Goal: Obtain resource: Download file/media

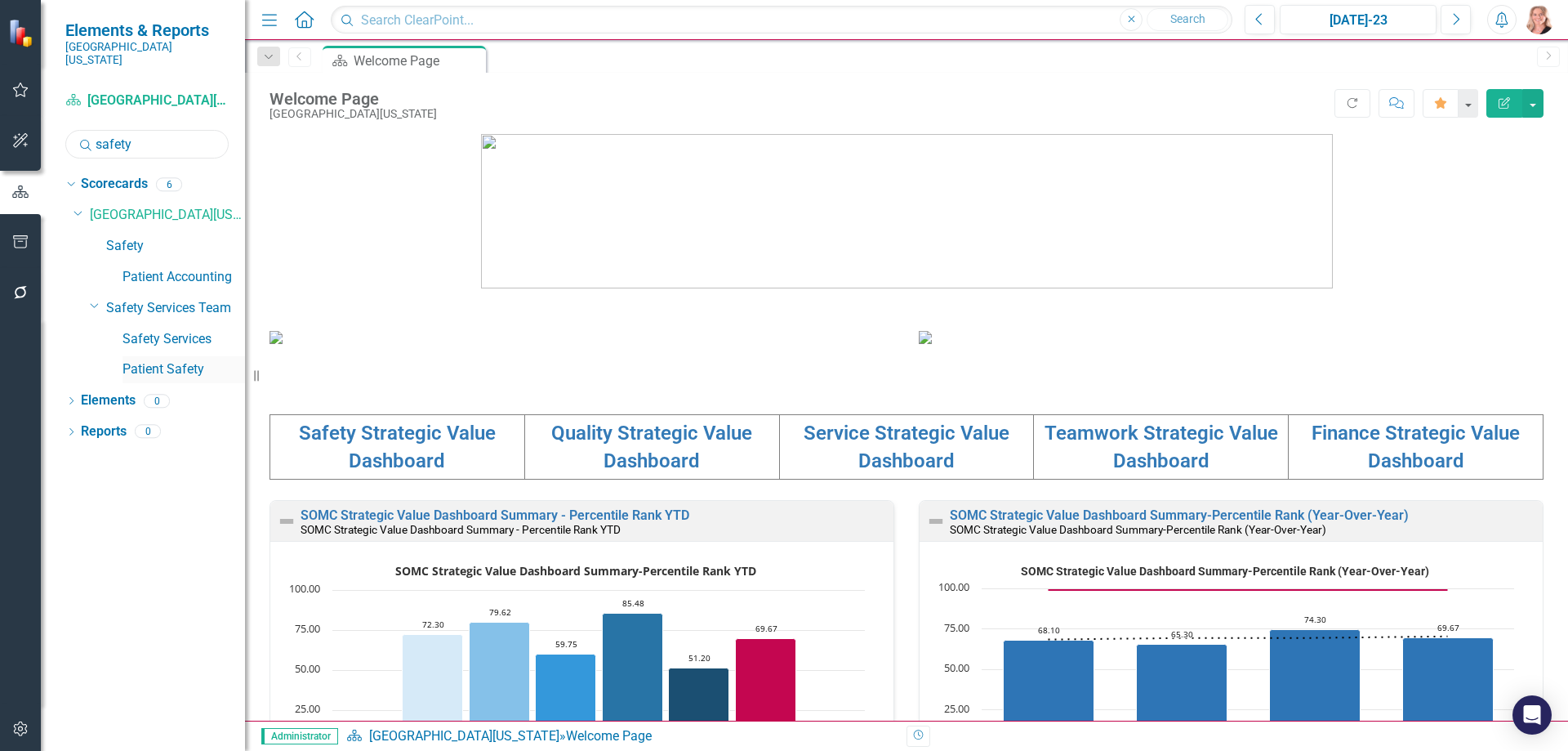
drag, startPoint x: 389, startPoint y: 374, endPoint x: 167, endPoint y: 359, distance: 222.5
click at [171, 360] on div "Elements & Reports [GEOGRAPHIC_DATA][US_STATE] Scorecard [GEOGRAPHIC_DATA][US_S…" at bounding box center [123, 376] width 245 height 751
click at [143, 130] on input "safety" at bounding box center [147, 143] width 163 height 29
type input "same"
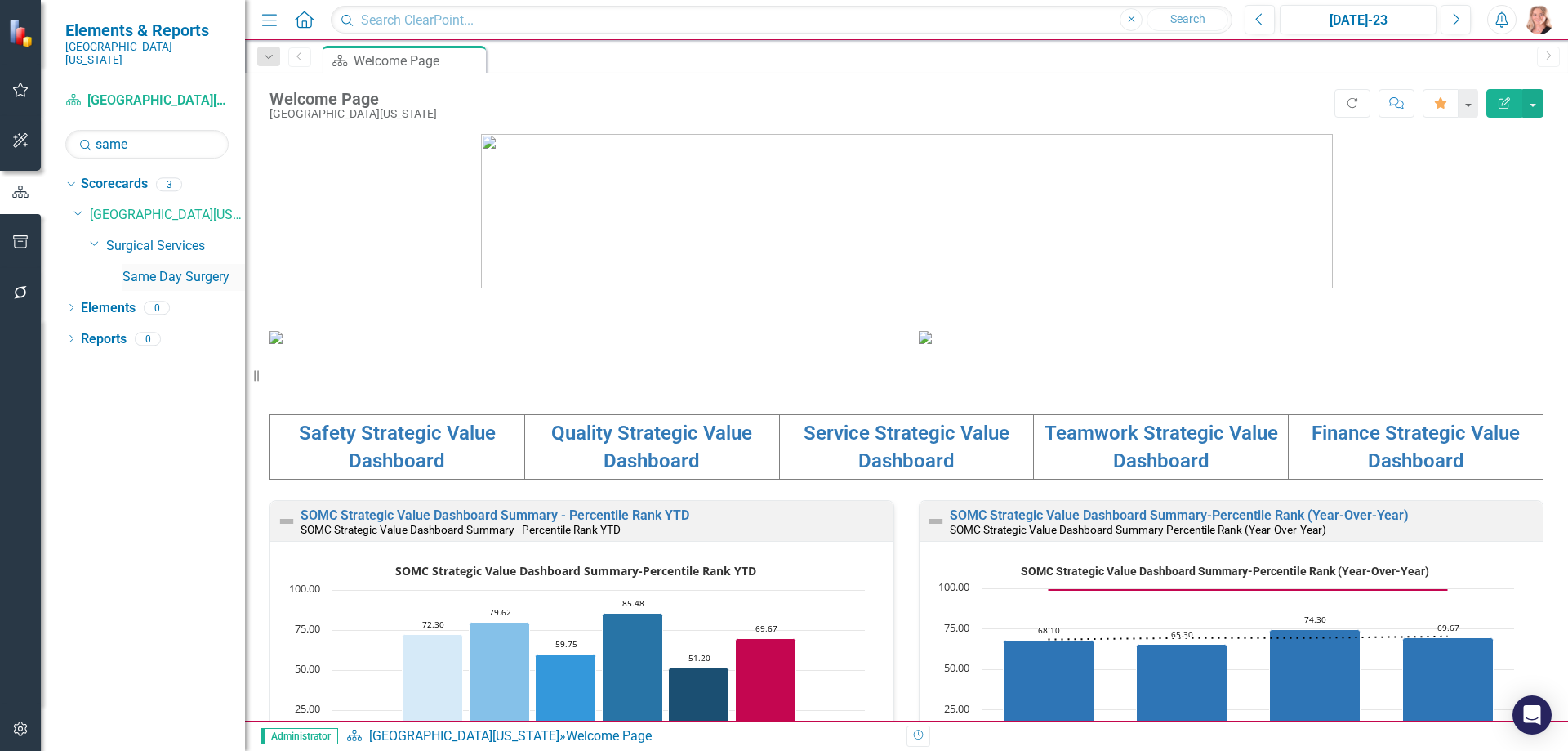
click at [217, 268] on link "Same Day Surgery" at bounding box center [183, 277] width 123 height 19
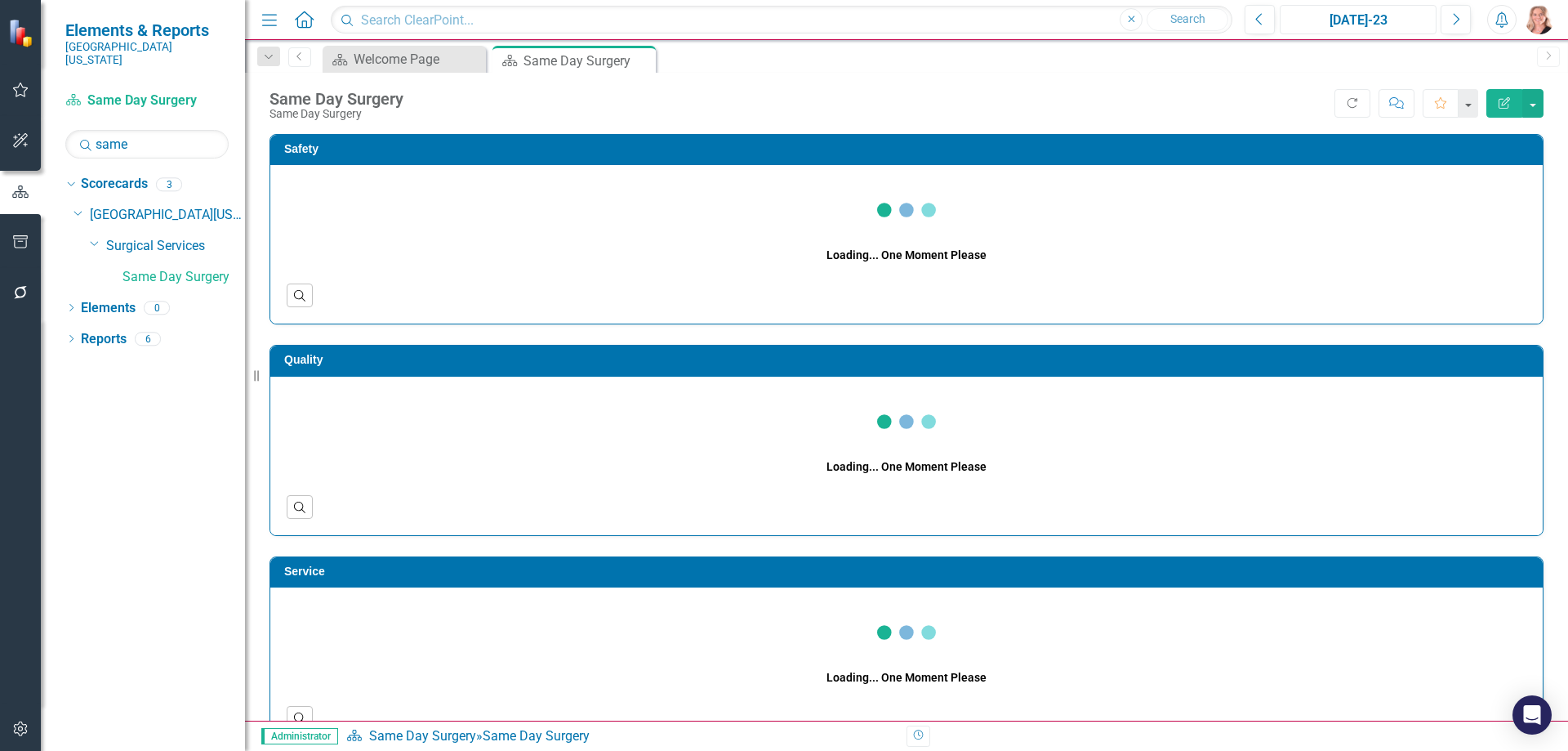
click at [1362, 17] on div "[DATE]-23" at bounding box center [1358, 20] width 145 height 20
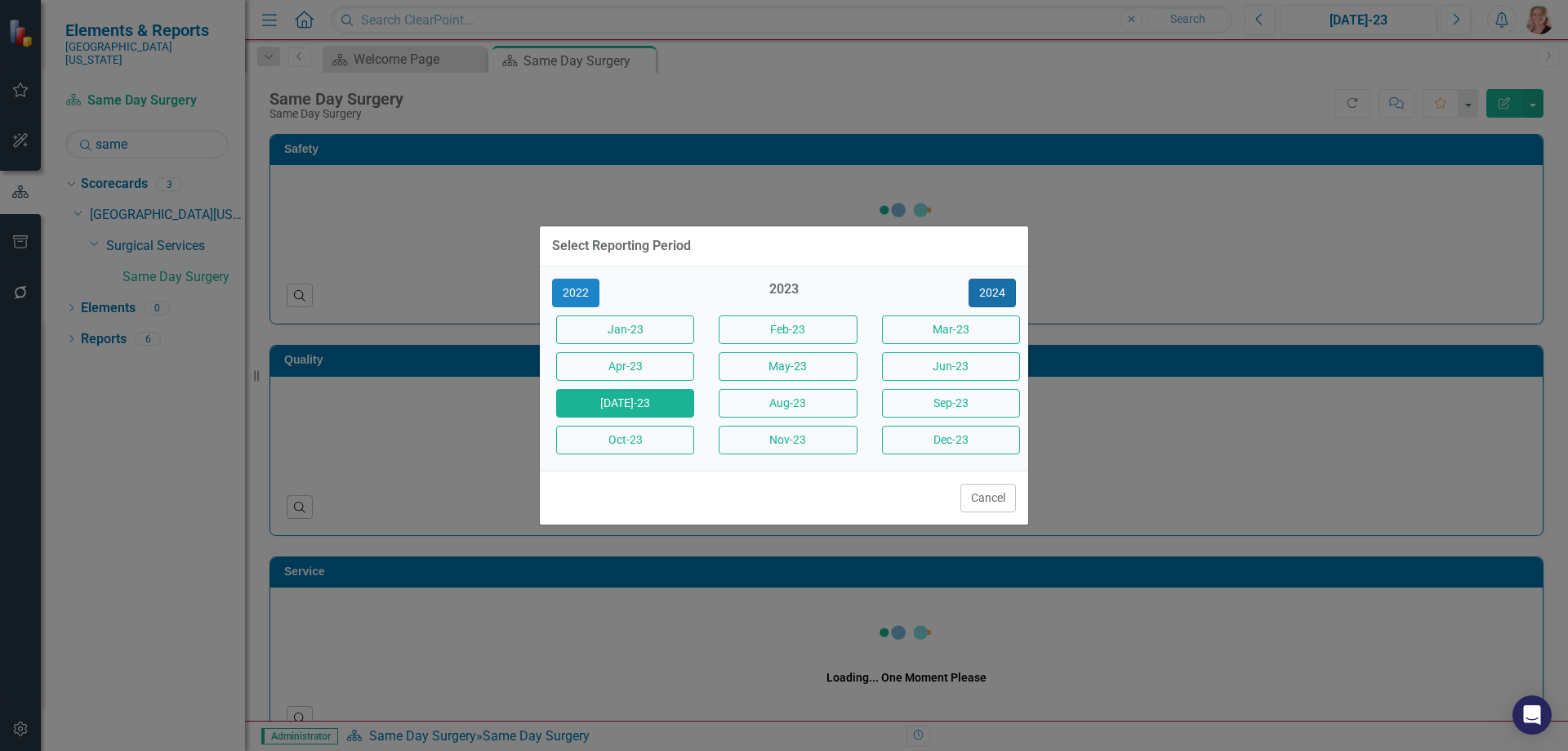
click at [985, 293] on button "2024" at bounding box center [992, 292] width 48 height 29
click at [985, 295] on button "2025" at bounding box center [992, 292] width 48 height 29
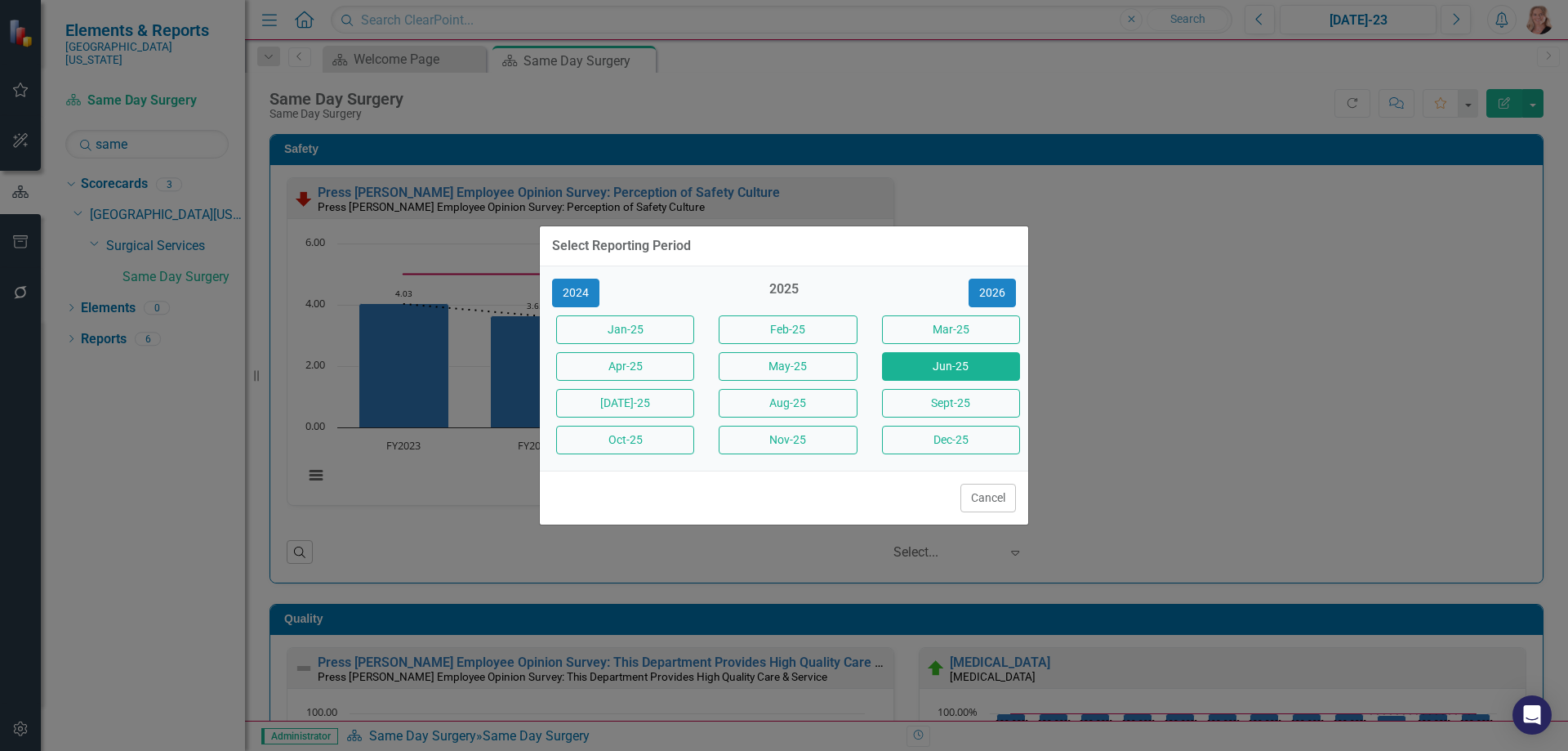
click at [956, 369] on button "Jun-25" at bounding box center [951, 366] width 138 height 29
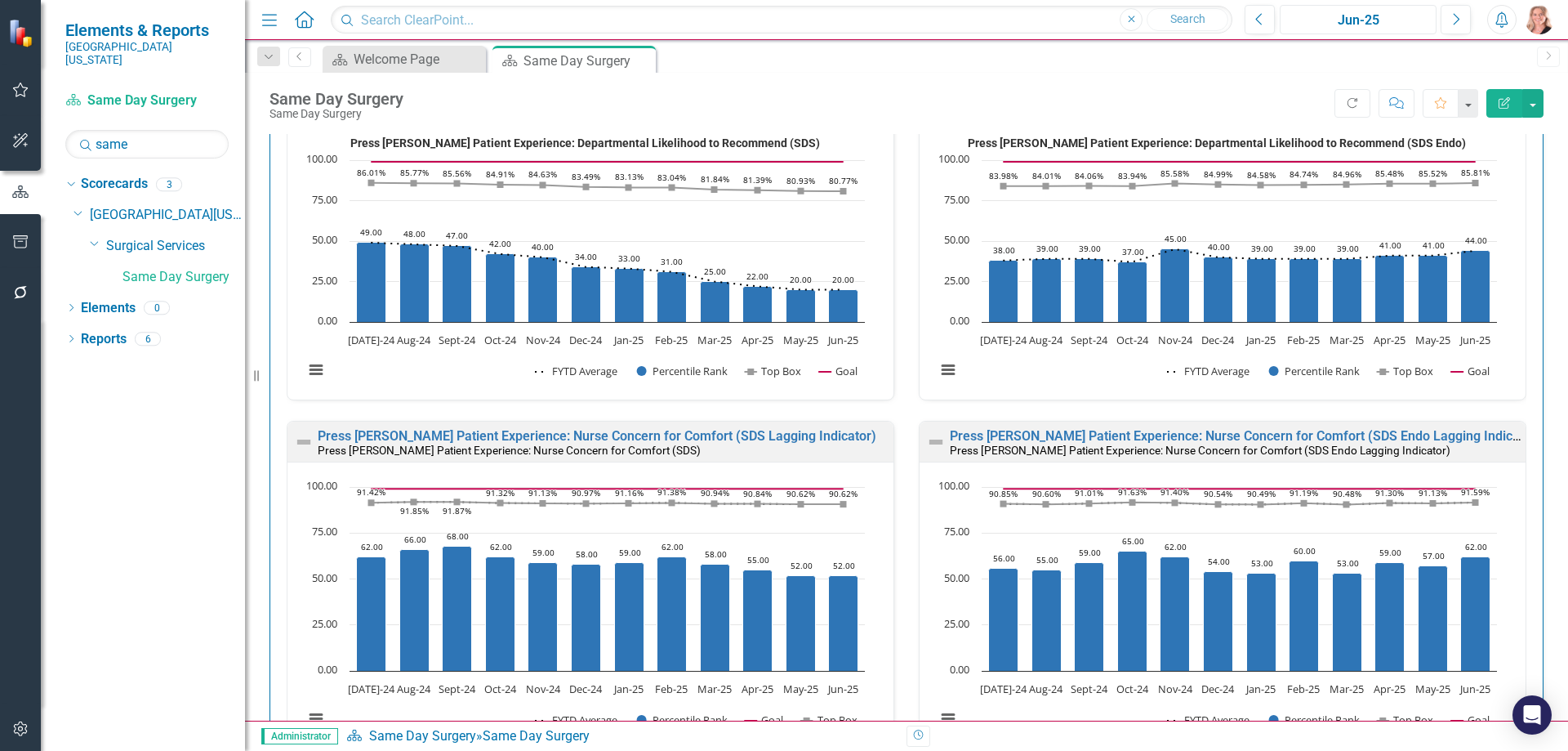
scroll to position [1823, 0]
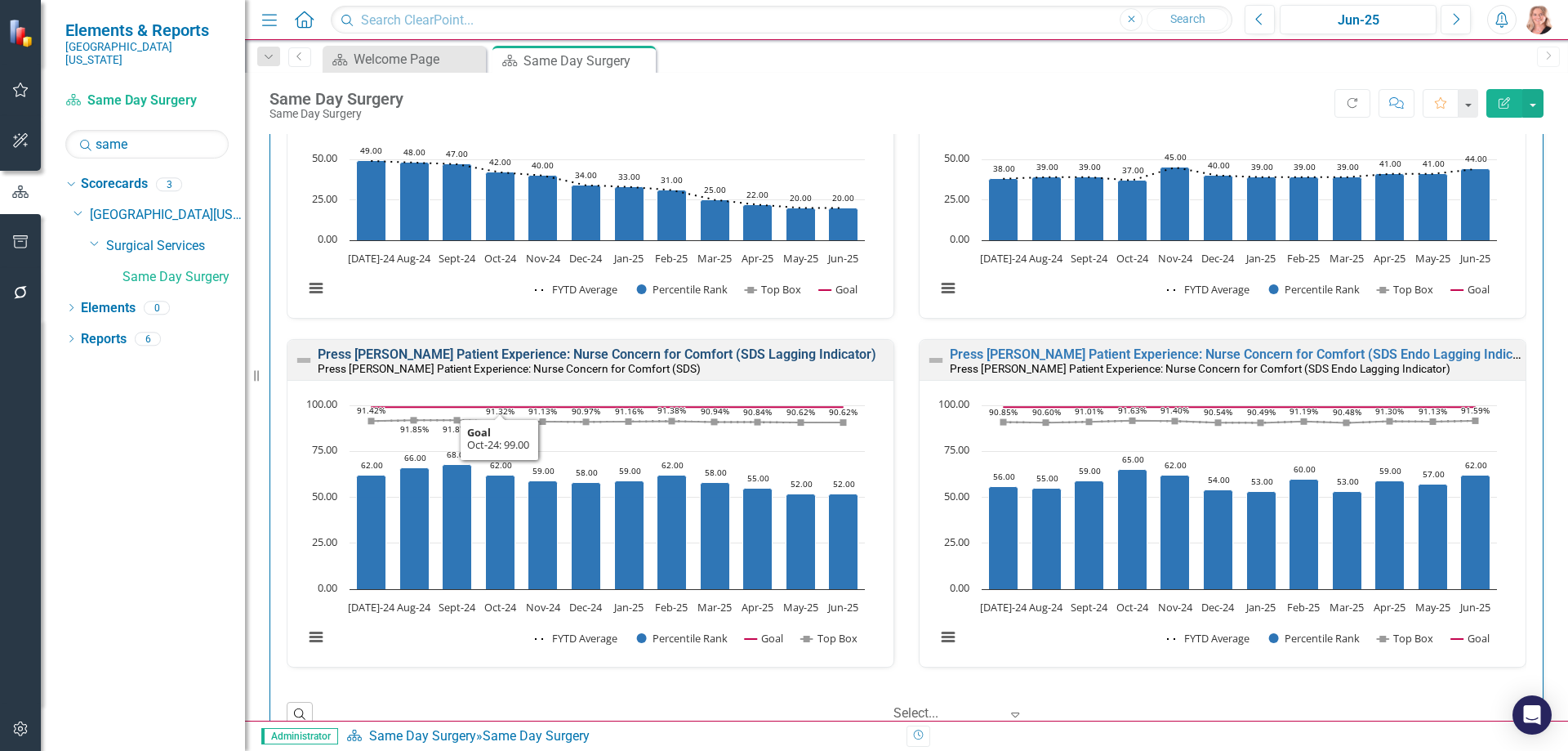
click at [507, 353] on link "Press [PERSON_NAME] Patient Experience: Nurse Concern for Comfort (SDS Lagging …" at bounding box center [597, 354] width 559 height 16
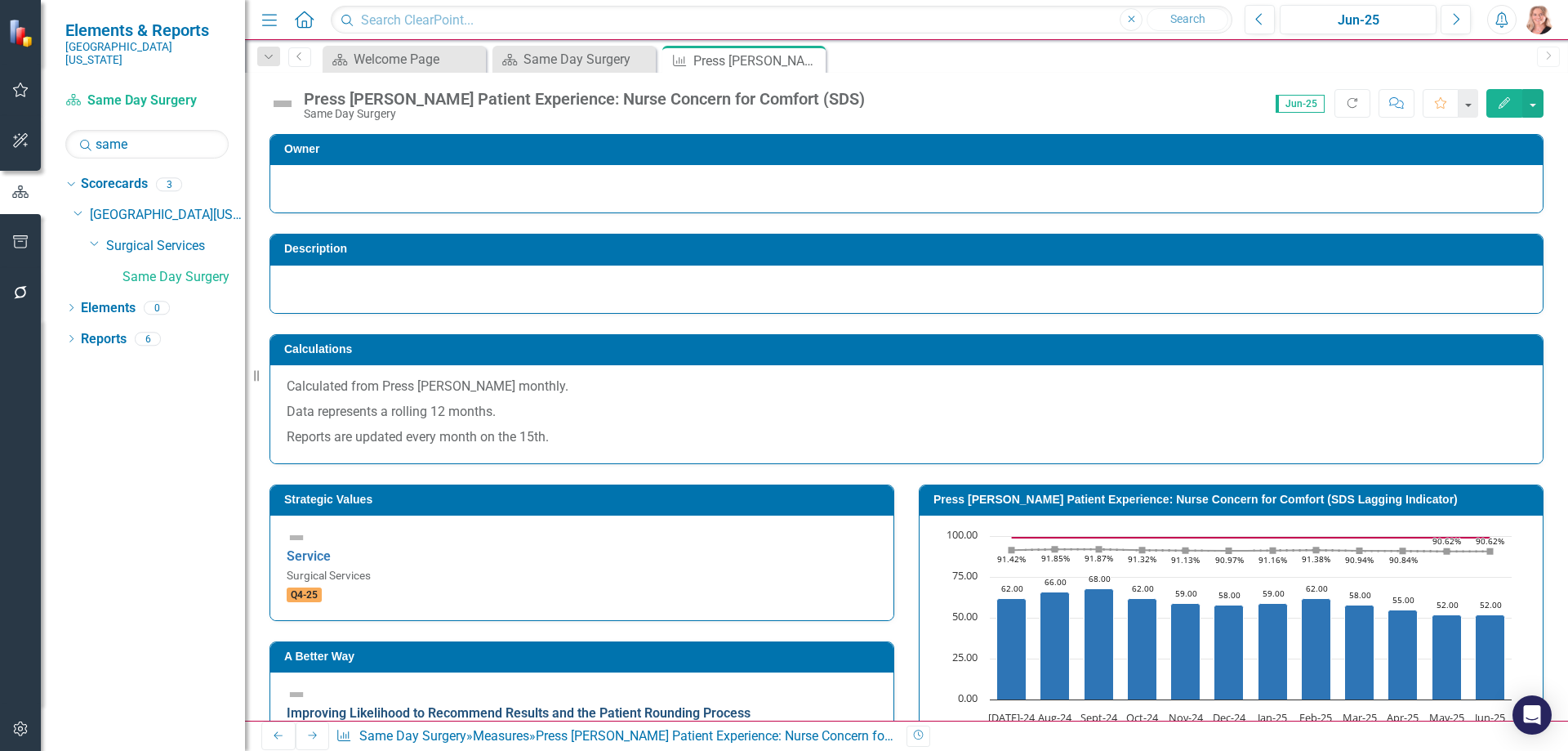
click at [382, 705] on link "Improving Likelihood to Recommend Results and the Patient Rounding Process" at bounding box center [519, 713] width 464 height 16
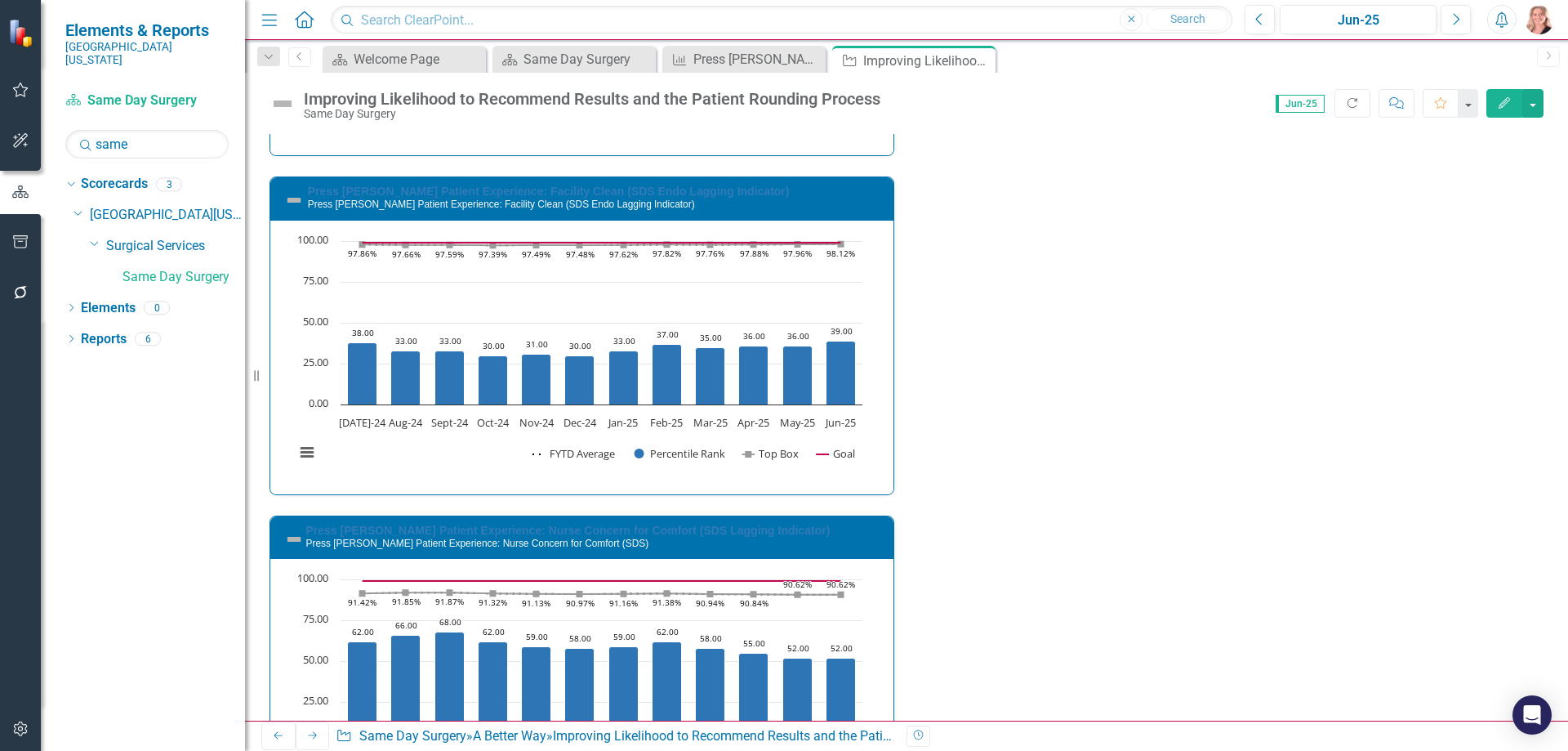
scroll to position [4002, 0]
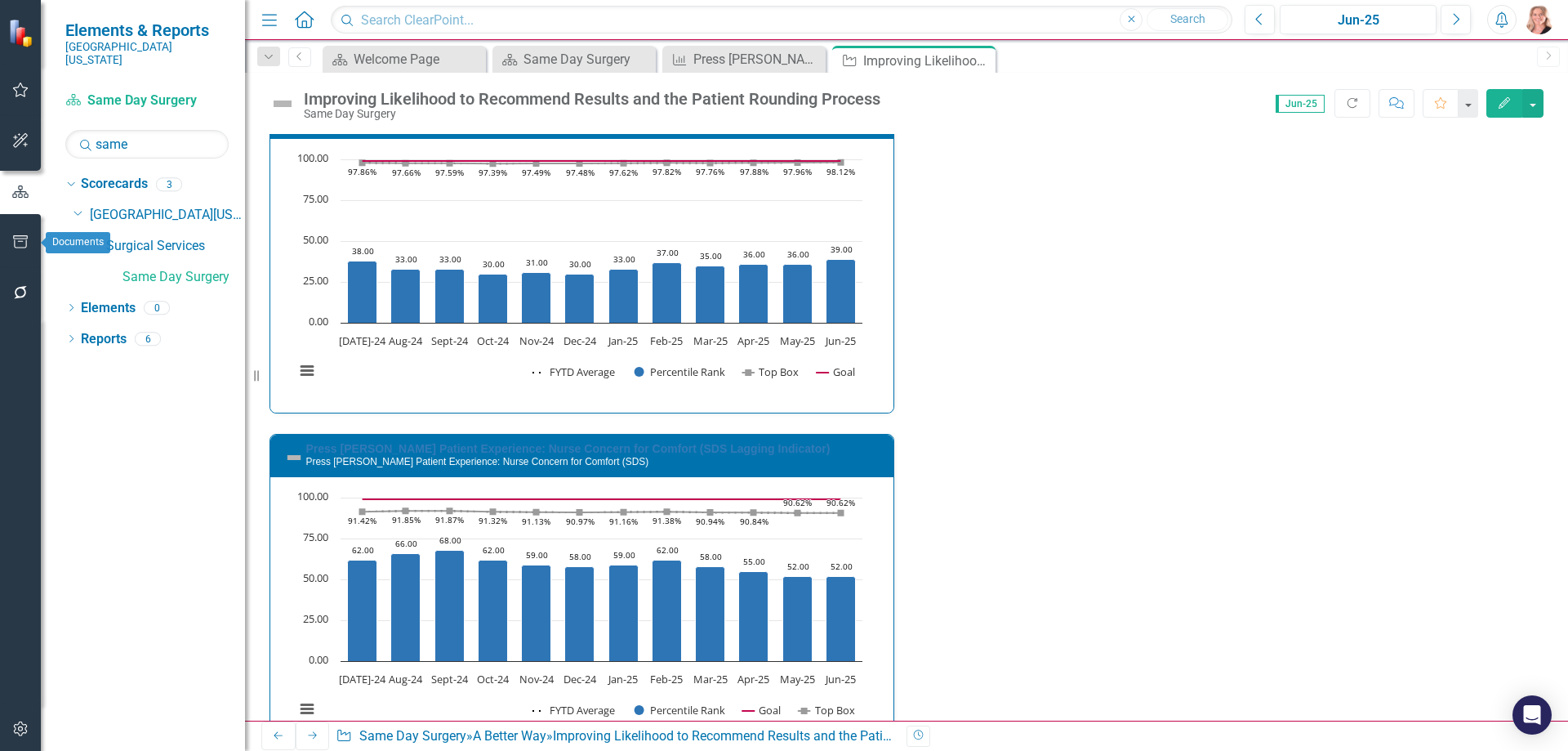
click at [25, 242] on icon "button" at bounding box center [21, 242] width 17 height 13
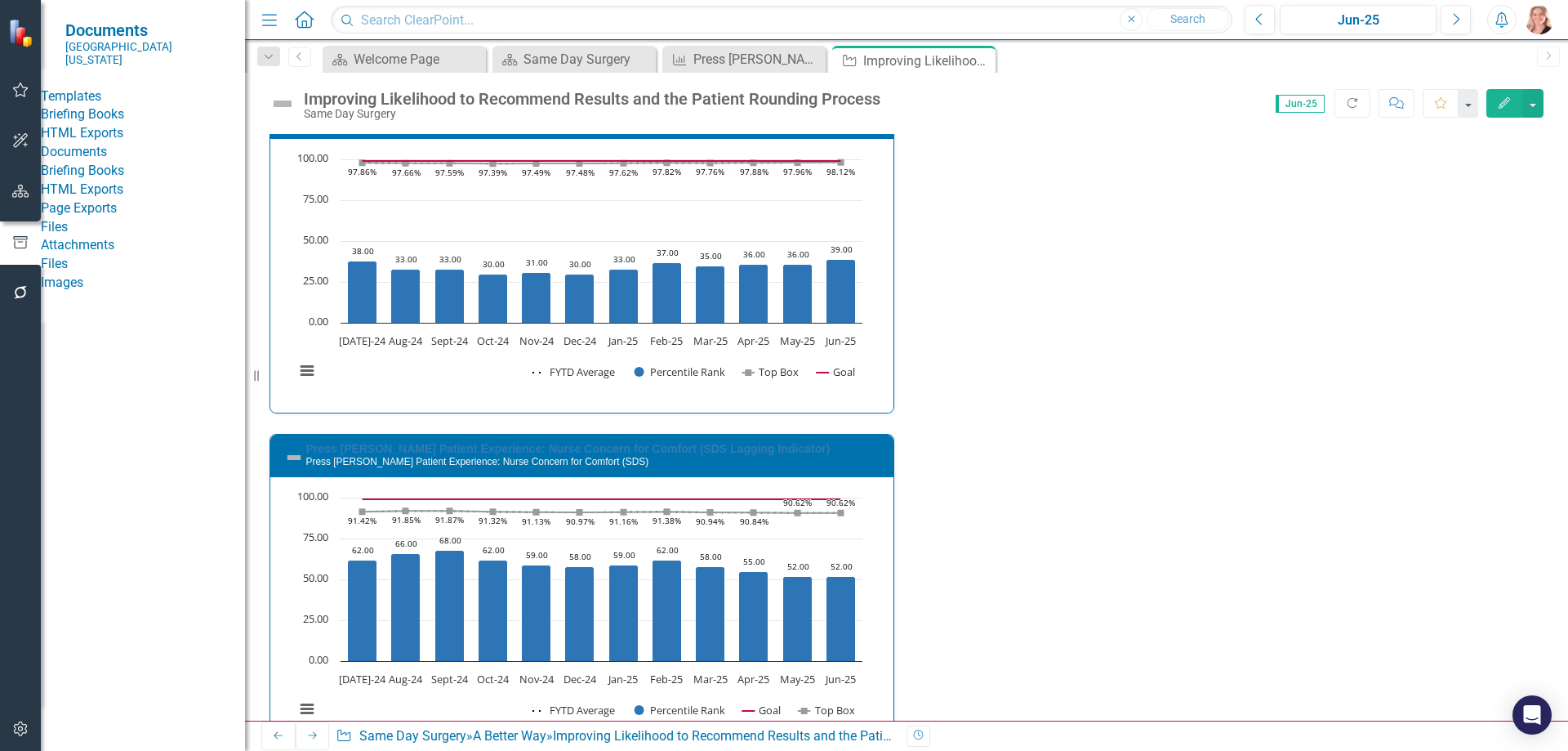
click at [103, 143] on link "HTML Exports" at bounding box center [143, 134] width 204 height 19
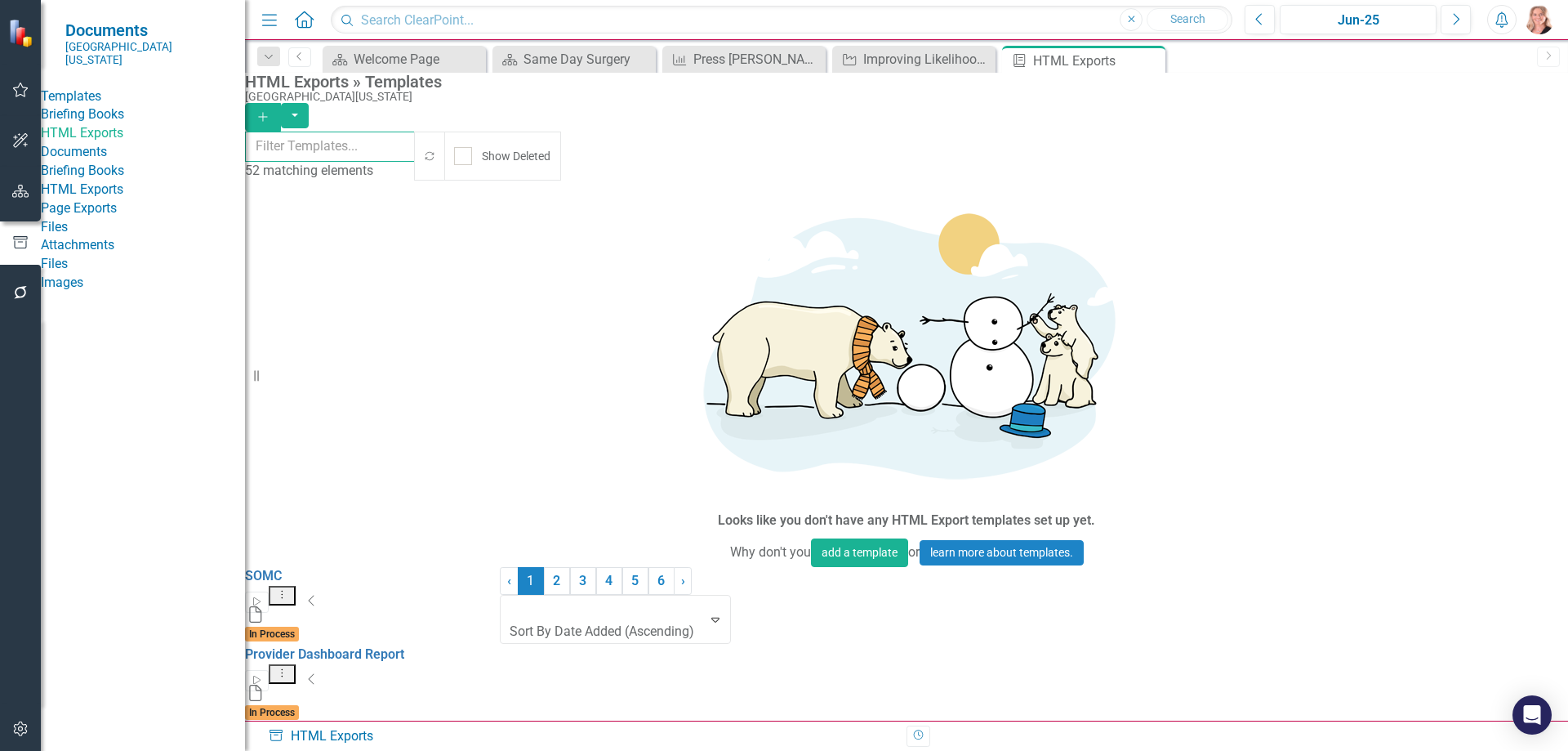
click at [415, 152] on input "text" at bounding box center [330, 146] width 170 height 30
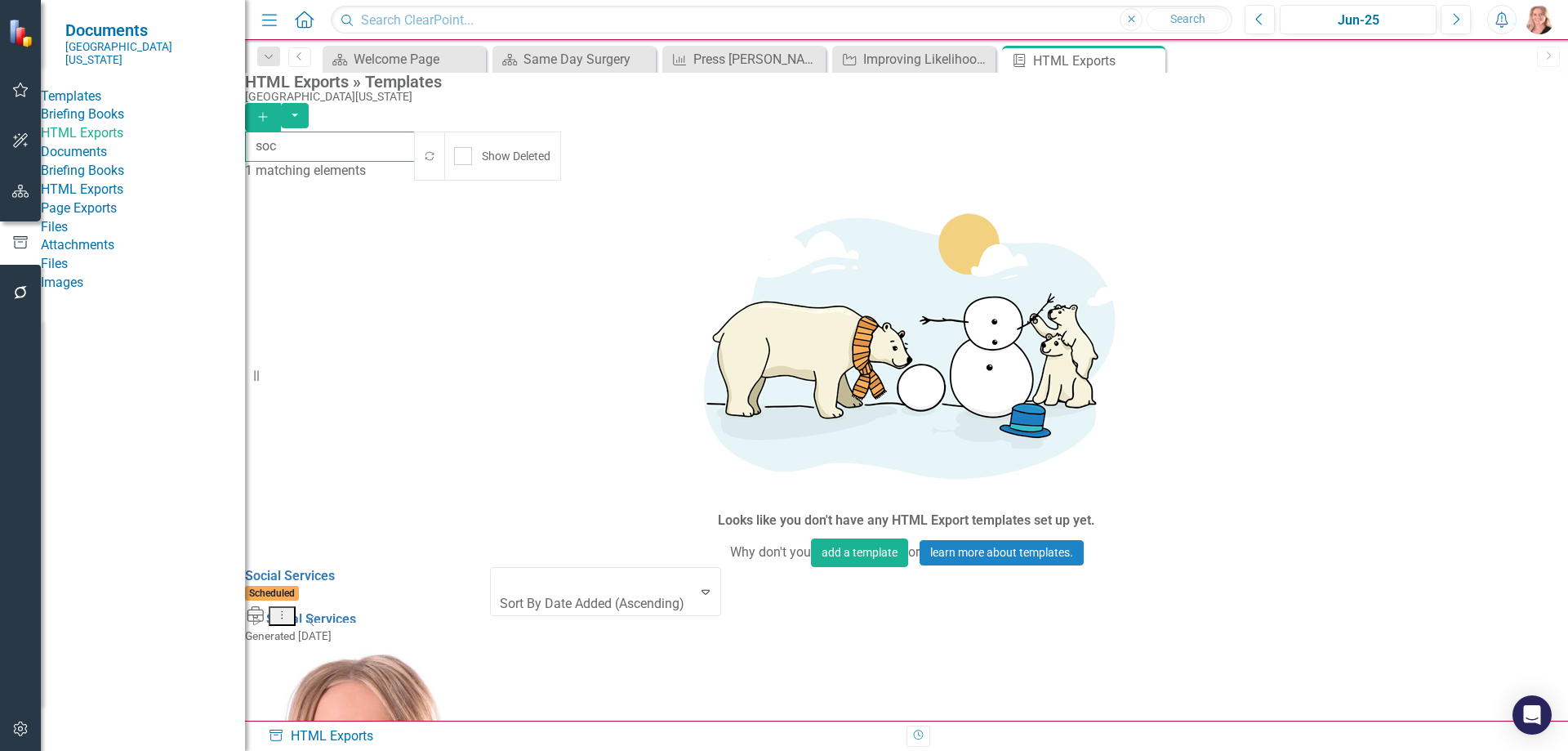
type input "soc"
click at [289, 609] on icon "Dropdown Menu" at bounding box center [282, 615] width 14 height 10
click at [1427, 291] on link "Edit Edit Template" at bounding box center [1431, 294] width 151 height 30
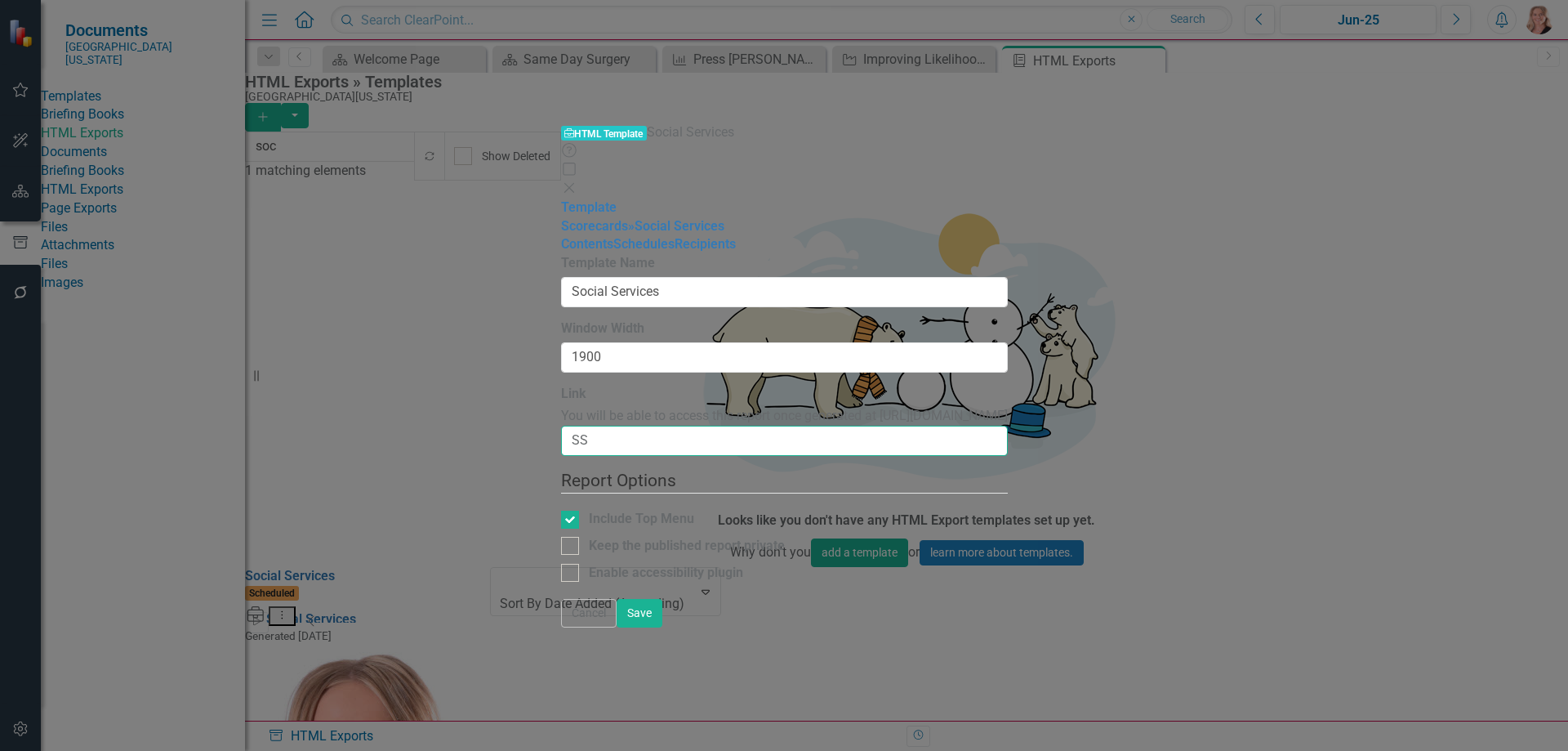
click at [561, 426] on input "SS" at bounding box center [785, 441] width 447 height 30
type input "SS-FY25"
click at [628, 218] on link "» Social Services" at bounding box center [676, 226] width 96 height 16
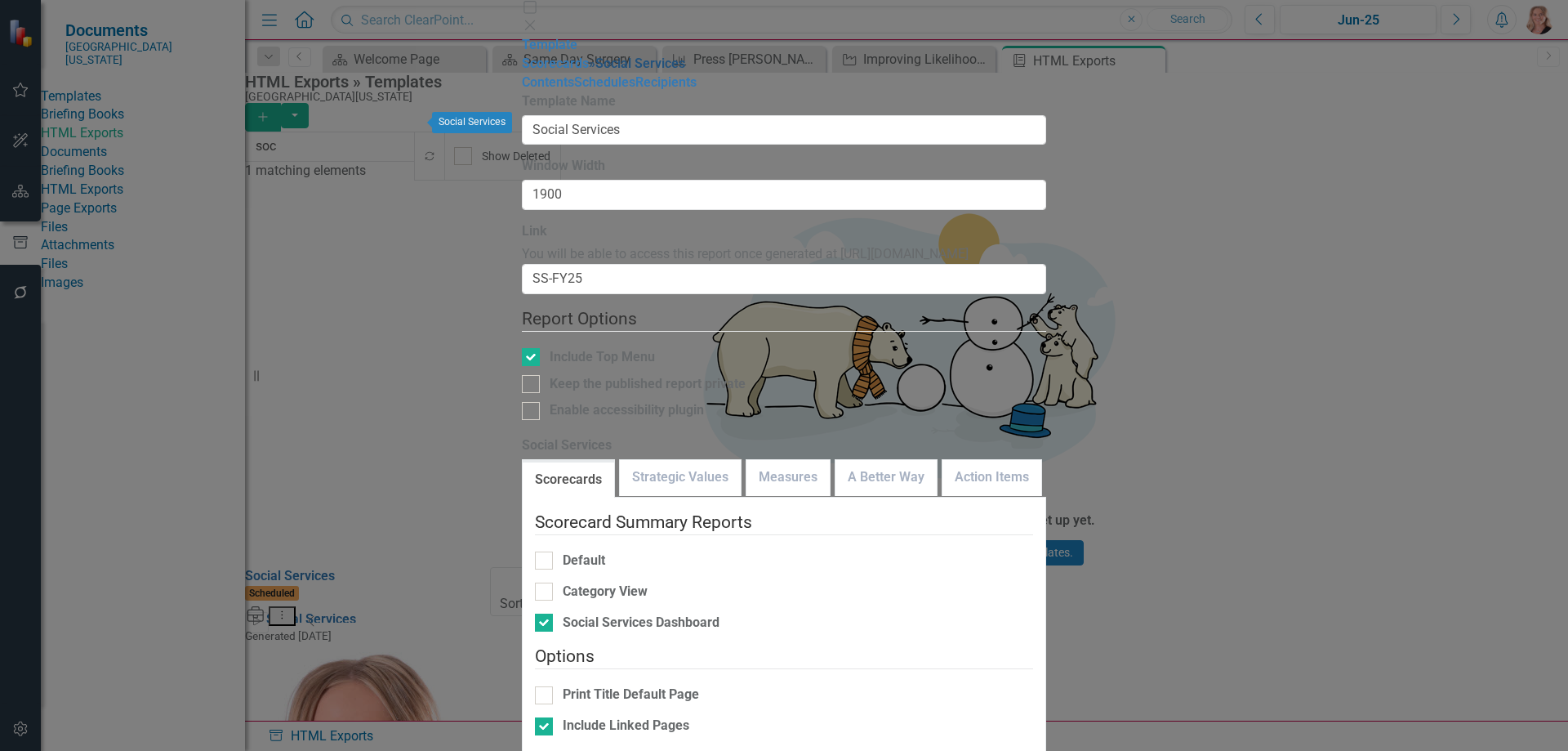
checkbox input "true"
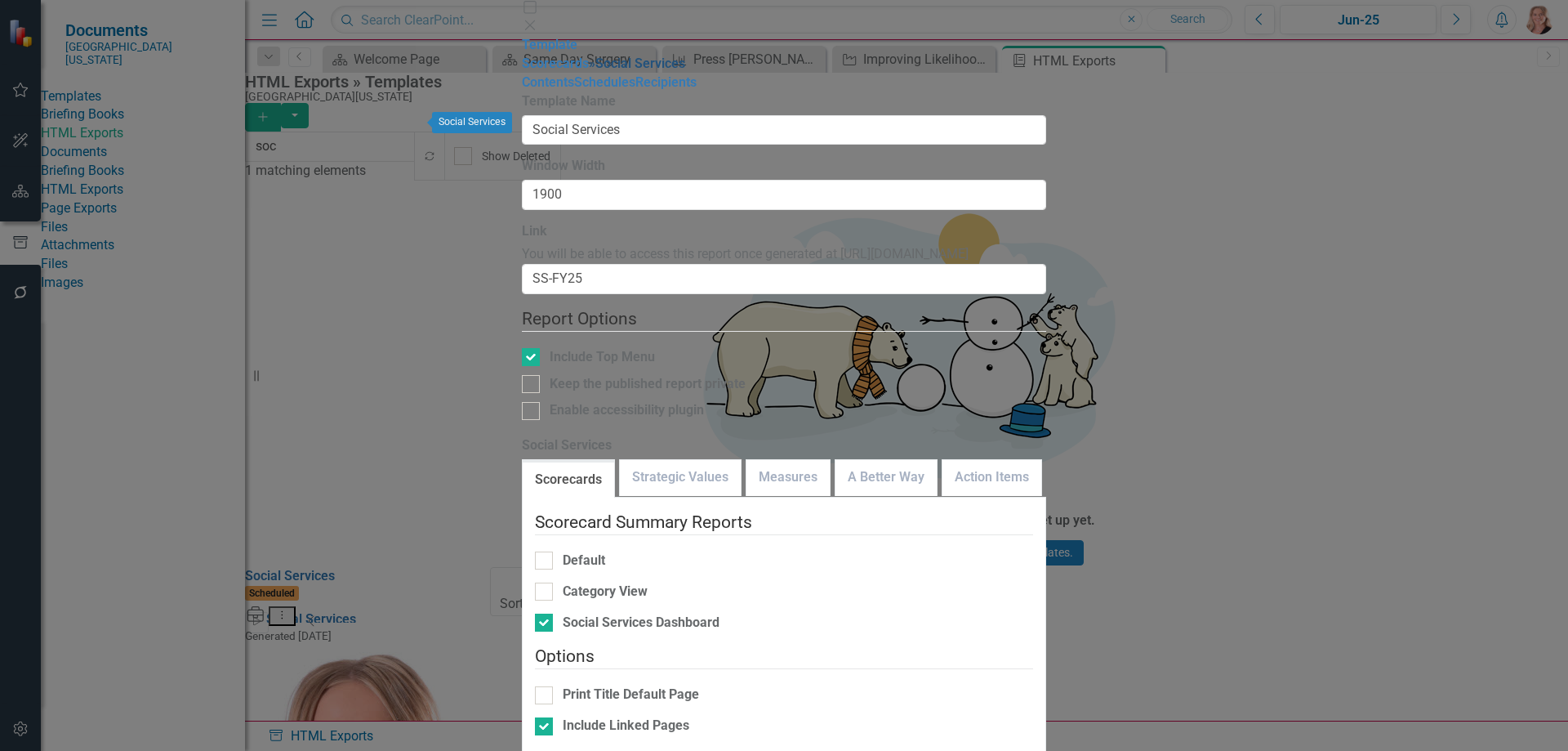
checkbox input "true"
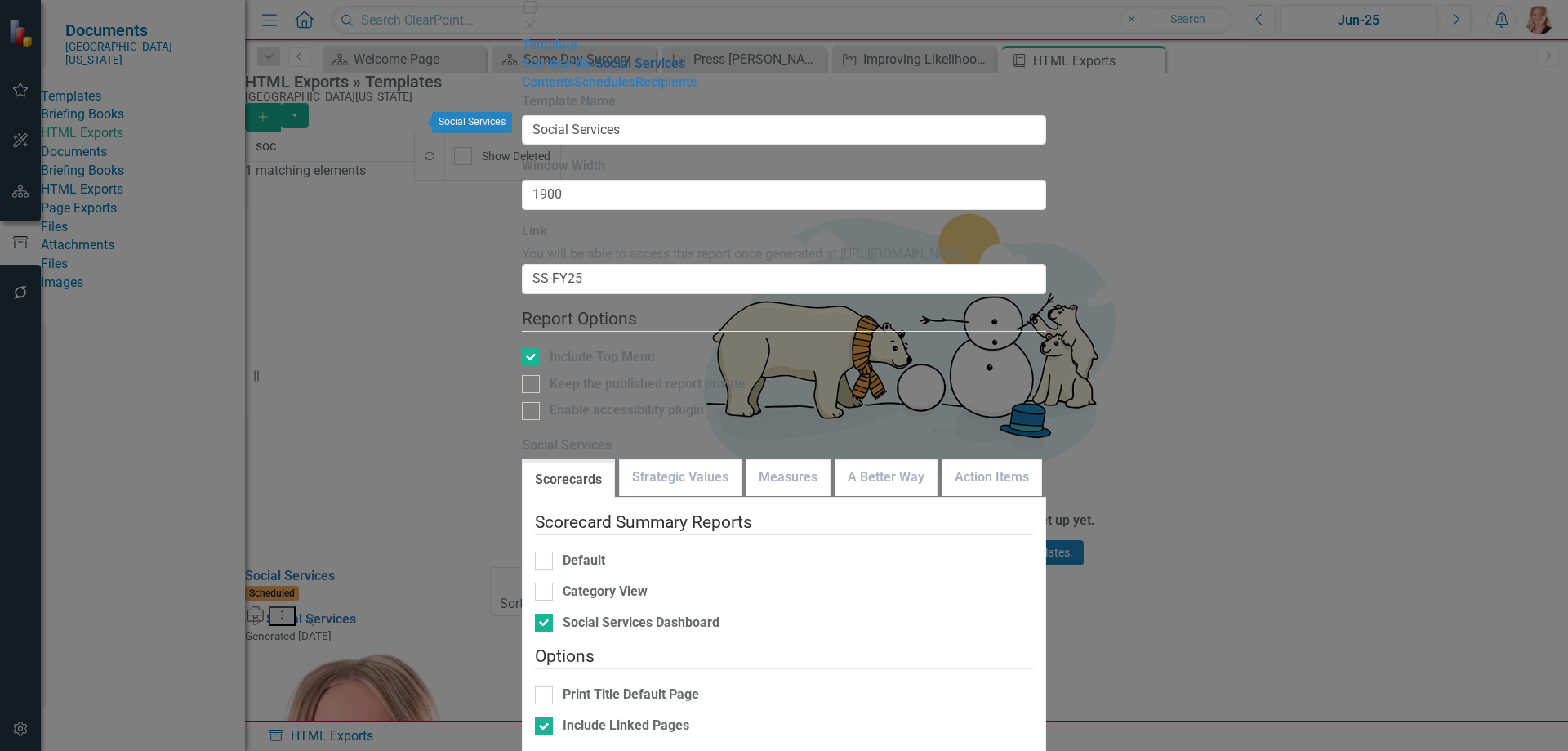
checkbox input "true"
checkbox input "false"
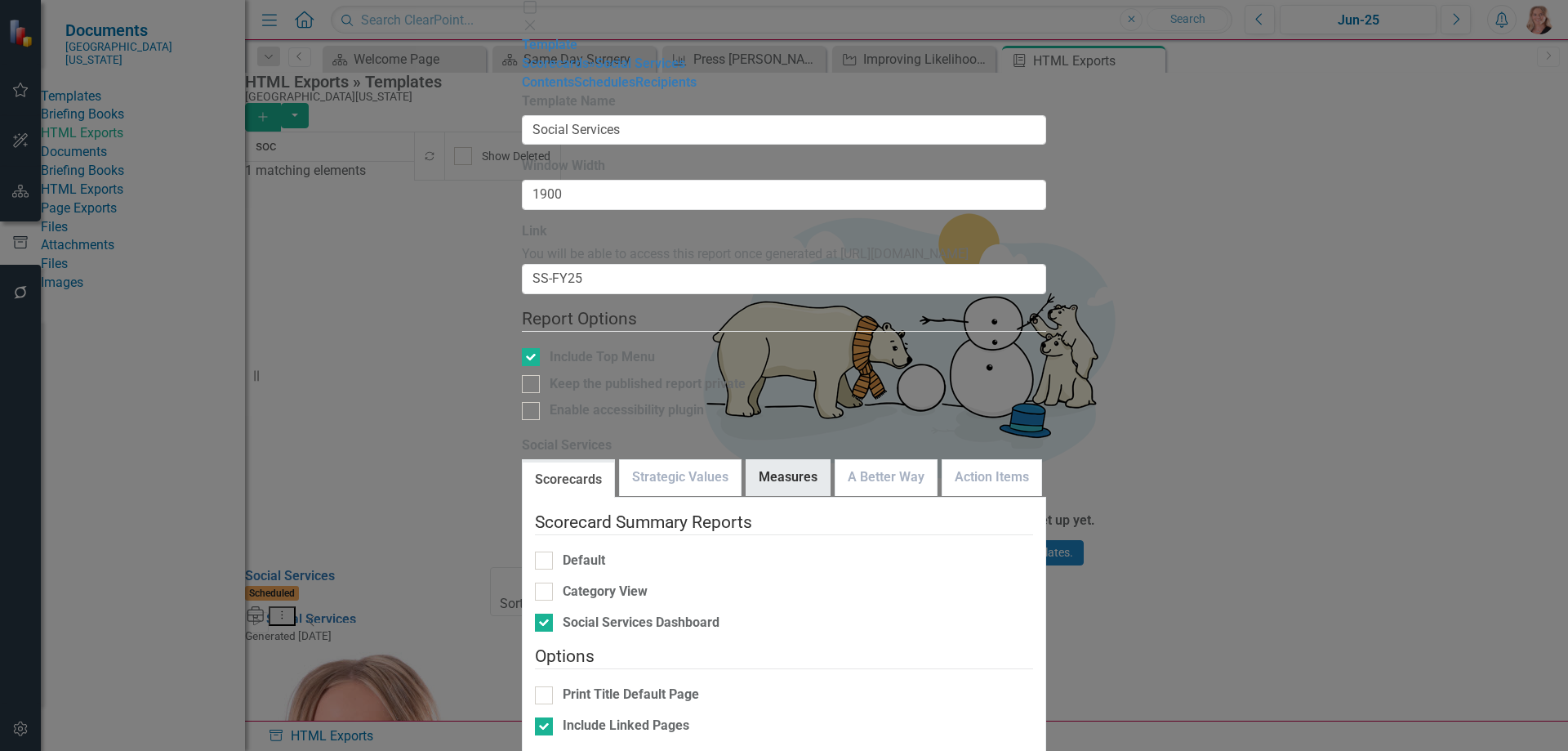
click at [747, 460] on link "Measures" at bounding box center [788, 477] width 83 height 35
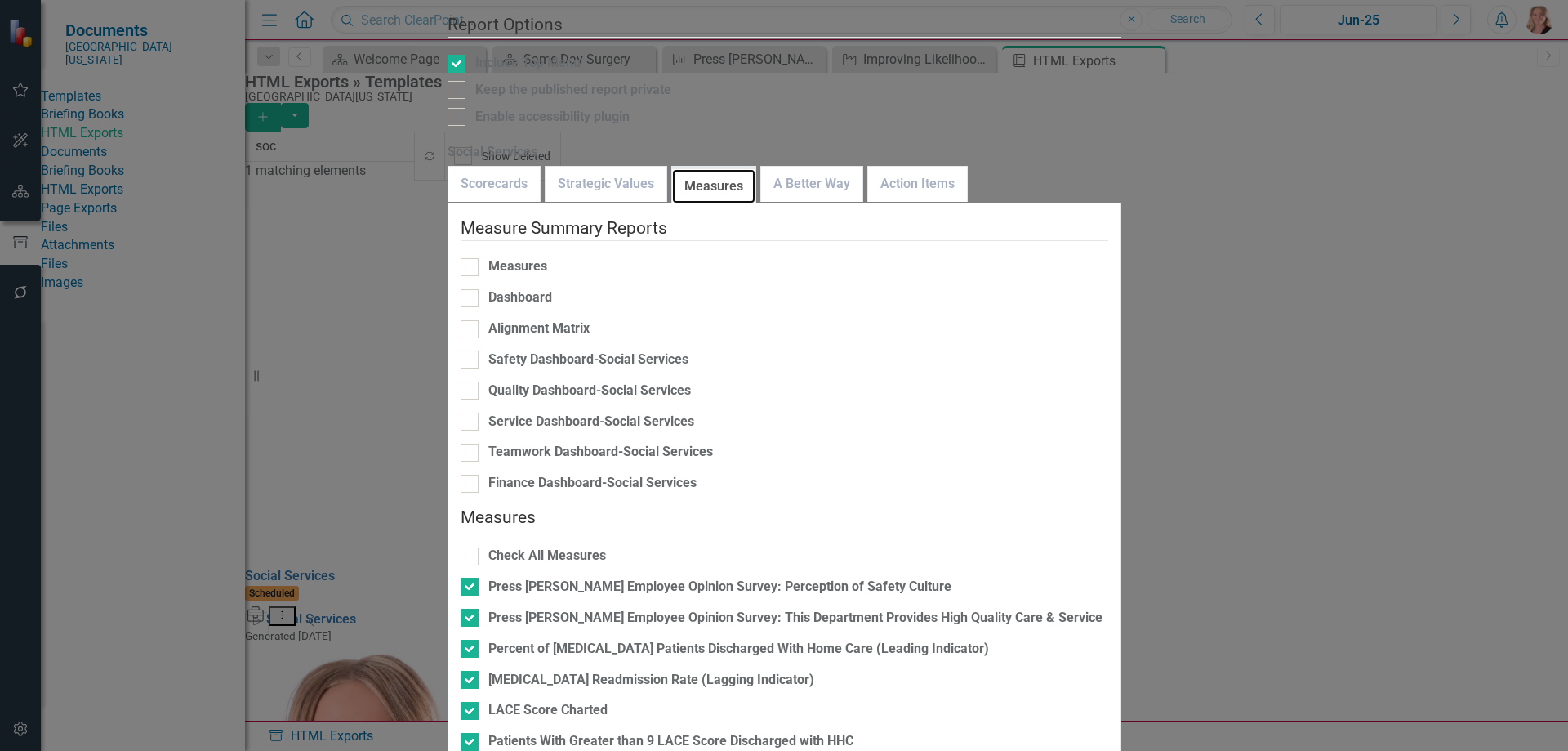
scroll to position [82, 0]
checkbox input "false"
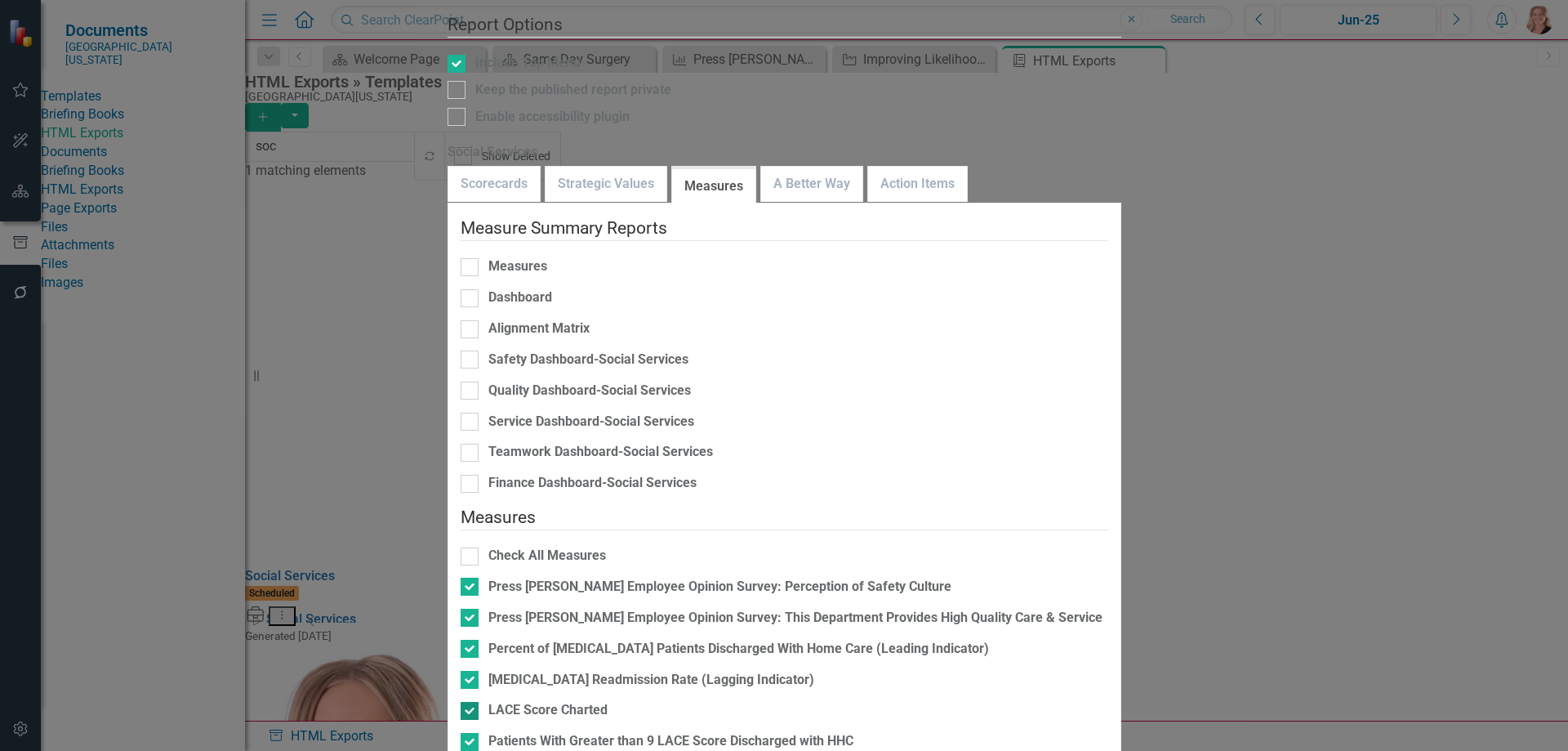
click at [578, 701] on div "LACE Score Charted" at bounding box center [548, 710] width 119 height 19
click at [471, 701] on input "LACE Score Charted" at bounding box center [466, 707] width 10 height 10
checkbox input "false"
click at [556, 732] on div "Patients With Greater than 9 LACE Score Discharged with HHC" at bounding box center [671, 741] width 365 height 19
click at [471, 733] on input "Patients With Greater than 9 LACE Score Discharged with HHC" at bounding box center [466, 738] width 10 height 10
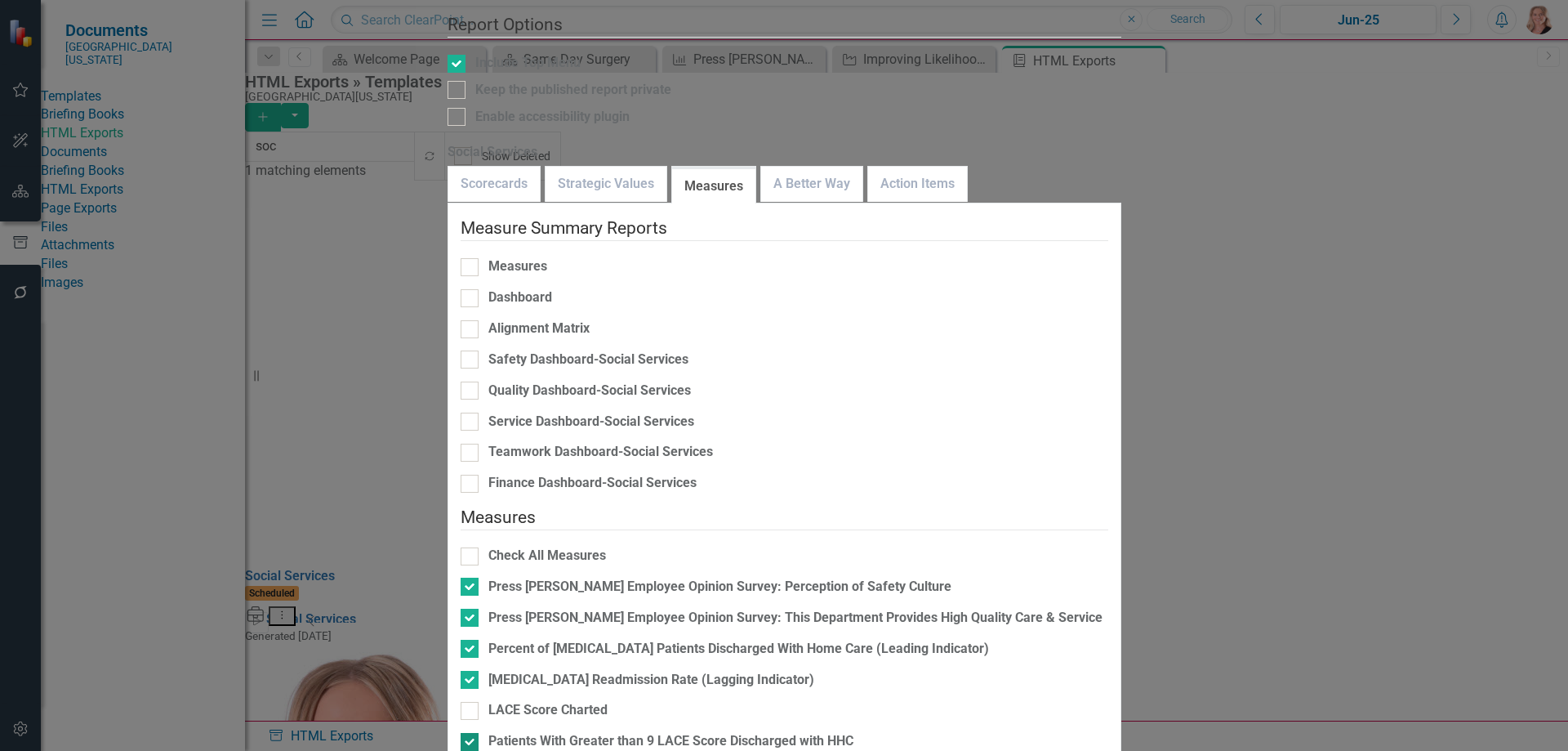
checkbox input "false"
click at [815, 167] on link "A Better Way" at bounding box center [812, 184] width 102 height 35
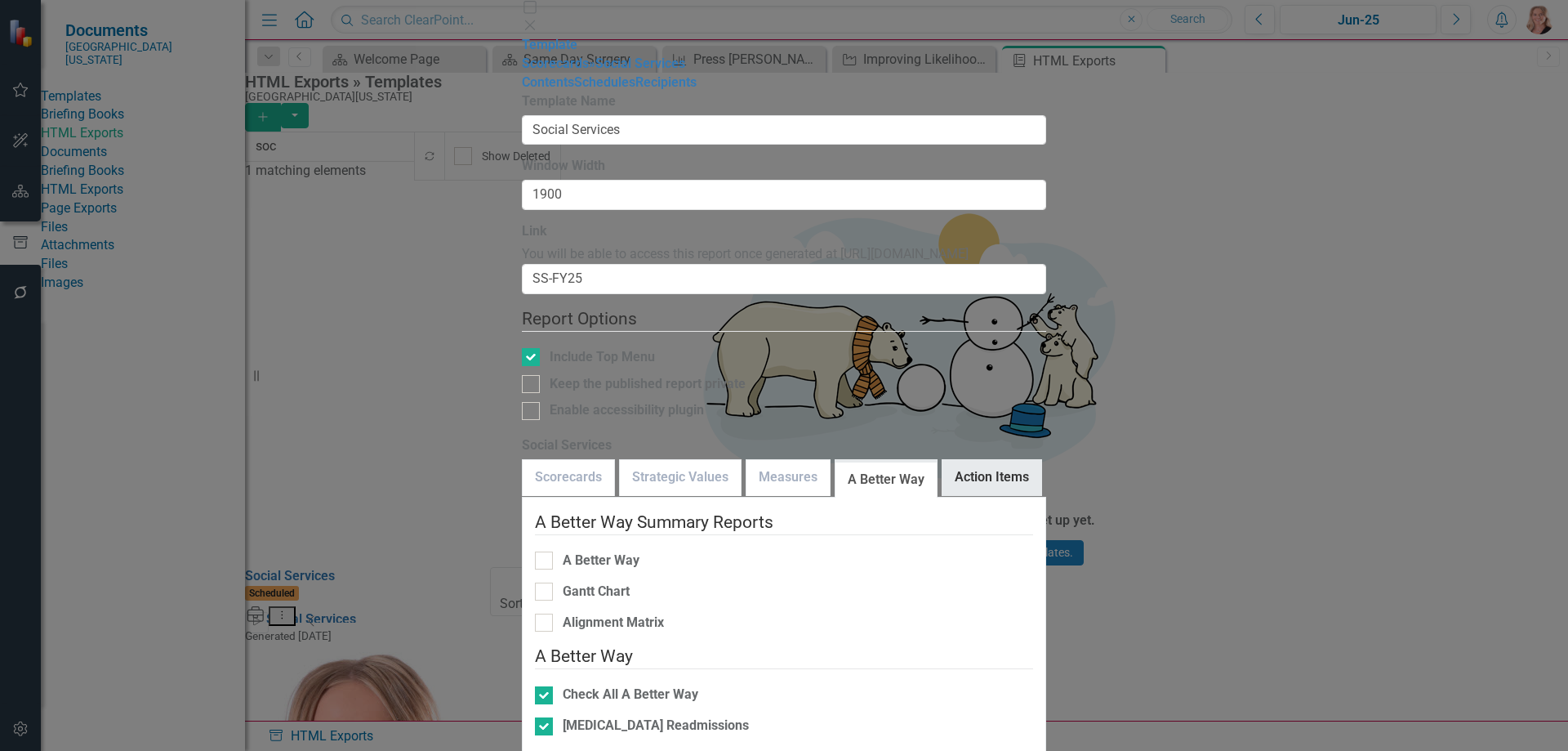
click at [942, 460] on link "Action Items" at bounding box center [992, 477] width 99 height 35
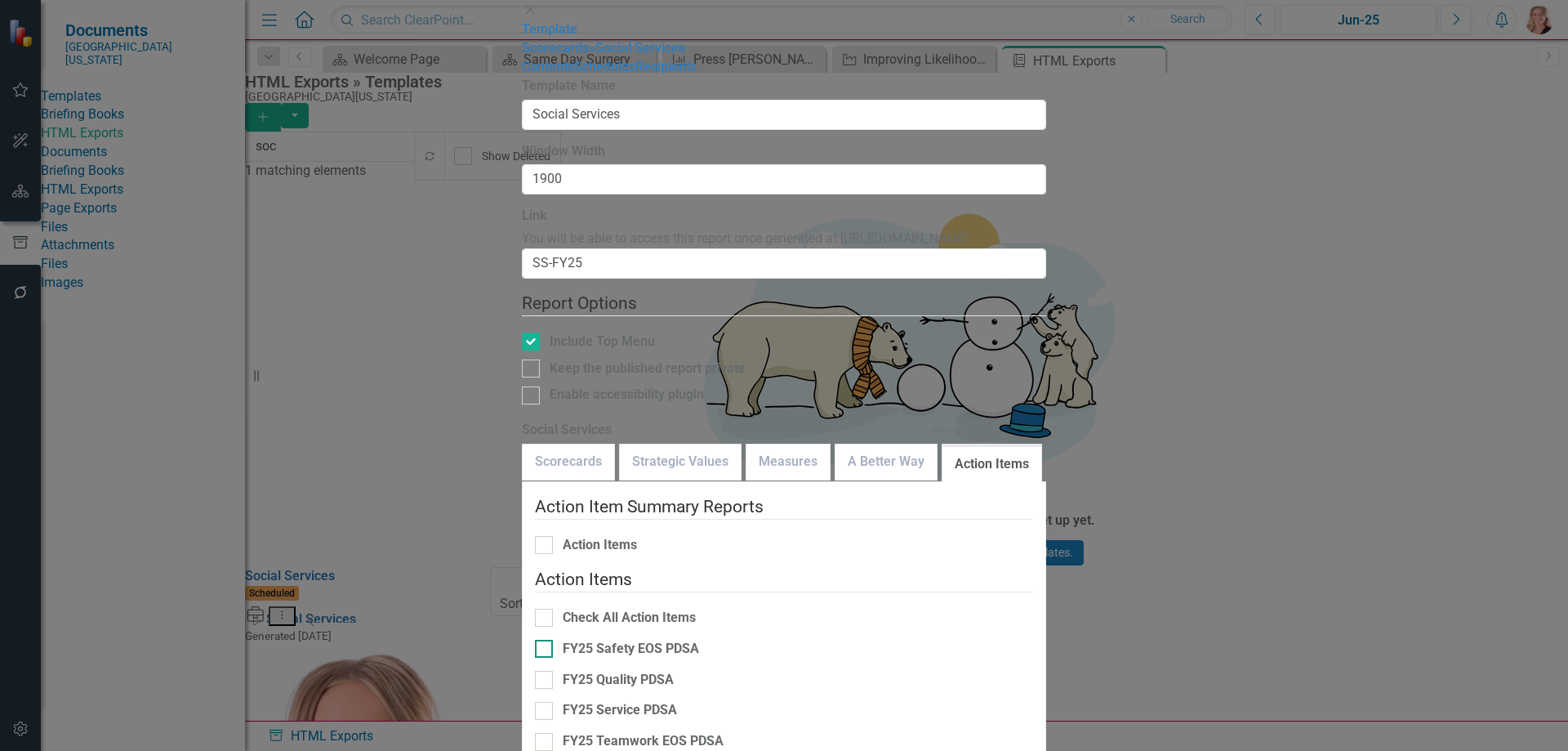
click at [535, 640] on input "FY25 Safety EOS PDSA" at bounding box center [540, 645] width 10 height 10
checkbox input "true"
click at [535, 670] on input "FY25 Quality PDSA" at bounding box center [540, 675] width 10 height 10
checkbox input "true"
click at [535, 701] on input "FY25 Service PDSA" at bounding box center [540, 707] width 10 height 10
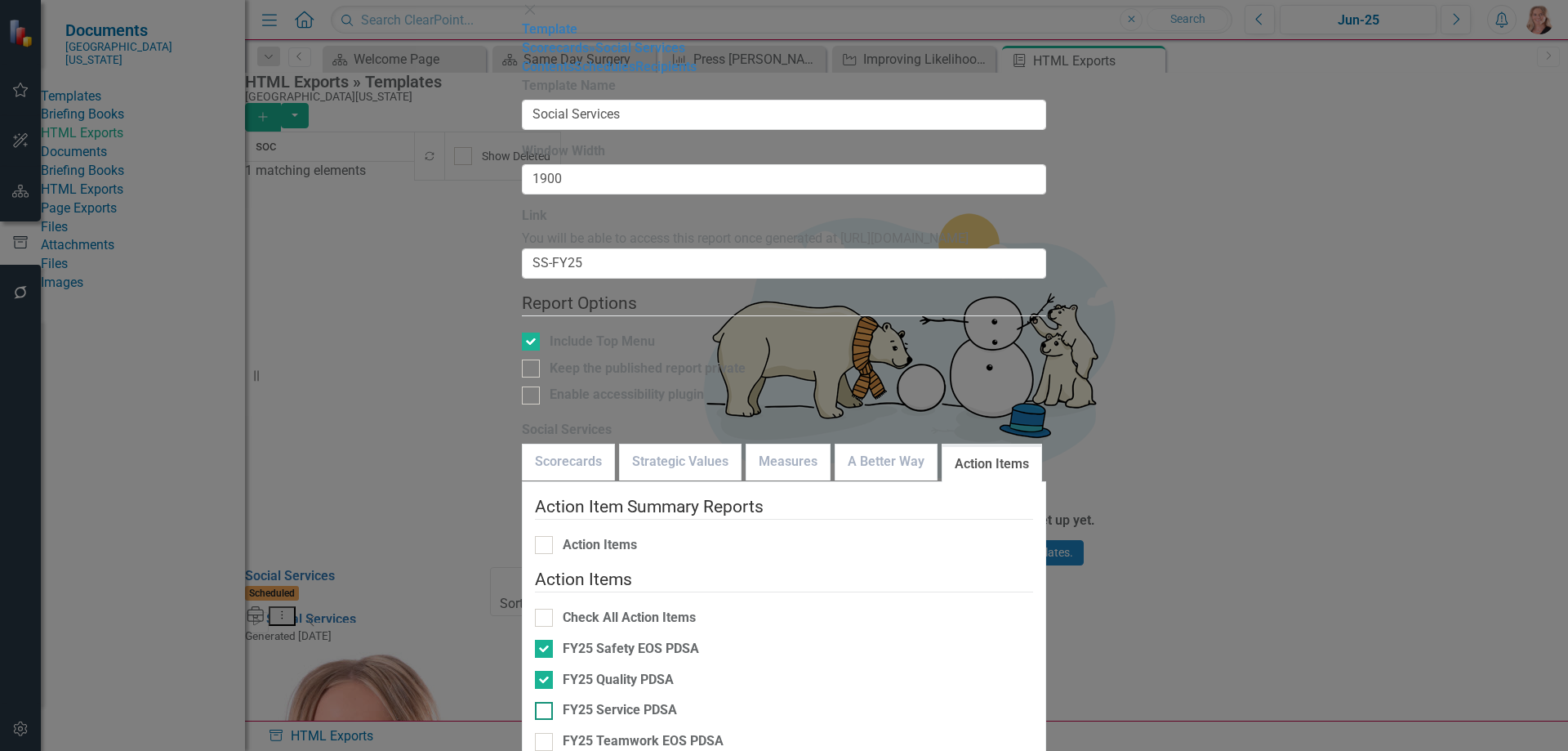
checkbox input "true"
click at [535, 733] on div at bounding box center [543, 741] width 18 height 18
click at [535, 733] on input "FY25 Teamwork EOS PDSA" at bounding box center [540, 738] width 10 height 10
checkbox input "true"
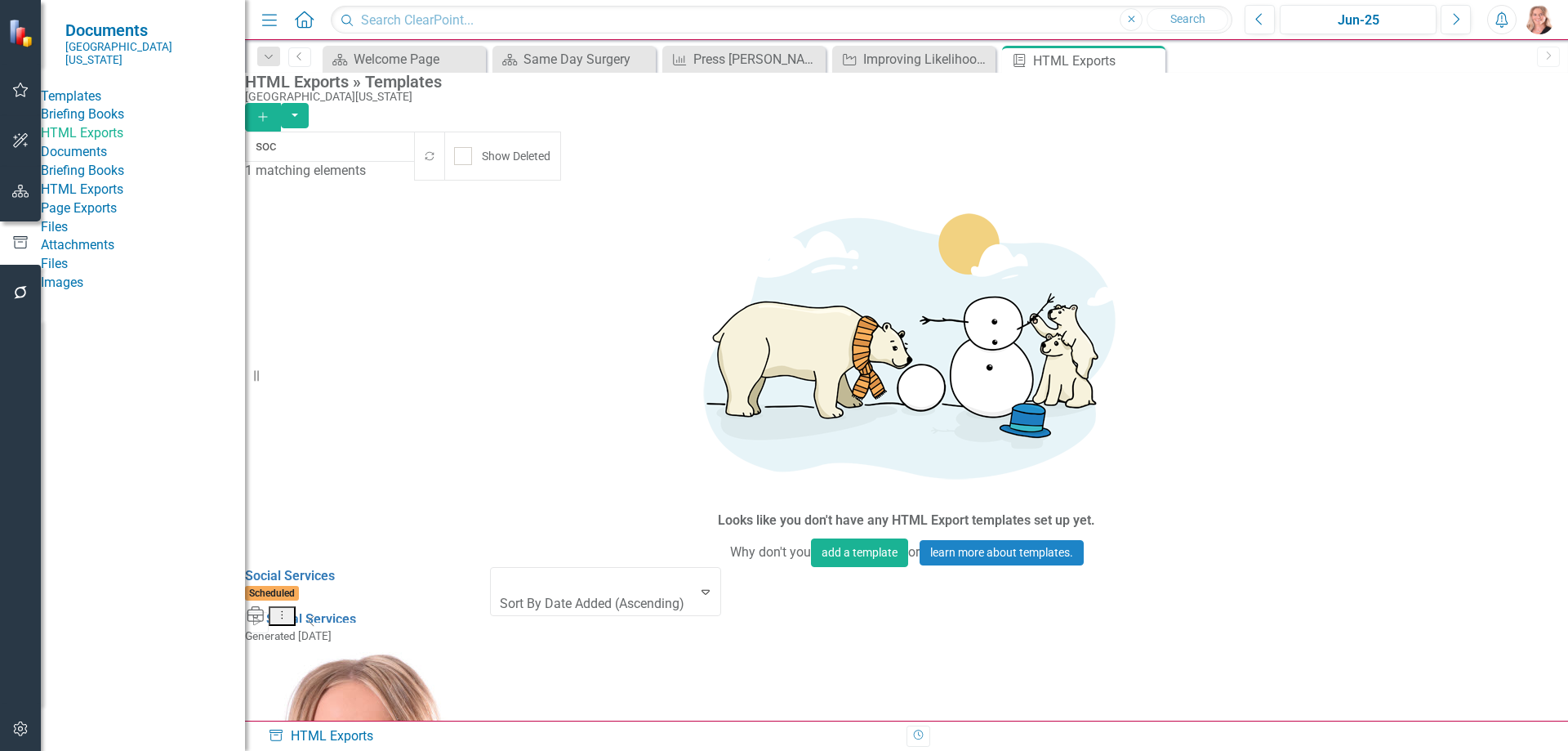
click at [16, 196] on icon "button" at bounding box center [21, 190] width 17 height 13
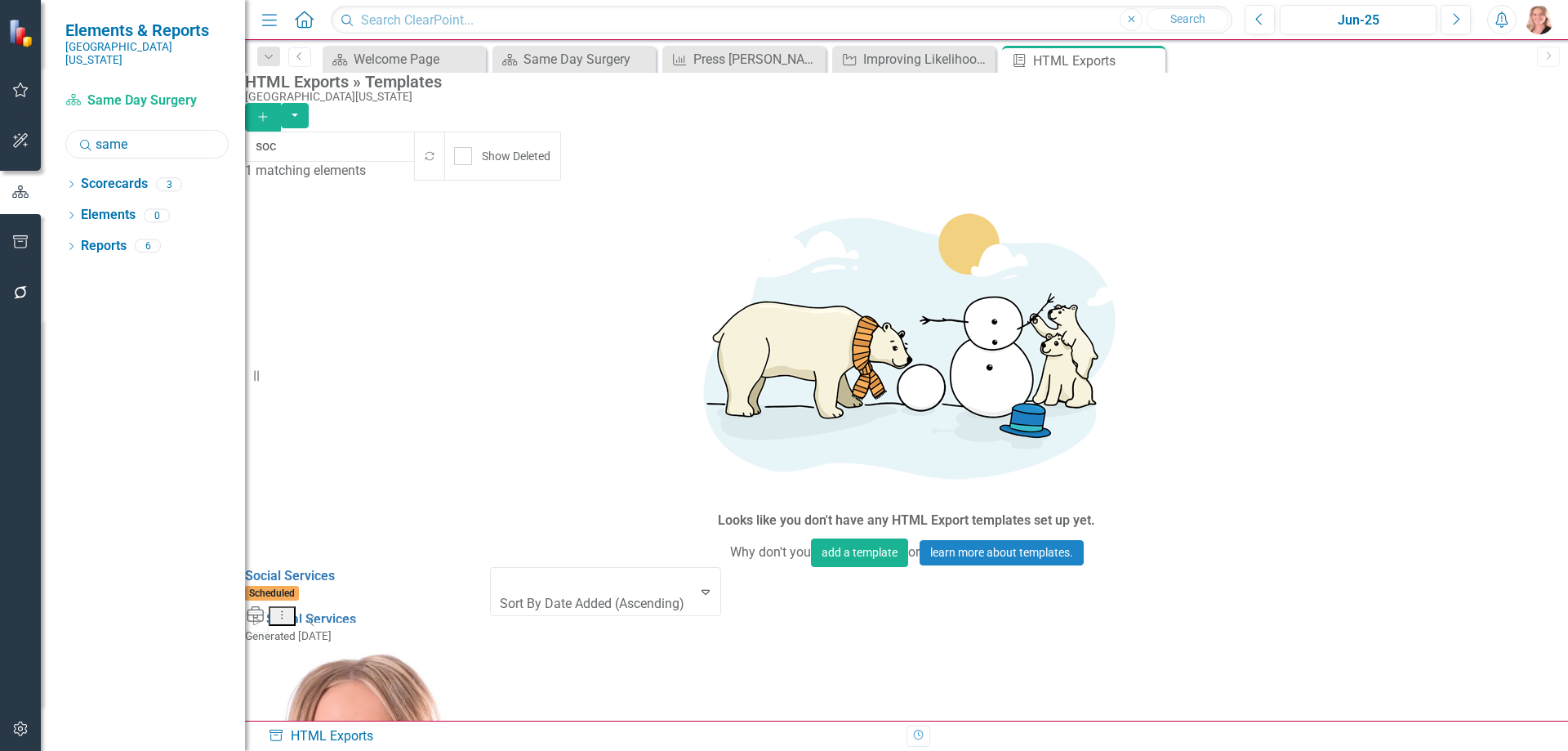
click at [140, 136] on input "same" at bounding box center [147, 143] width 163 height 29
click at [136, 135] on input "same" at bounding box center [147, 143] width 163 height 29
click at [138, 132] on input "same" at bounding box center [147, 143] width 163 height 29
type input "social"
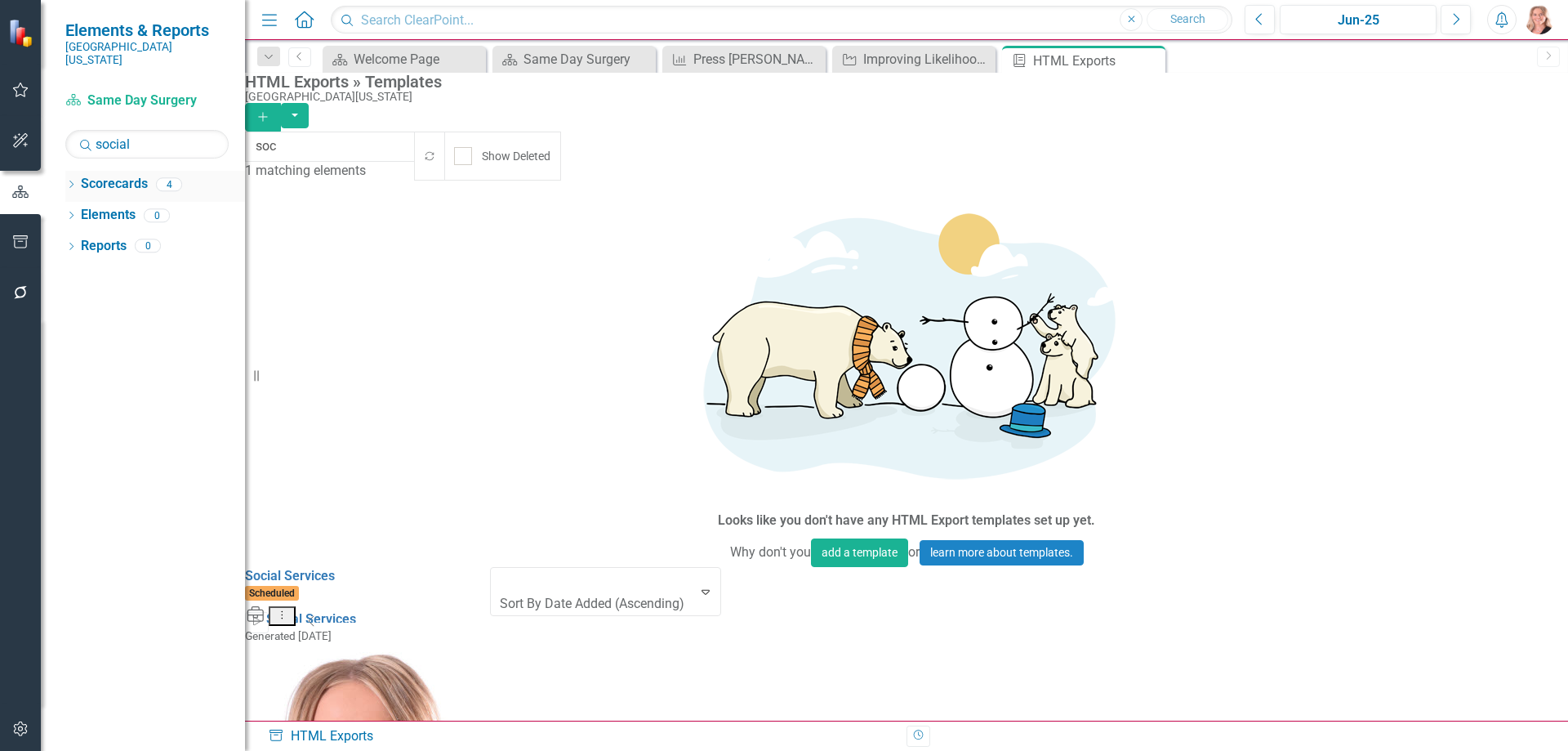
click at [75, 182] on icon "Dropdown" at bounding box center [70, 186] width 11 height 9
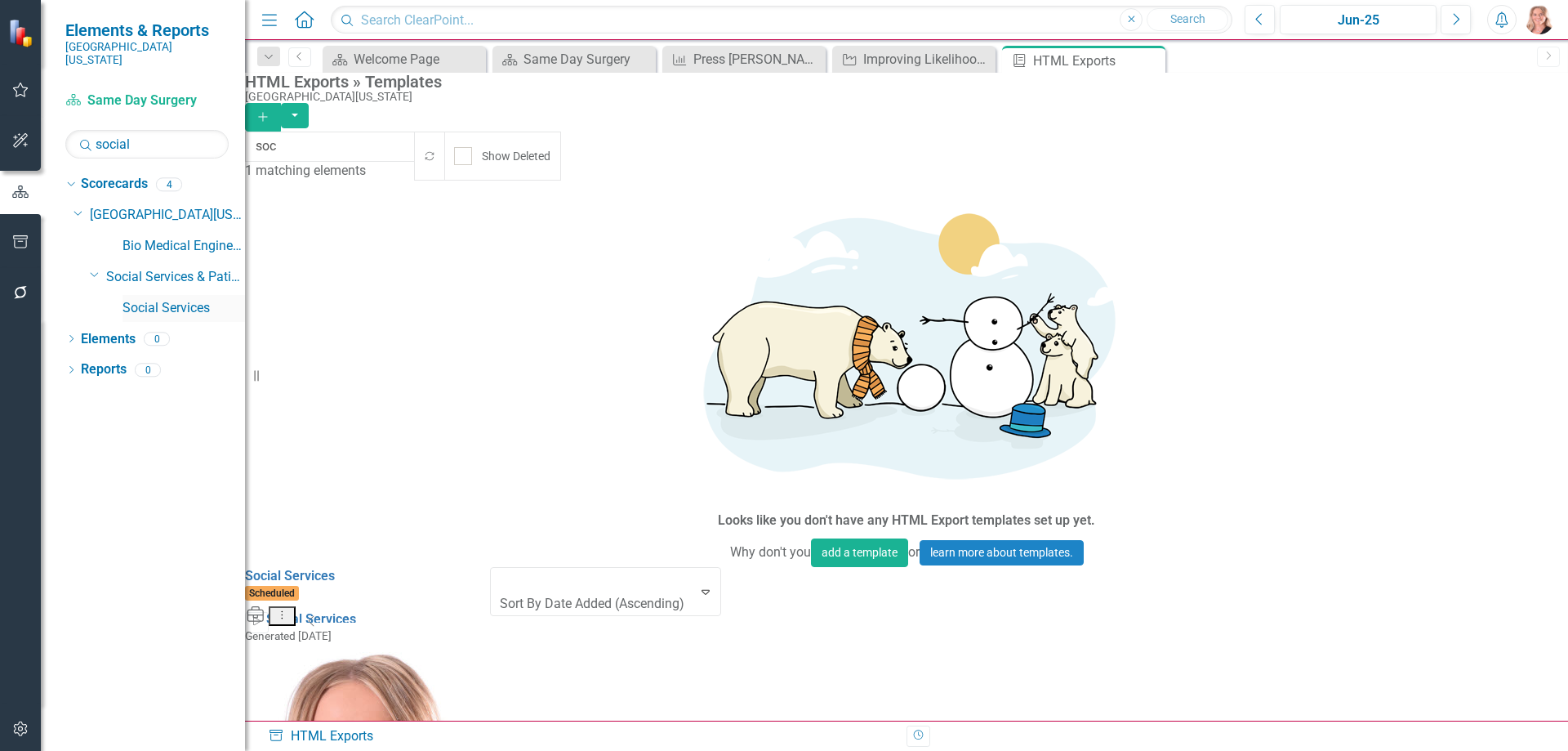
click at [187, 299] on link "Social Services" at bounding box center [183, 309] width 123 height 19
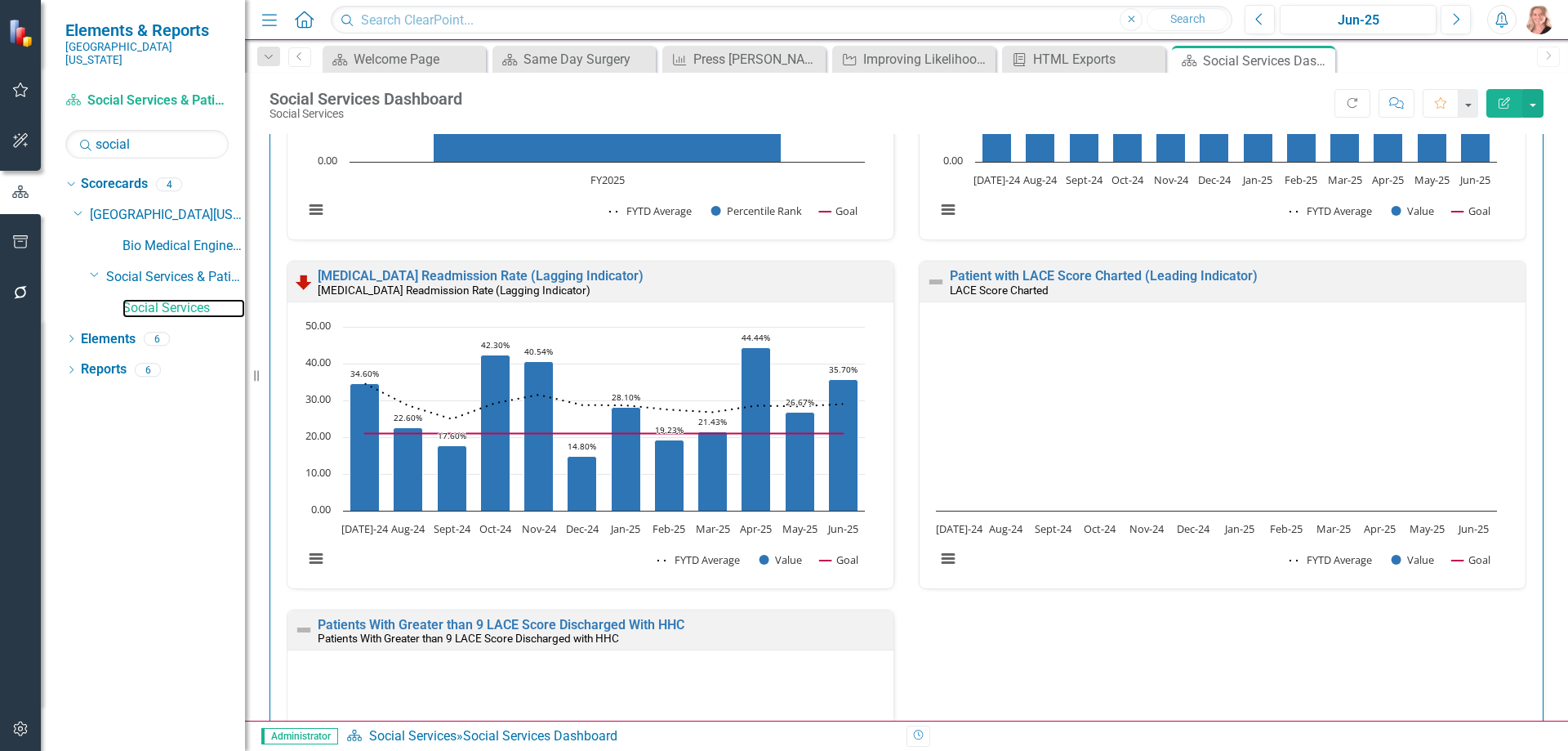
scroll to position [817, 0]
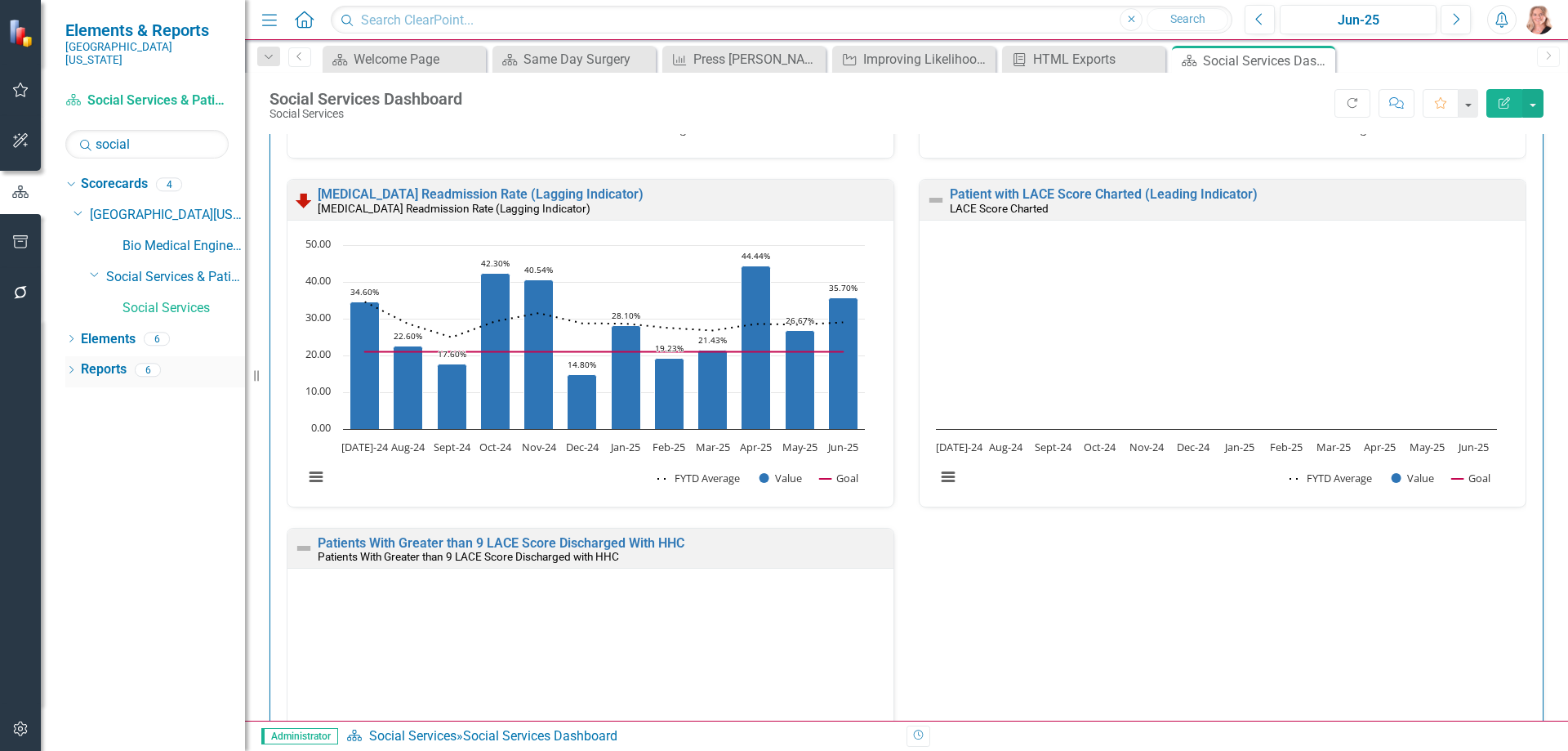
click at [96, 360] on link "Reports" at bounding box center [103, 369] width 46 height 19
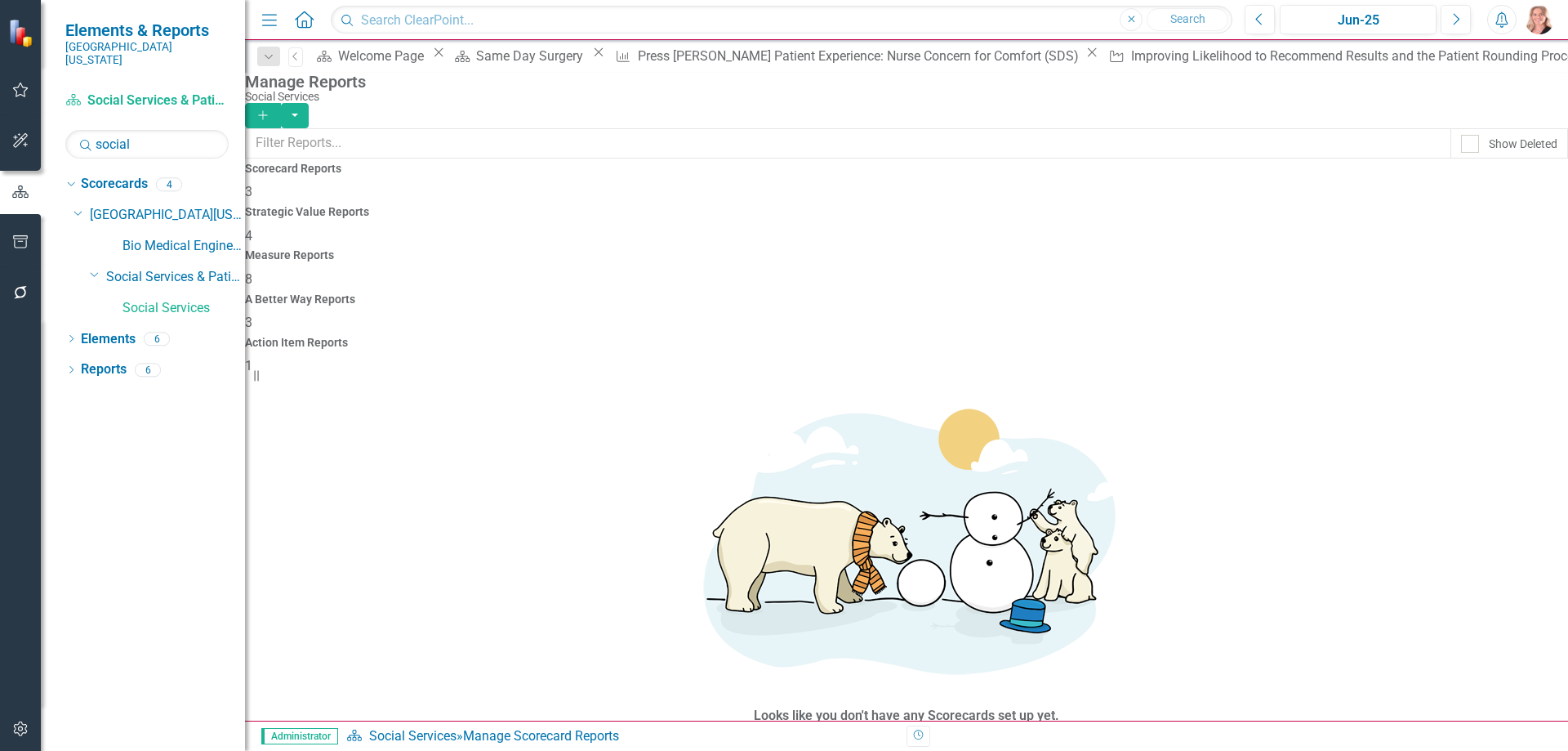
click at [896, 249] on div "Measure Reports 8" at bounding box center [907, 269] width 1323 height 39
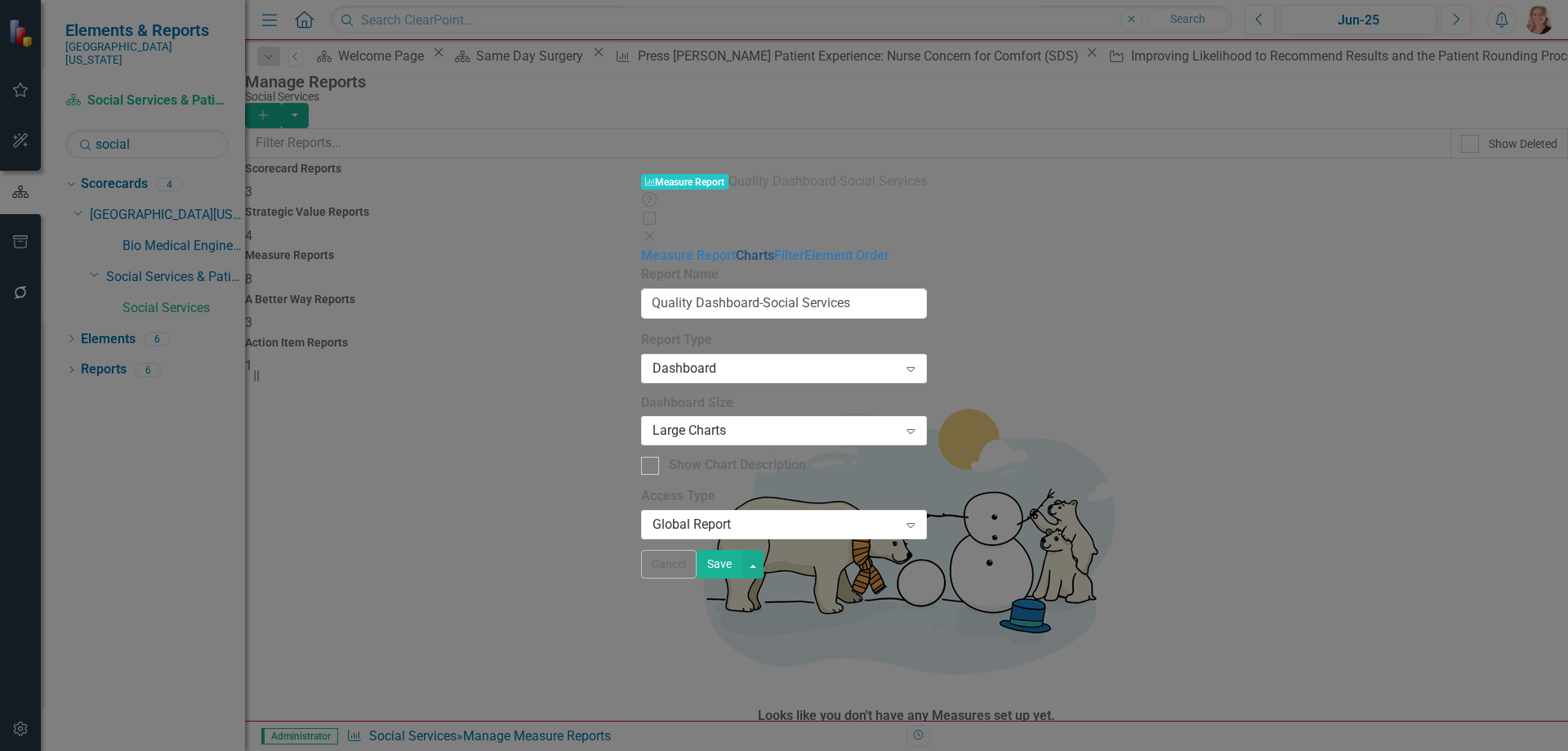
click at [736, 248] on link "Charts" at bounding box center [755, 256] width 38 height 16
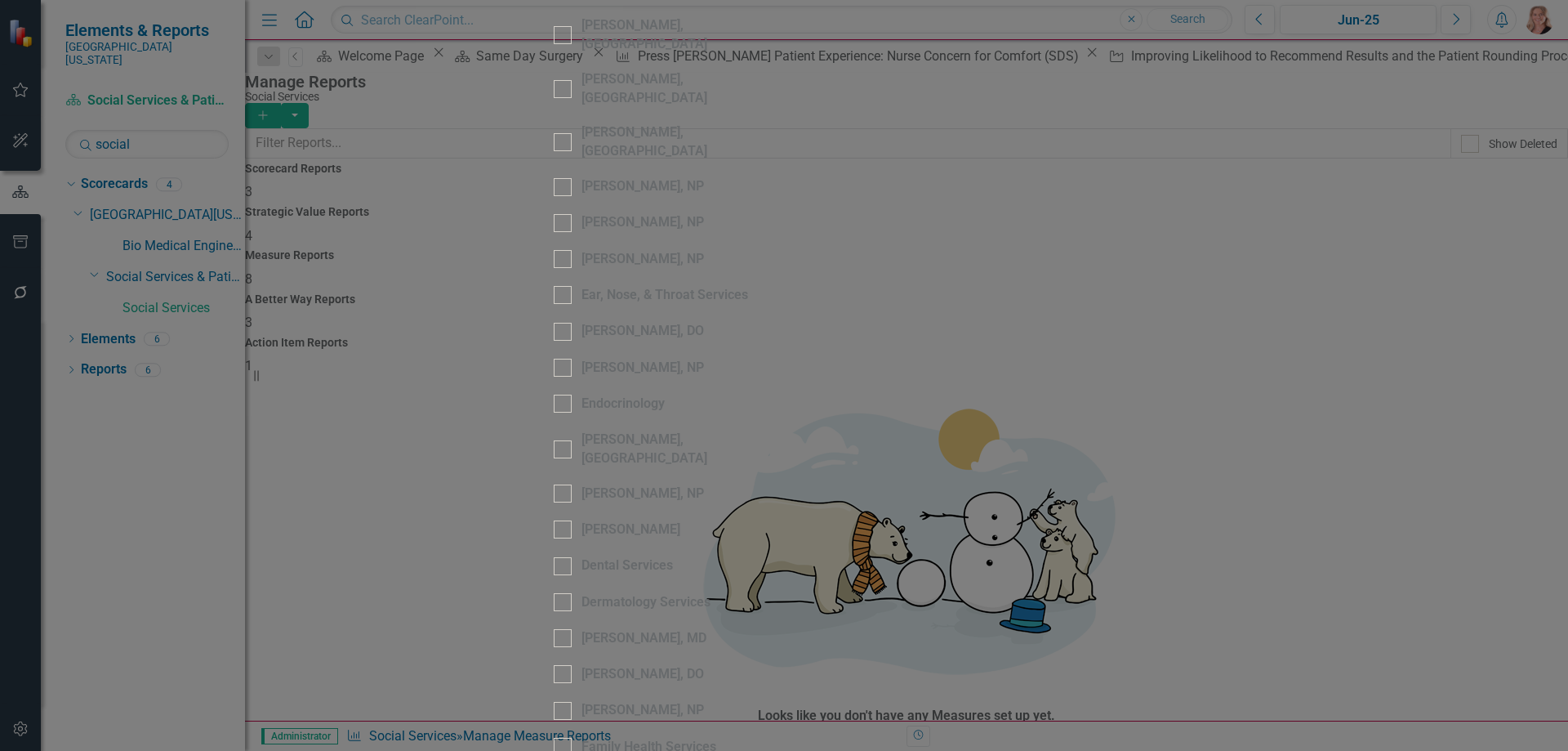
type input "socia"
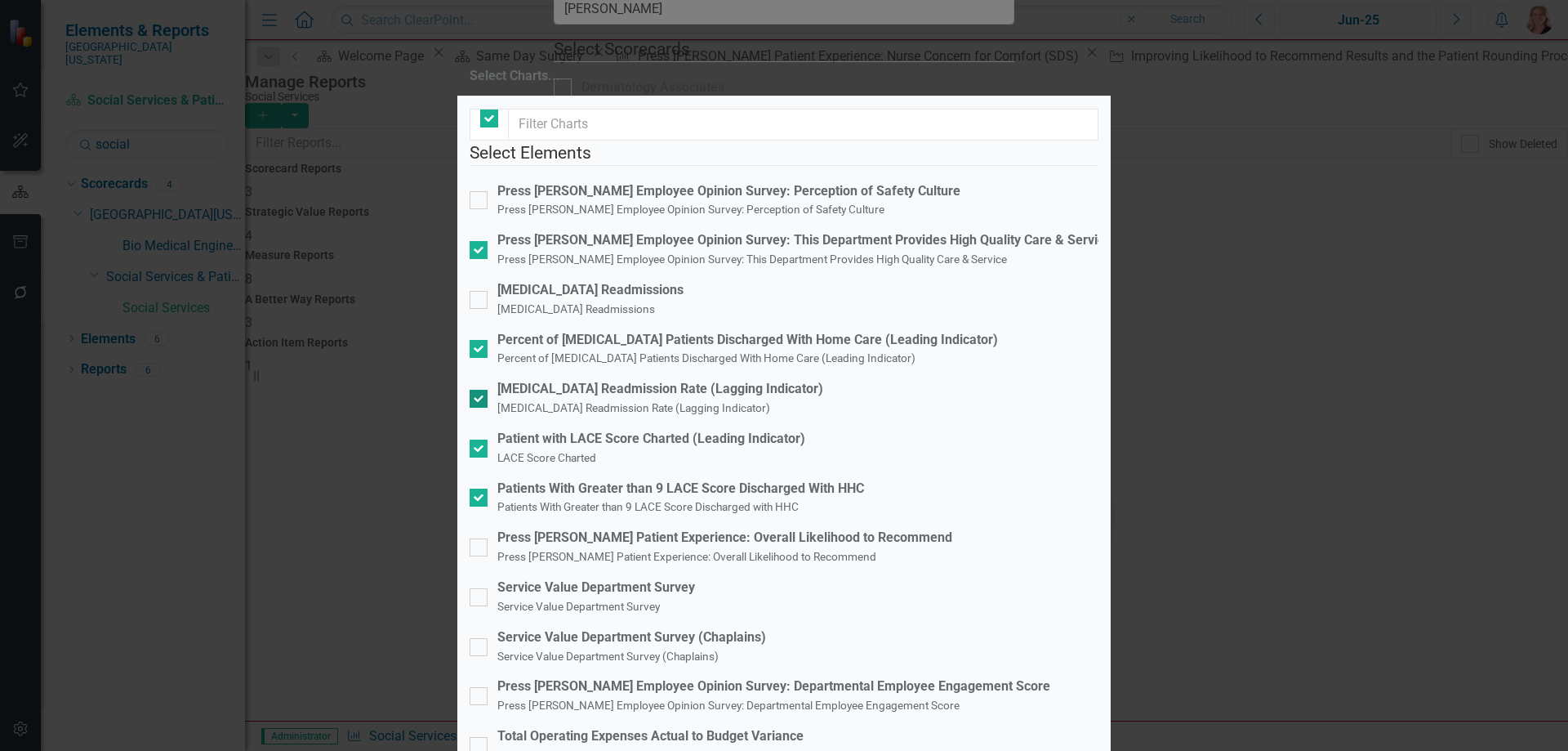
checkbox input "false"
click at [482, 353] on fieldset "Select Elements Press Ganey Employee Opinion Survey: Perception of Safety Cultu…" at bounding box center [784, 558] width 629 height 834
click at [488, 440] on div at bounding box center [478, 449] width 18 height 18
click at [481, 440] on input "Patient with LACE Score Charted (Leading Indicator) LACE Score Charted" at bounding box center [475, 445] width 10 height 10
checkbox input "false"
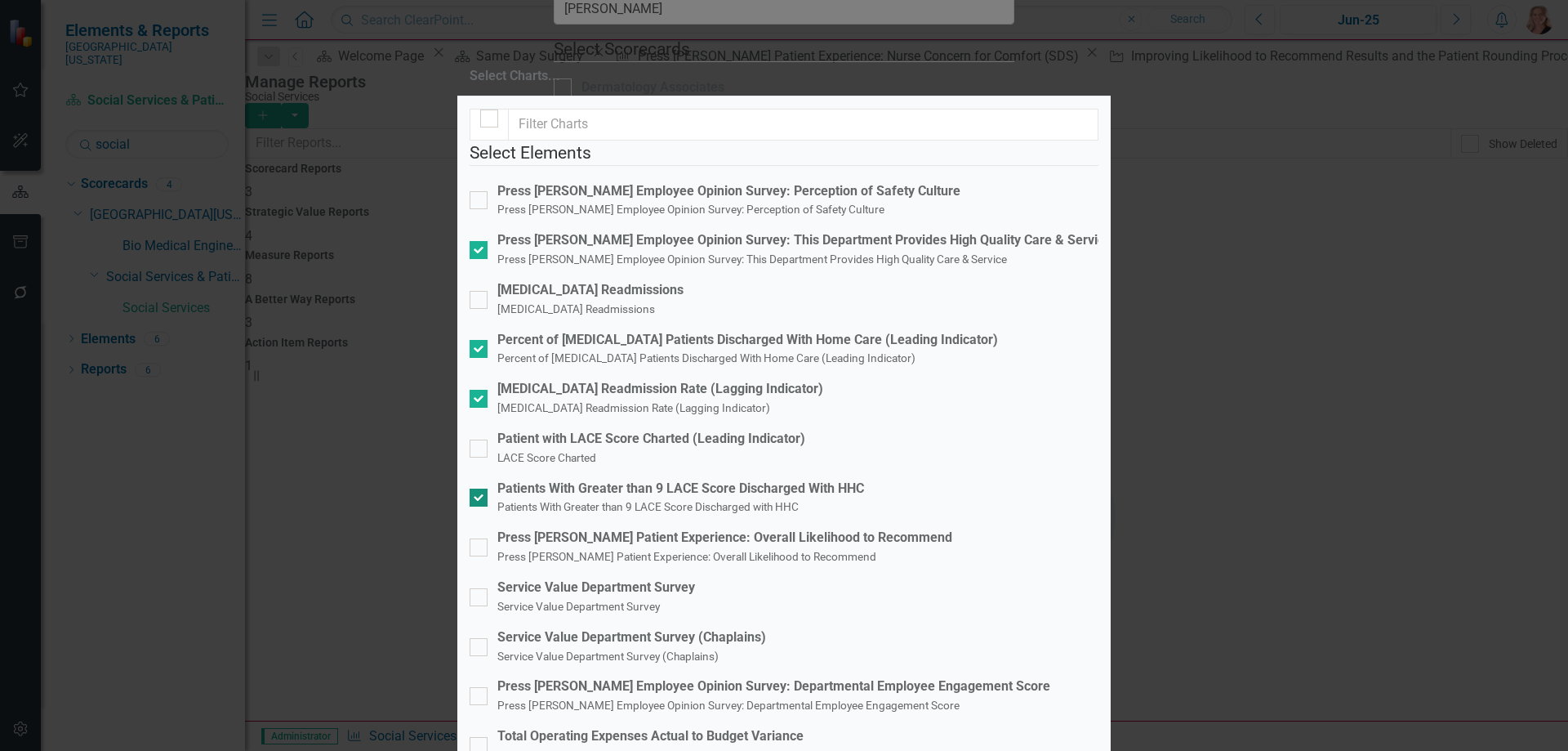
click at [488, 488] on div at bounding box center [478, 497] width 18 height 18
click at [481, 488] on input "Patients With Greater than 9 LACE Score Discharged With HHC Patients With Great…" at bounding box center [475, 494] width 10 height 10
checkbox input "false"
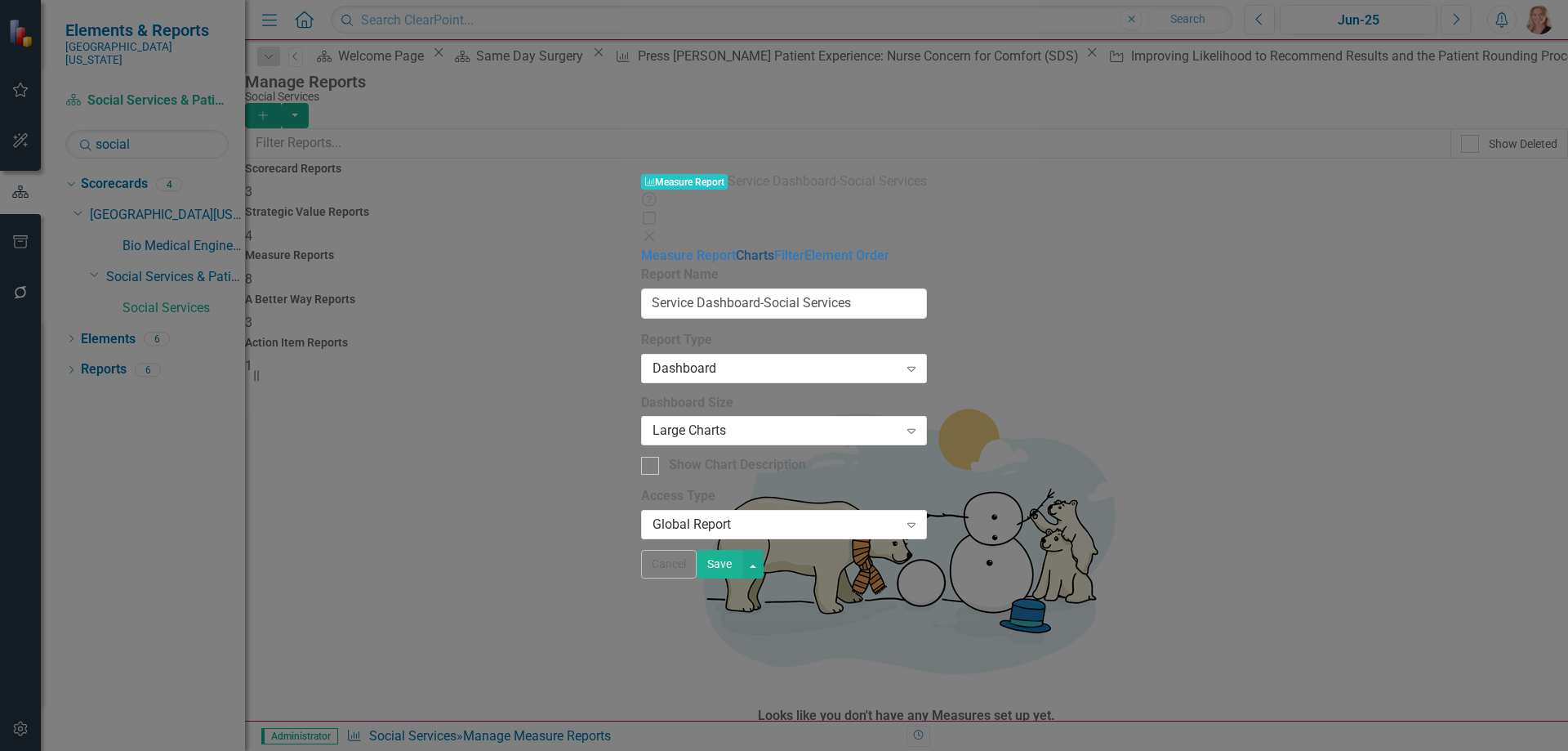
click at [736, 248] on link "Charts" at bounding box center [755, 256] width 38 height 16
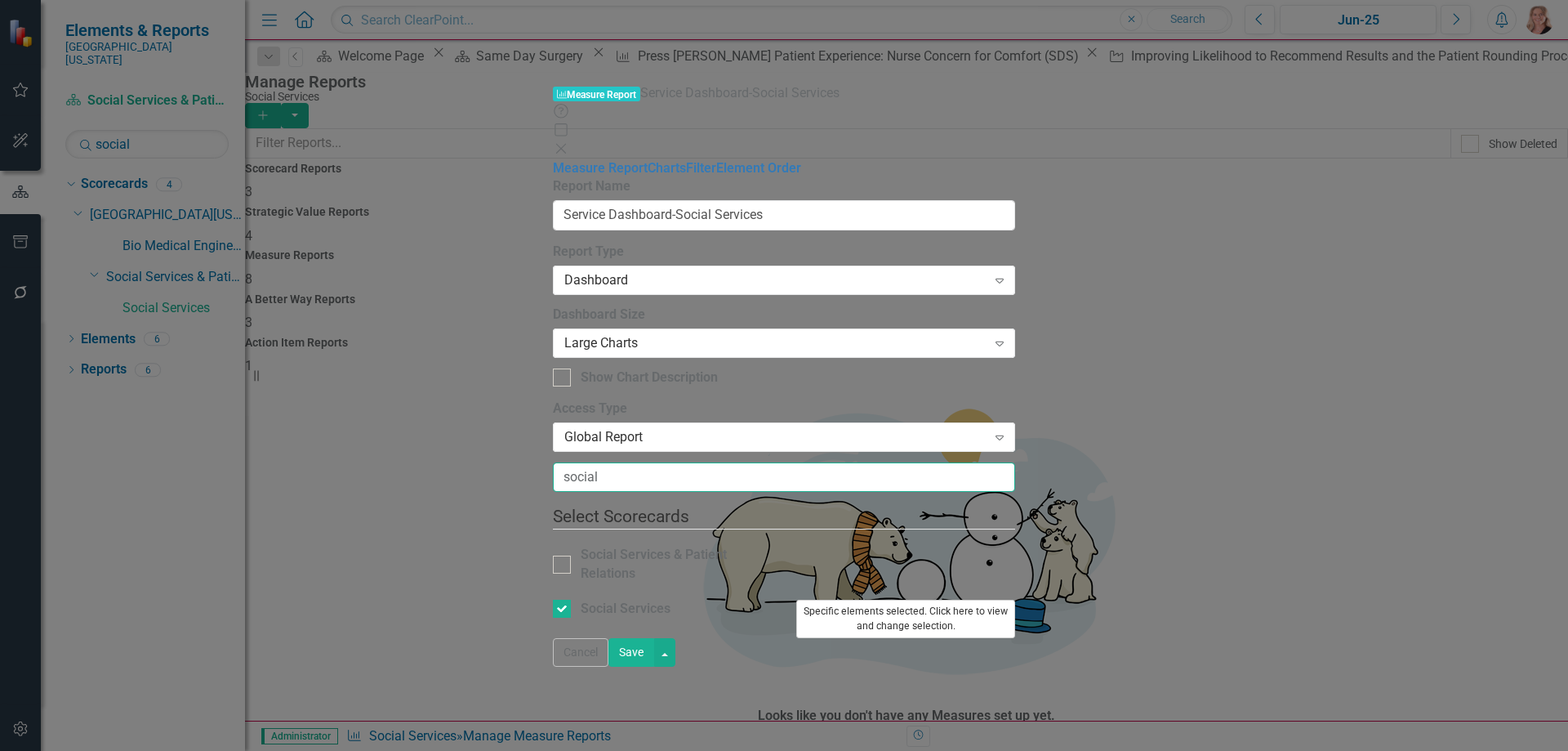
type input "social"
click at [1015, 600] on button "Specific elements selected. Click here to view and change selection." at bounding box center [906, 619] width 219 height 38
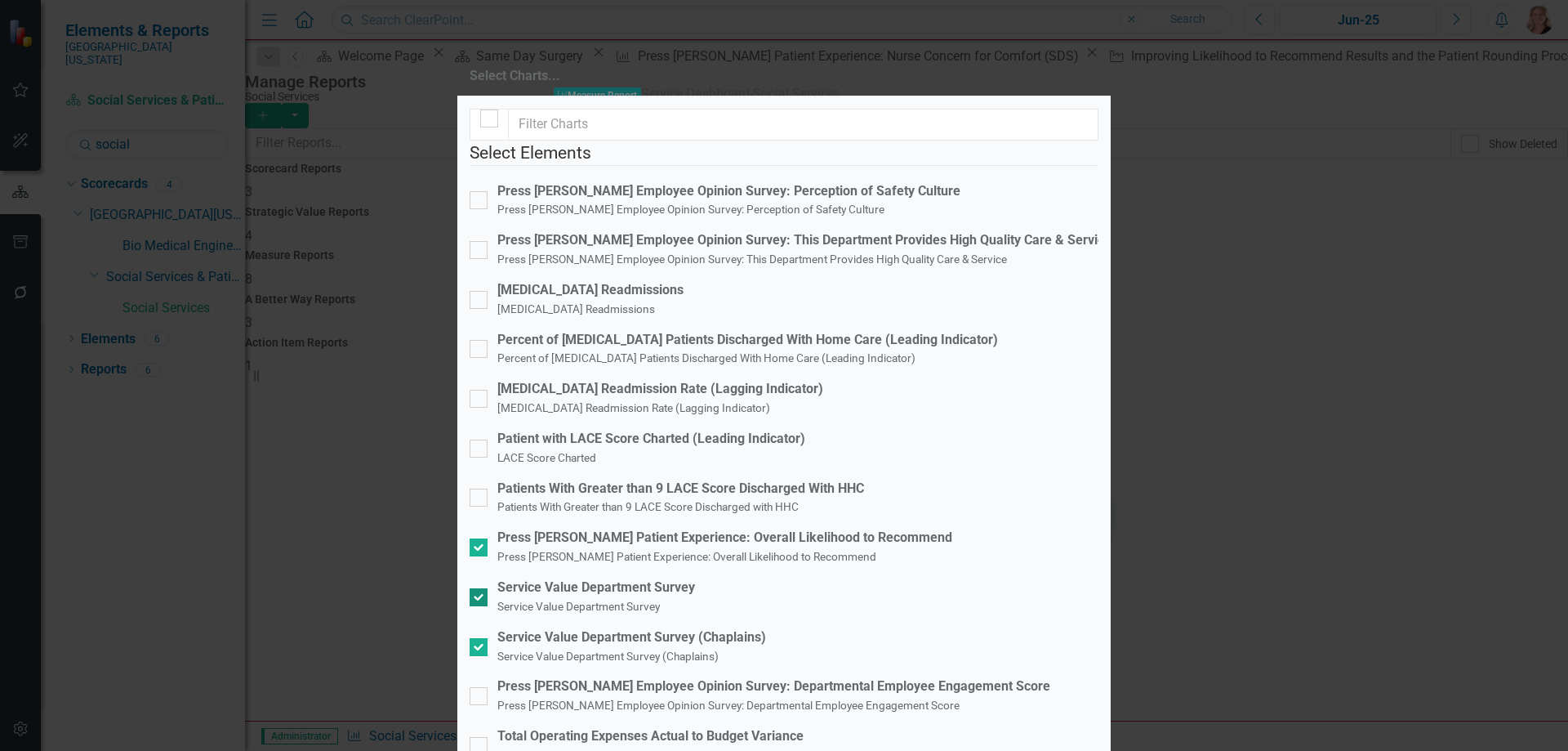
click at [488, 588] on div at bounding box center [478, 597] width 18 height 18
click at [481, 588] on input "Service Value Department Survey Service Value Department Survey" at bounding box center [475, 594] width 10 height 10
checkbox input "false"
click at [484, 638] on div at bounding box center [478, 647] width 18 height 18
click at [481, 638] on input "Service Value Department Survey (Chaplains) Service Value Department Survey (Ch…" at bounding box center [475, 643] width 10 height 10
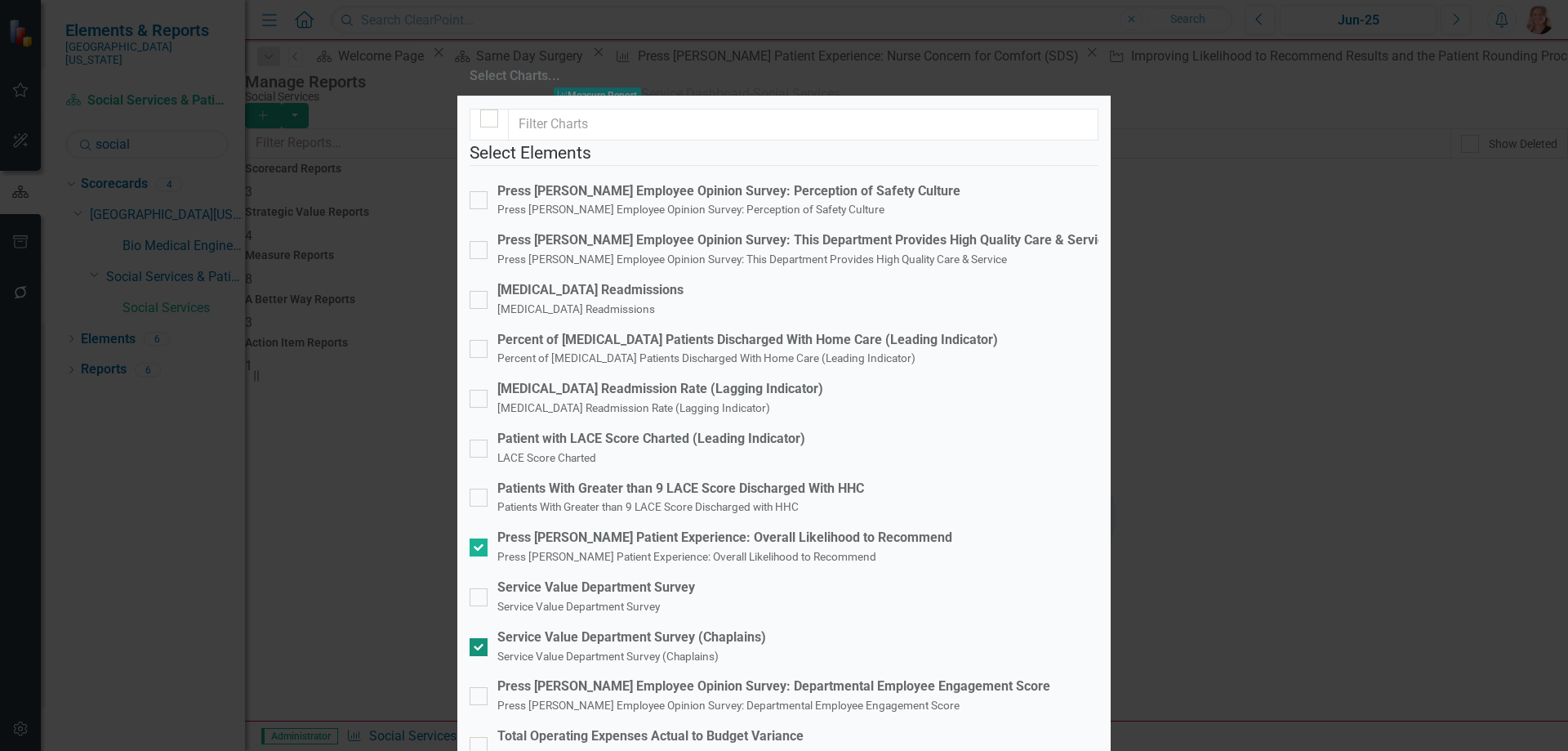
checkbox input "false"
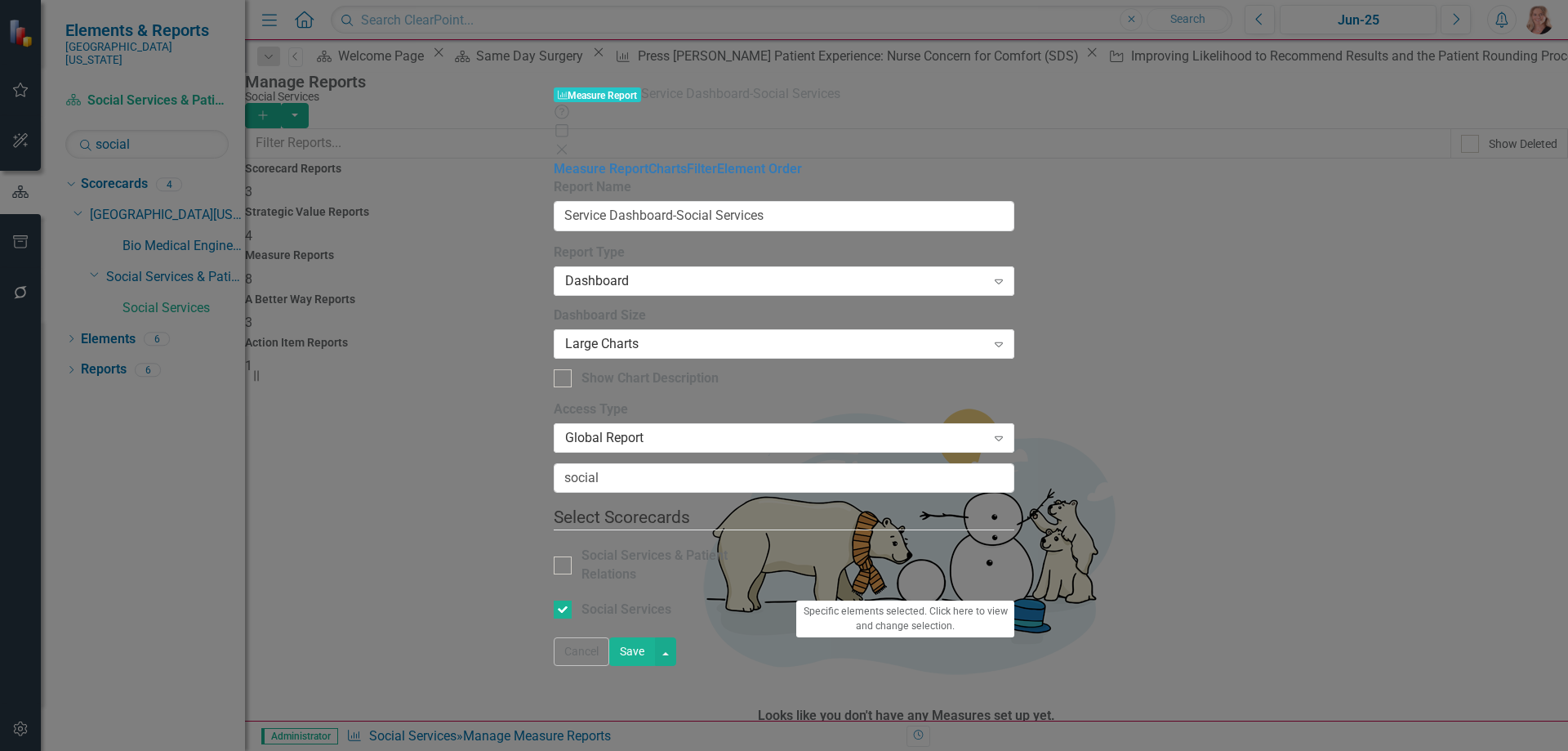
click at [655, 666] on button "Save" at bounding box center [632, 651] width 46 height 29
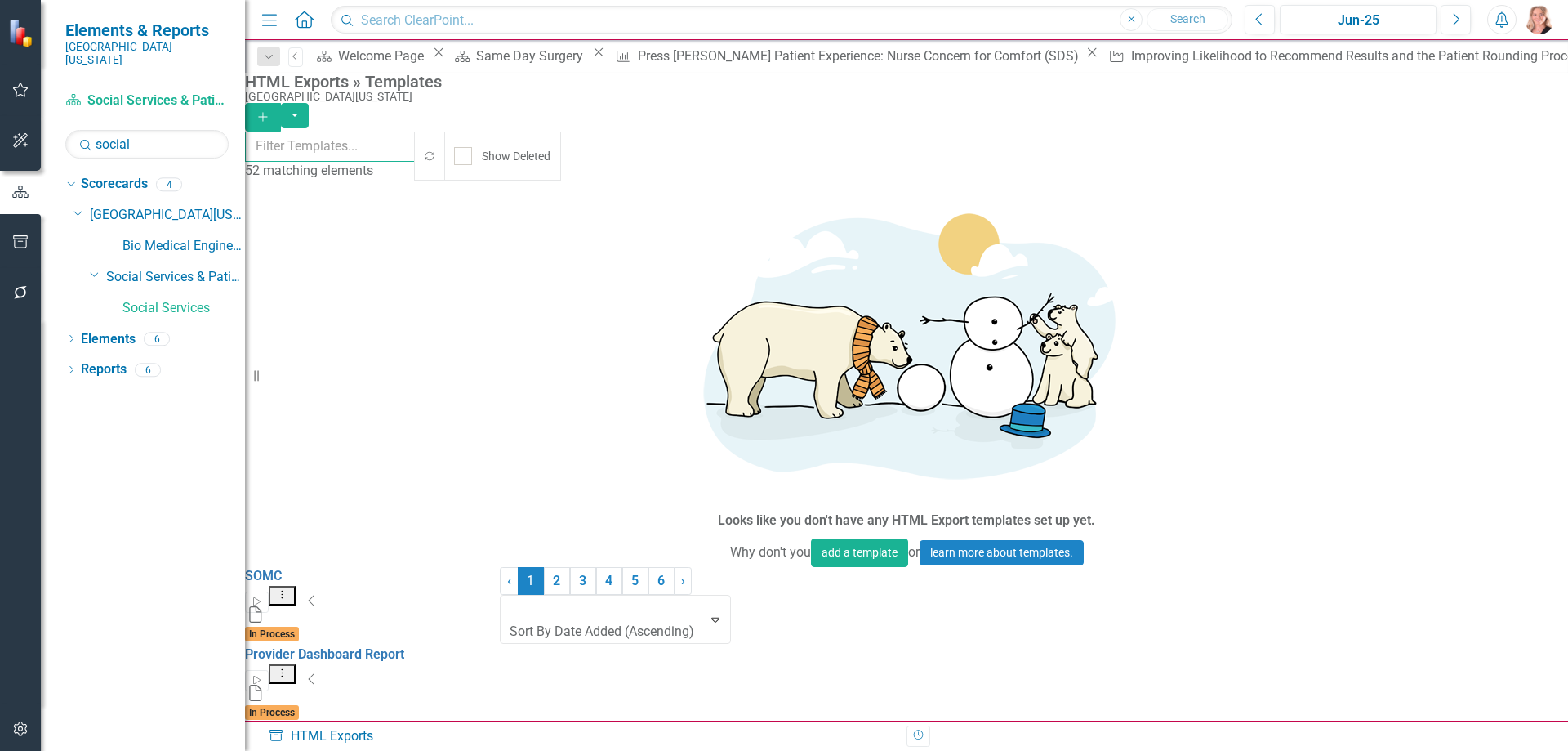
click at [351, 151] on input "text" at bounding box center [330, 146] width 170 height 30
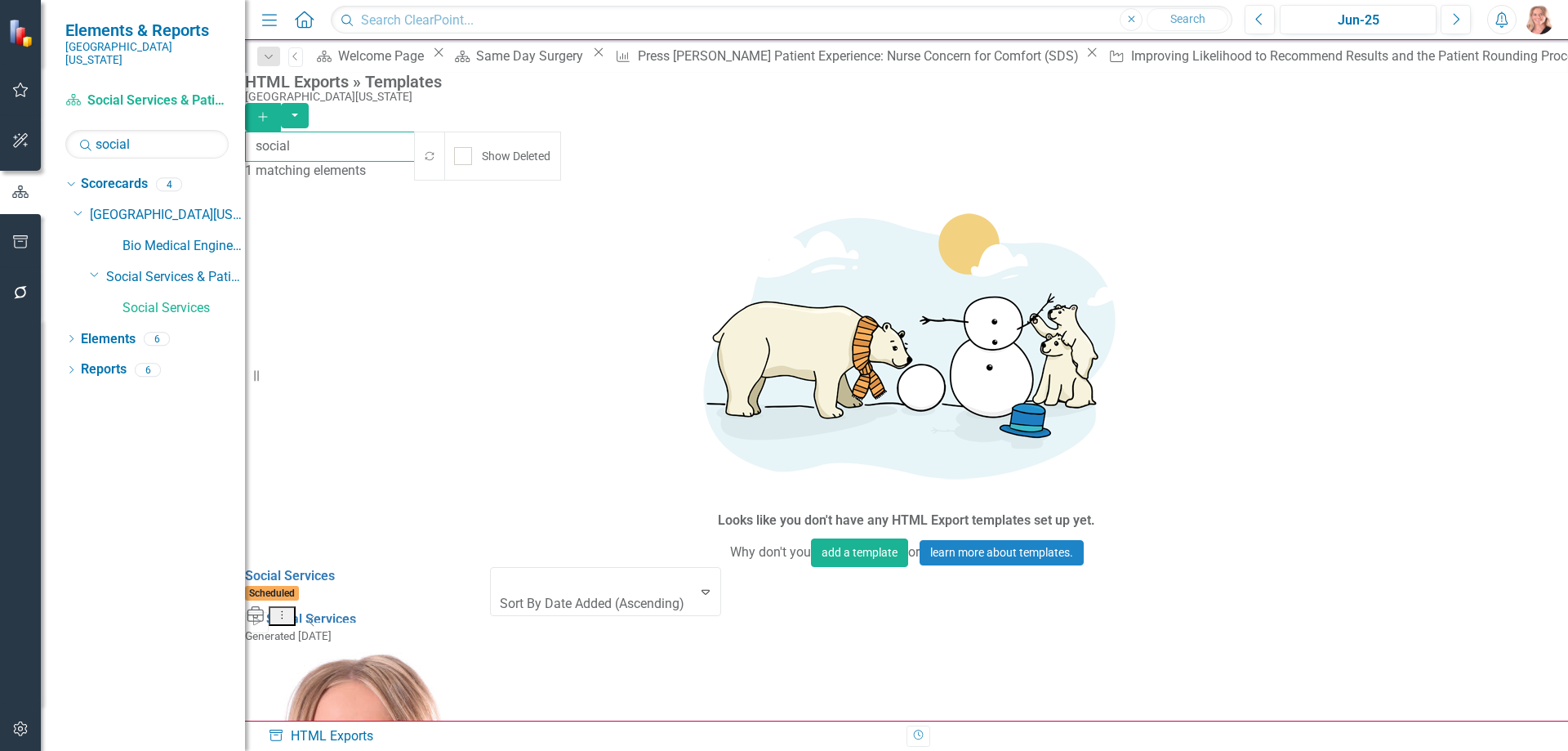
type input "social"
click at [296, 606] on button "Dropdown Menu" at bounding box center [282, 615] width 27 height 20
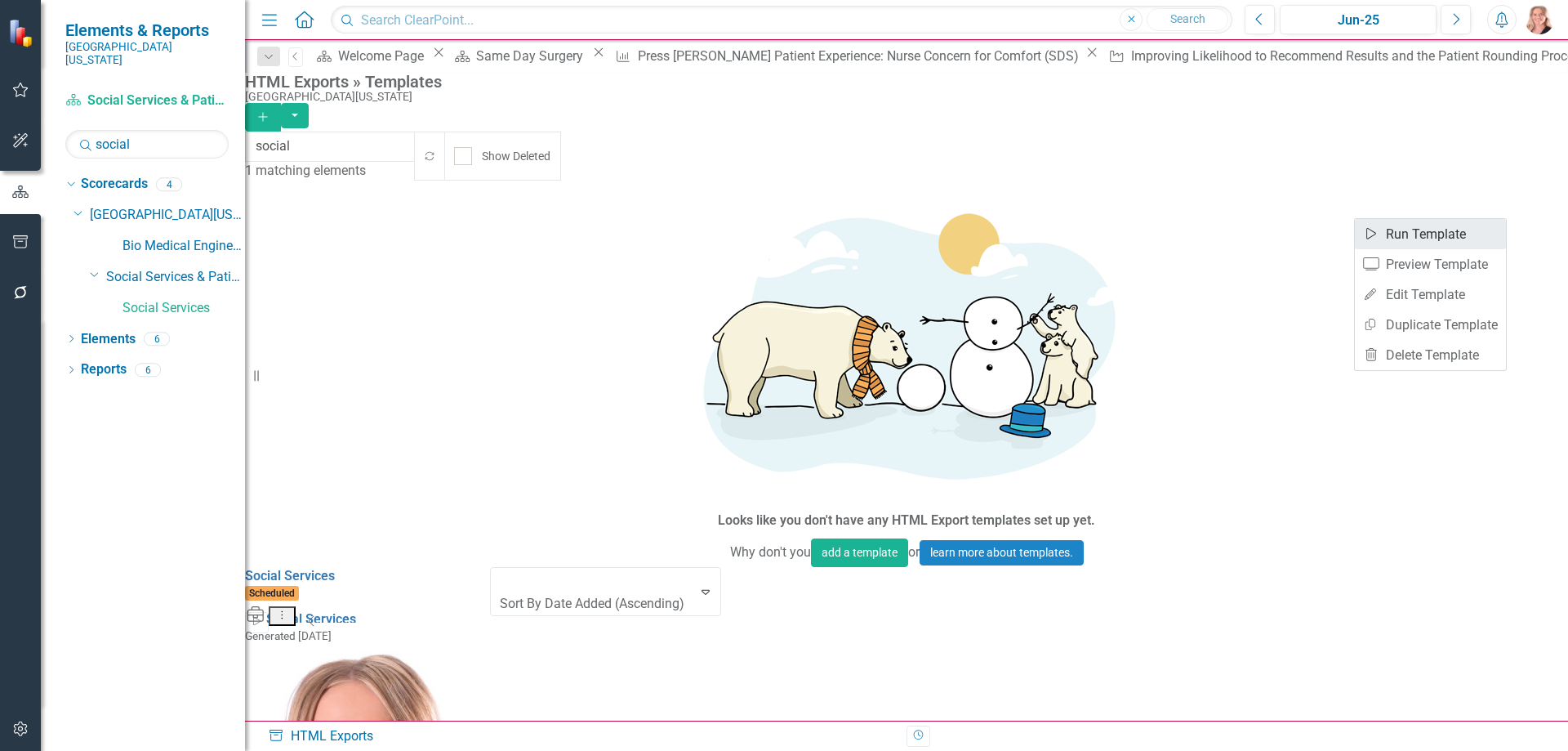
click at [1438, 235] on link "Start Run Template" at bounding box center [1431, 234] width 151 height 30
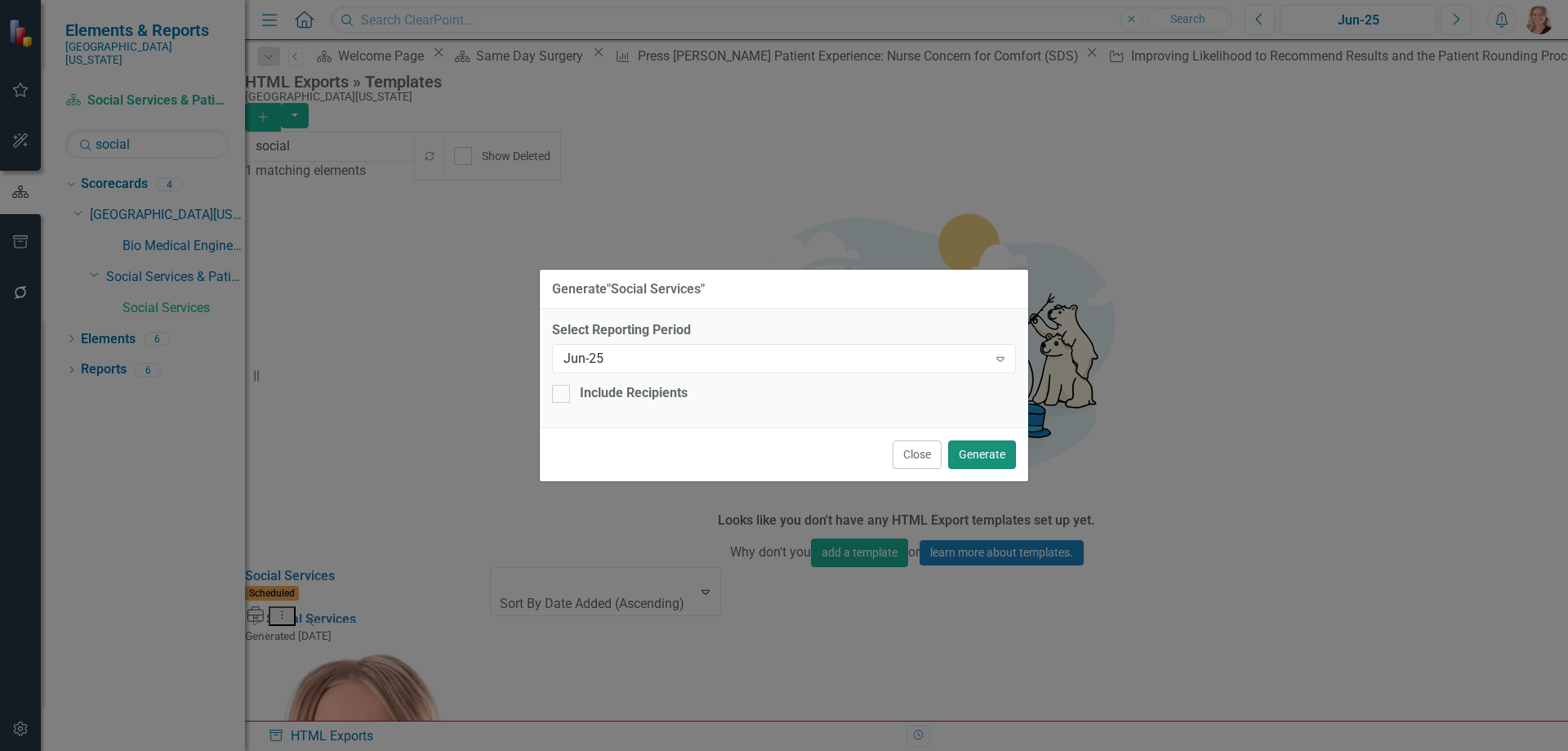
click at [993, 451] on button "Generate" at bounding box center [982, 454] width 68 height 29
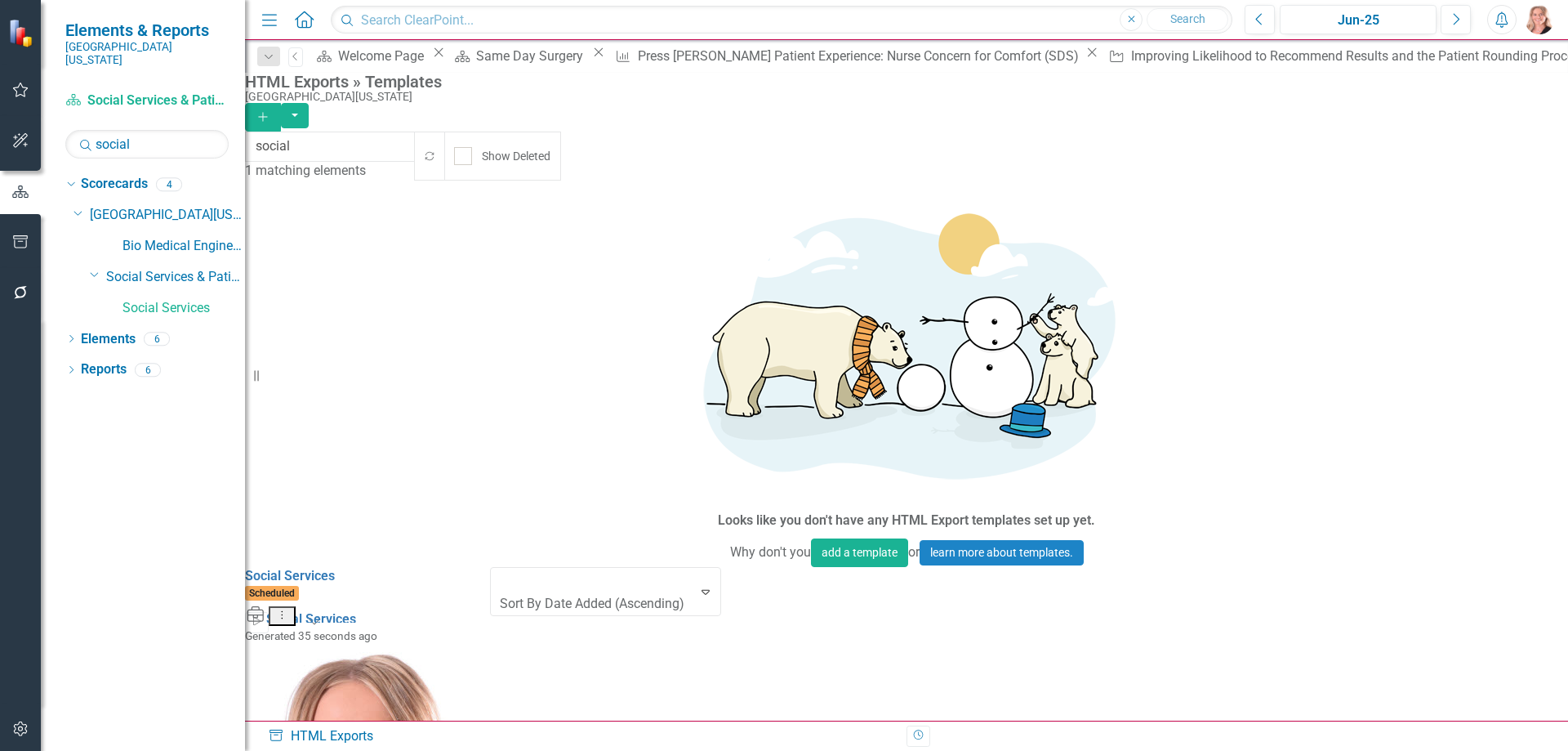
click at [289, 609] on icon "Dropdown Menu" at bounding box center [282, 615] width 14 height 10
click at [1416, 289] on link "Edit Edit Template" at bounding box center [1431, 294] width 151 height 30
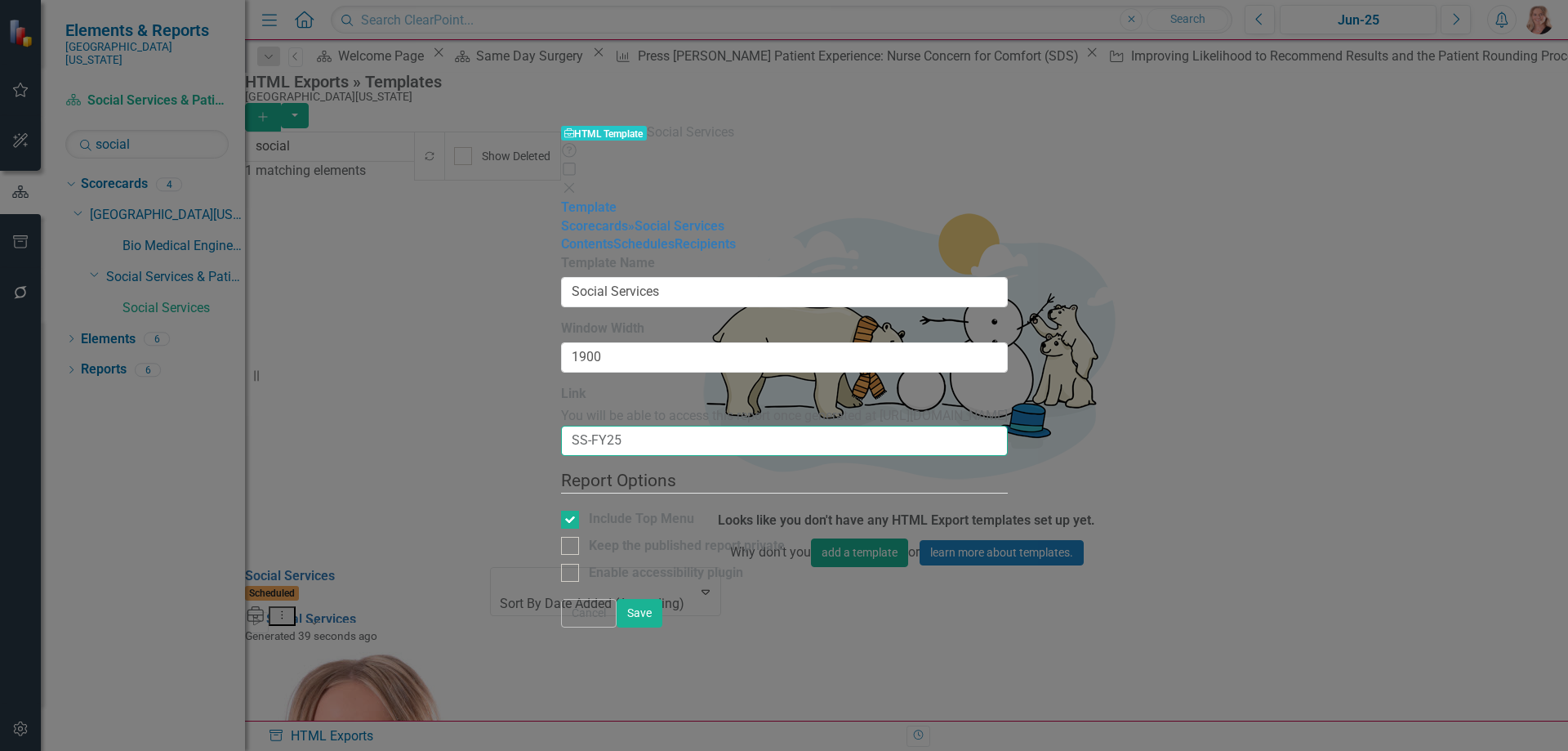
click at [562, 426] on input "SS-FY25" at bounding box center [785, 441] width 447 height 30
type input "SS"
click at [798, 475] on div "Report templates allow you to create HTML exports that include elements you sel…" at bounding box center [785, 426] width 447 height 344
click at [628, 218] on link "» Social Services" at bounding box center [676, 226] width 96 height 16
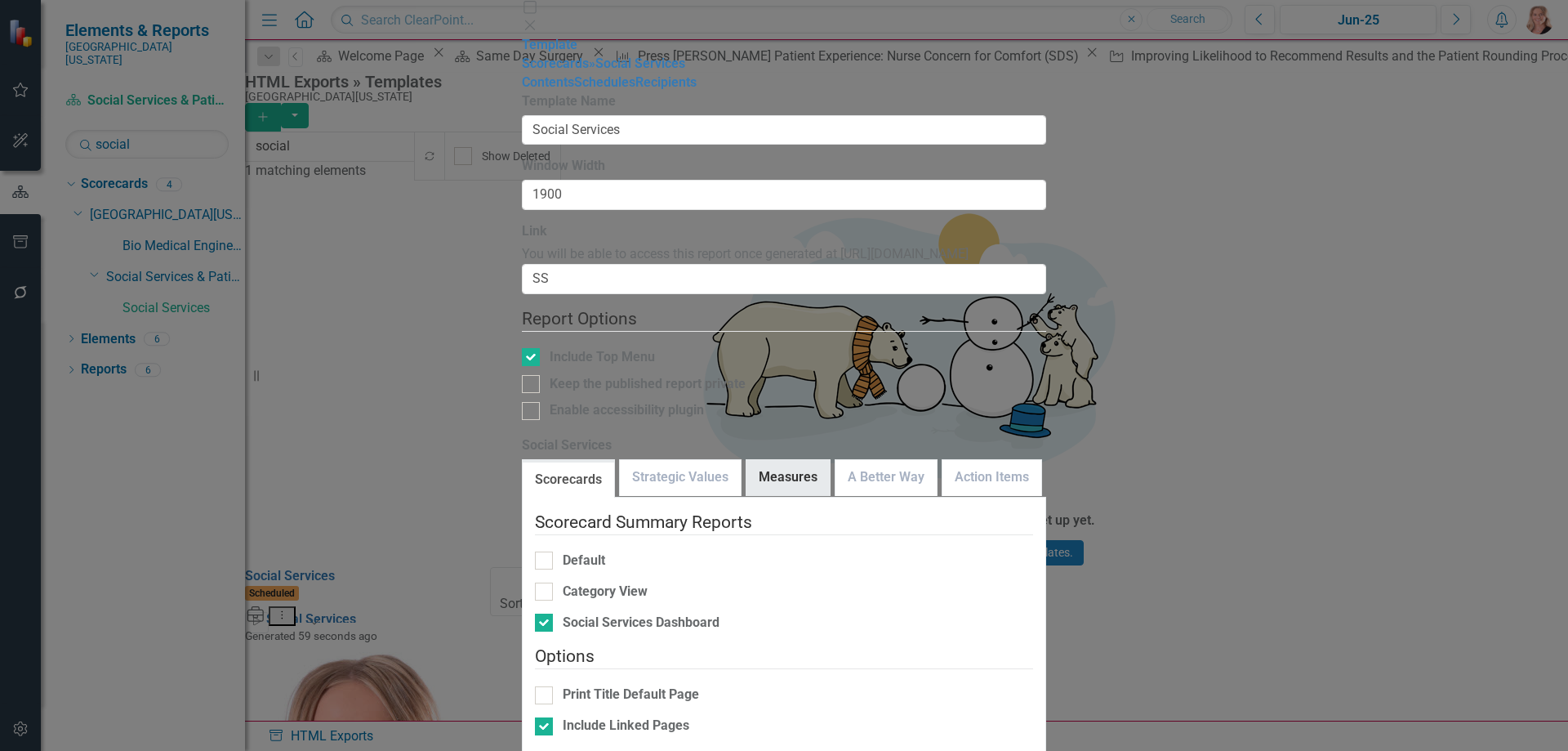
click at [747, 460] on link "Measures" at bounding box center [788, 477] width 83 height 35
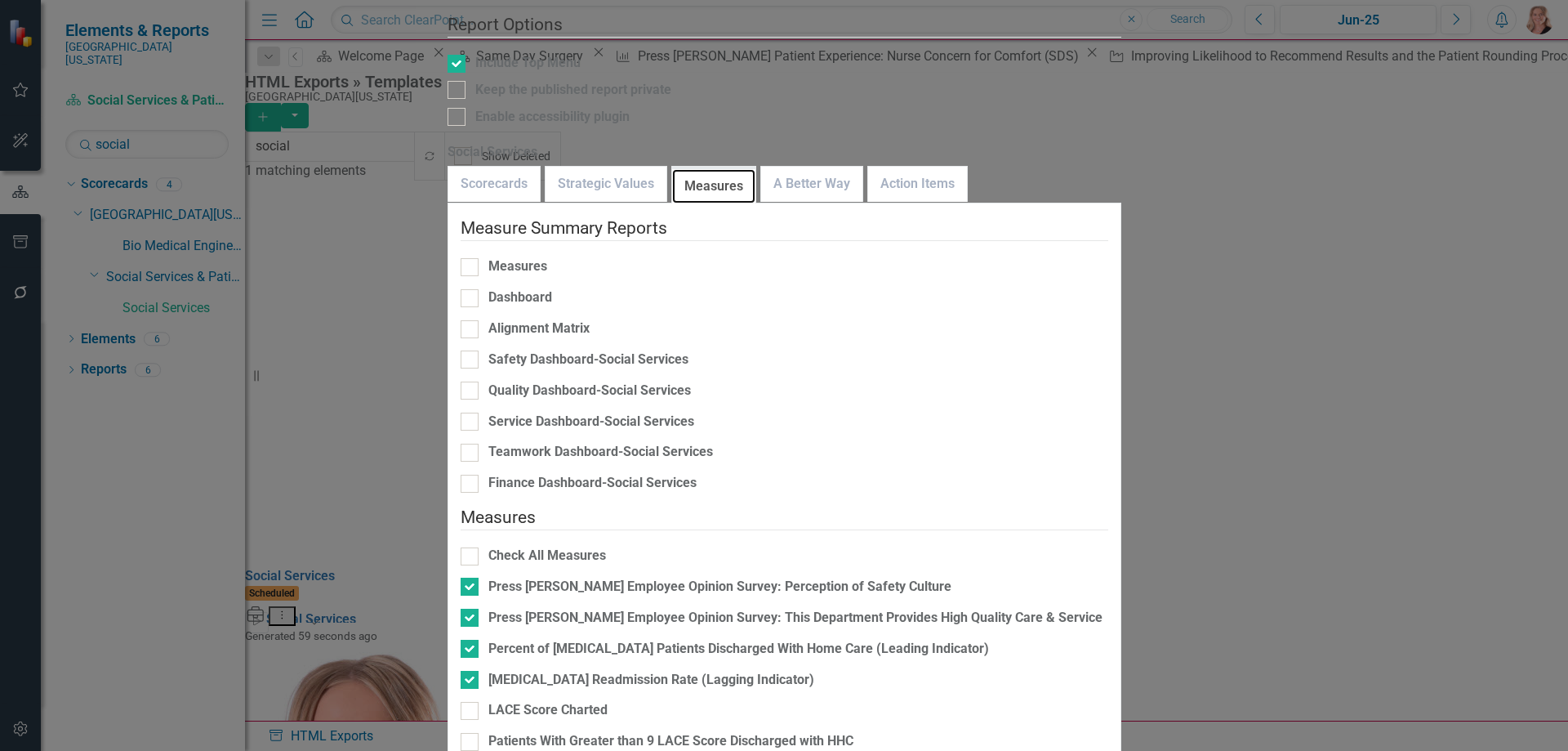
scroll to position [181, 0]
drag, startPoint x: 495, startPoint y: 382, endPoint x: 504, endPoint y: 401, distance: 21.0
click at [479, 701] on div at bounding box center [469, 710] width 18 height 18
click at [471, 701] on input "LACE Score Charted" at bounding box center [466, 707] width 10 height 10
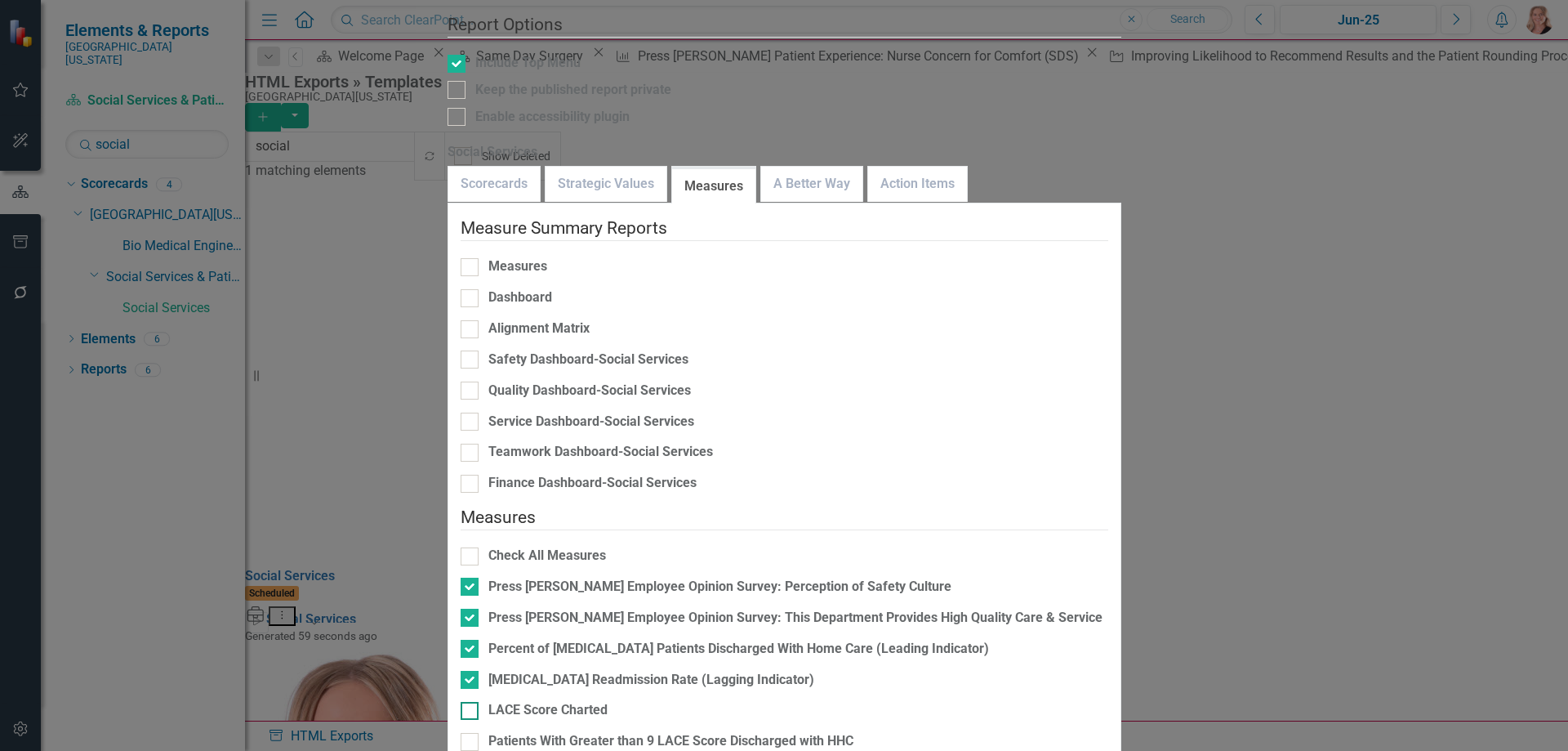
checkbox input "true"
click at [479, 733] on div at bounding box center [469, 741] width 18 height 18
click at [471, 733] on input "Patients With Greater than 9 LACE Score Discharged with HHC" at bounding box center [466, 738] width 10 height 10
checkbox input "true"
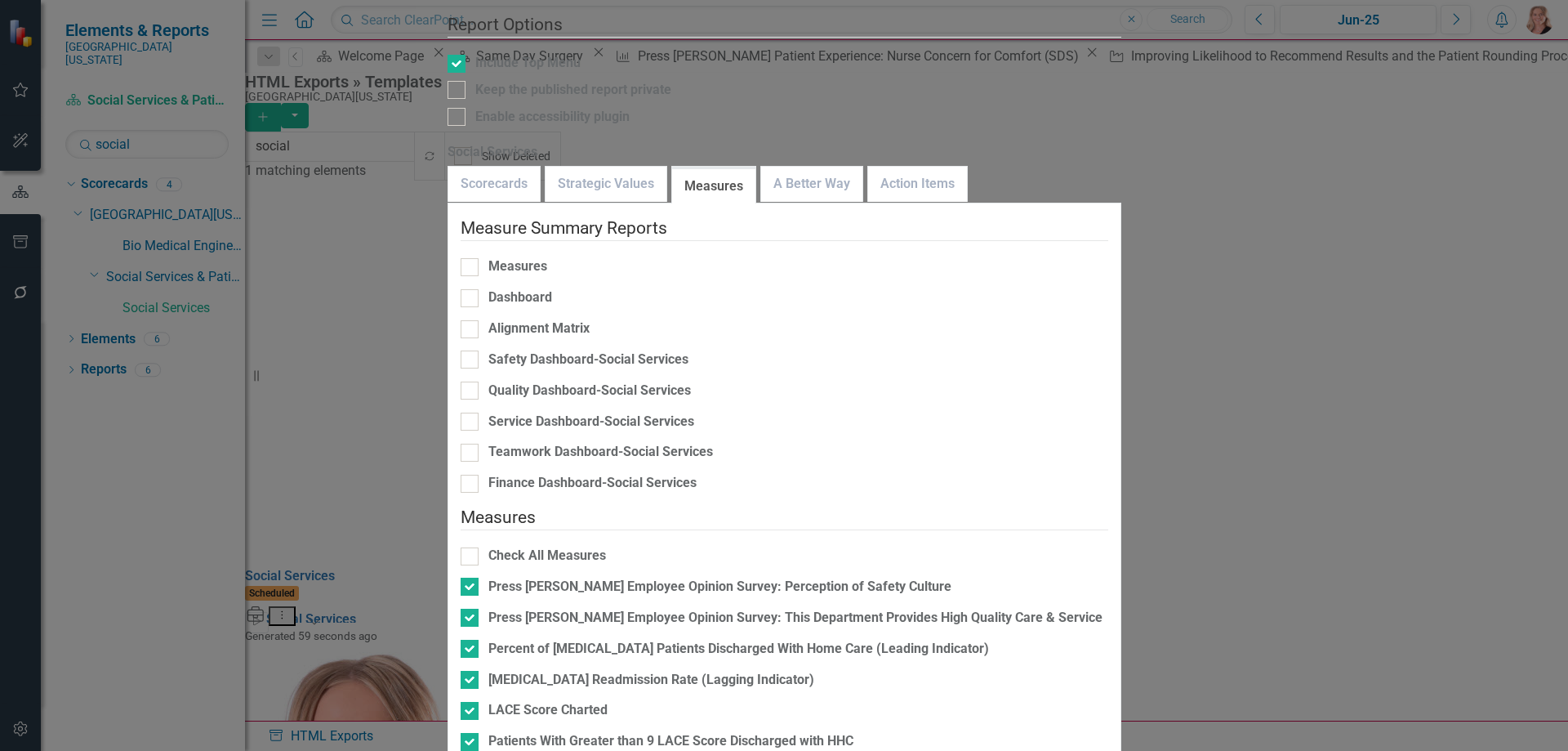
checkbox input "true"
click at [812, 167] on link "A Better Way" at bounding box center [812, 184] width 102 height 35
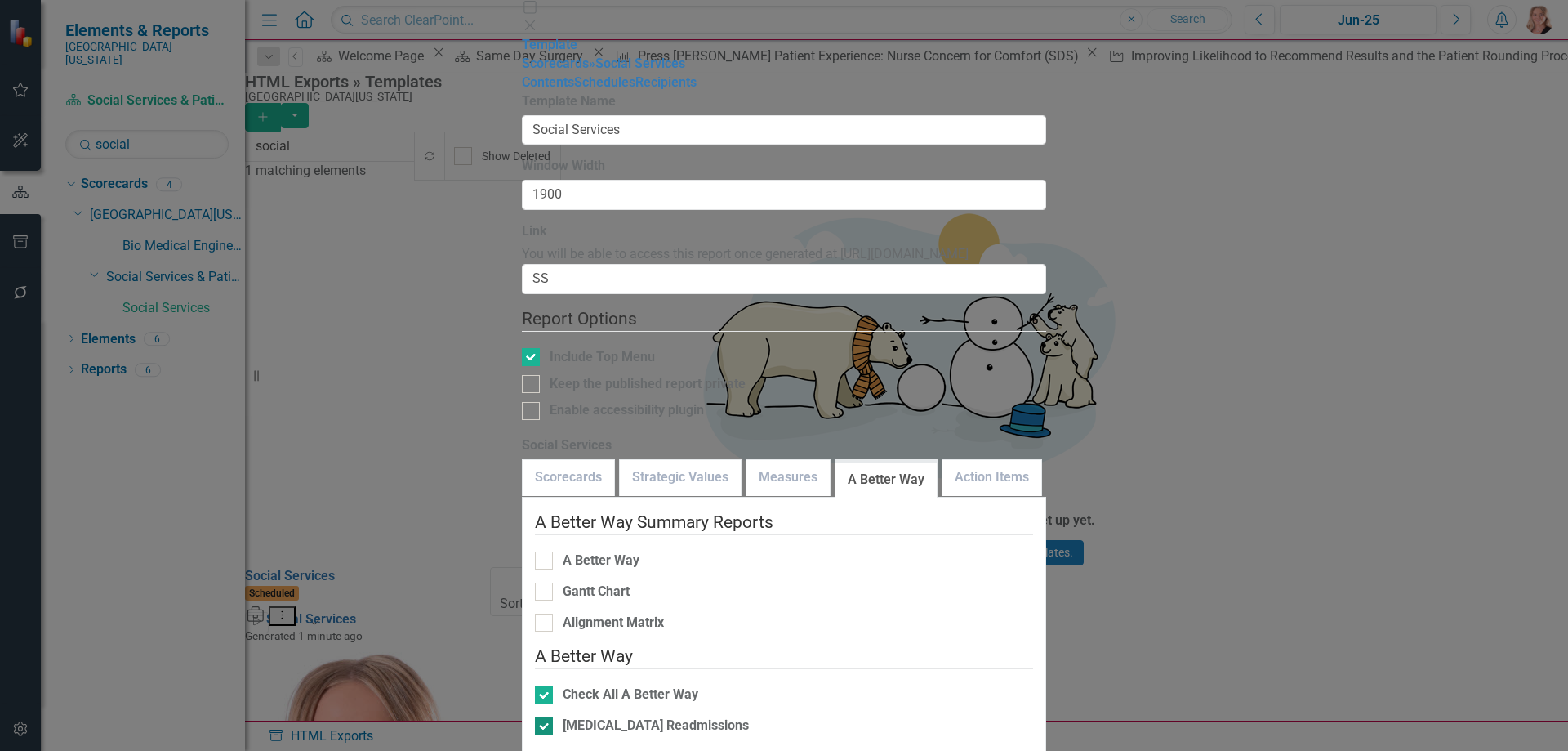
click at [535, 717] on input "Heart Failure Readmissions" at bounding box center [540, 722] width 10 height 10
checkbox input "false"
click at [942, 460] on link "Action Items" at bounding box center [992, 477] width 99 height 35
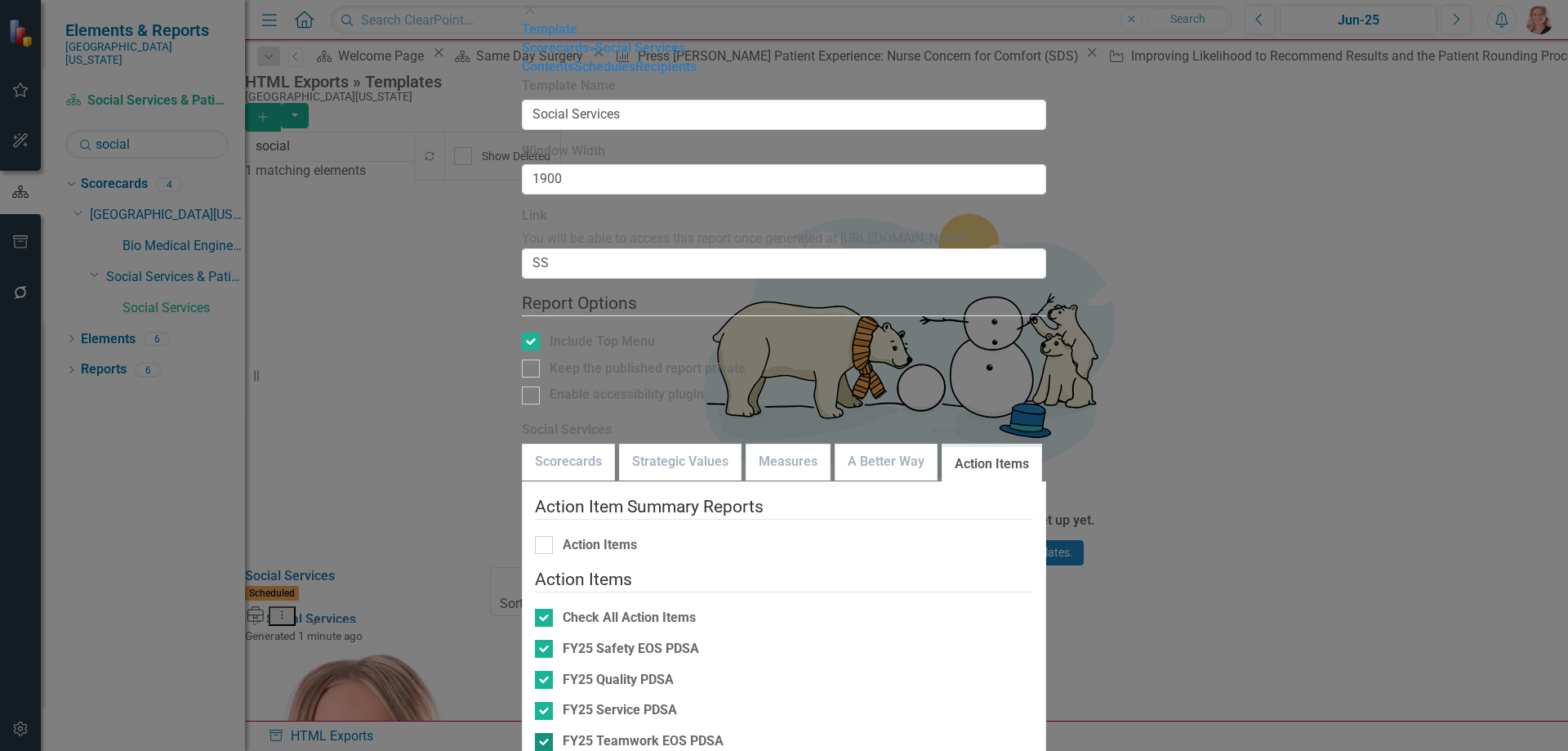
click at [535, 733] on div at bounding box center [543, 741] width 18 height 18
click at [535, 733] on input "FY25 Teamwork EOS PDSA" at bounding box center [540, 738] width 10 height 10
checkbox input "false"
click at [535, 701] on input "FY25 Service PDSA" at bounding box center [540, 707] width 10 height 10
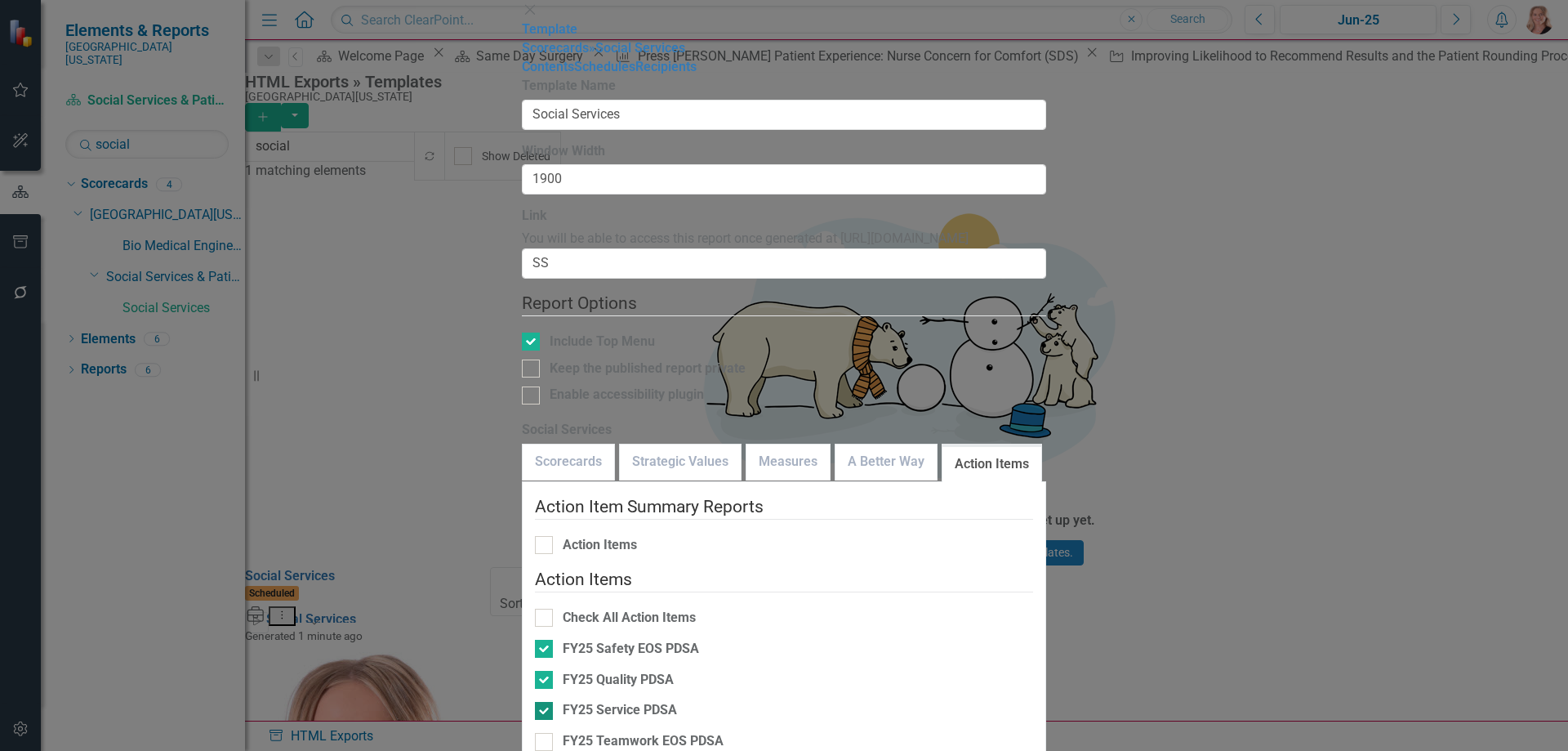
checkbox input "false"
click at [535, 670] on div at bounding box center [543, 679] width 18 height 18
click at [535, 670] on input "FY25 Quality PDSA" at bounding box center [540, 675] width 10 height 10
checkbox input "false"
click at [535, 640] on div at bounding box center [543, 648] width 18 height 18
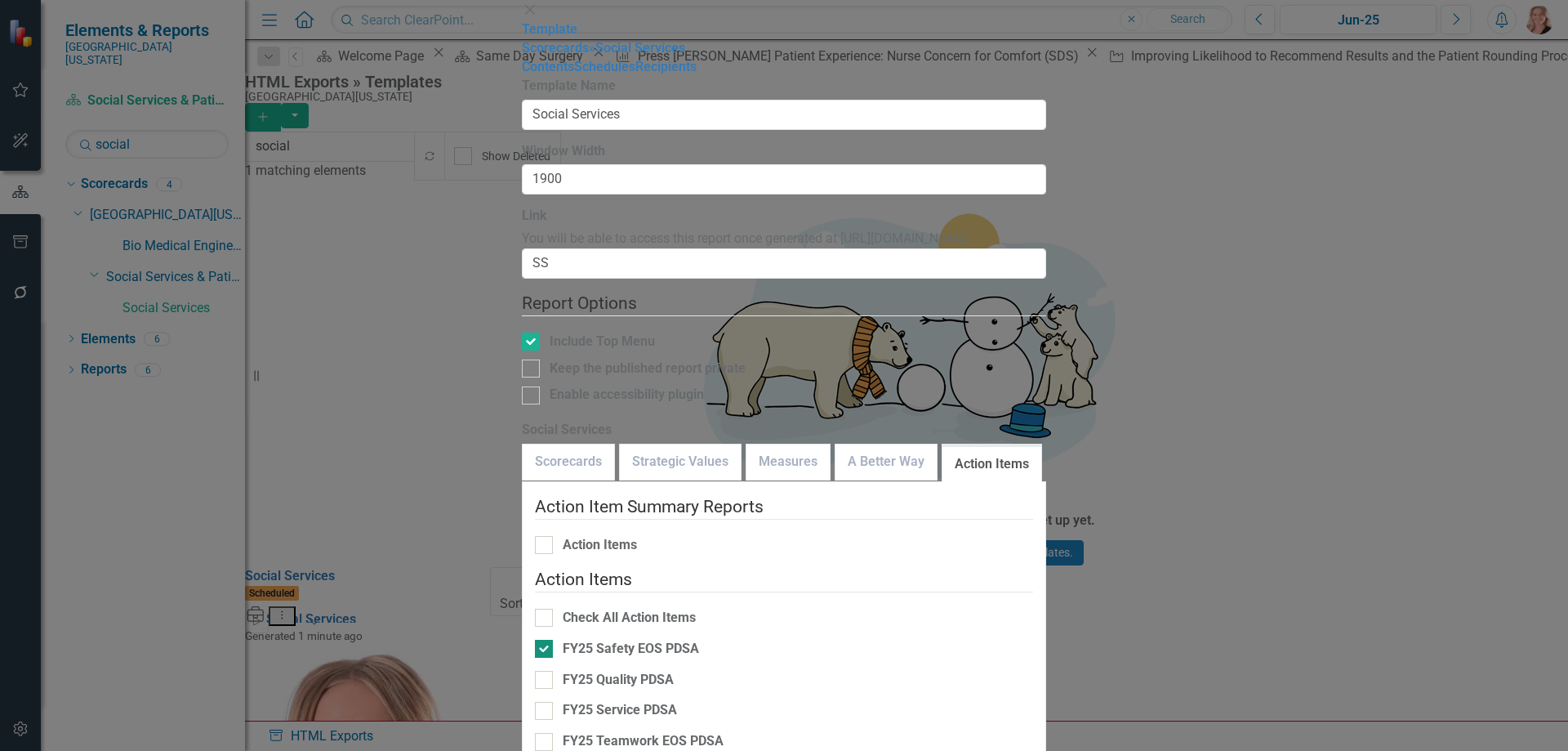
click at [535, 640] on input "FY25 Safety EOS PDSA" at bounding box center [540, 645] width 10 height 10
checkbox input "false"
click at [835, 444] on link "A Better Way" at bounding box center [886, 462] width 102 height 35
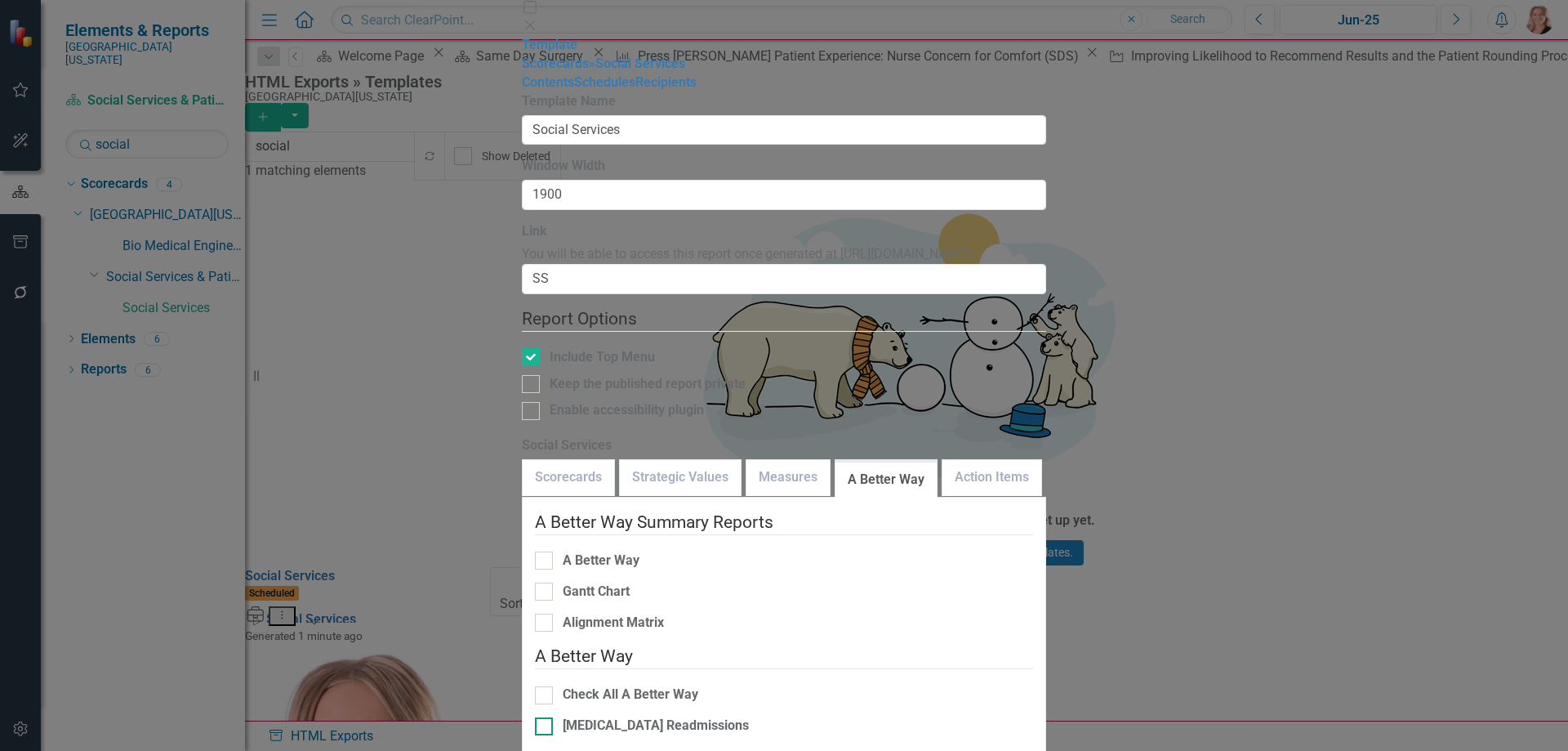
click at [535, 717] on input "Heart Failure Readmissions" at bounding box center [540, 722] width 10 height 10
checkbox input "true"
click at [575, 90] on link "Schedules" at bounding box center [605, 83] width 61 height 16
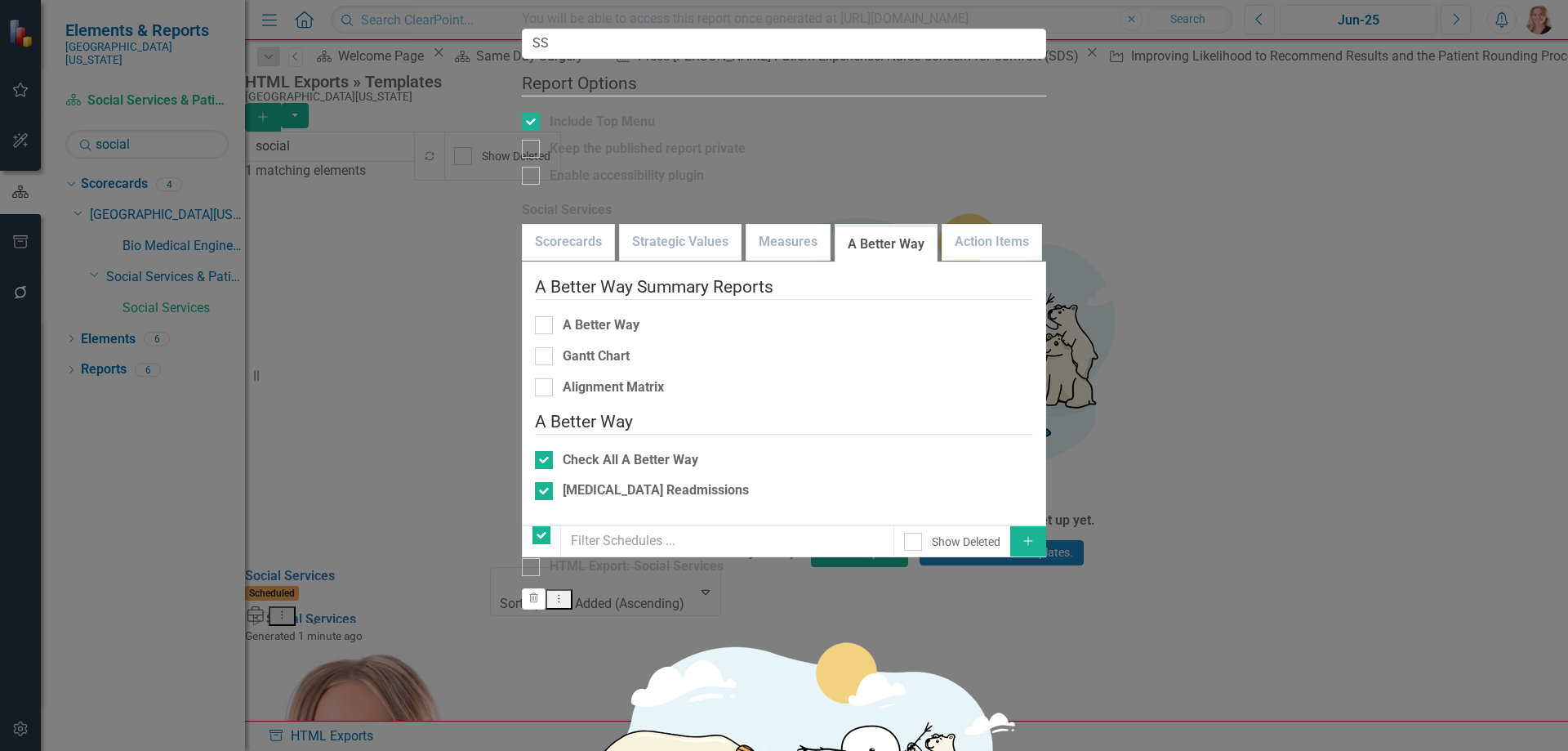
checkbox input "false"
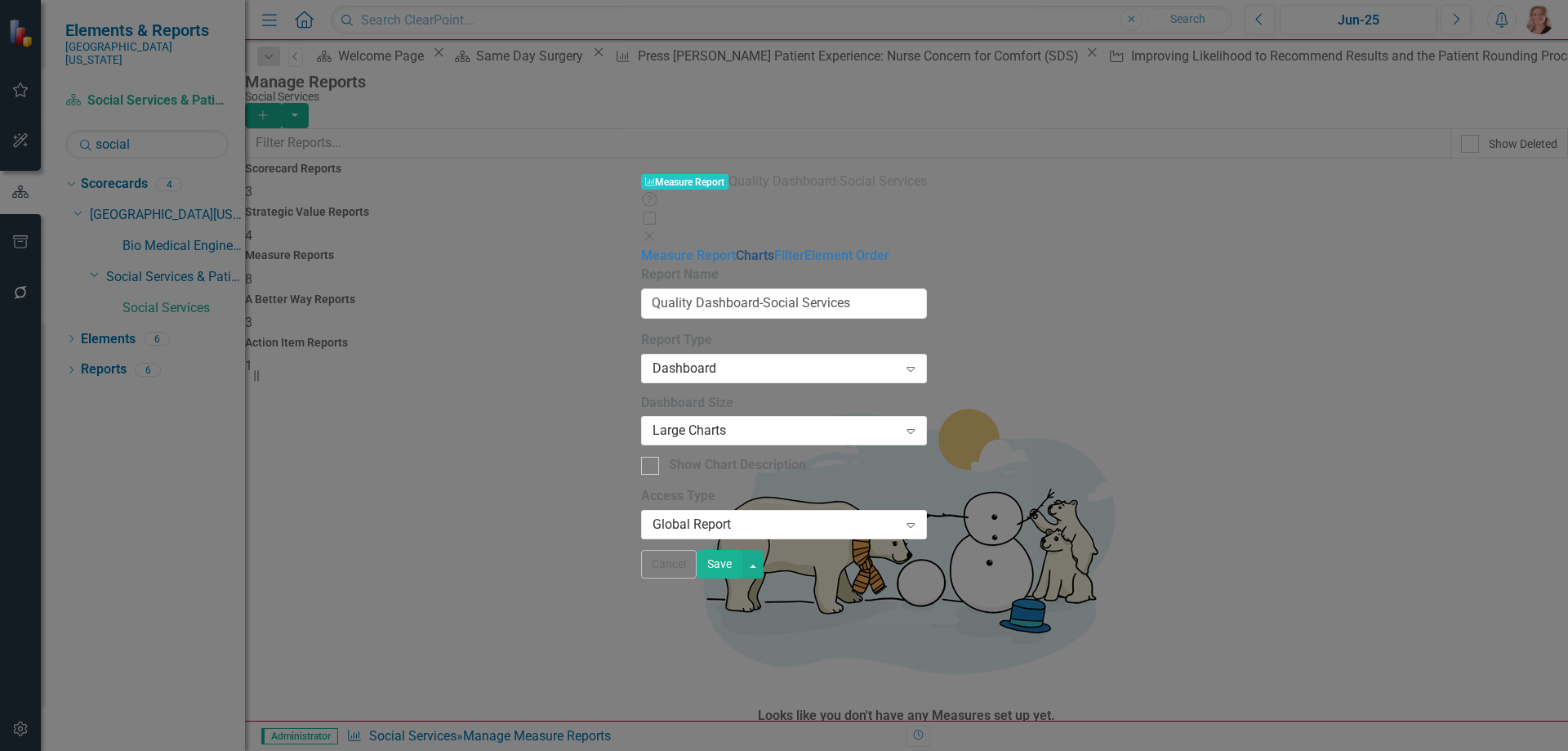
click at [736, 248] on link "Charts" at bounding box center [755, 256] width 38 height 16
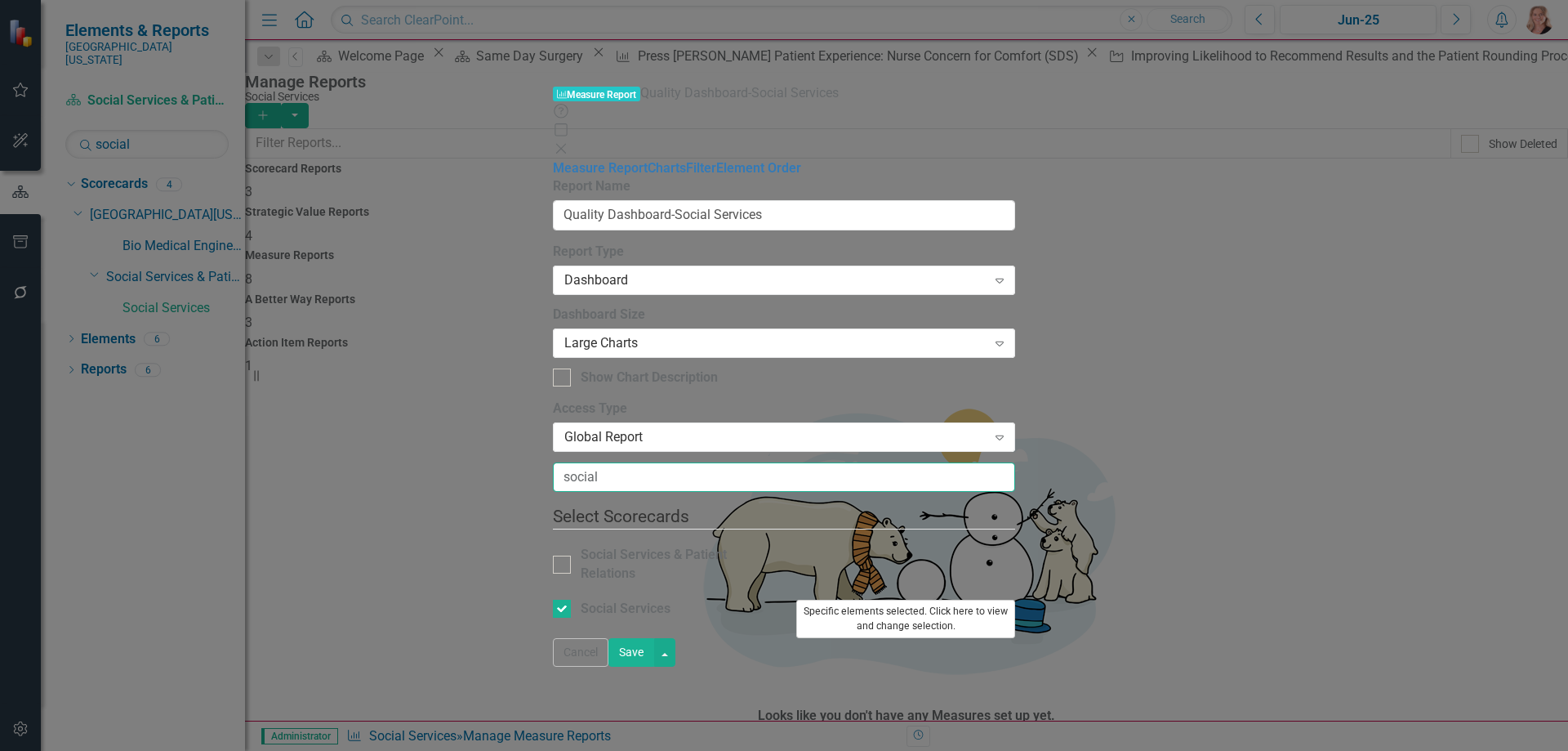
type input "social"
click at [1015, 600] on button "Specific elements selected. Click here to view and change selection." at bounding box center [906, 619] width 219 height 38
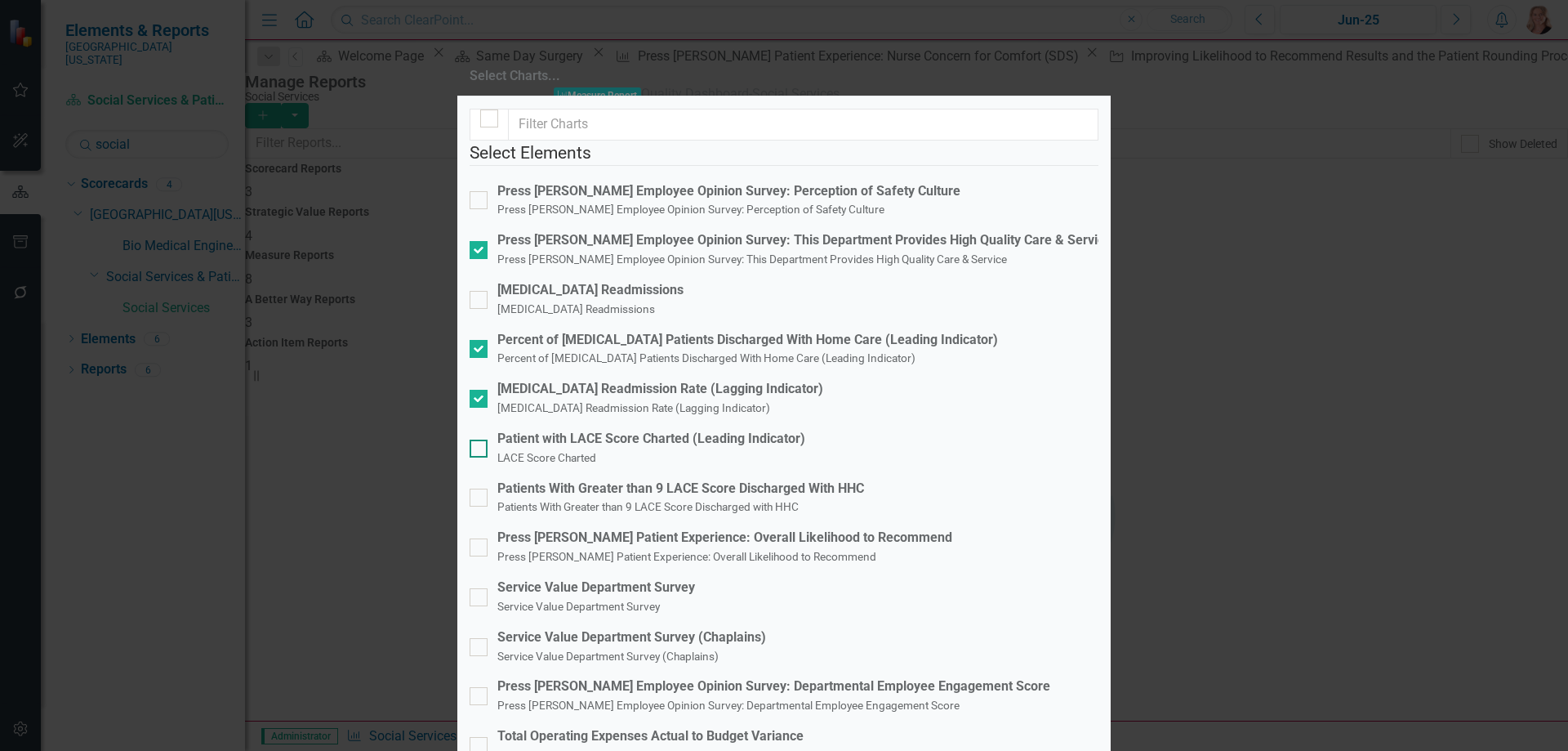
click at [481, 440] on input "Patient with LACE Score Charted (Leading Indicator) LACE Score Charted" at bounding box center [475, 445] width 10 height 10
checkbox input "true"
click at [481, 488] on input "Patients With Greater than 9 LACE Score Discharged With HHC Patients With Great…" at bounding box center [475, 494] width 10 height 10
checkbox input "true"
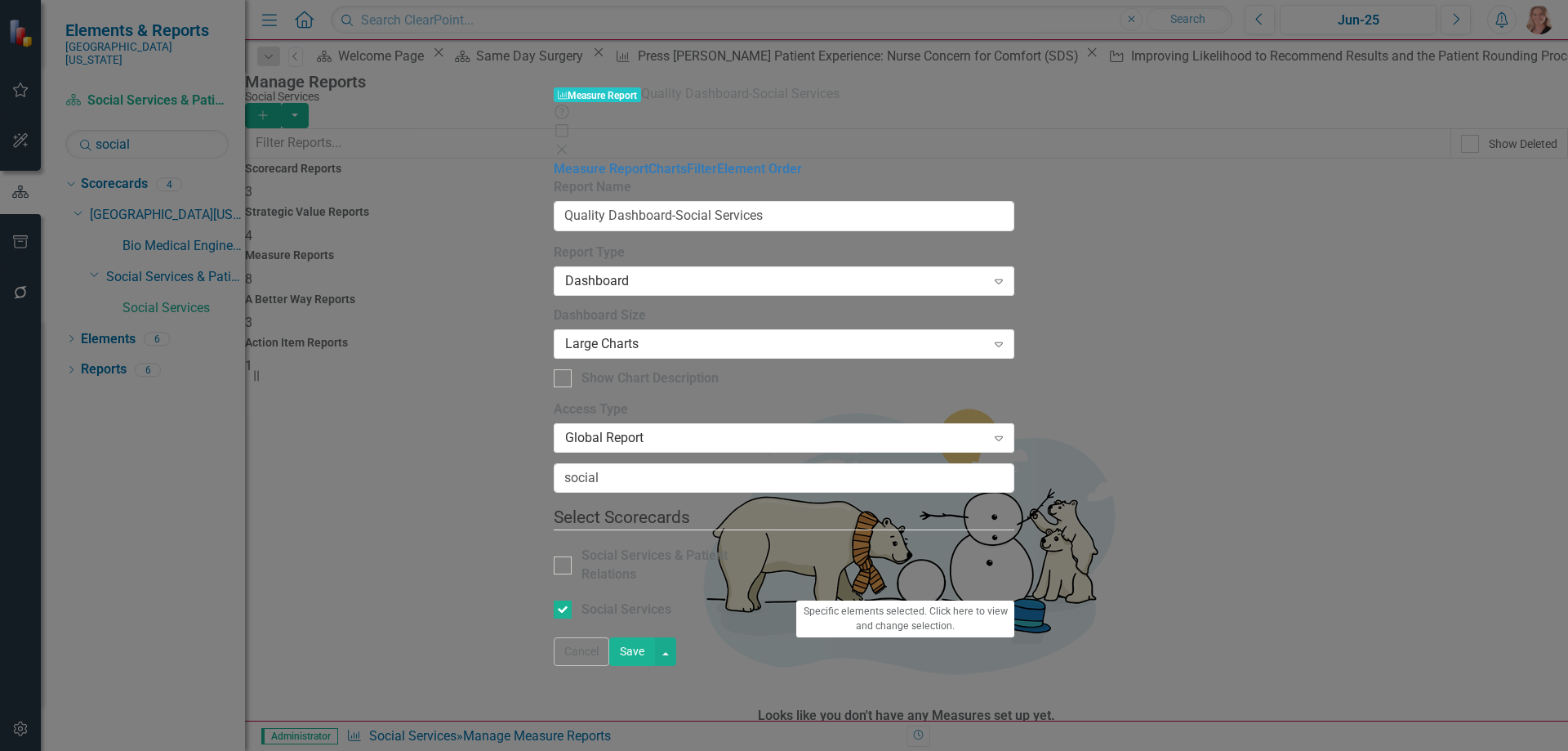
click at [655, 666] on button "Save" at bounding box center [632, 651] width 46 height 29
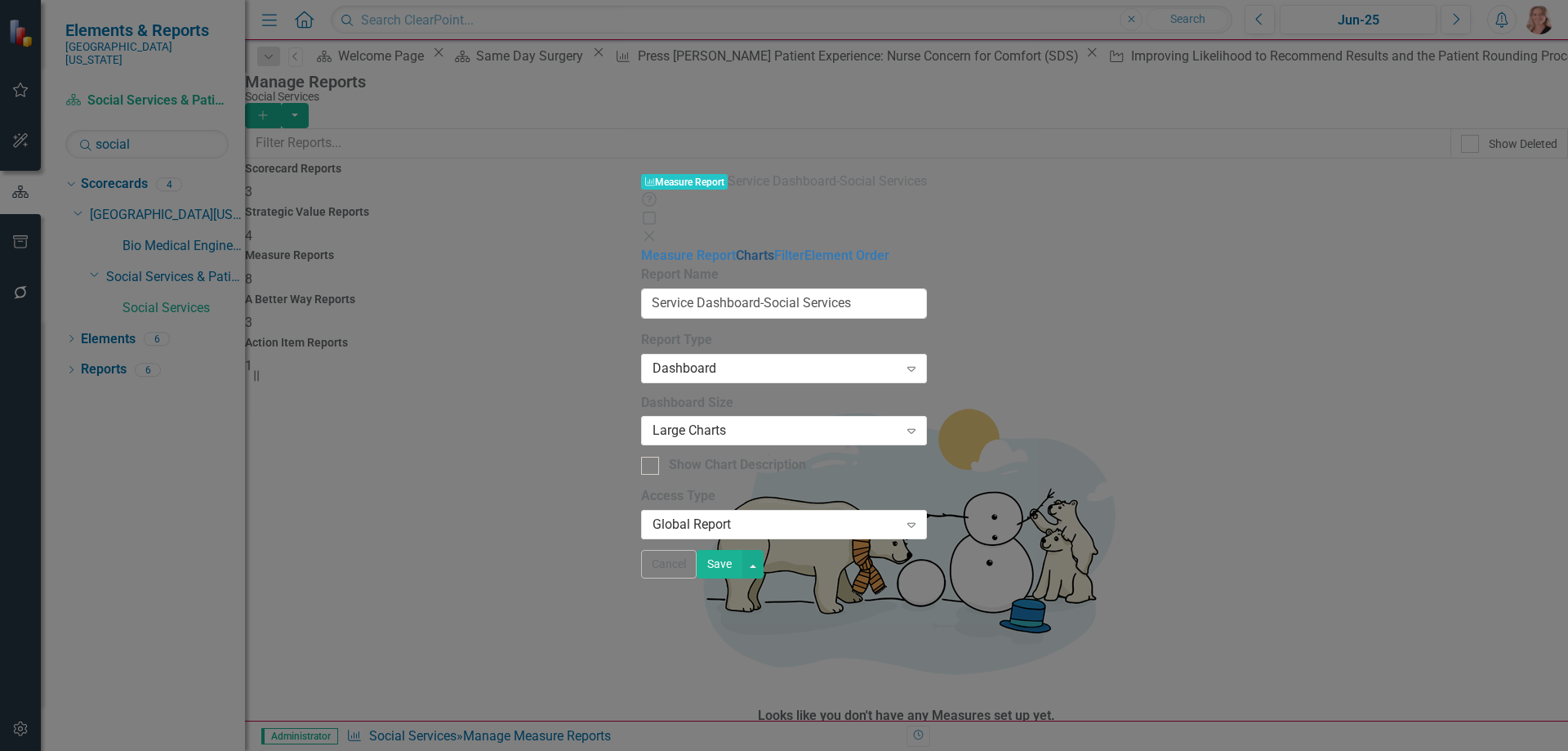
click at [736, 248] on link "Charts" at bounding box center [755, 256] width 38 height 16
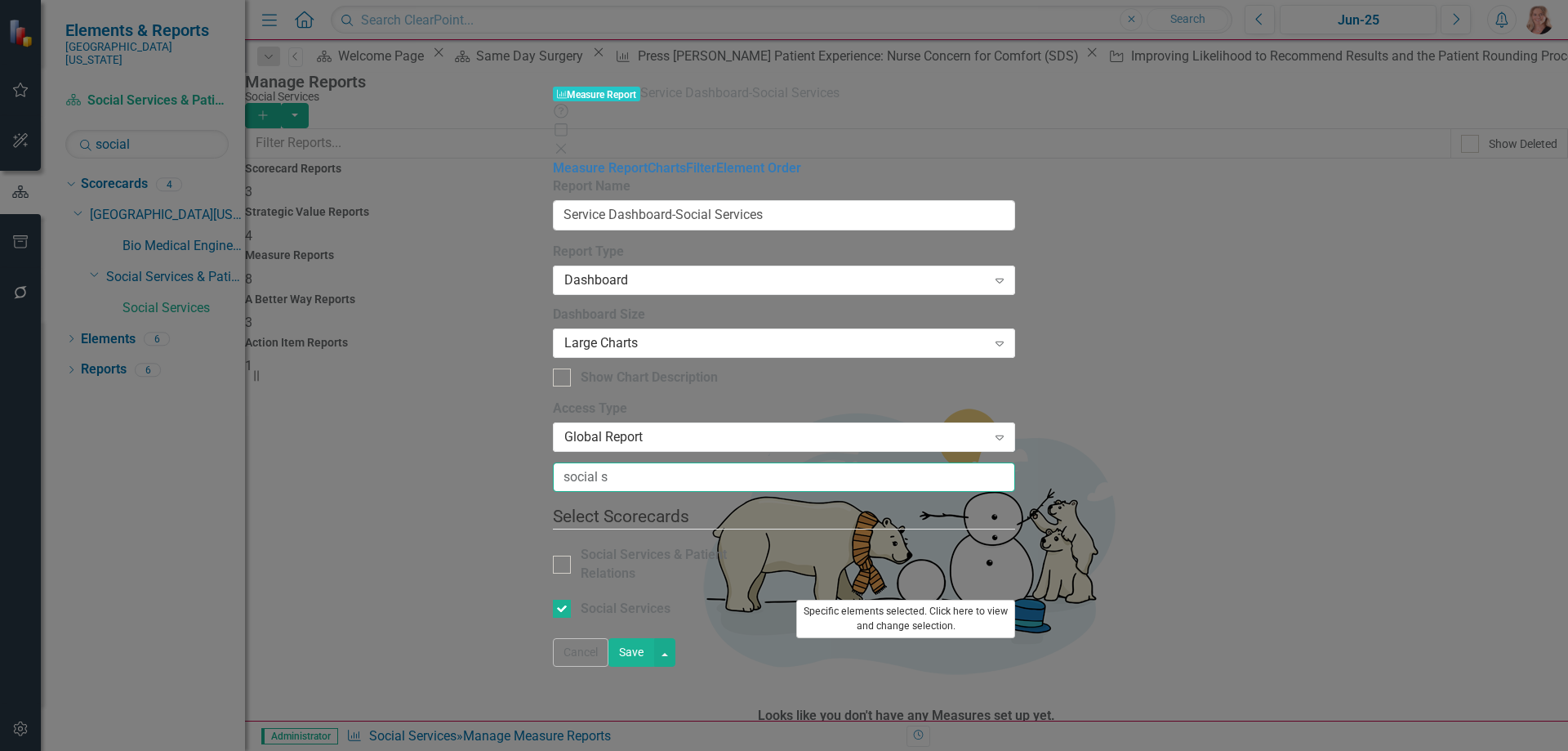
type input "social s"
click at [1015, 600] on button "Specific elements selected. Click here to view and change selection." at bounding box center [906, 619] width 219 height 38
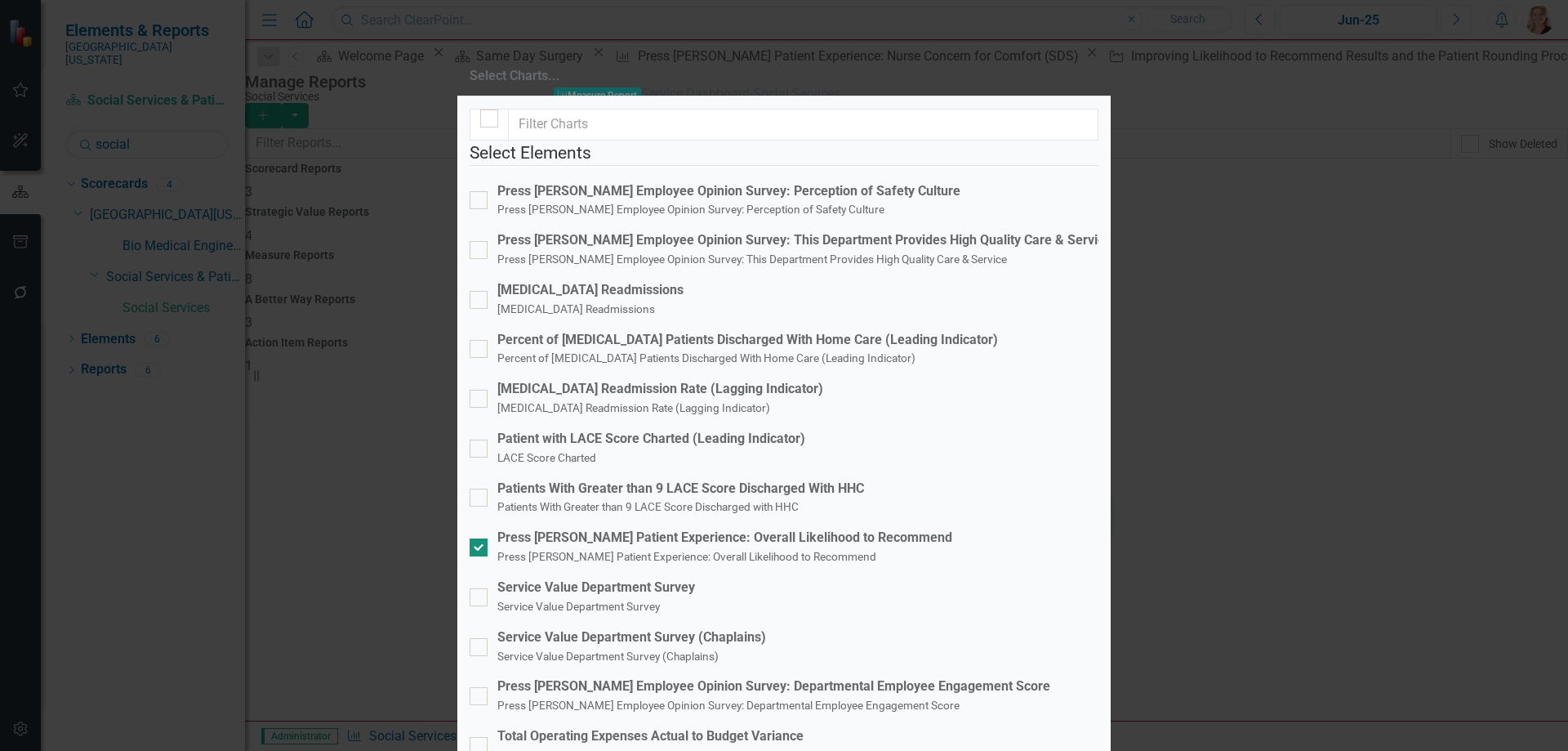
scroll to position [82, 0]
click at [488, 588] on div at bounding box center [478, 597] width 18 height 18
click at [481, 588] on input "Service Value Department Survey Service Value Department Survey" at bounding box center [475, 594] width 10 height 10
checkbox input "true"
click at [488, 638] on div at bounding box center [478, 647] width 18 height 18
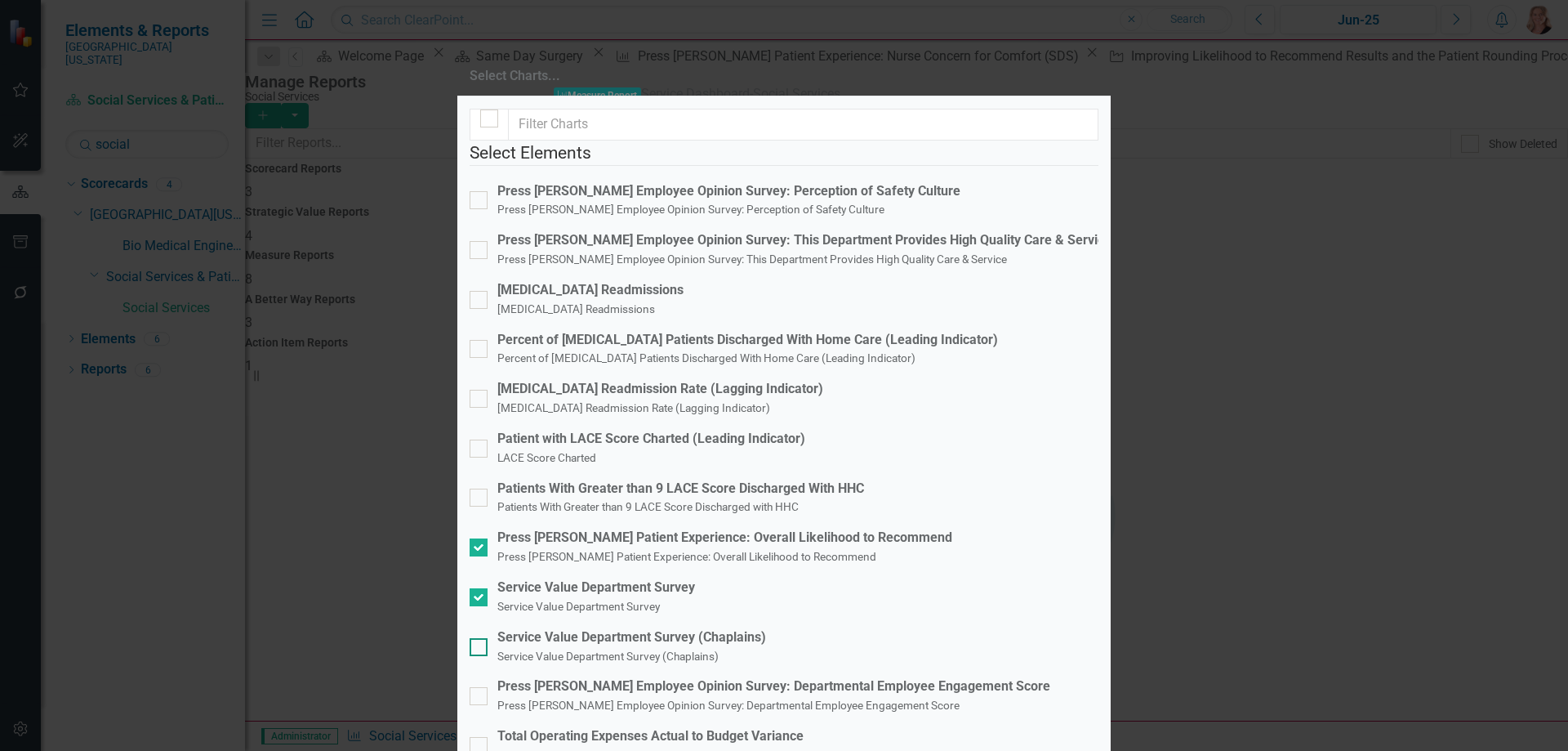
click at [481, 638] on input "Service Value Department Survey (Chaplains) Service Value Department Survey (Ch…" at bounding box center [475, 643] width 10 height 10
checkbox input "true"
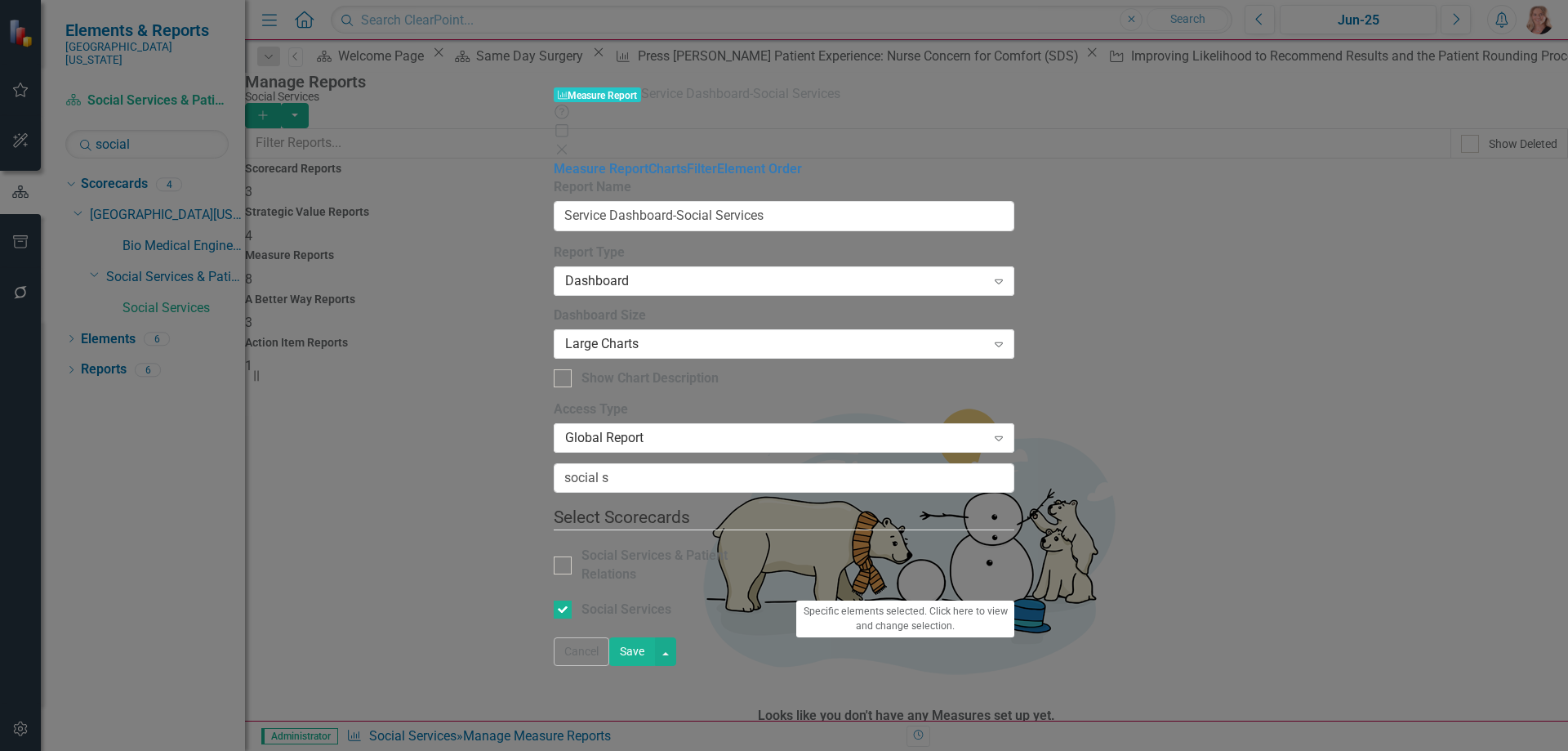
click at [655, 666] on button "Save" at bounding box center [632, 651] width 46 height 29
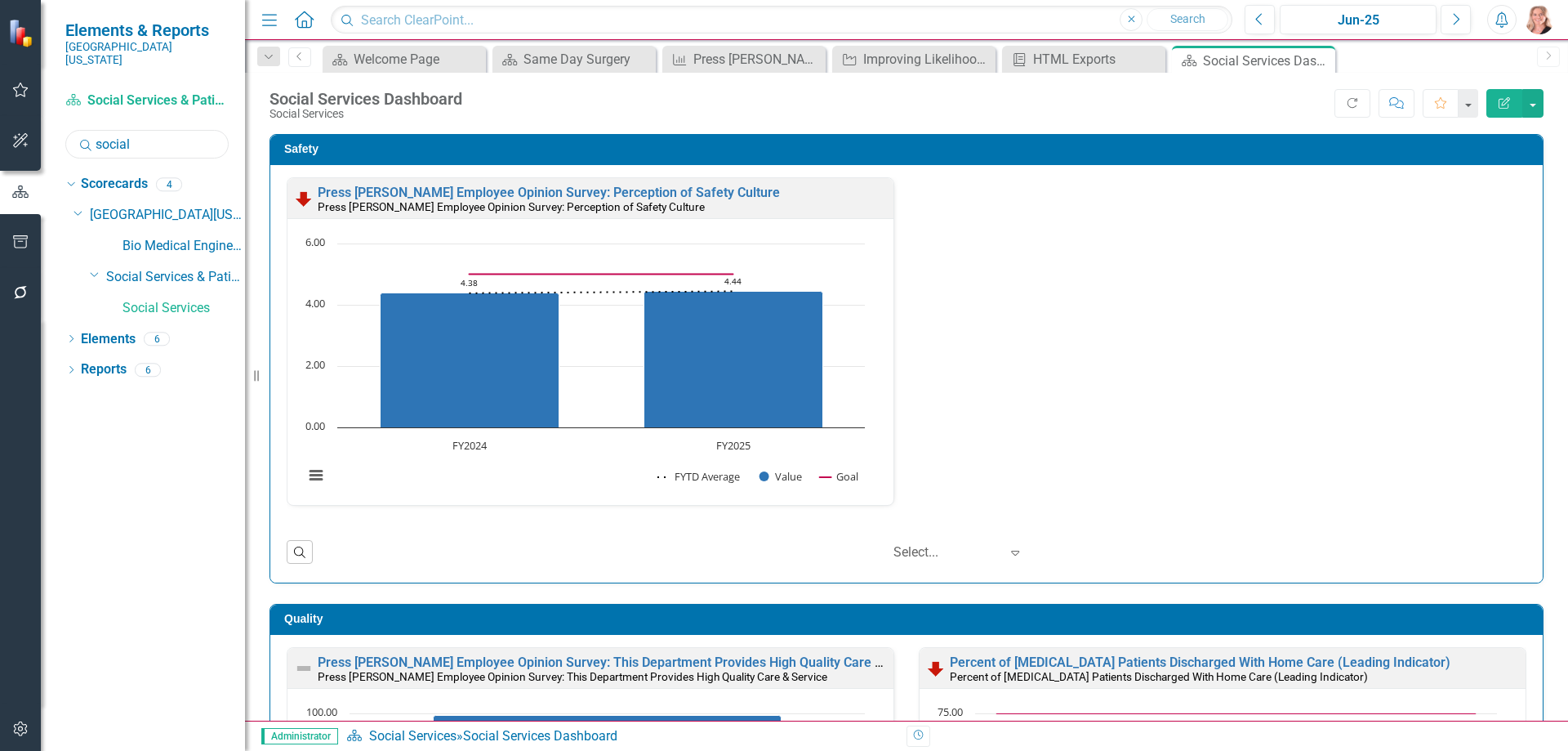
click at [163, 130] on input "social" at bounding box center [147, 143] width 163 height 29
click at [163, 130] on input "social" at bounding box center [147, 143] width 163 height 29
type input "perfo"
click at [211, 303] on link "Performance Improvement" at bounding box center [183, 309] width 123 height 19
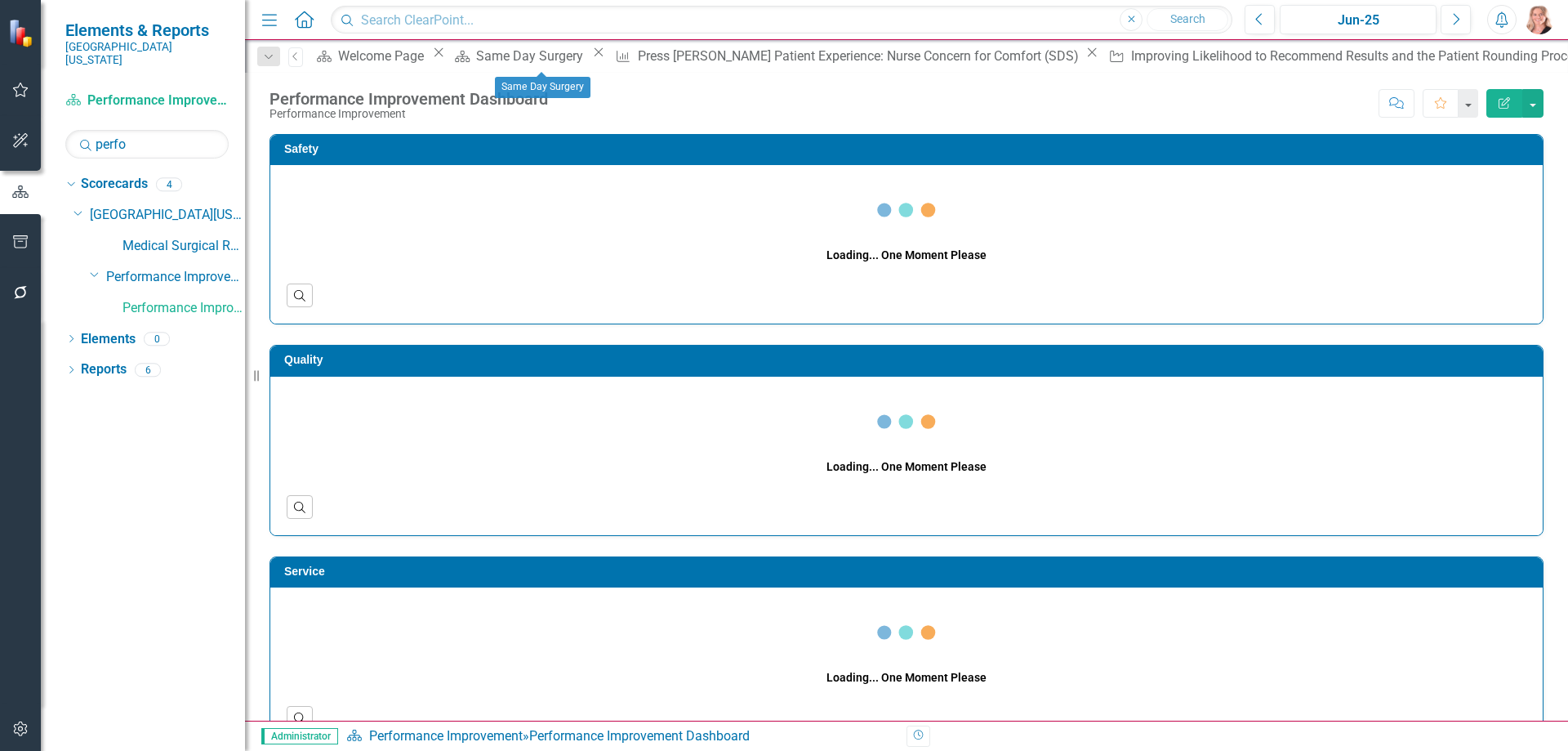
click at [598, 59] on icon "Close" at bounding box center [598, 52] width 17 height 13
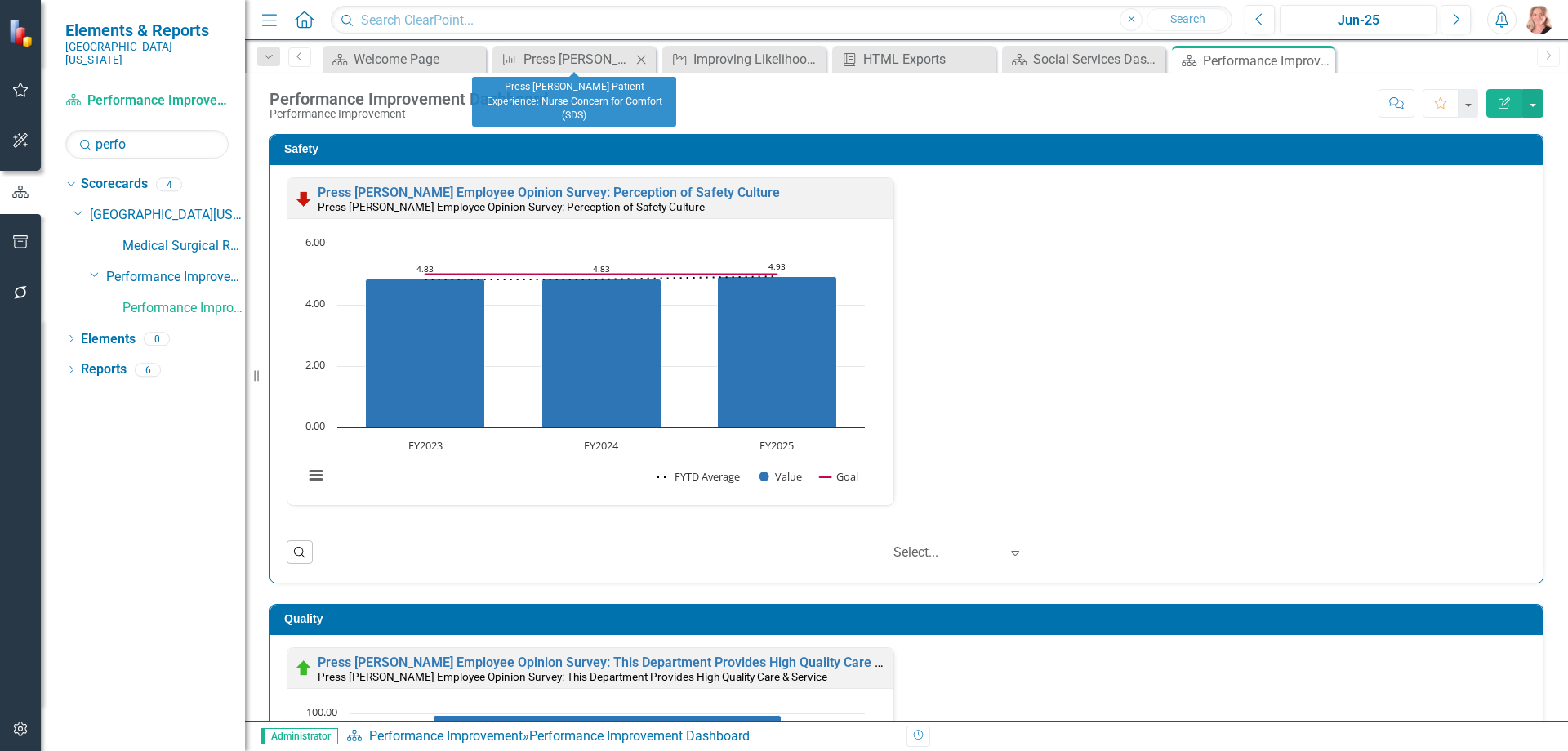
click at [643, 61] on icon "Close" at bounding box center [641, 59] width 17 height 13
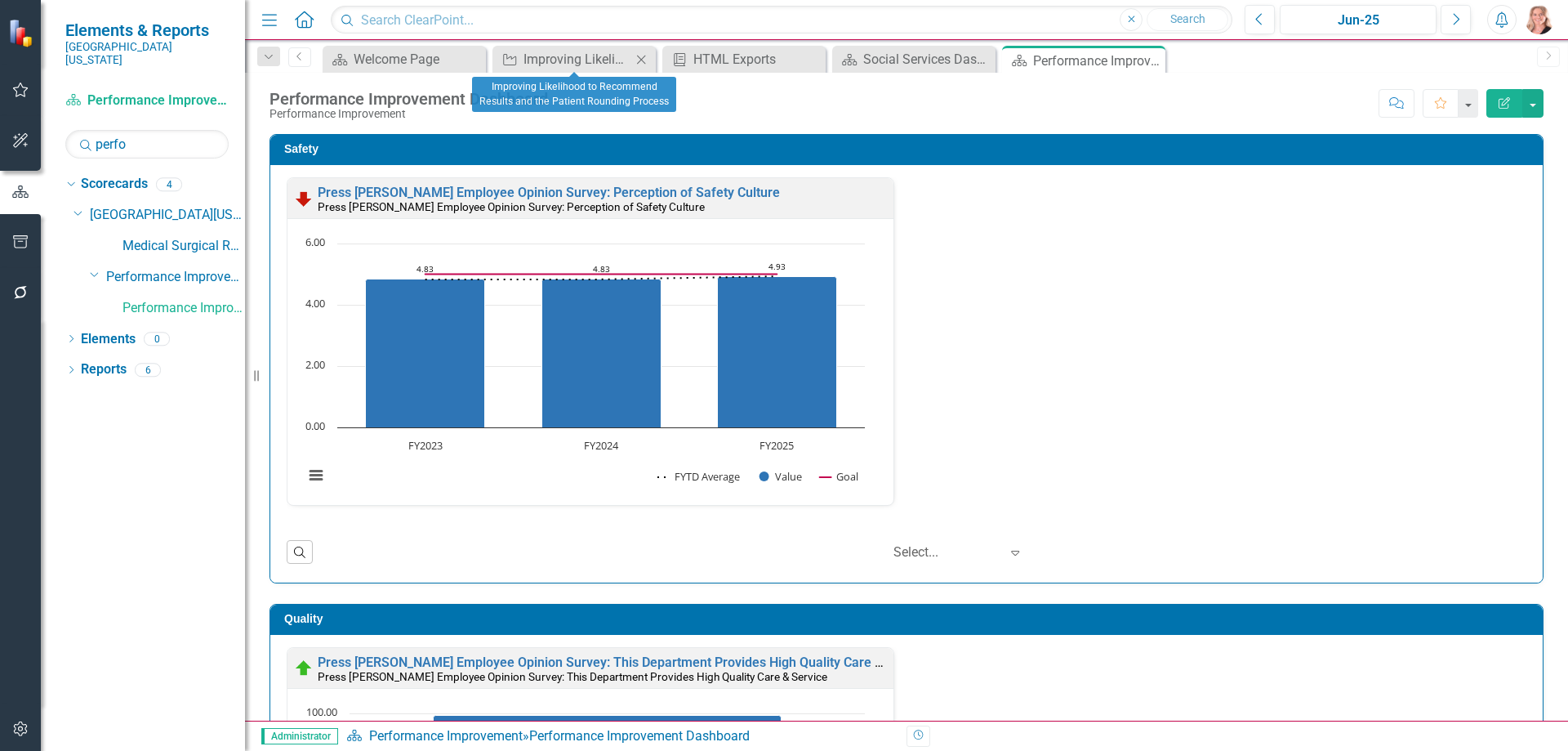
click at [641, 60] on icon at bounding box center [641, 59] width 9 height 9
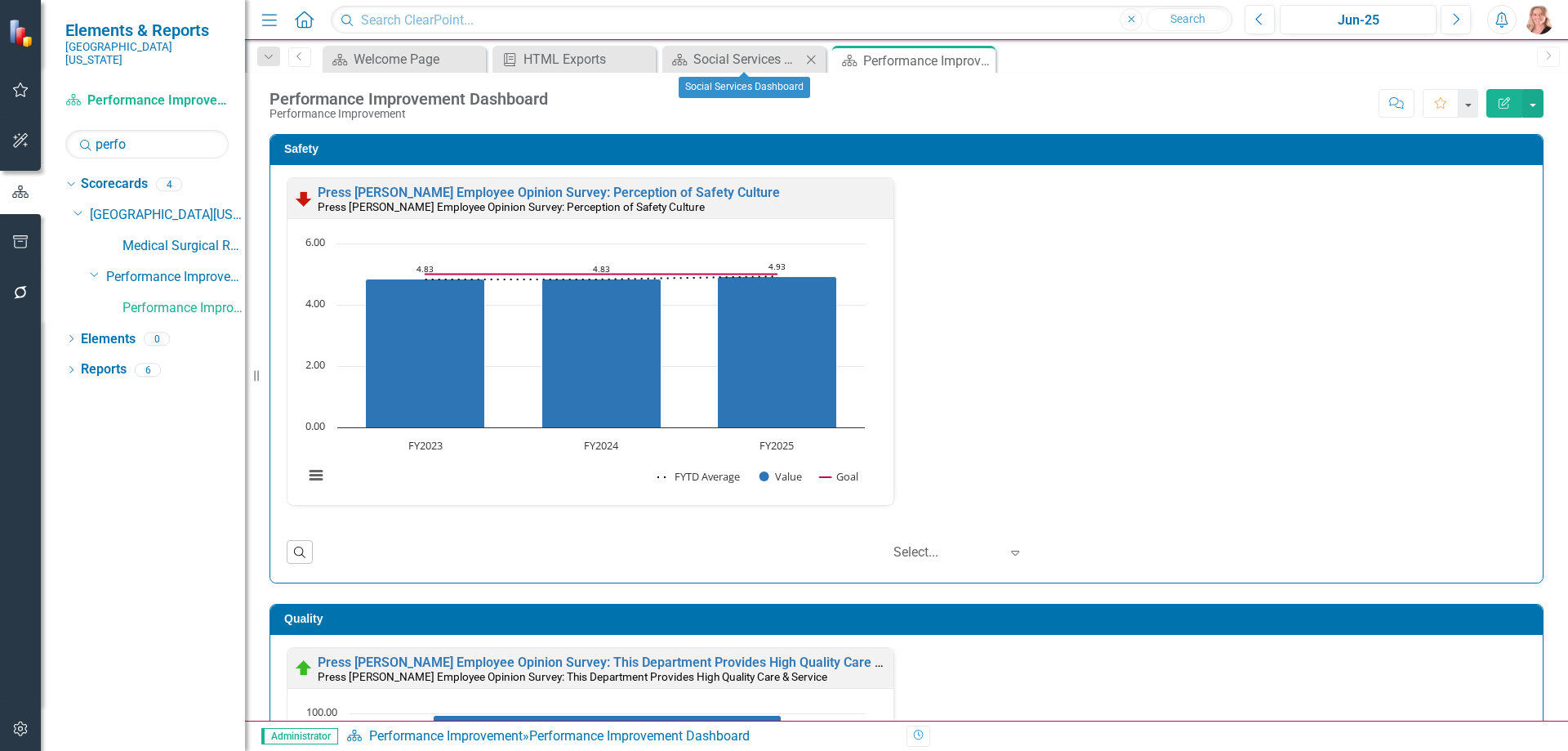
click at [813, 56] on icon "Close" at bounding box center [811, 59] width 17 height 13
click at [1533, 320] on div "Safety Press Ganey Employee Opinion Survey: Perception of Safety Culture Press …" at bounding box center [907, 349] width 1299 height 469
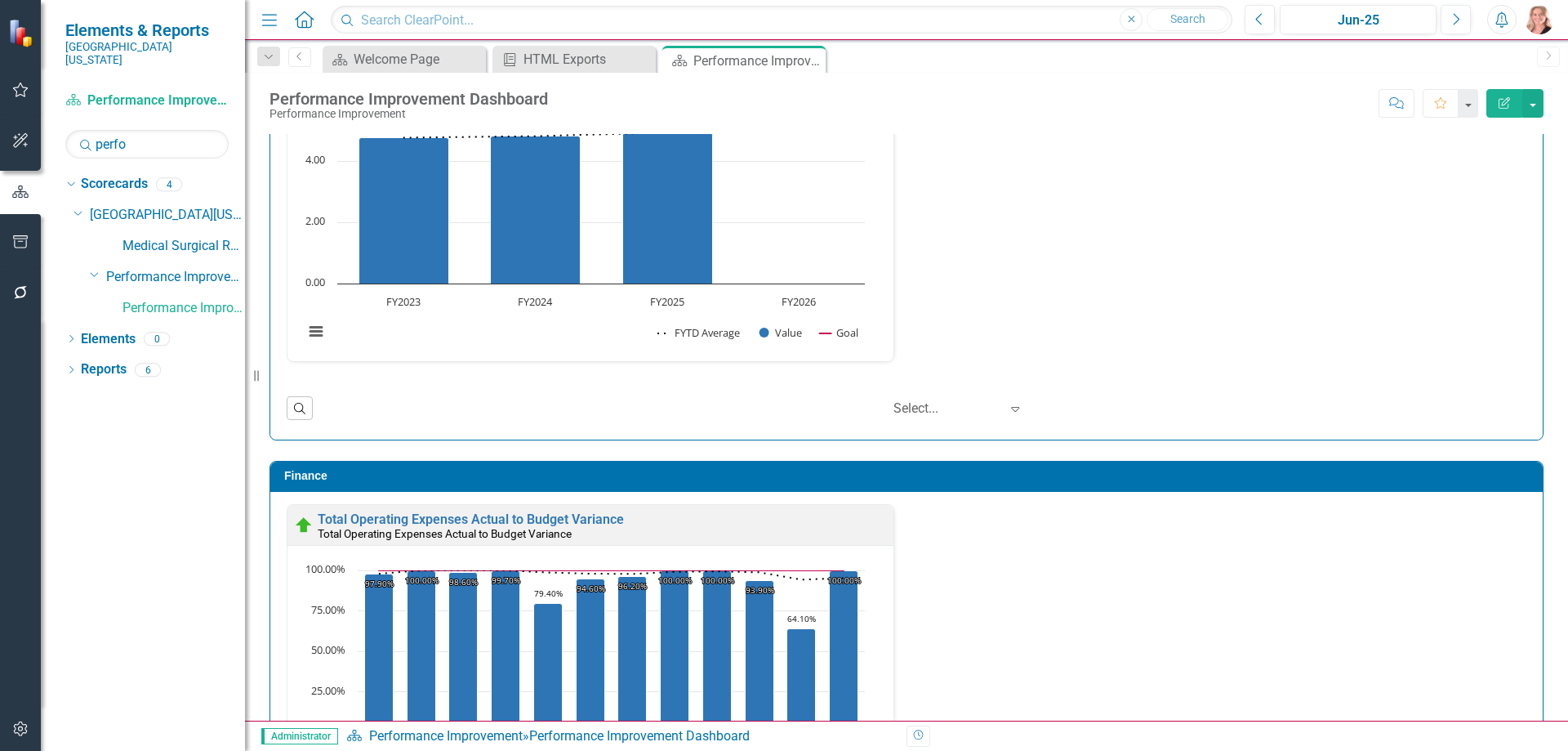
scroll to position [1758, 0]
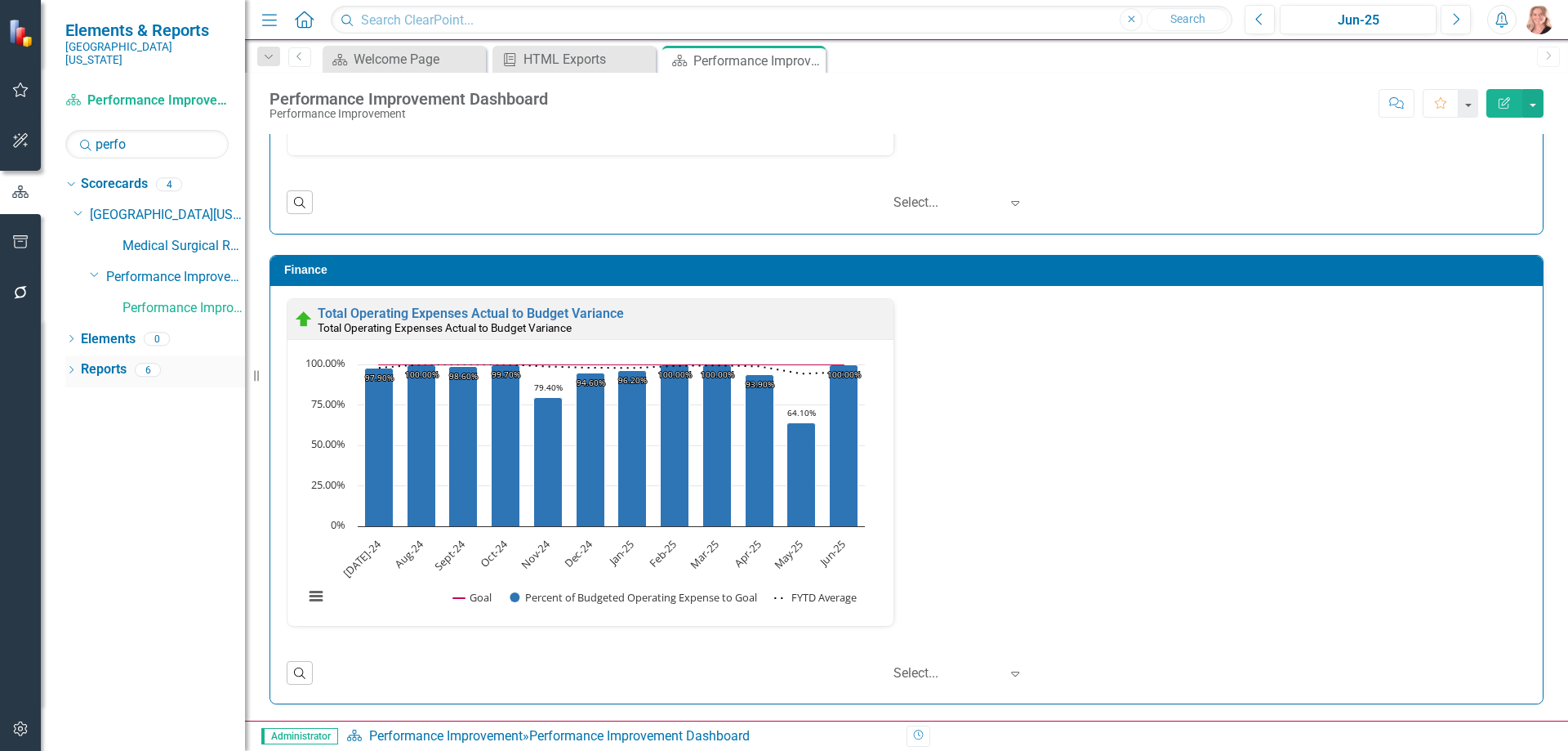
click at [111, 360] on link "Reports" at bounding box center [103, 369] width 46 height 19
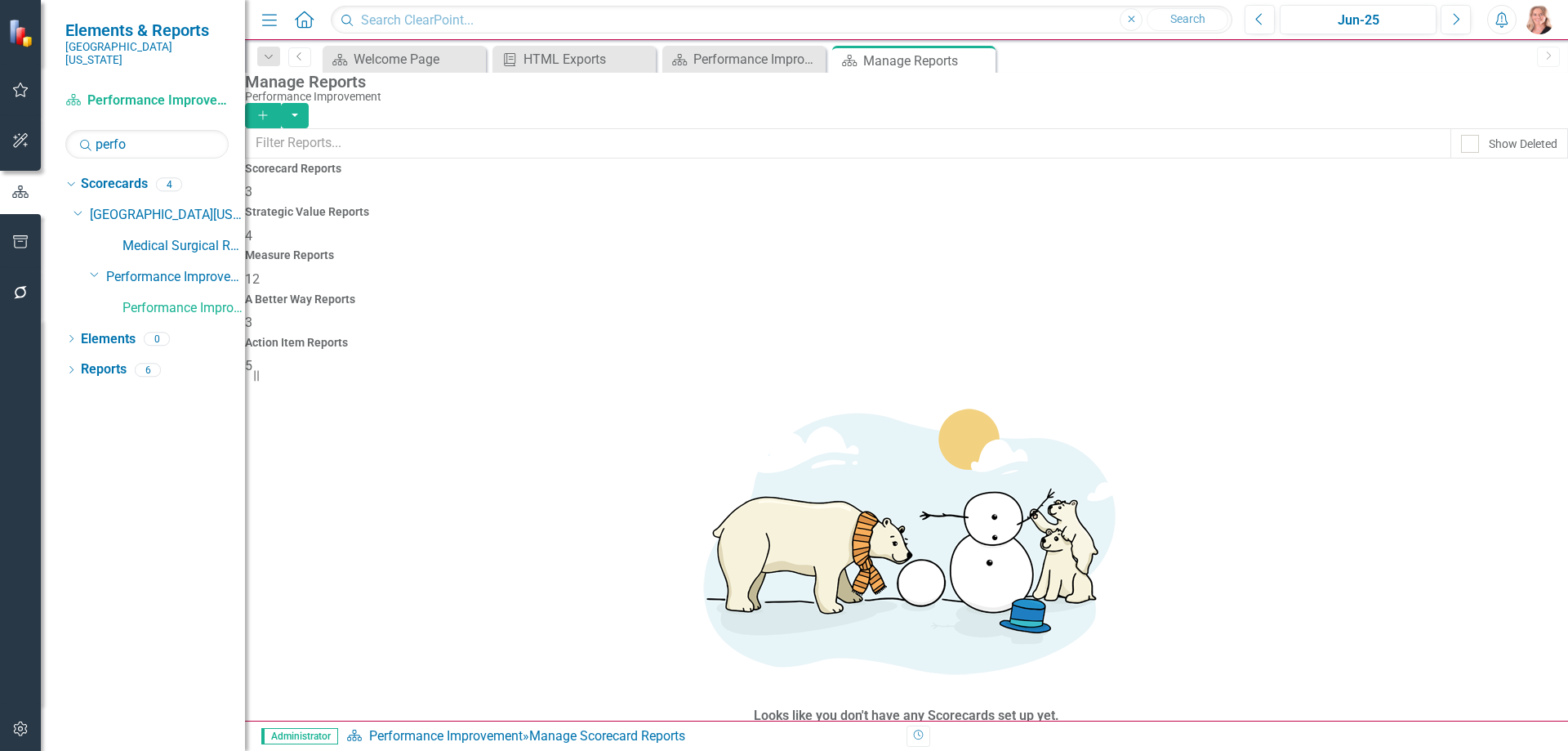
click at [918, 249] on h4 "Measure Reports" at bounding box center [907, 256] width 1323 height 12
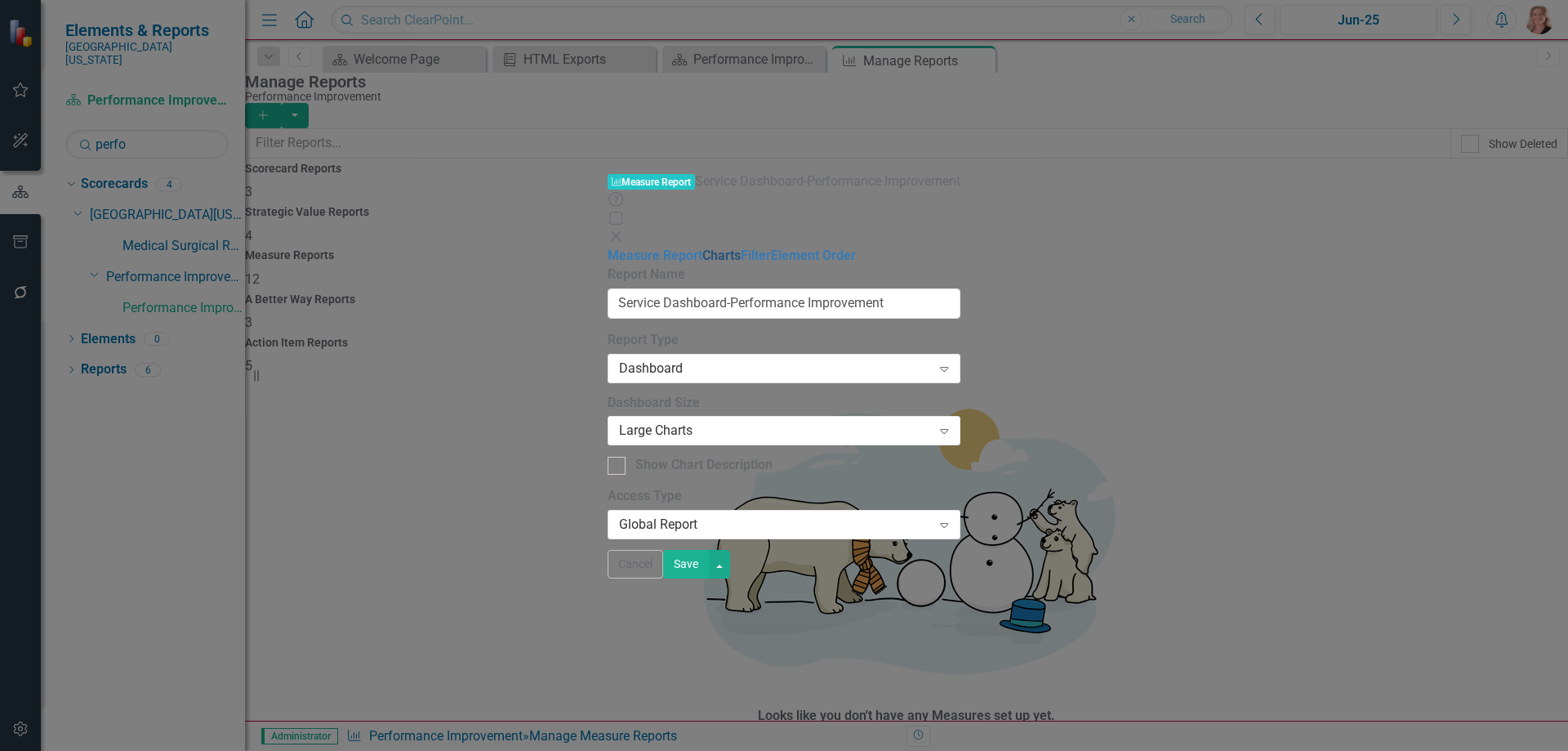
click at [702, 248] on link "Charts" at bounding box center [721, 256] width 38 height 16
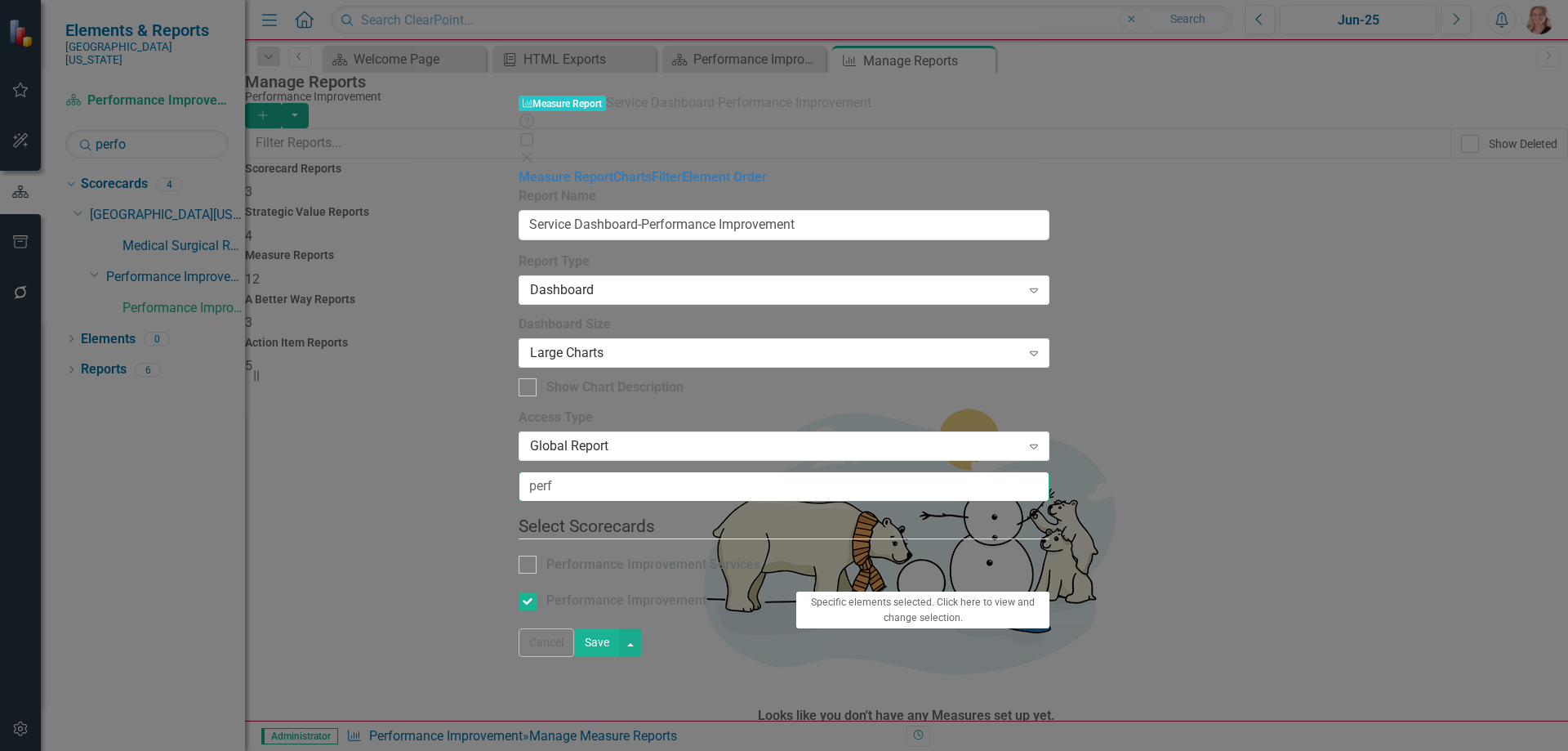
type input "perf"
click at [1062, 591] on div "Specific elements selected. Click here to view and change selection." at bounding box center [922, 609] width 277 height 37
click at [1050, 590] on button "Specific elements selected. Click here to view and change selection." at bounding box center [923, 609] width 254 height 38
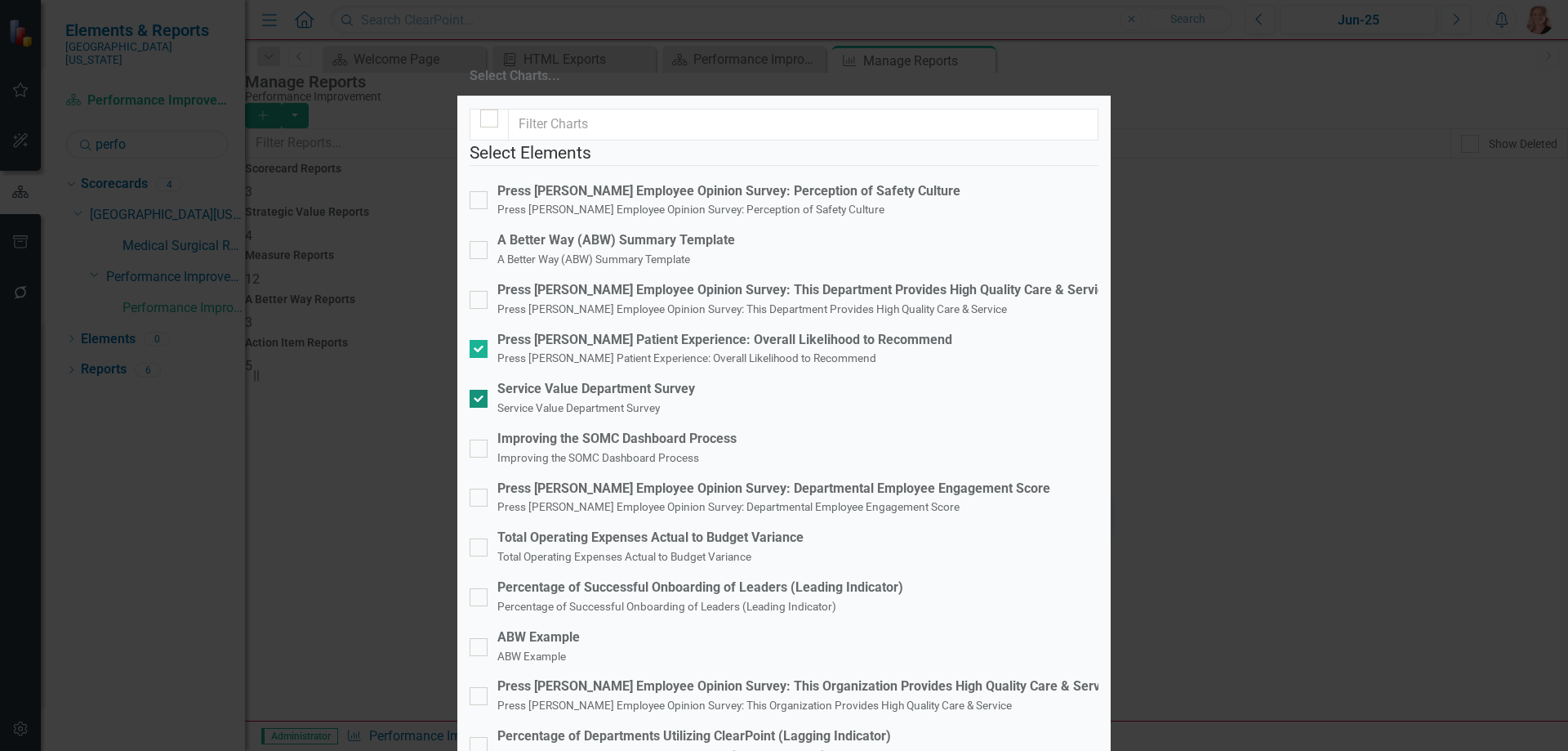
click at [481, 389] on input "Service Value Department Survey Service Value Department Survey" at bounding box center [475, 395] width 10 height 10
checkbox input "false"
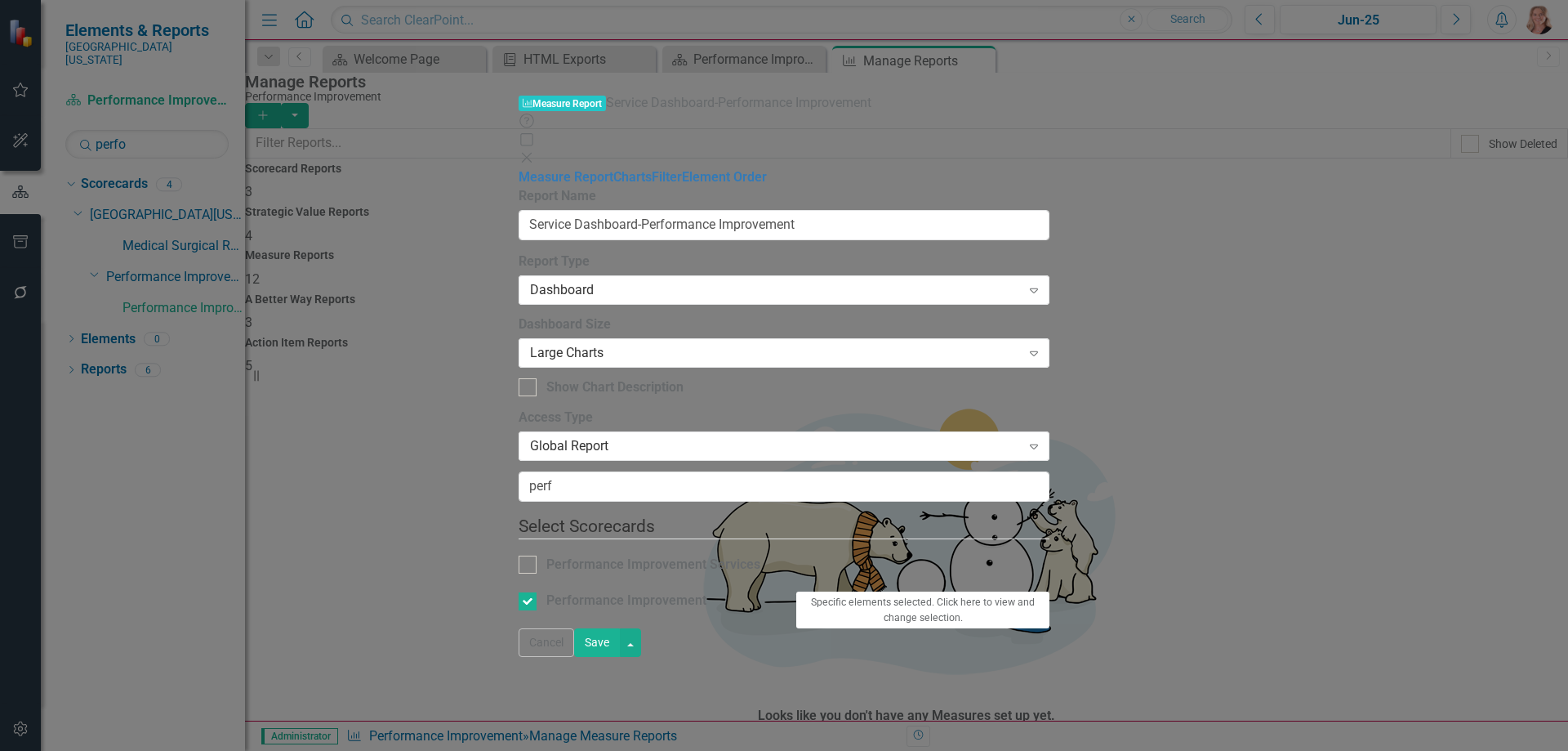
drag, startPoint x: 1521, startPoint y: 735, endPoint x: 1498, endPoint y: 725, distance: 25.1
click at [620, 657] on button "Save" at bounding box center [597, 642] width 46 height 29
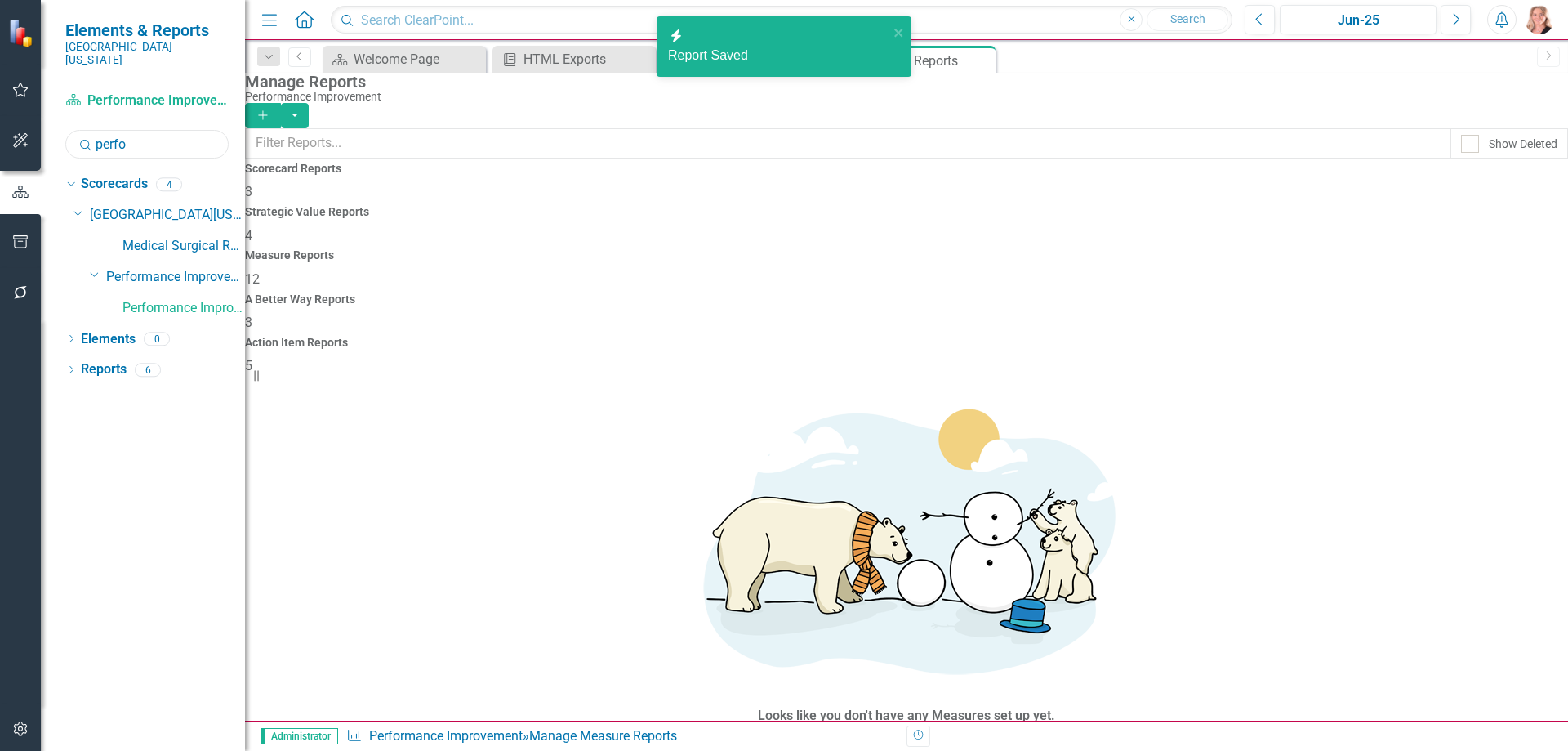
click at [162, 130] on input "perfo" at bounding box center [147, 143] width 163 height 29
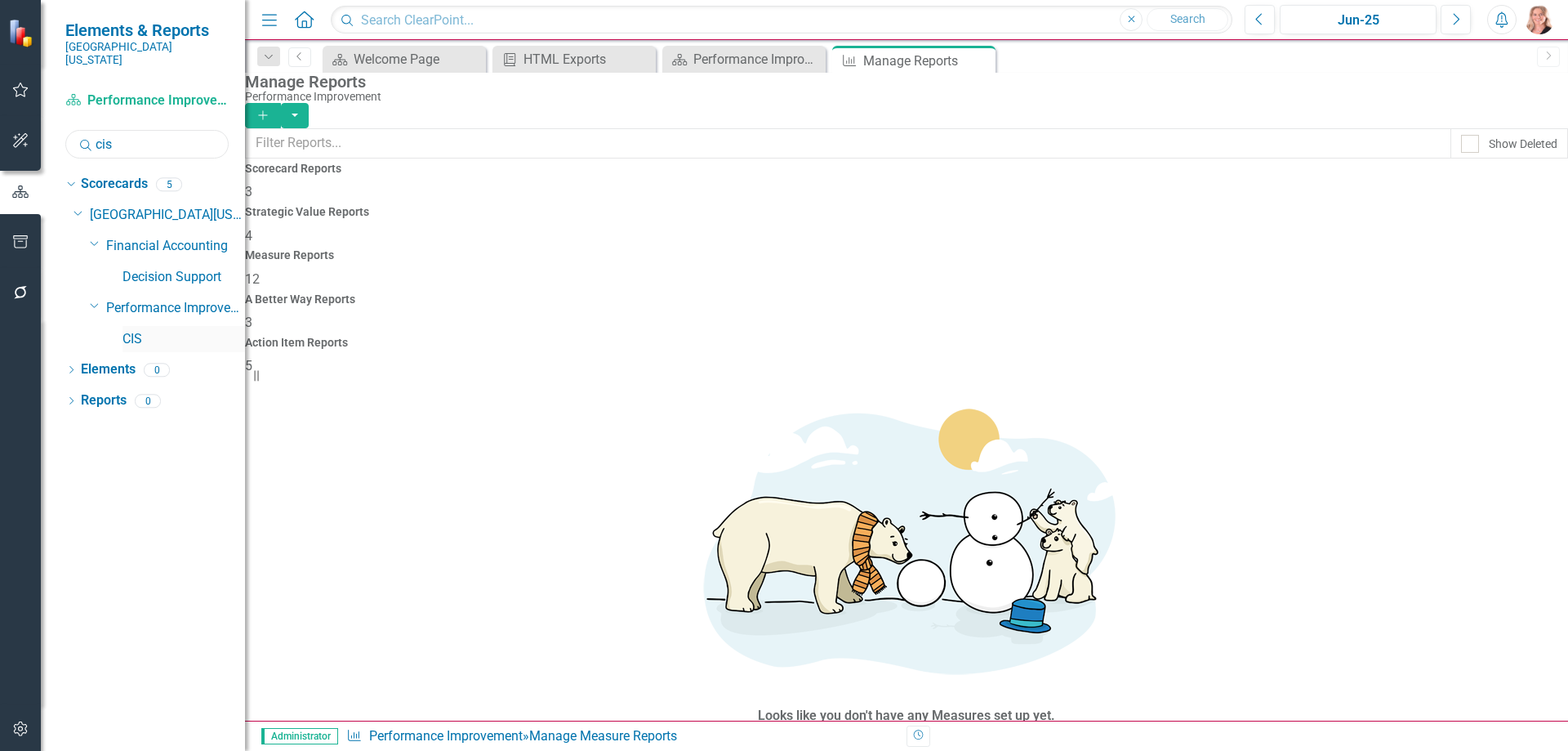
type input "cis"
click at [128, 330] on link "CIS" at bounding box center [183, 340] width 123 height 19
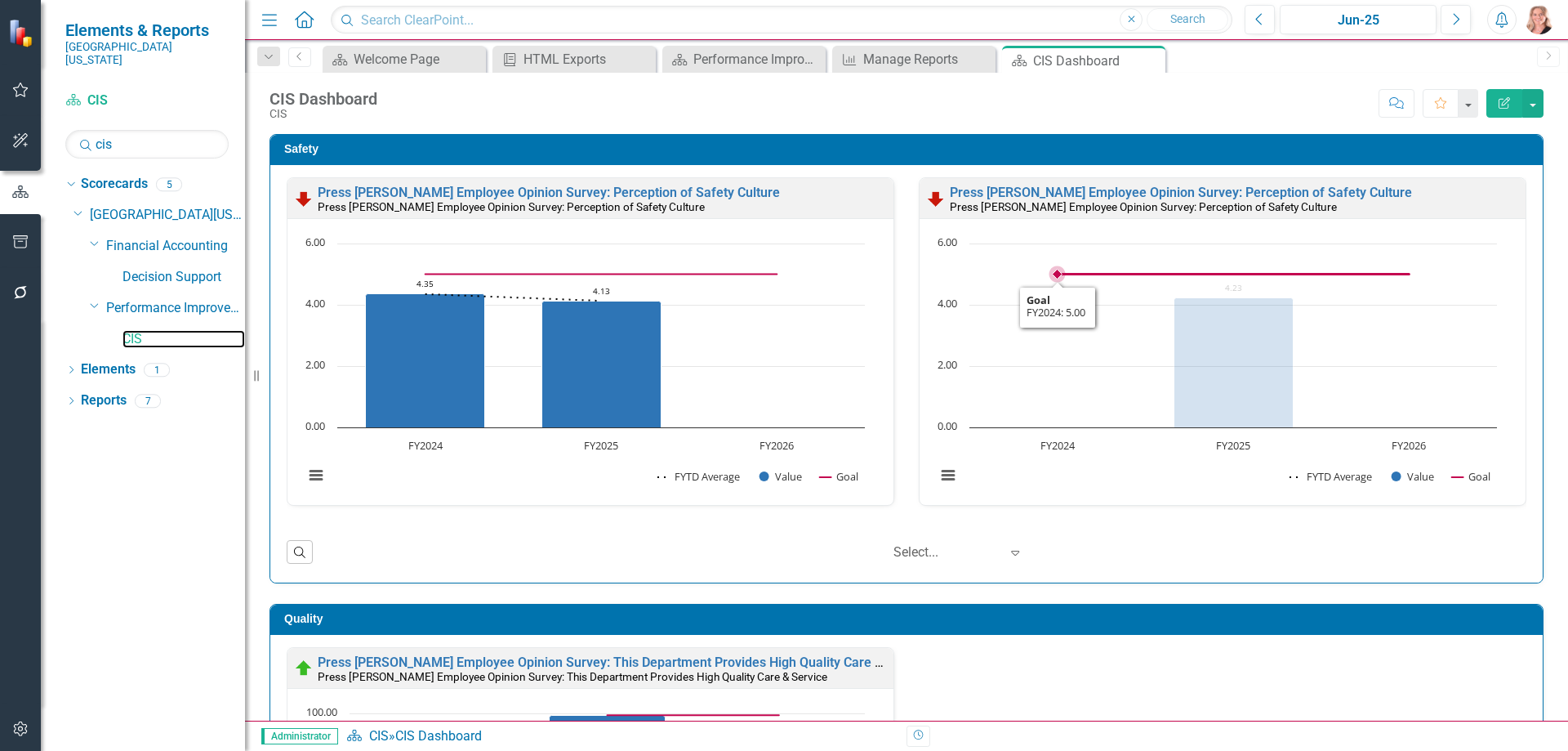
scroll to position [1, 0]
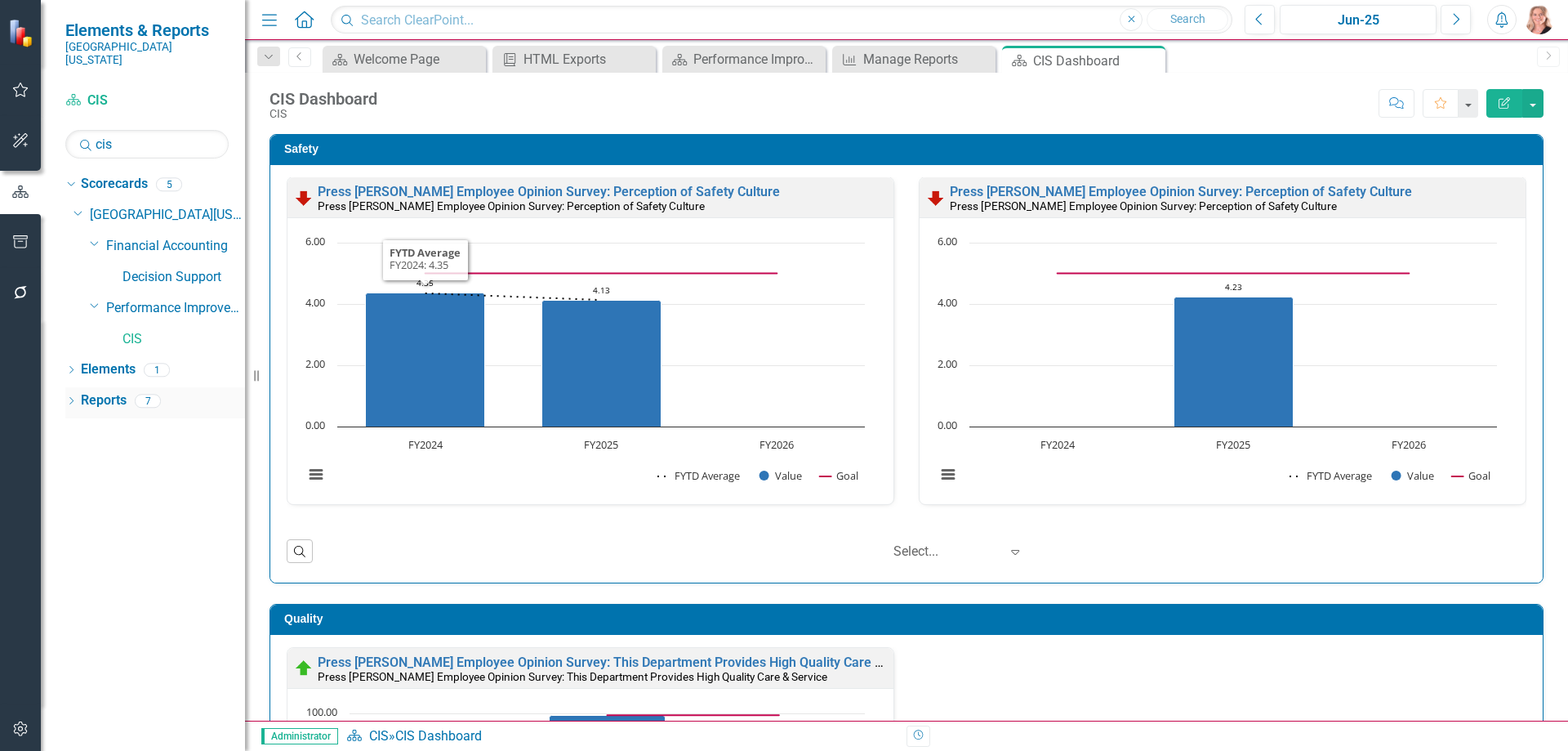
click at [112, 391] on link "Reports" at bounding box center [103, 401] width 46 height 19
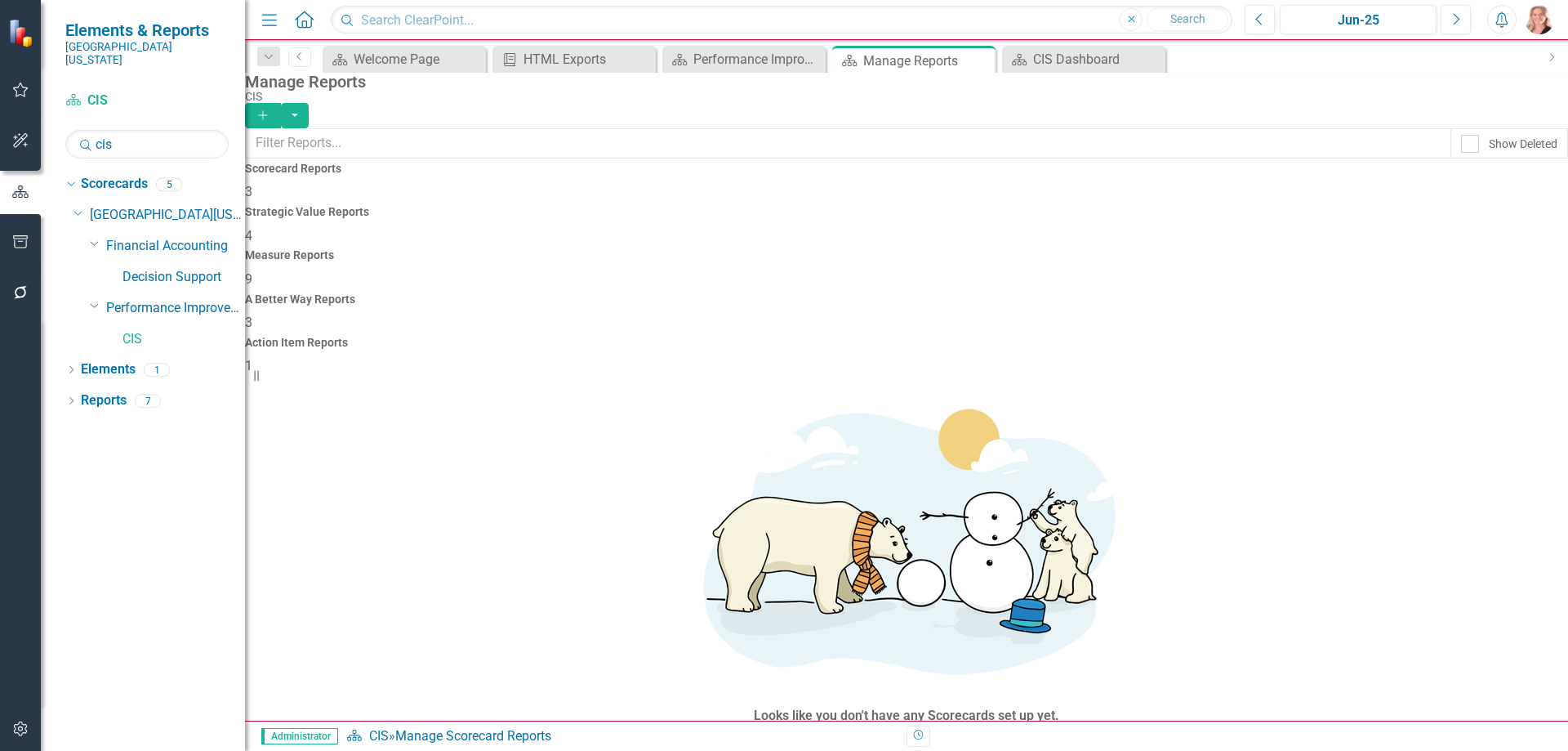
click at [927, 249] on h4 "Measure Reports" at bounding box center [907, 256] width 1323 height 12
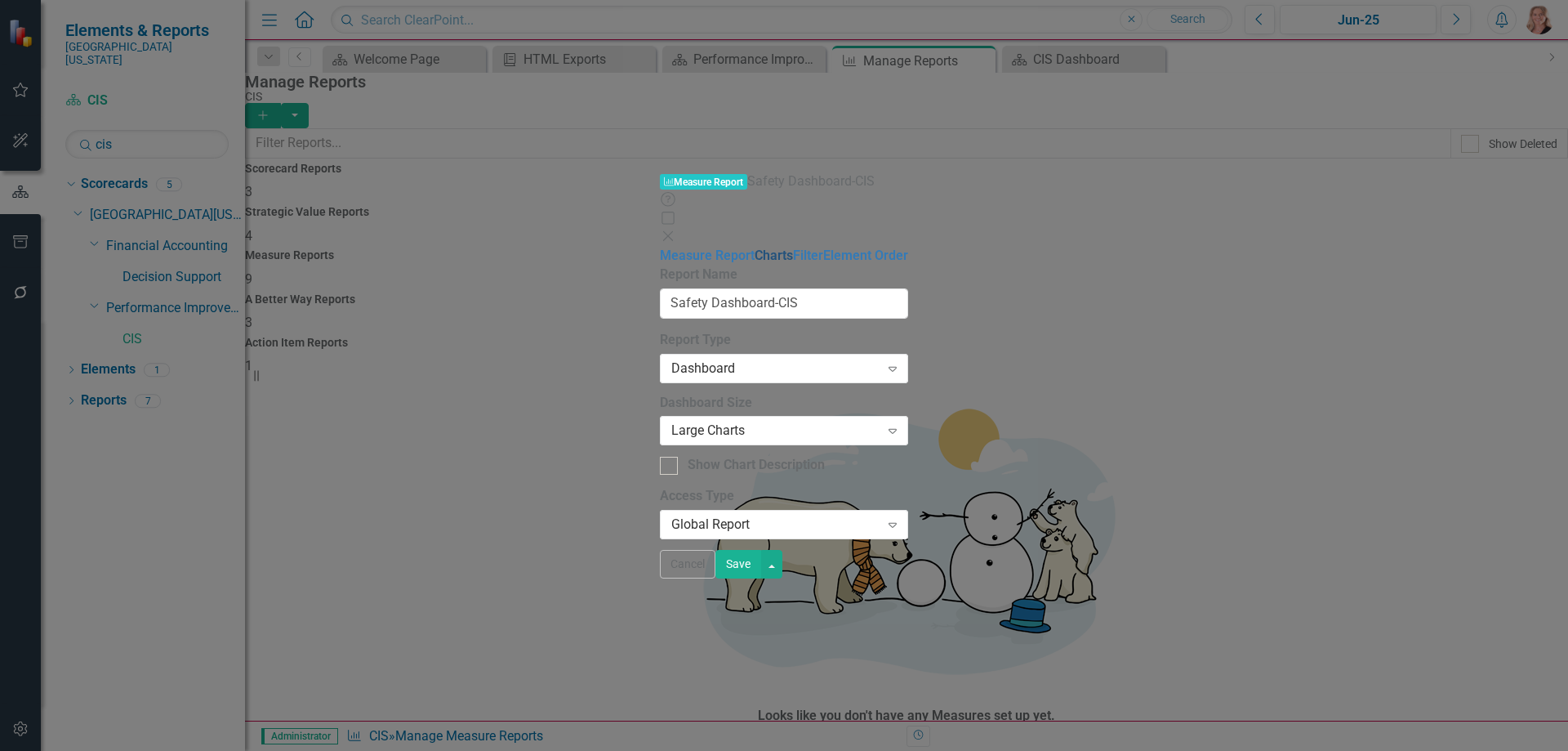
click at [754, 248] on link "Charts" at bounding box center [774, 256] width 38 height 16
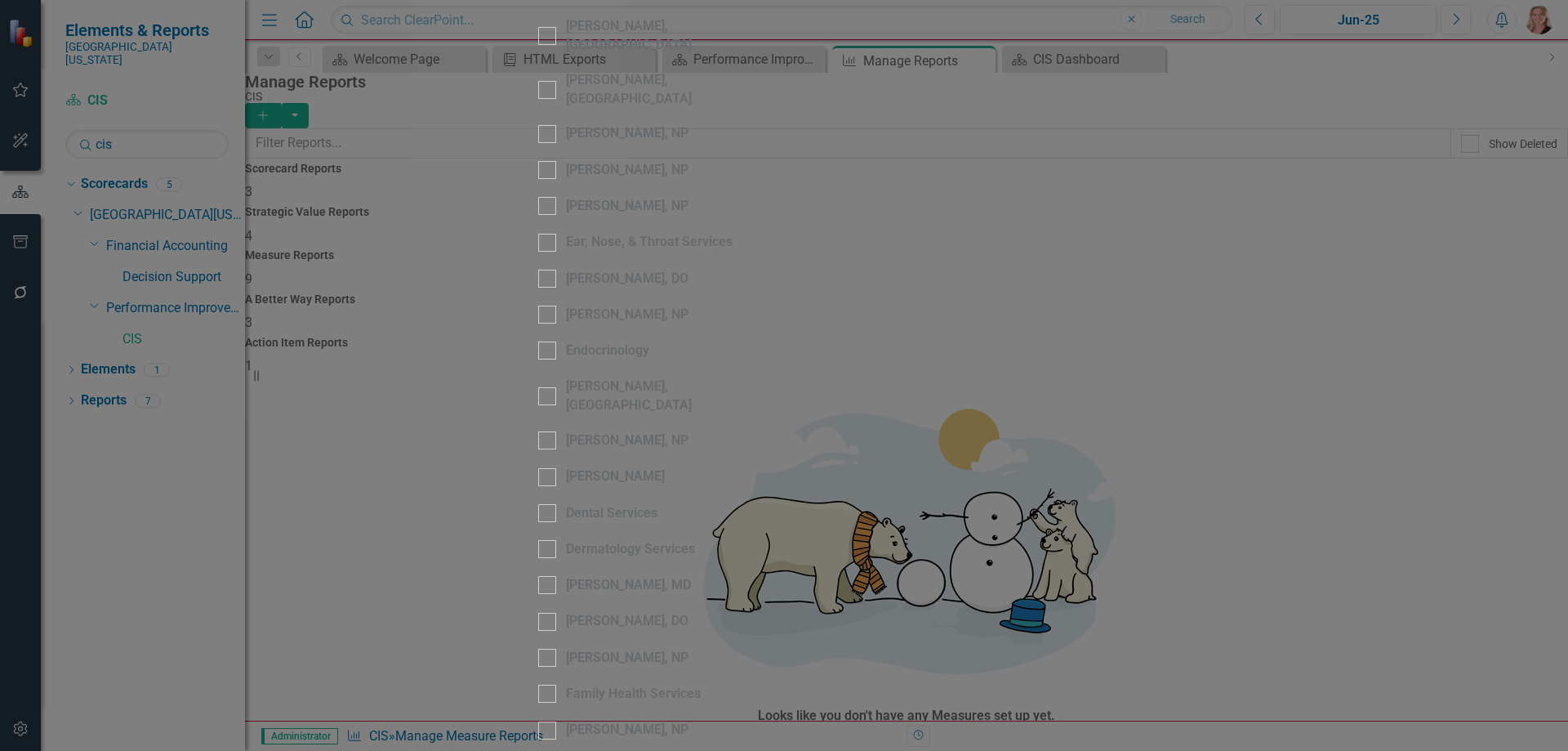
scroll to position [3267, 0]
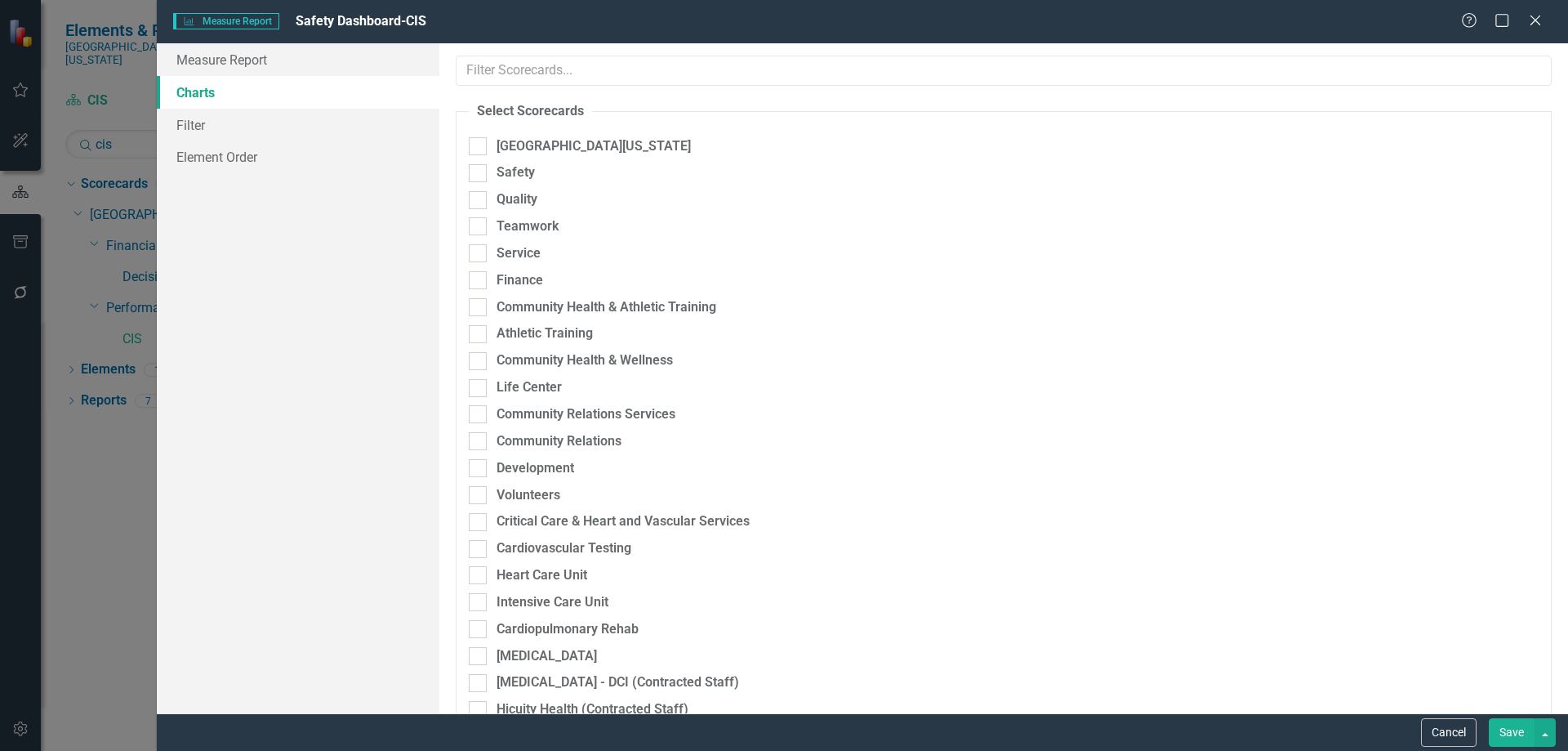
scroll to position [3267, 0]
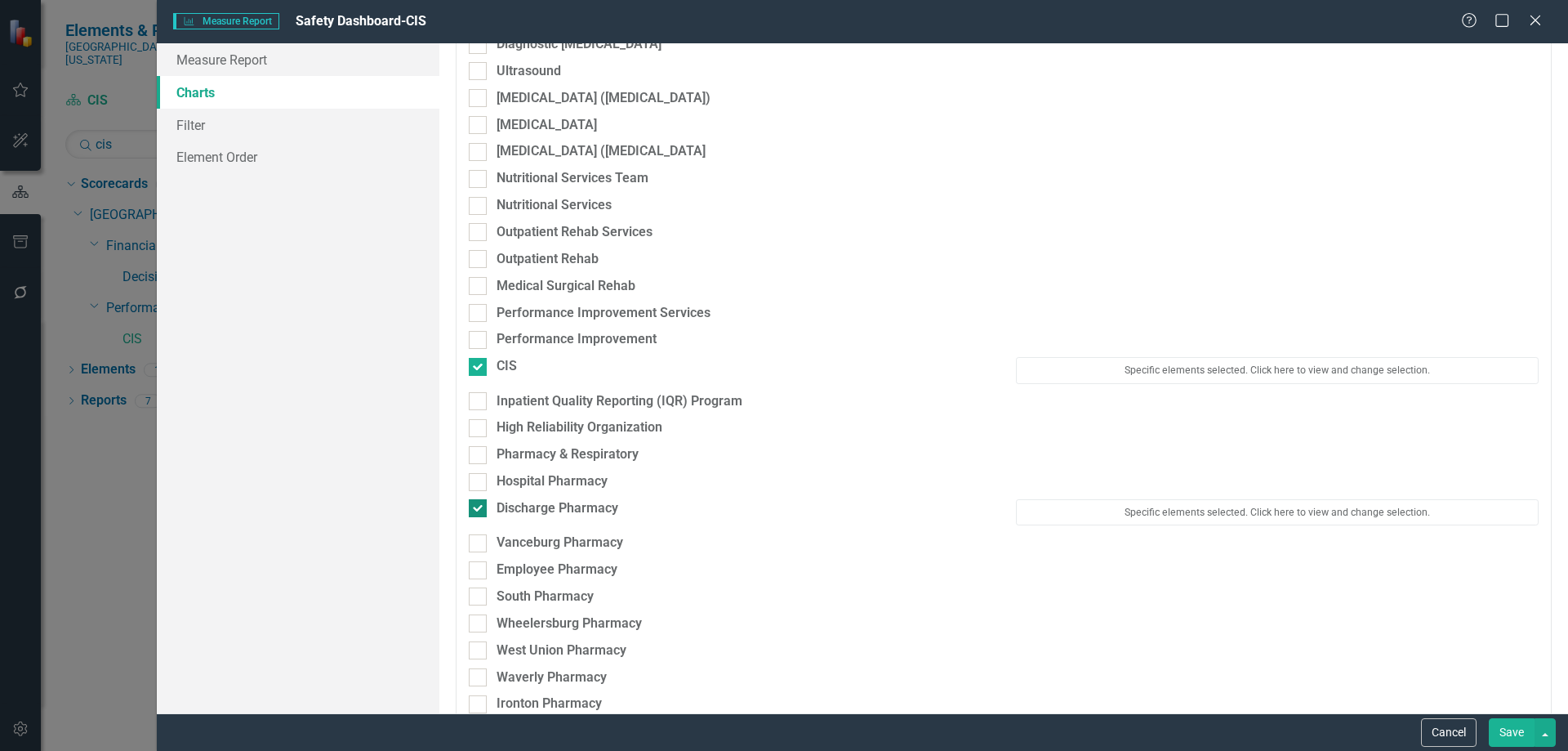
click at [477, 510] on div at bounding box center [477, 508] width 18 height 18
click at [477, 509] on input "Discharge Pharmacy" at bounding box center [474, 504] width 10 height 10
checkbox input "false"
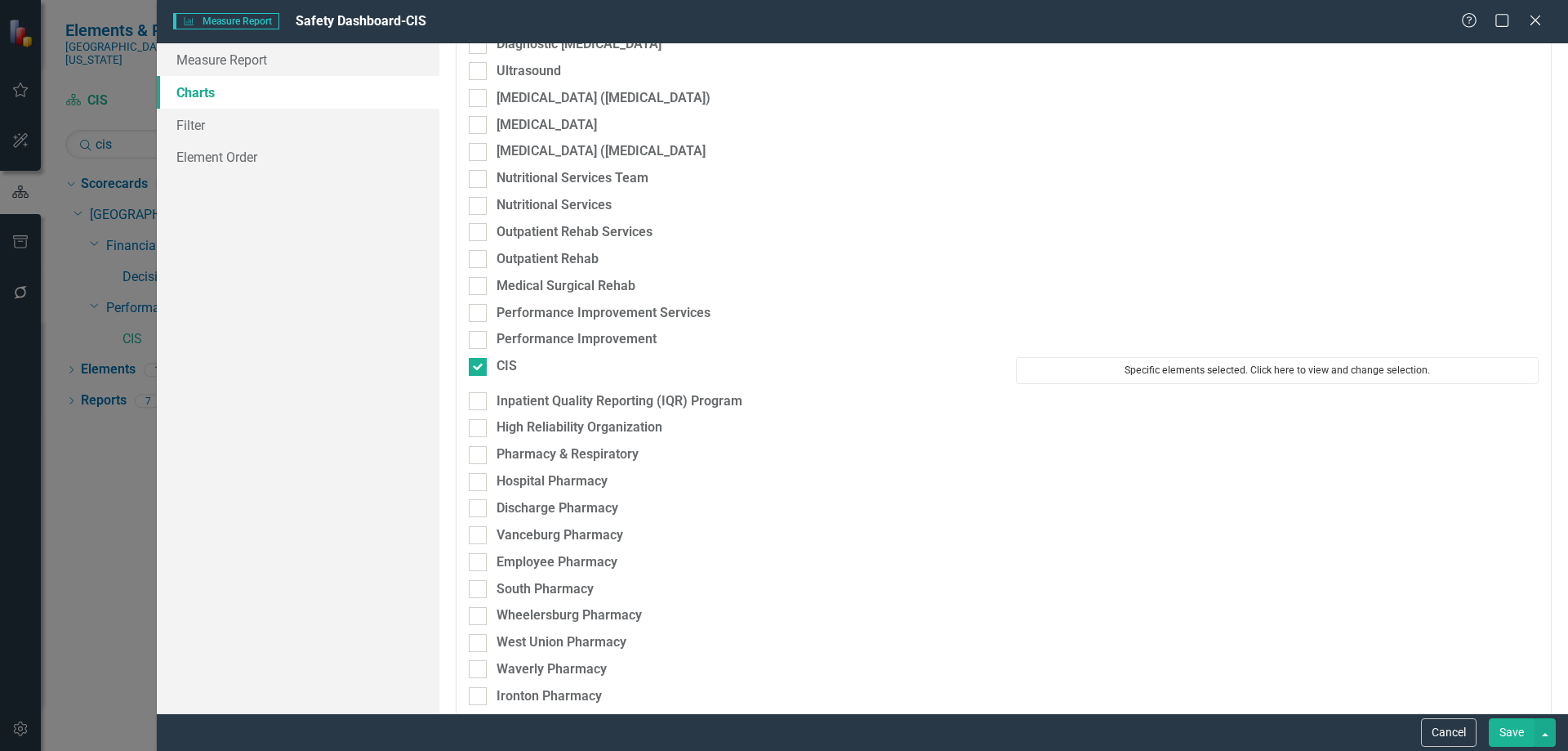
click at [1226, 376] on button "Specific elements selected. Click here to view and change selection." at bounding box center [1277, 370] width 522 height 26
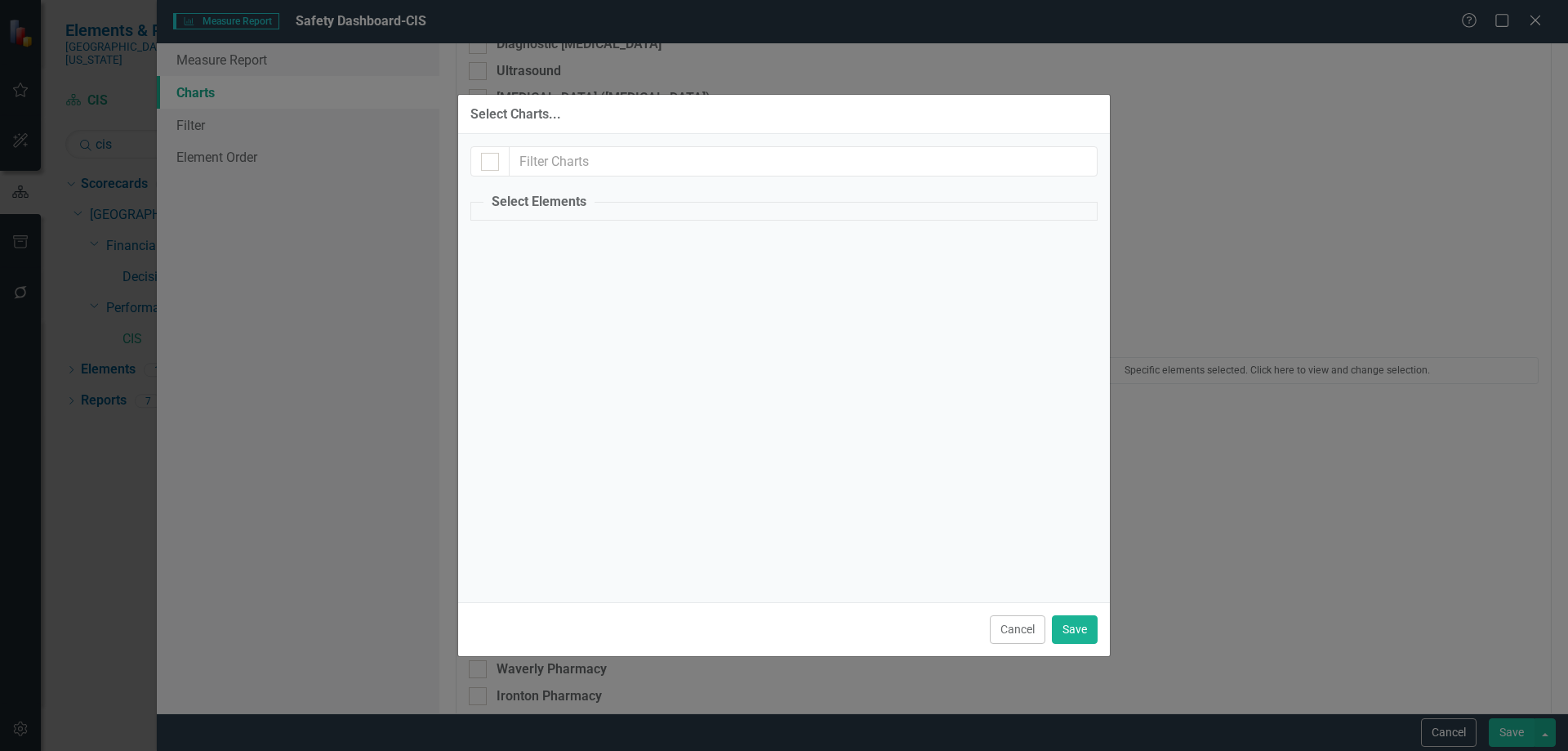
checkbox input "true"
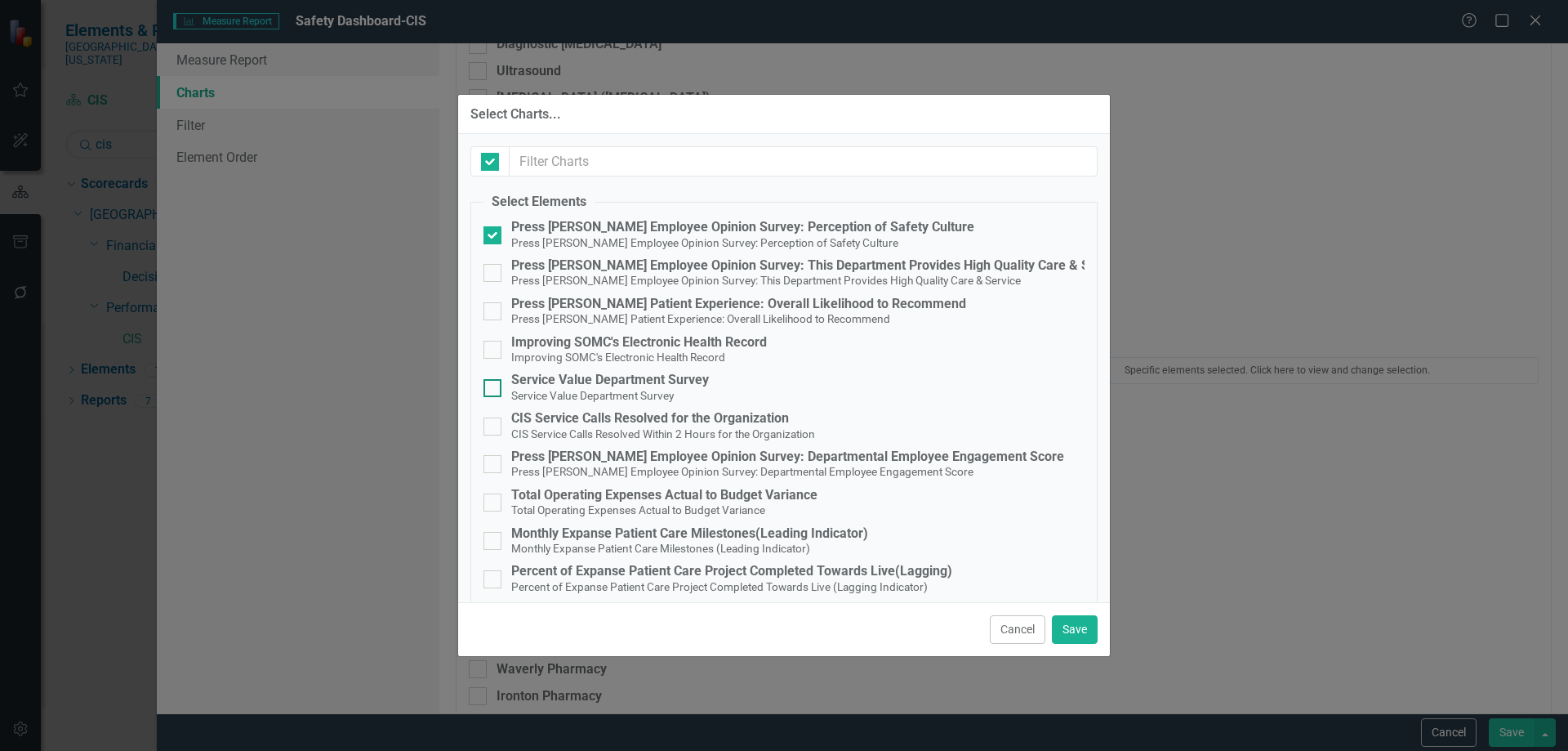
checkbox input "false"
drag, startPoint x: 1077, startPoint y: 623, endPoint x: 1221, endPoint y: 628, distance: 144.1
click at [1080, 625] on button "Save" at bounding box center [1074, 629] width 46 height 29
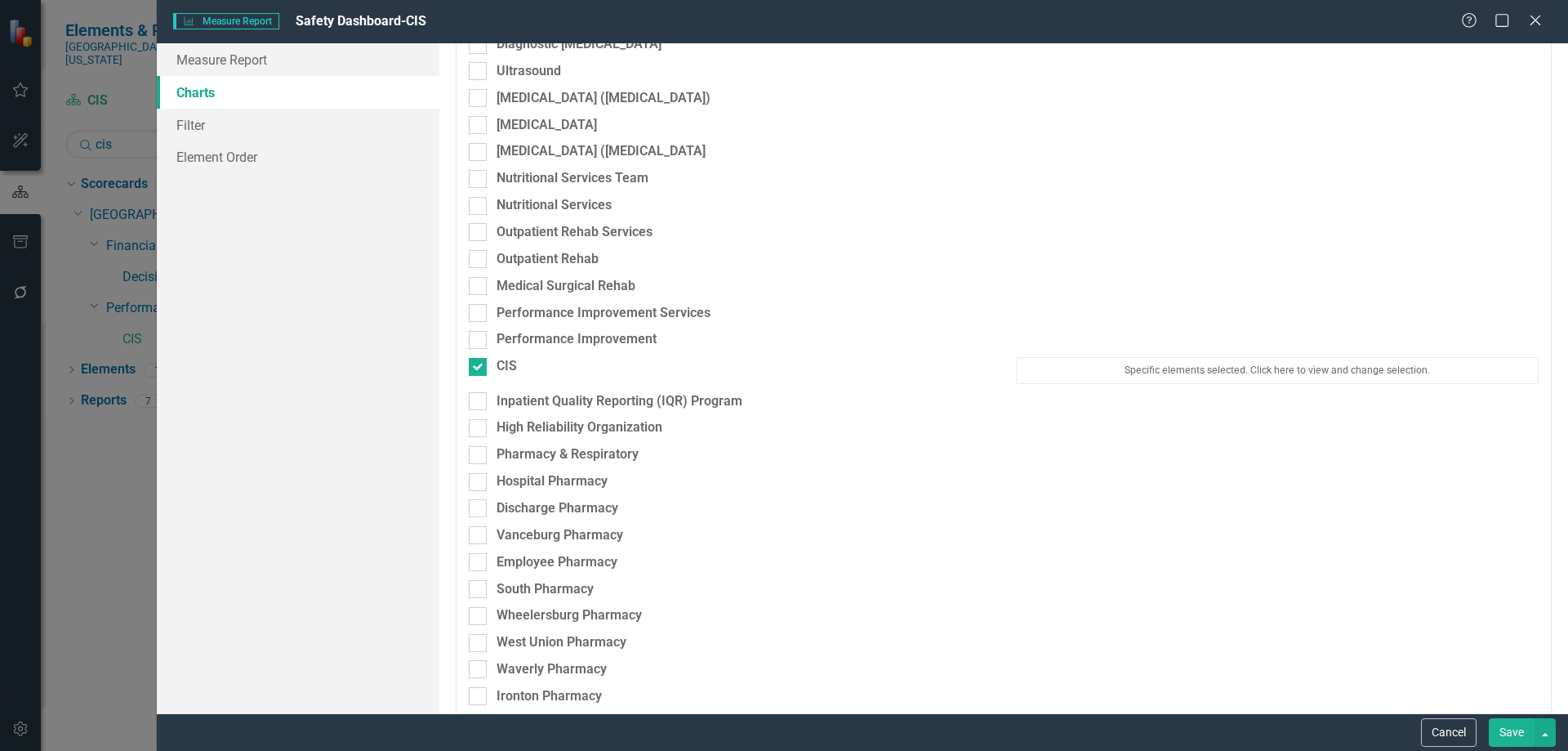
click at [1500, 728] on button "Save" at bounding box center [1512, 732] width 46 height 29
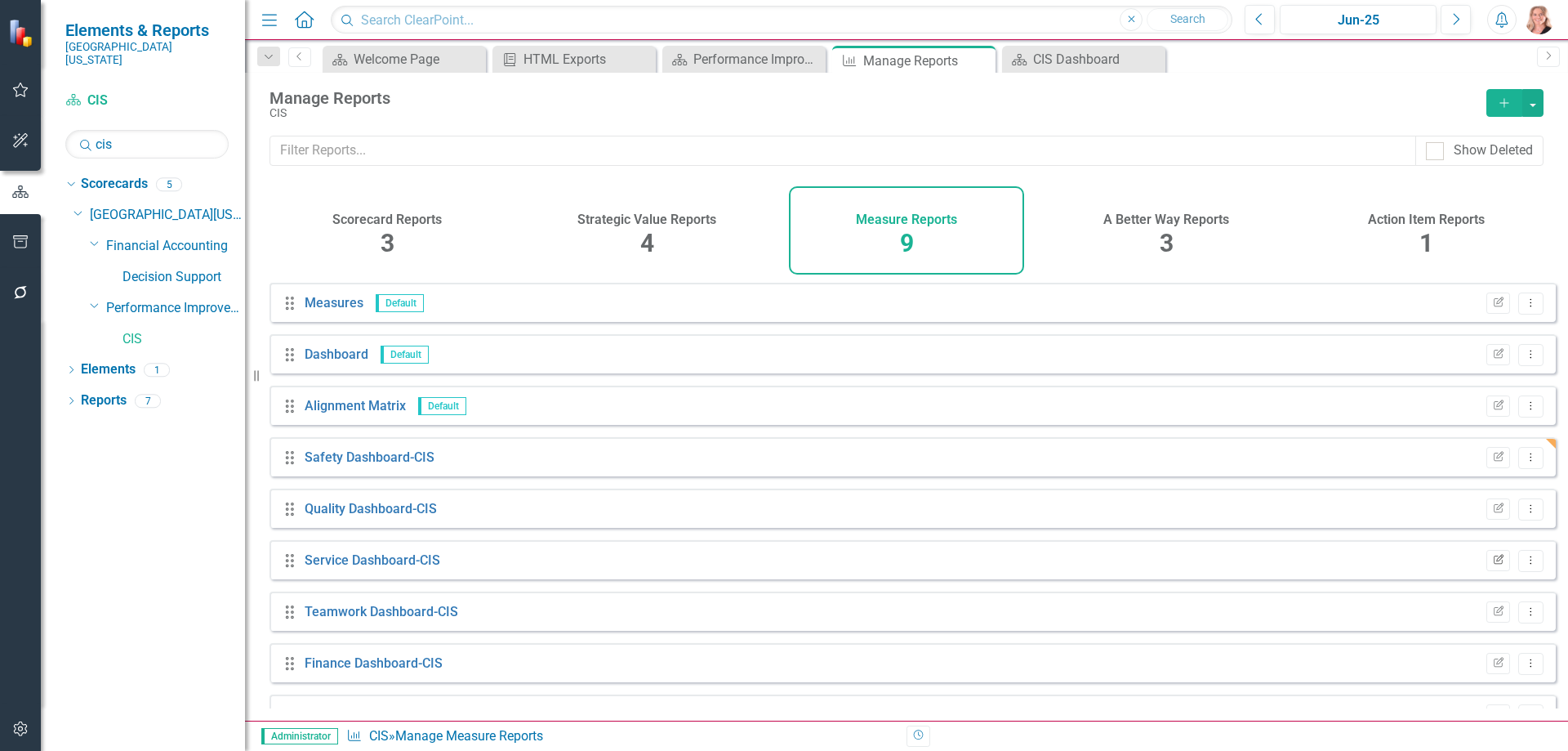
click at [1494, 563] on icon "button" at bounding box center [1498, 558] width 10 height 10
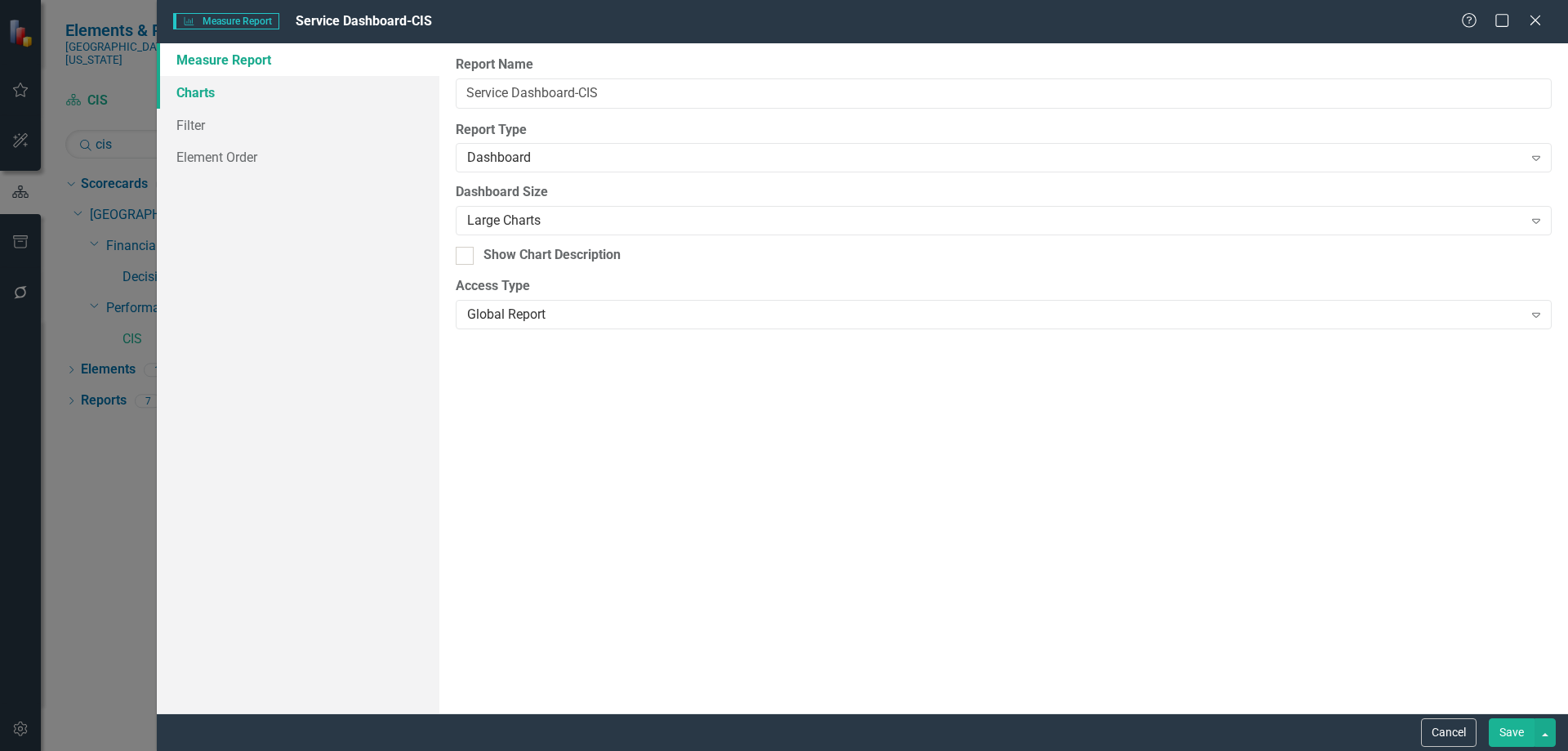
click at [198, 95] on link "Charts" at bounding box center [297, 92] width 282 height 33
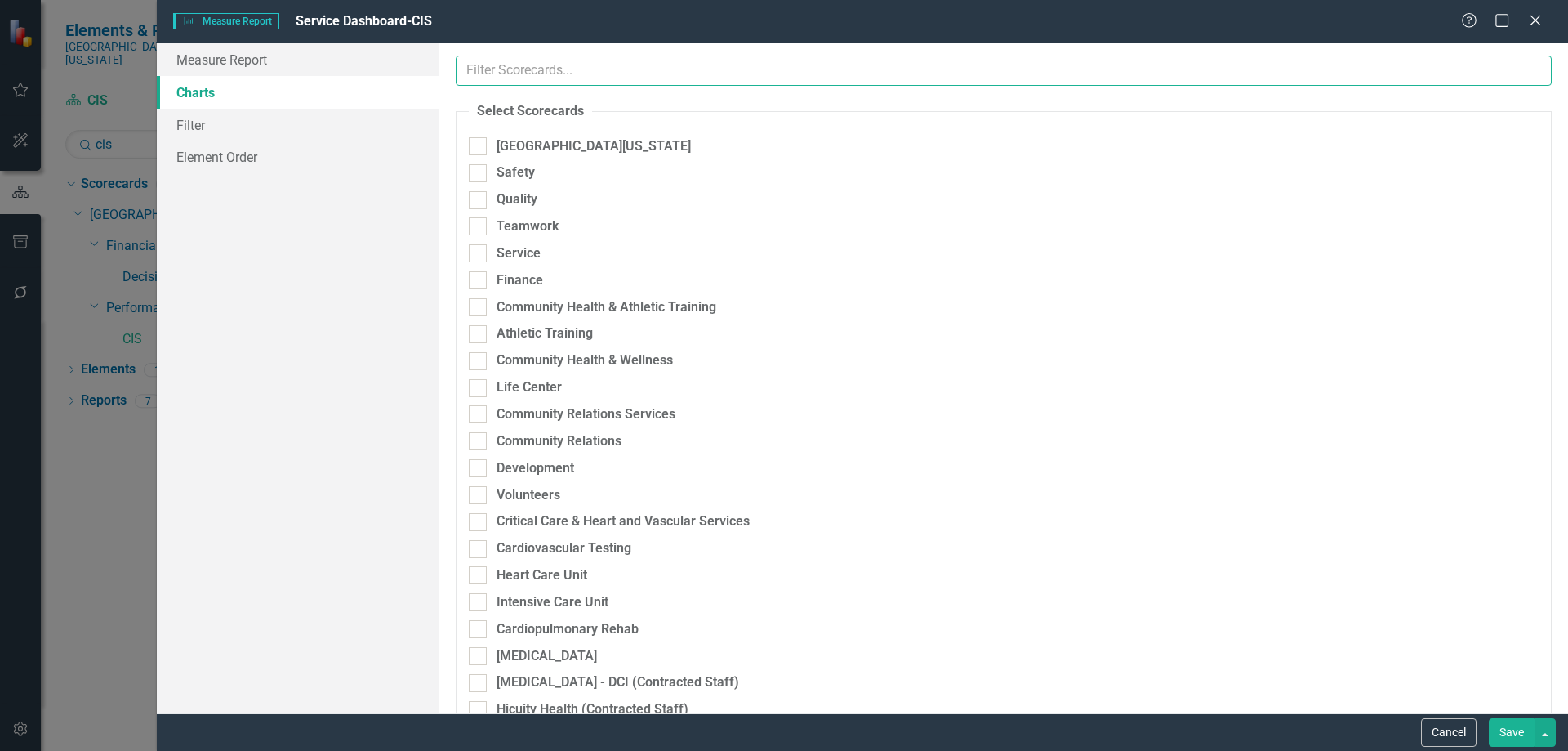
click at [543, 76] on input "text" at bounding box center [1003, 70] width 1096 height 30
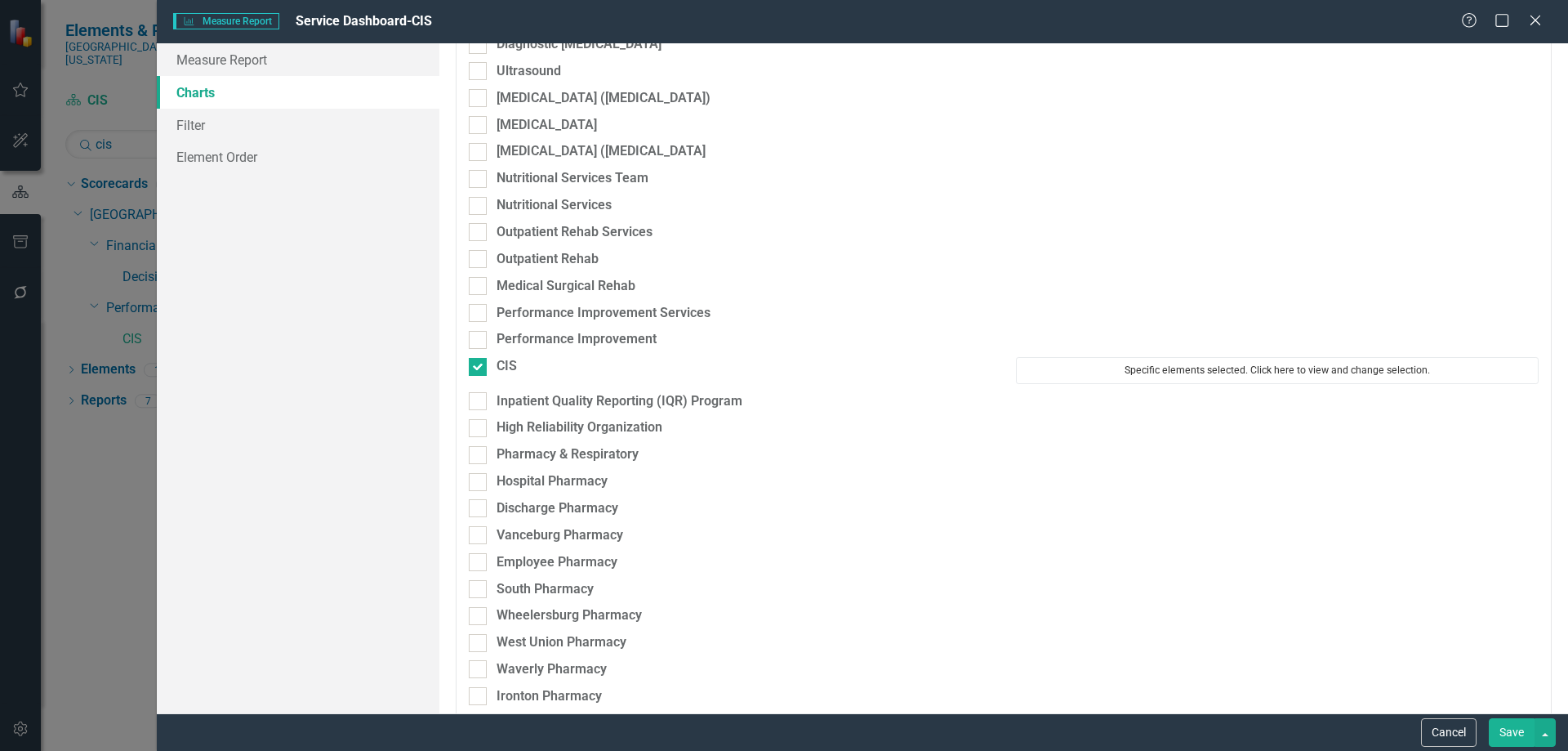
click at [1225, 378] on button "Specific elements selected. Click here to view and change selection." at bounding box center [1277, 370] width 522 height 26
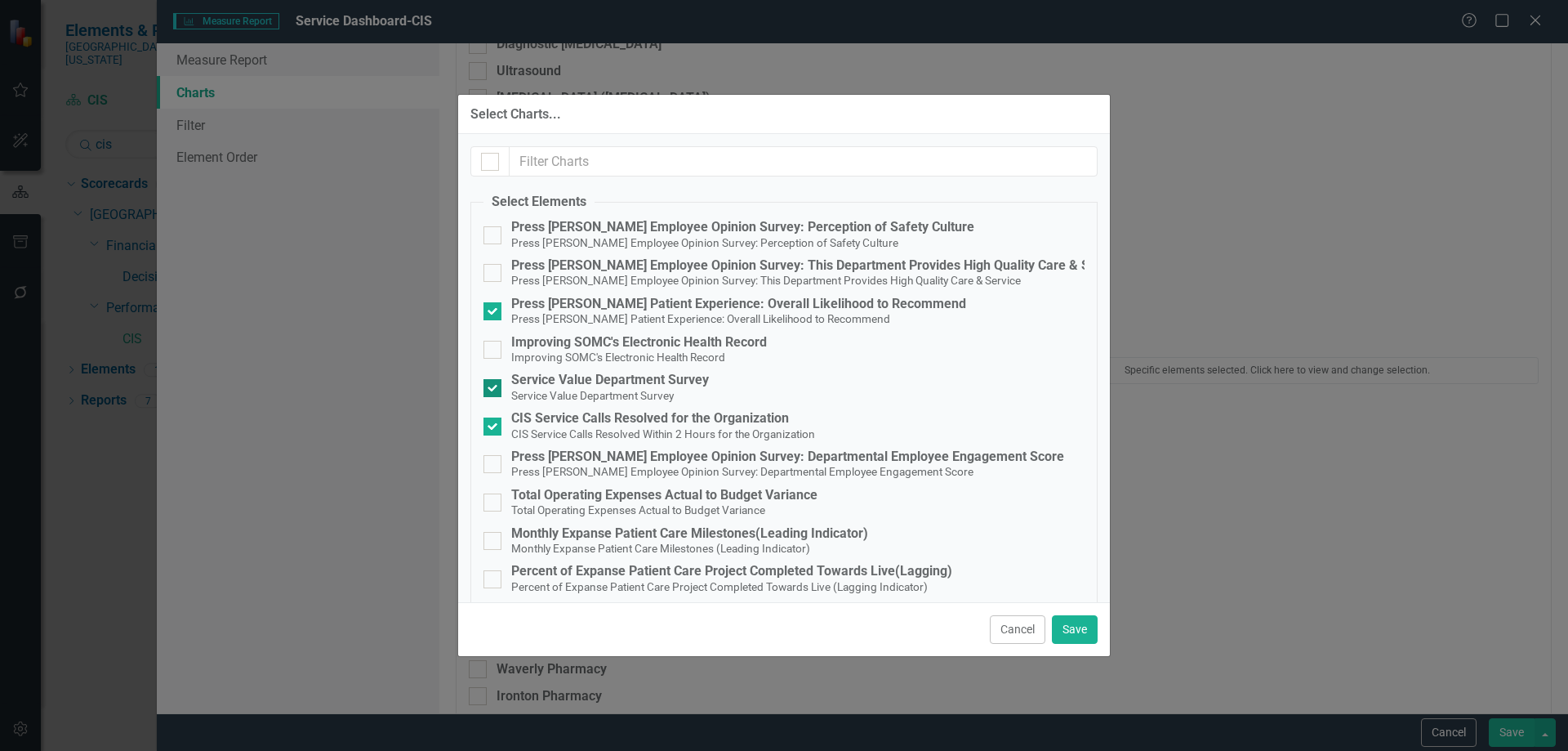
click at [495, 389] on div at bounding box center [492, 388] width 18 height 18
click at [495, 389] on input "Service Value Department Survey Service Value Department Survey" at bounding box center [488, 384] width 10 height 10
checkbox input "false"
click at [1076, 627] on button "Save" at bounding box center [1074, 629] width 46 height 29
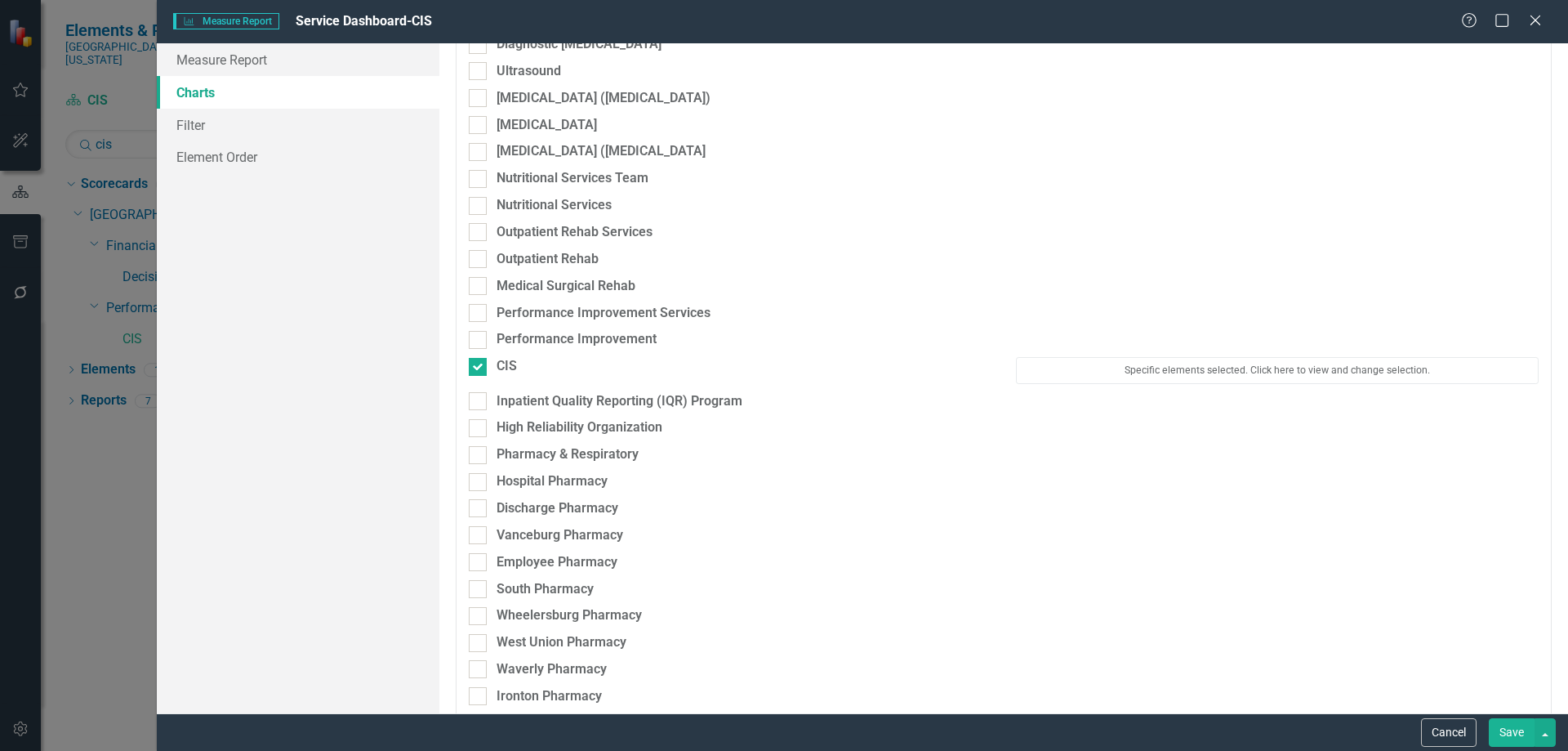
click at [1518, 736] on button "Save" at bounding box center [1512, 732] width 46 height 29
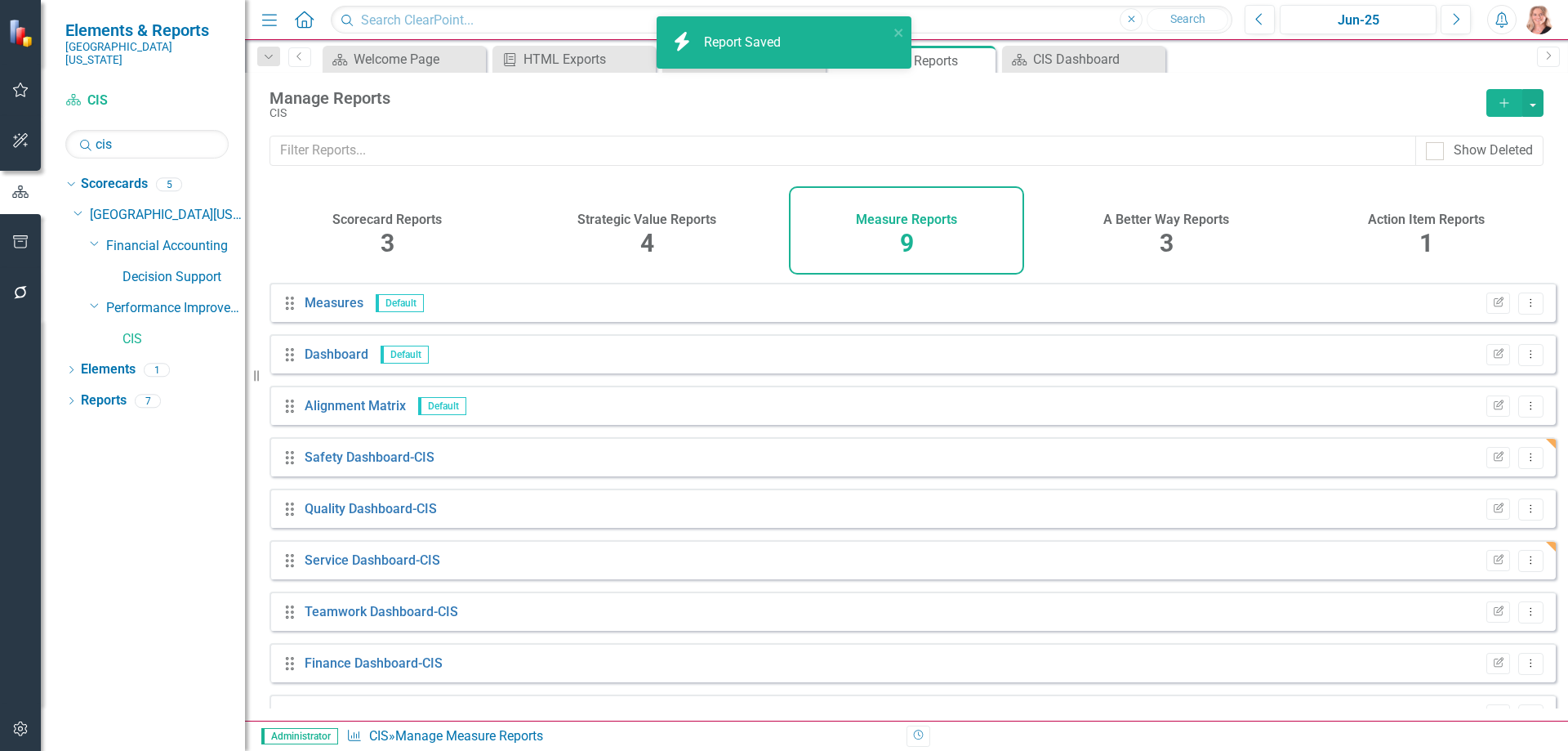
scroll to position [37, 0]
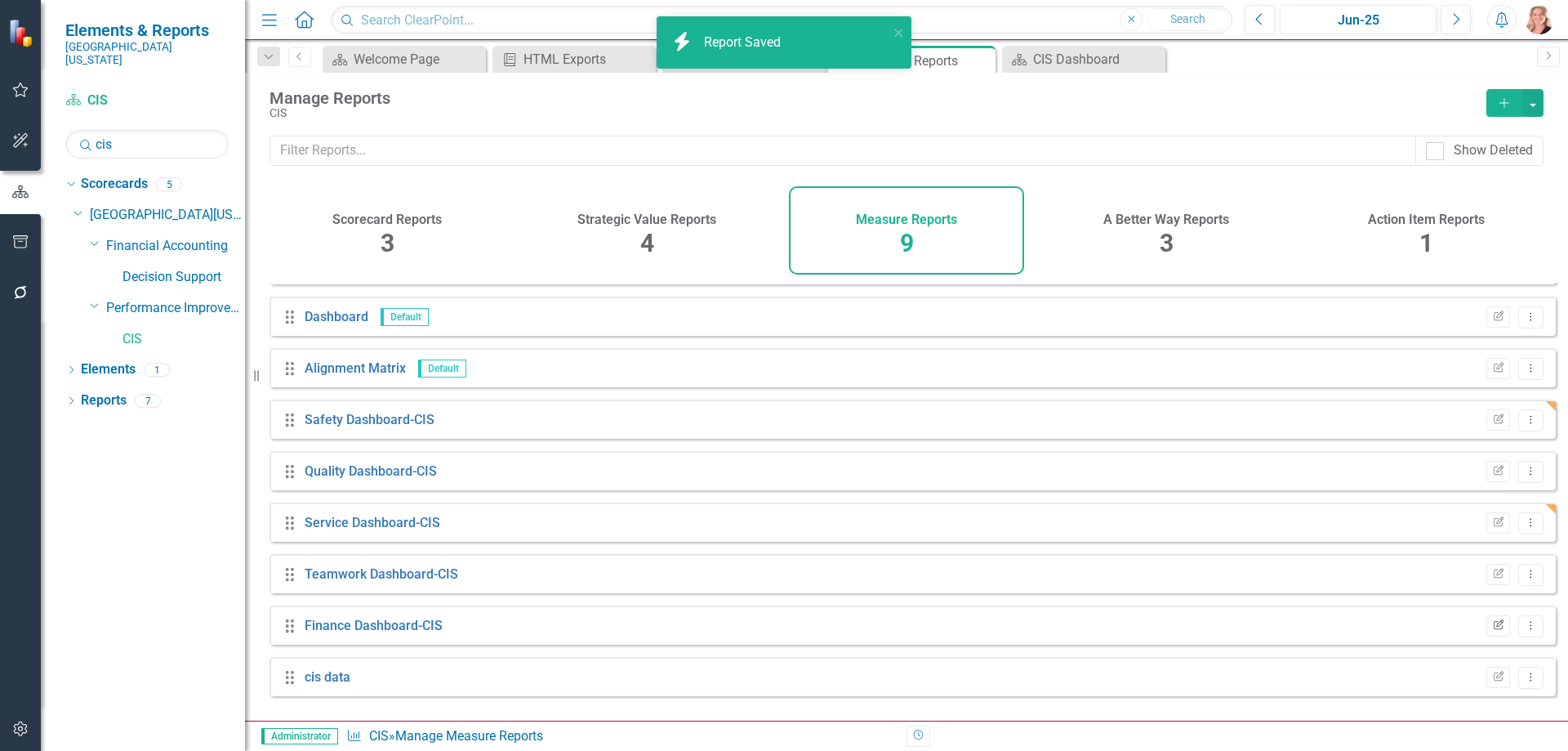
click at [1486, 636] on button "Edit Report" at bounding box center [1498, 626] width 23 height 21
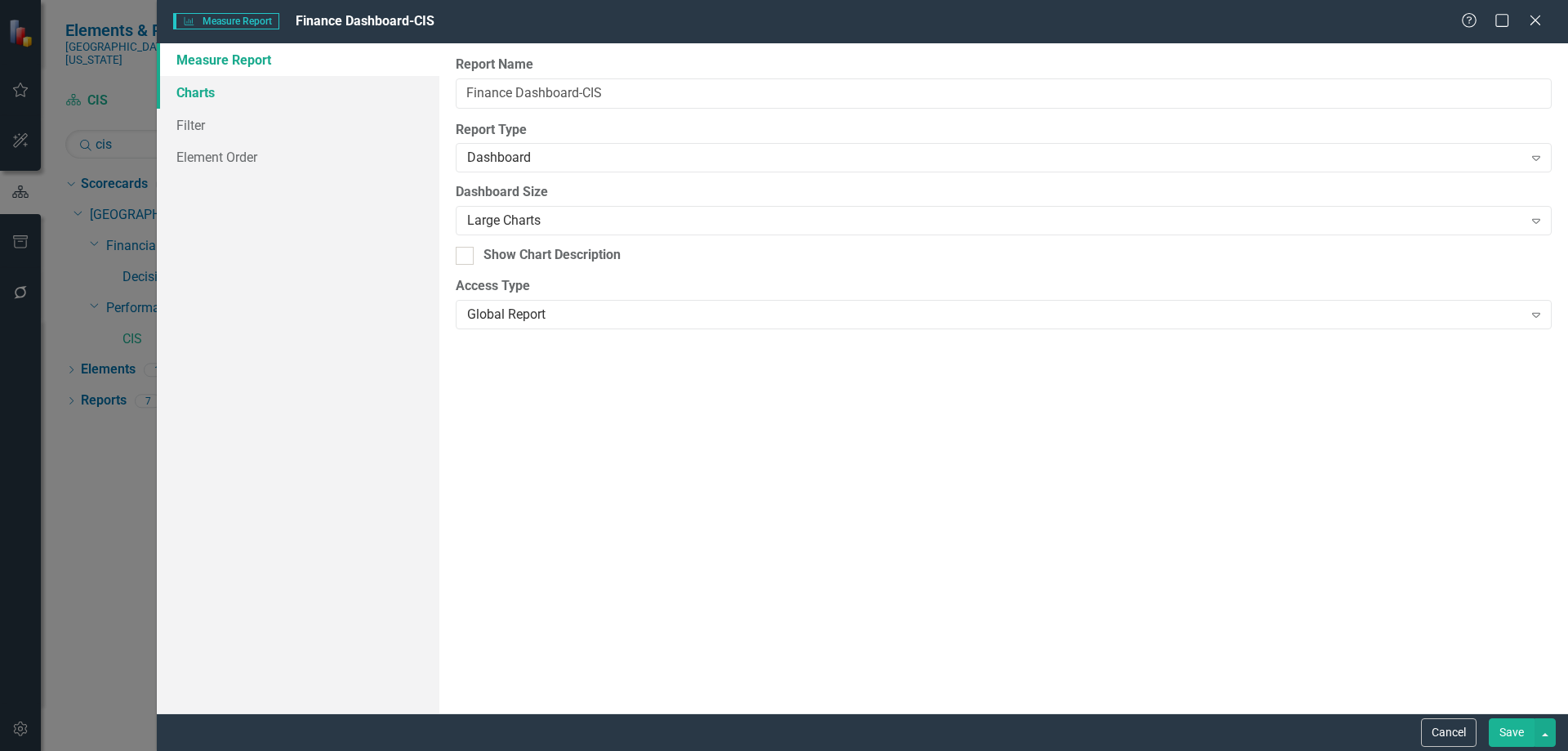
click at [204, 90] on link "Charts" at bounding box center [297, 92] width 282 height 33
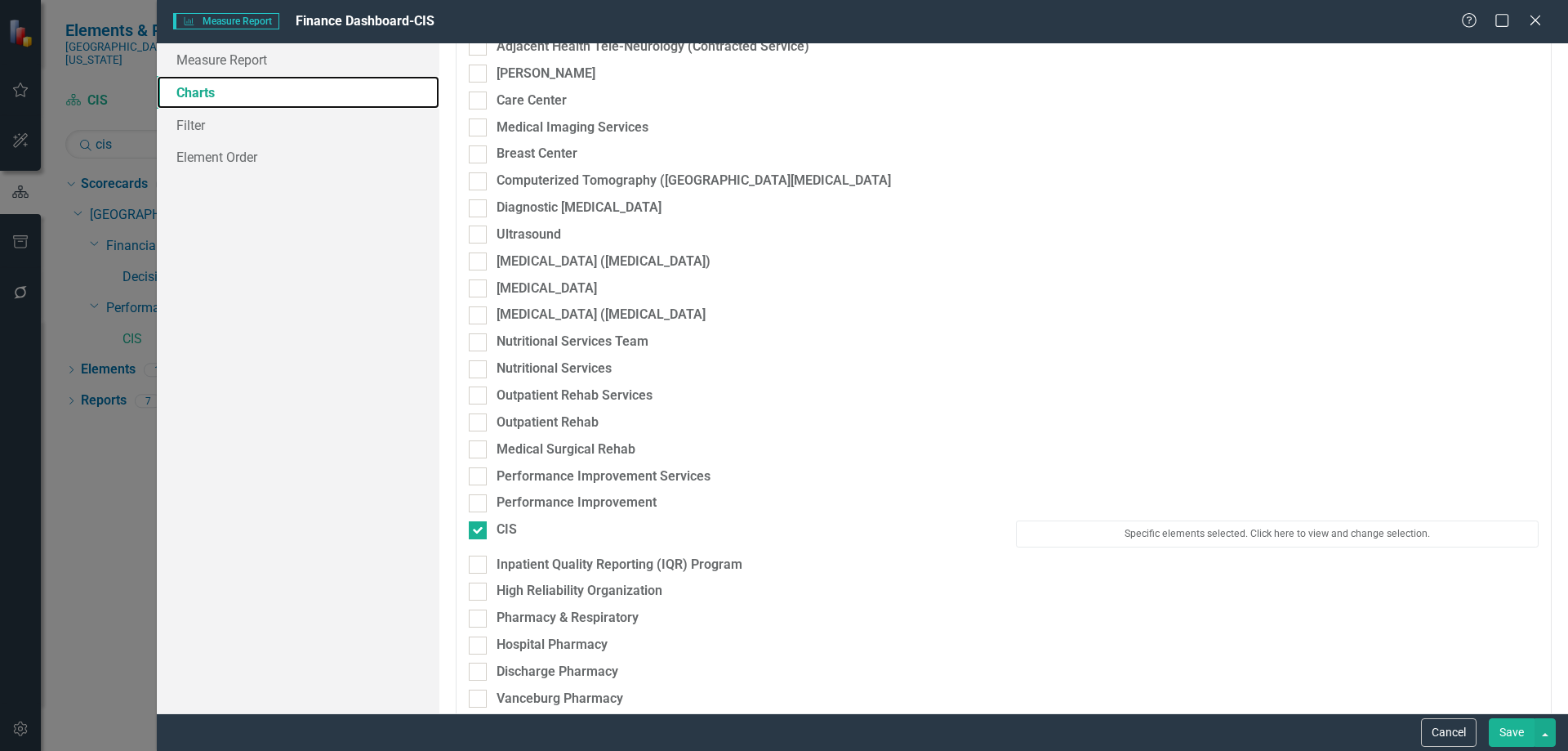
scroll to position [3186, 0]
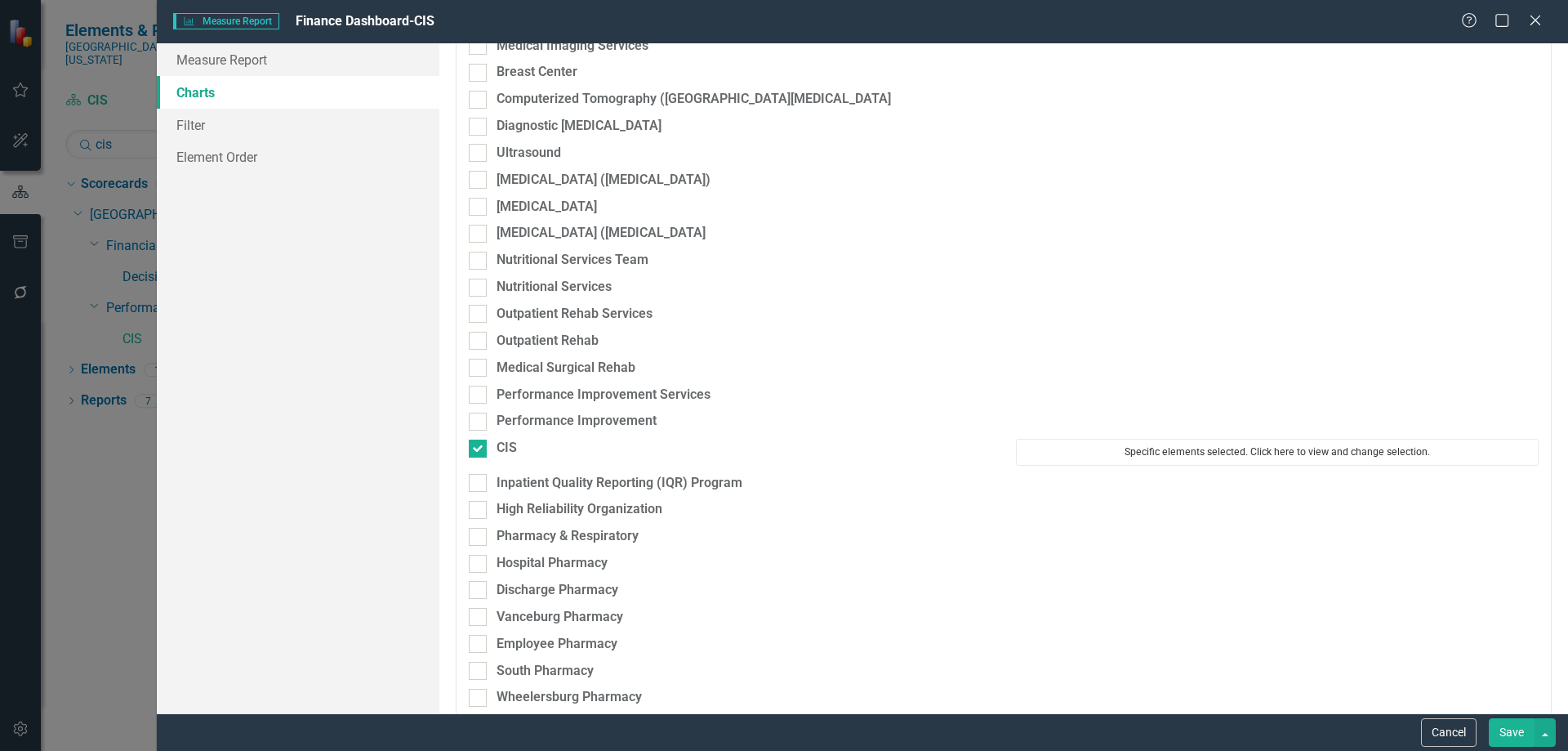
click at [1080, 456] on button "Specific elements selected. Click here to view and change selection." at bounding box center [1277, 452] width 522 height 26
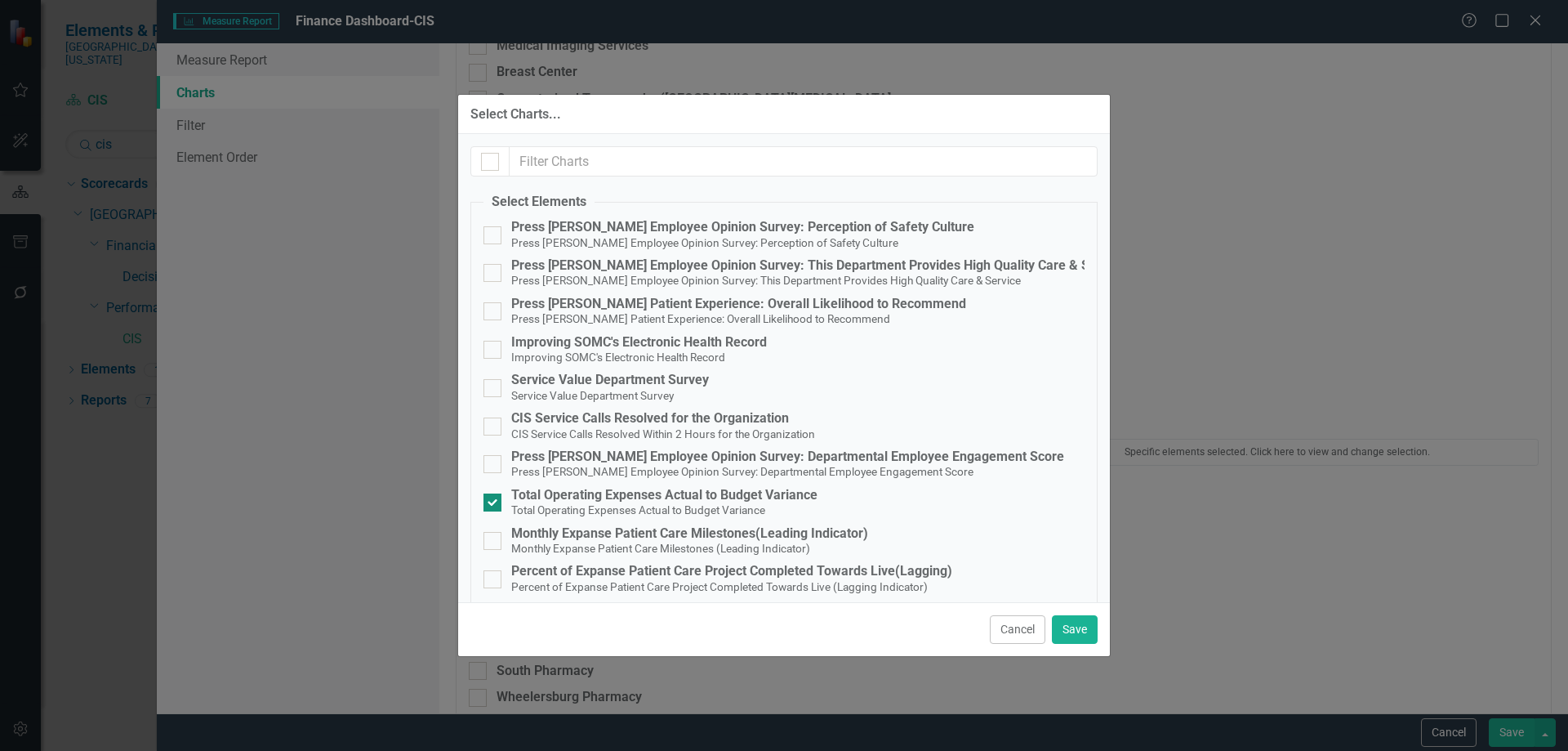
scroll to position [50, 0]
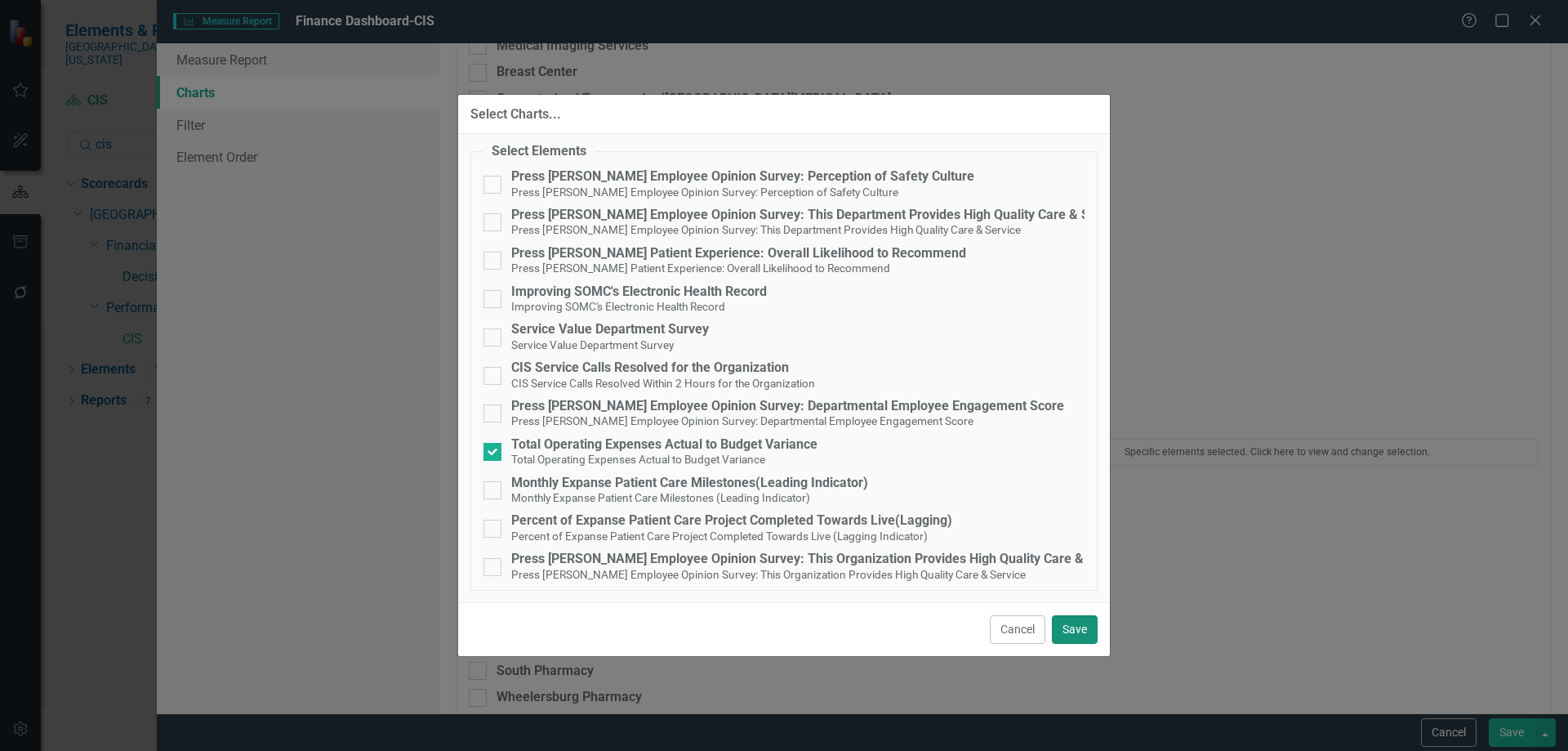
click at [1072, 629] on button "Save" at bounding box center [1074, 629] width 46 height 29
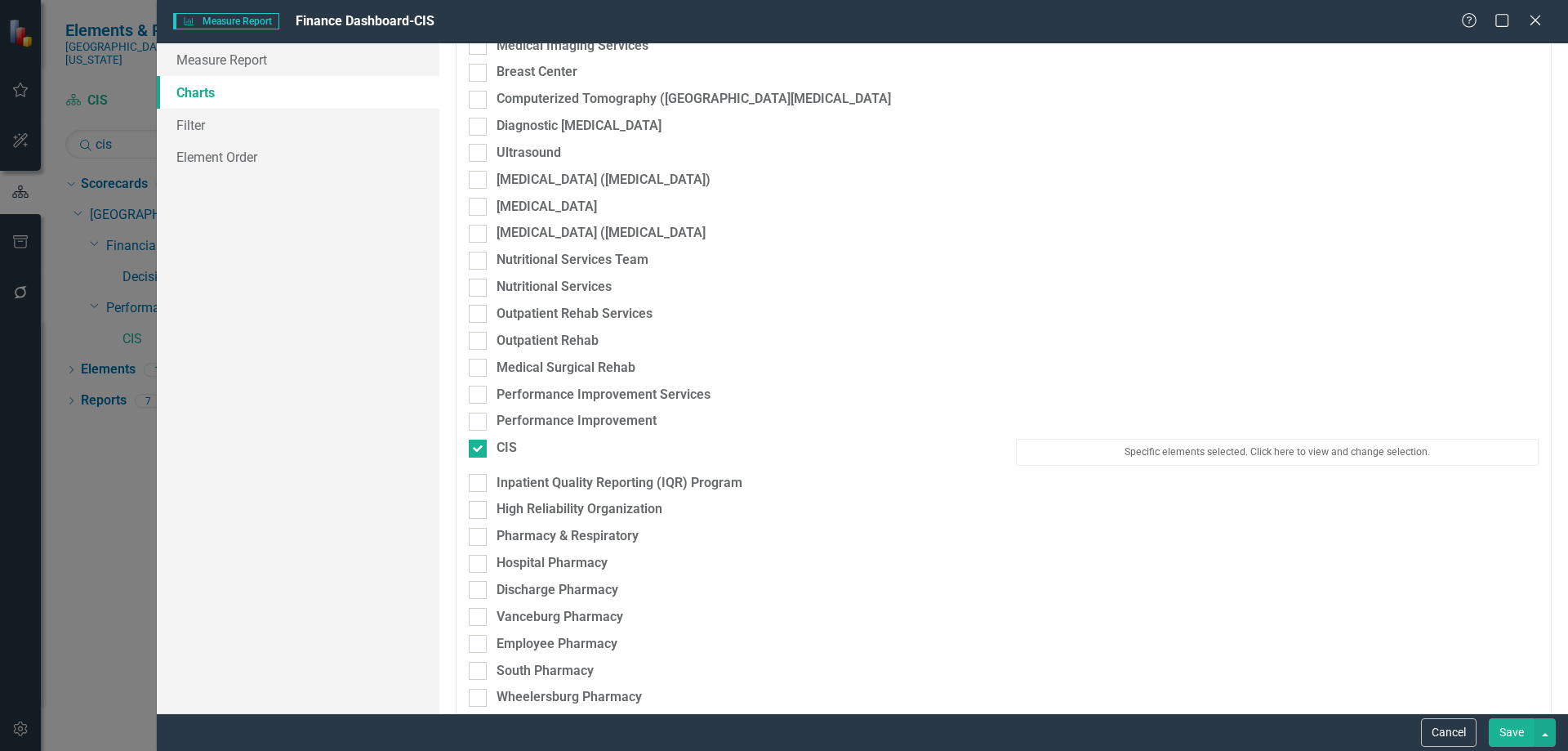
click at [1497, 728] on button "Save" at bounding box center [1512, 732] width 46 height 29
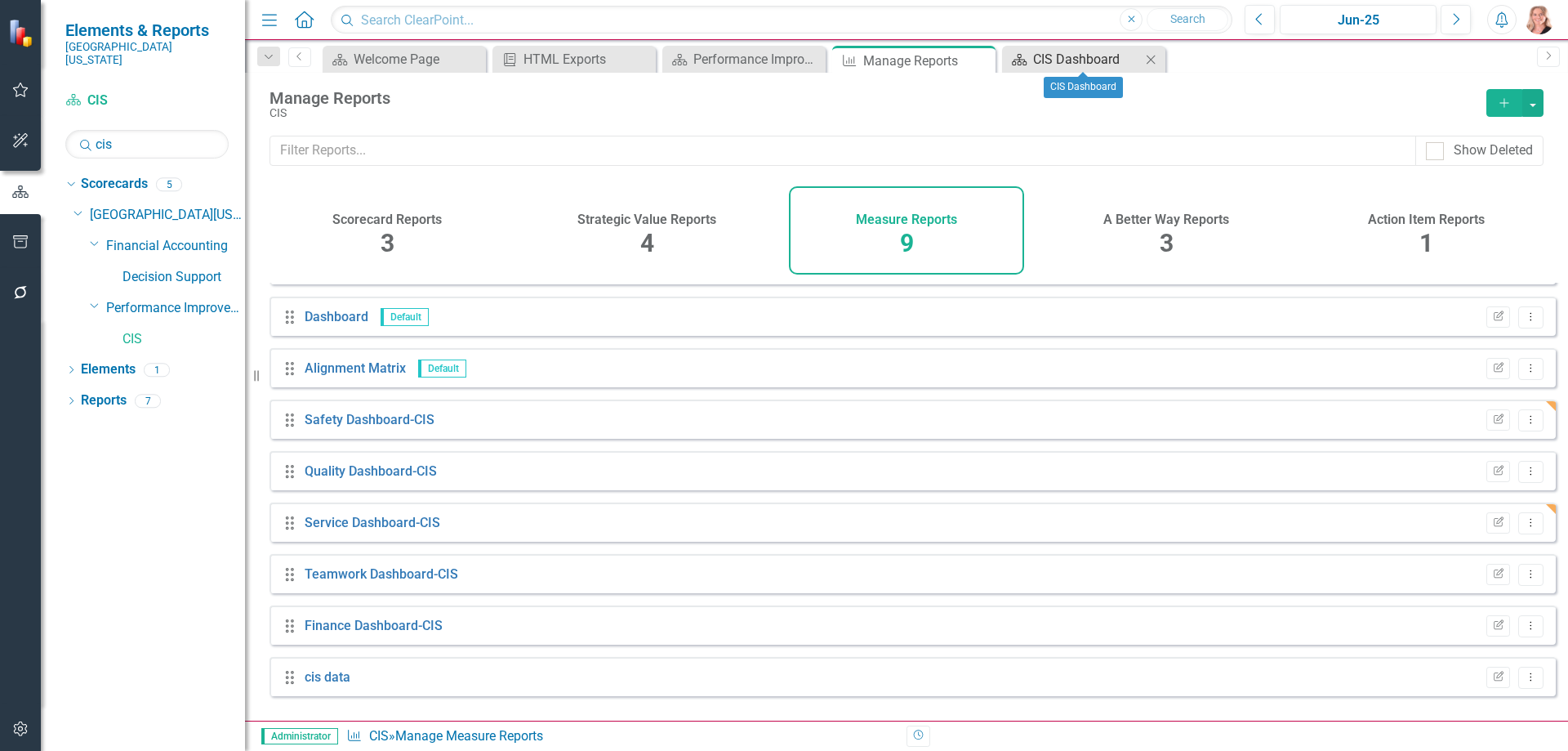
click at [1063, 63] on div "CIS Dashboard" at bounding box center [1087, 58] width 108 height 20
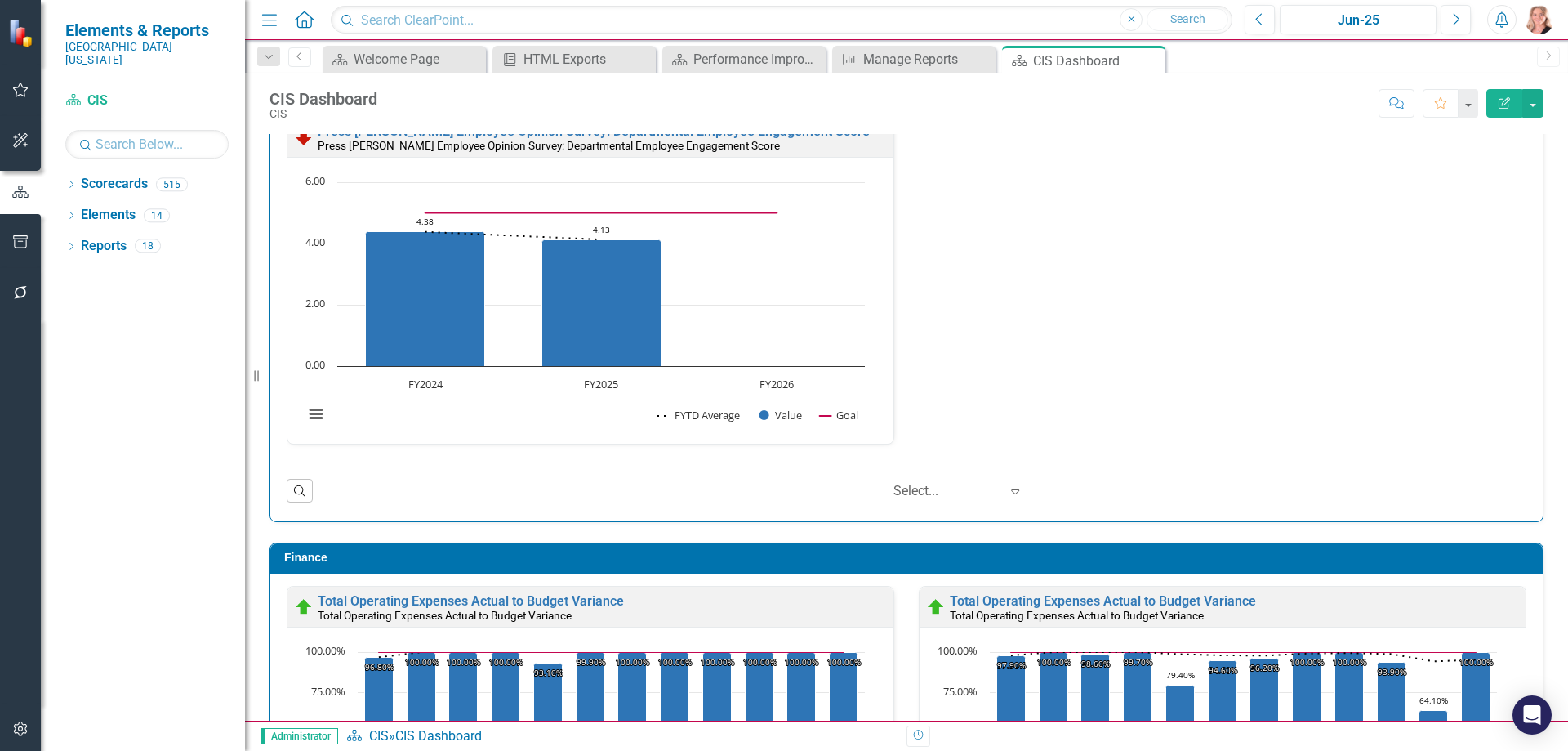
scroll to position [1758, 0]
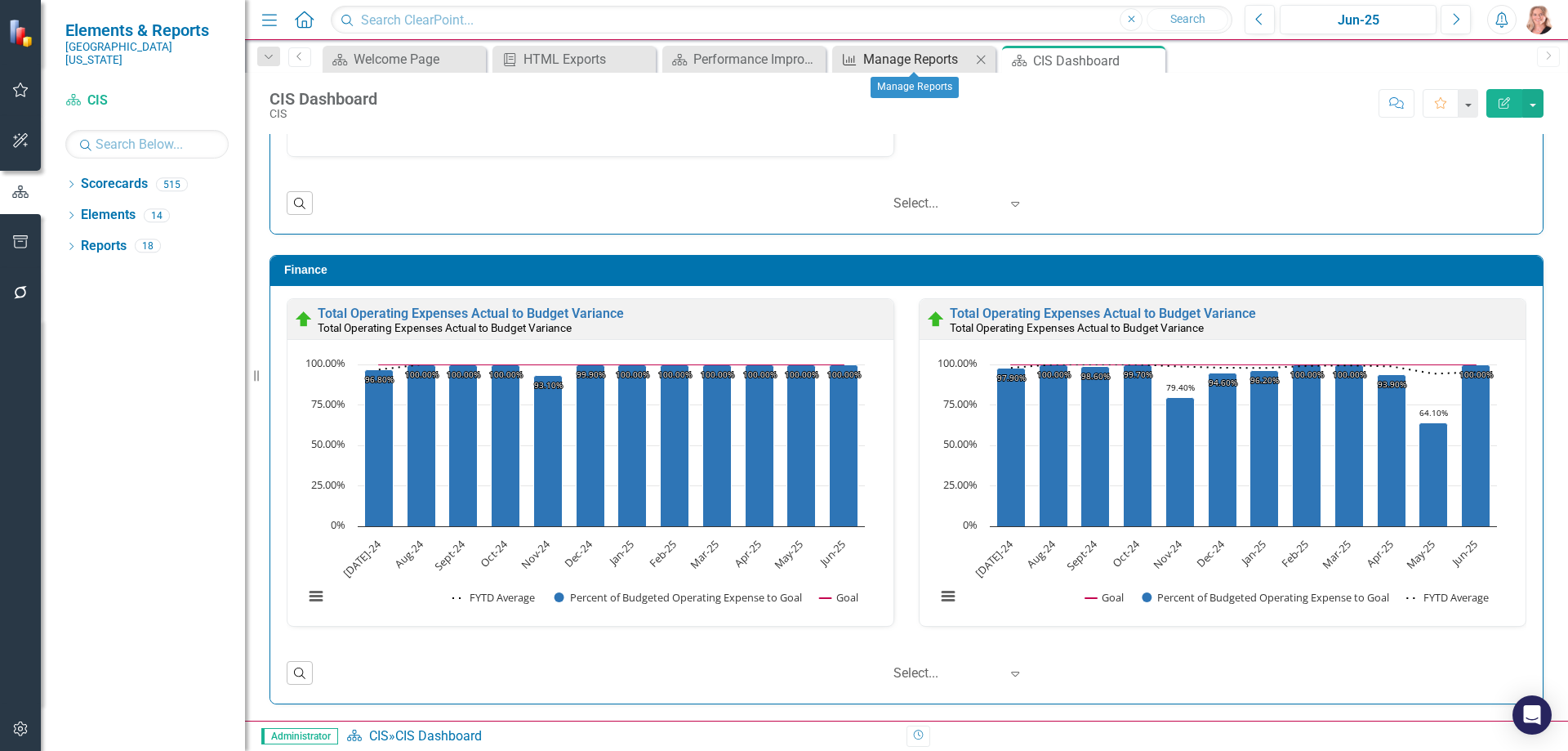
click at [913, 57] on div "Manage Reports" at bounding box center [917, 58] width 108 height 20
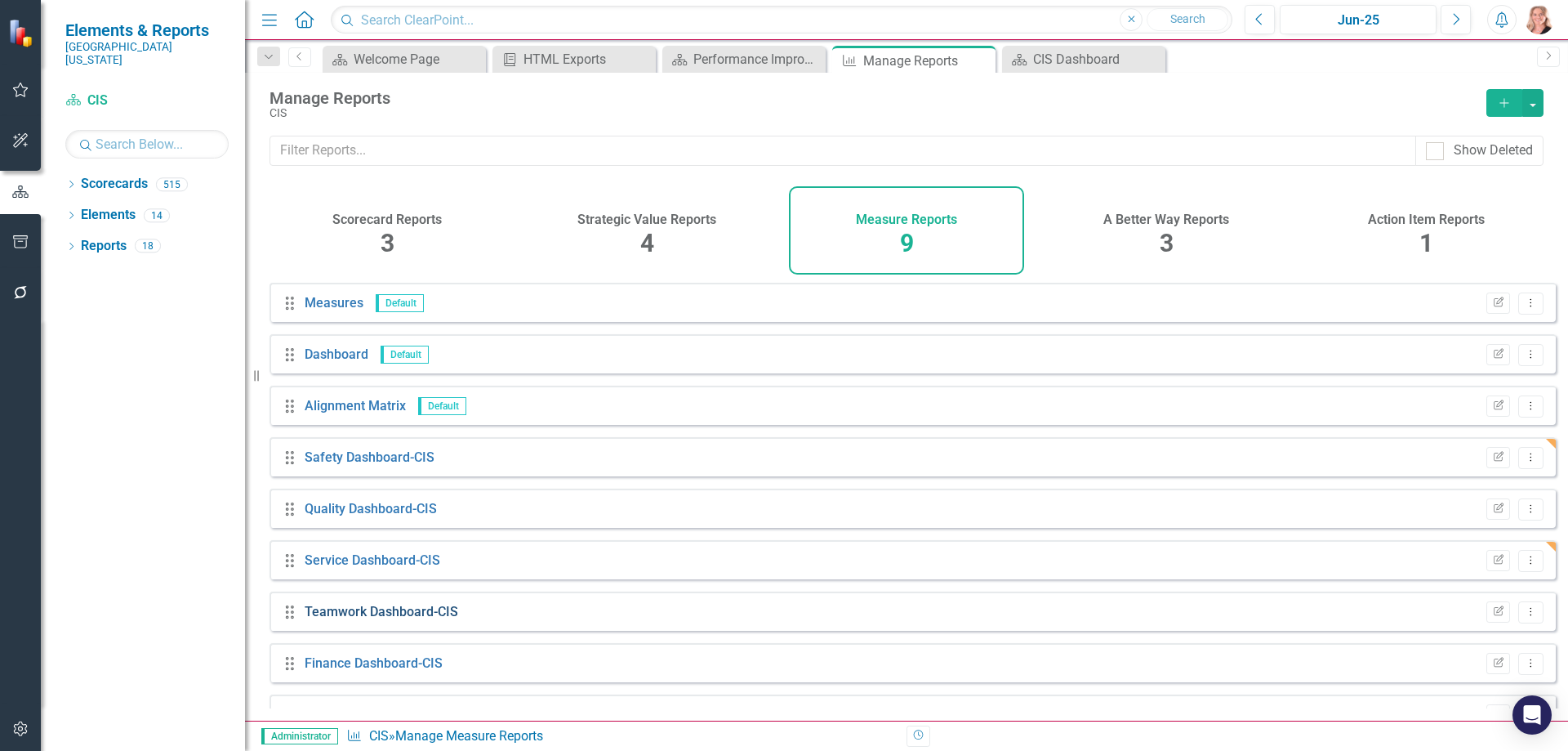
scroll to position [37, 0]
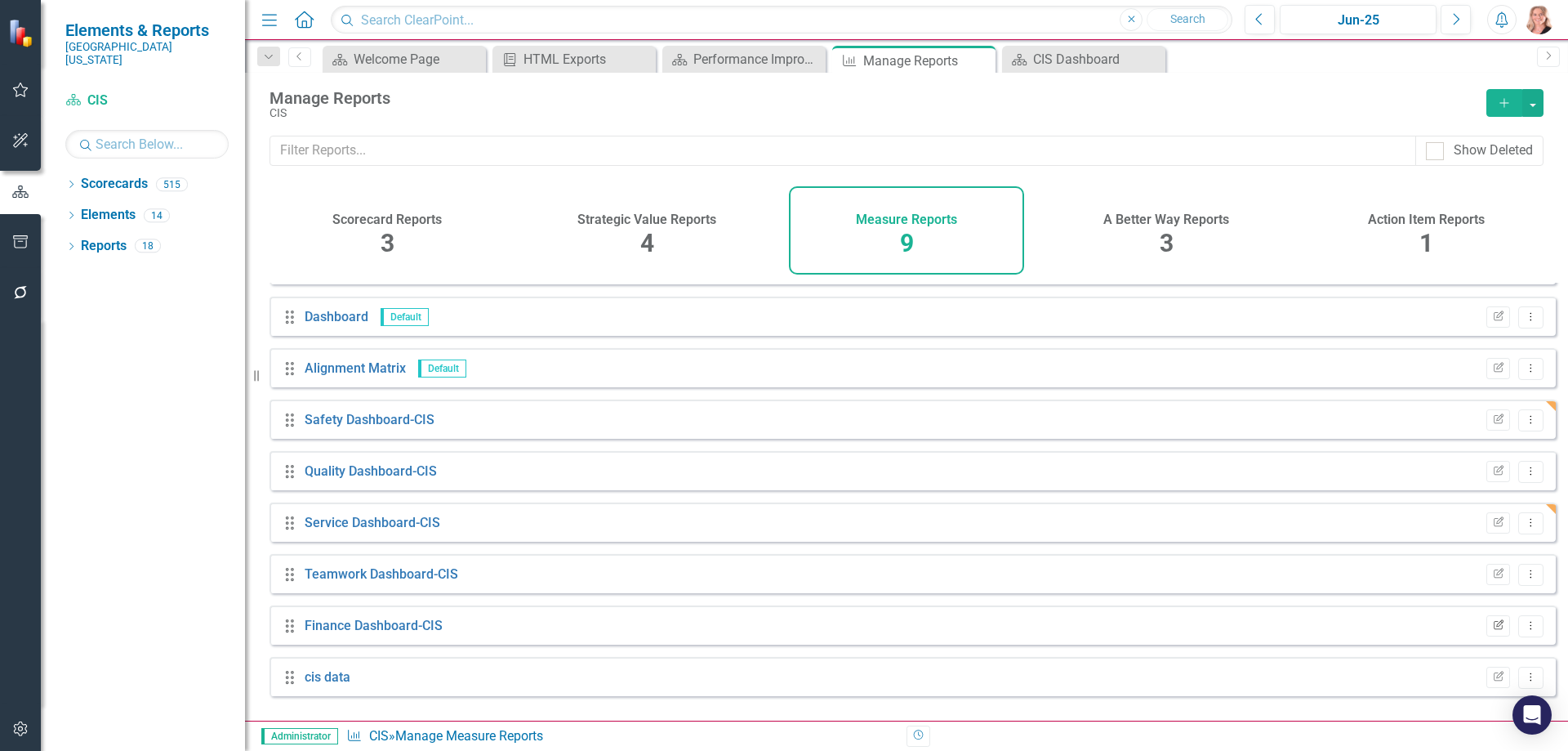
click at [1492, 636] on button "Edit Report" at bounding box center [1498, 626] width 23 height 21
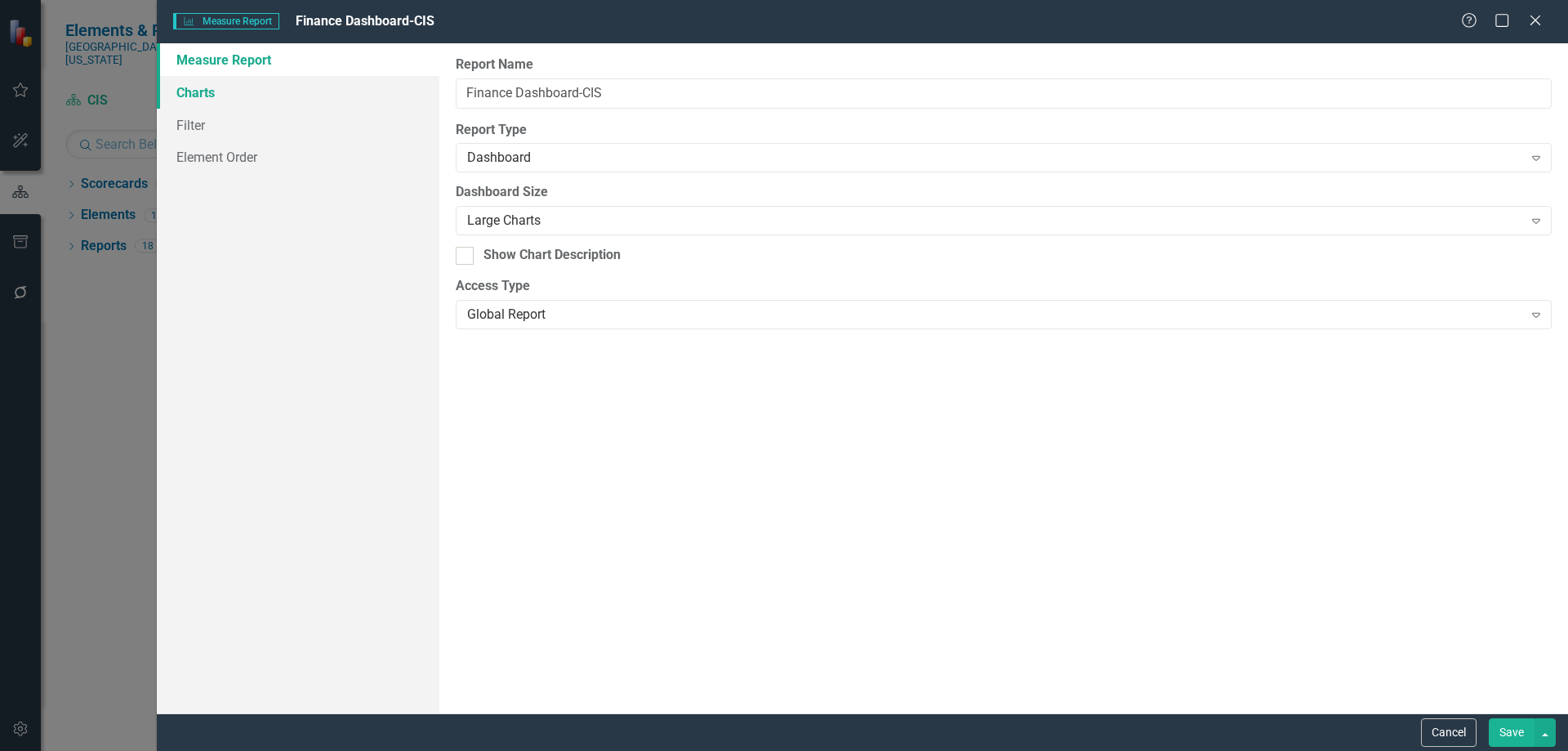
click at [219, 90] on link "Charts" at bounding box center [297, 92] width 282 height 33
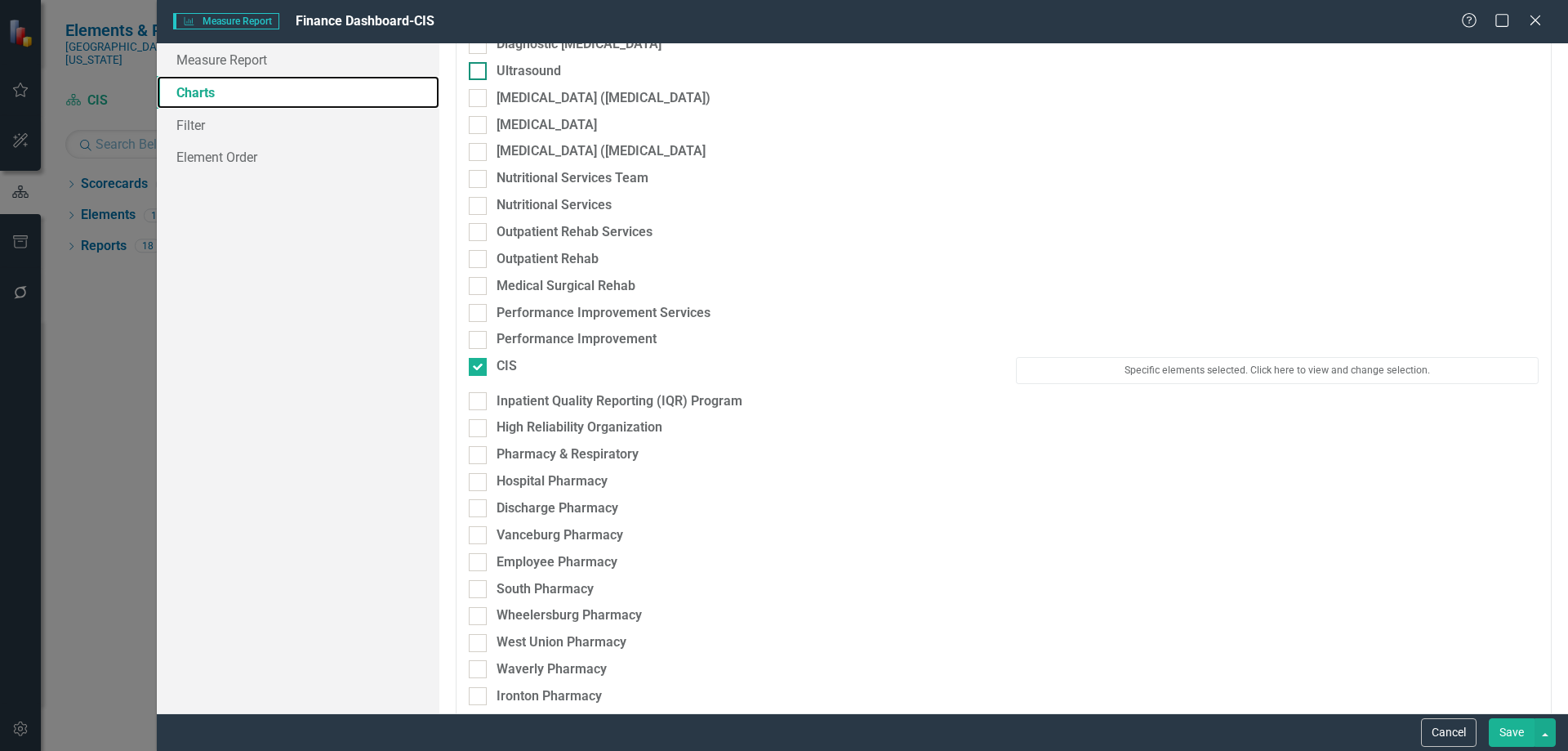
scroll to position [3186, 0]
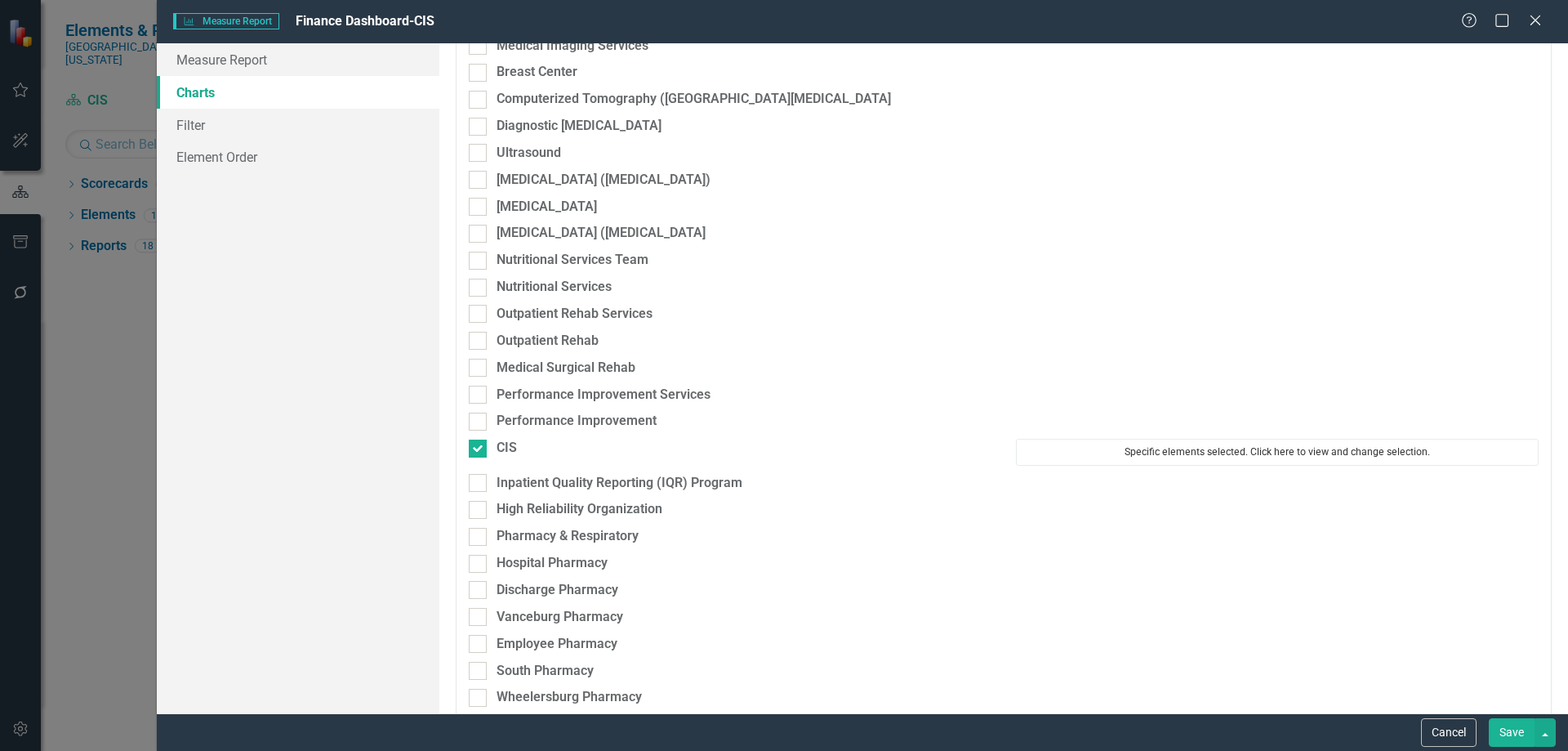
click at [1200, 460] on button "Specific elements selected. Click here to view and change selection." at bounding box center [1277, 452] width 522 height 26
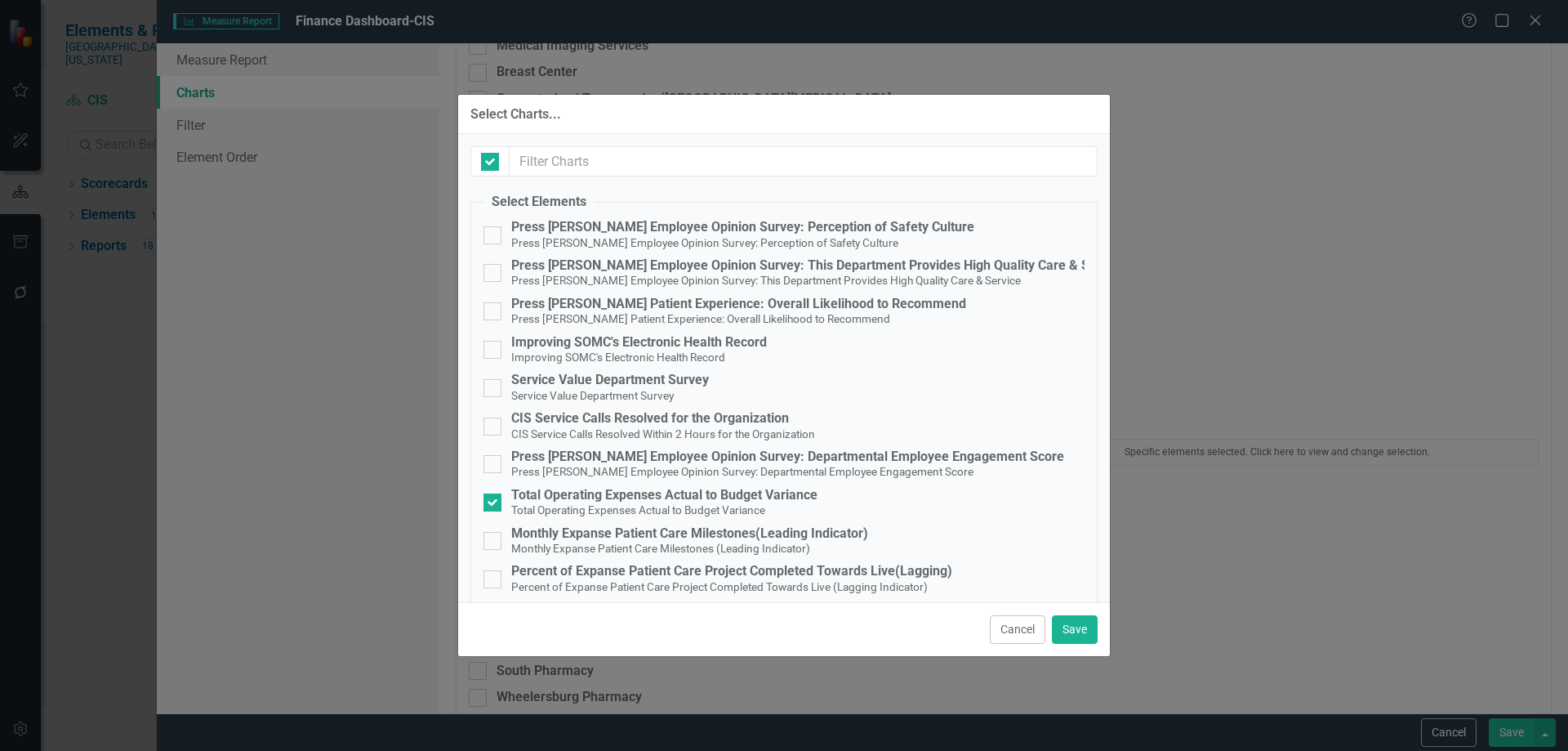
checkbox input "false"
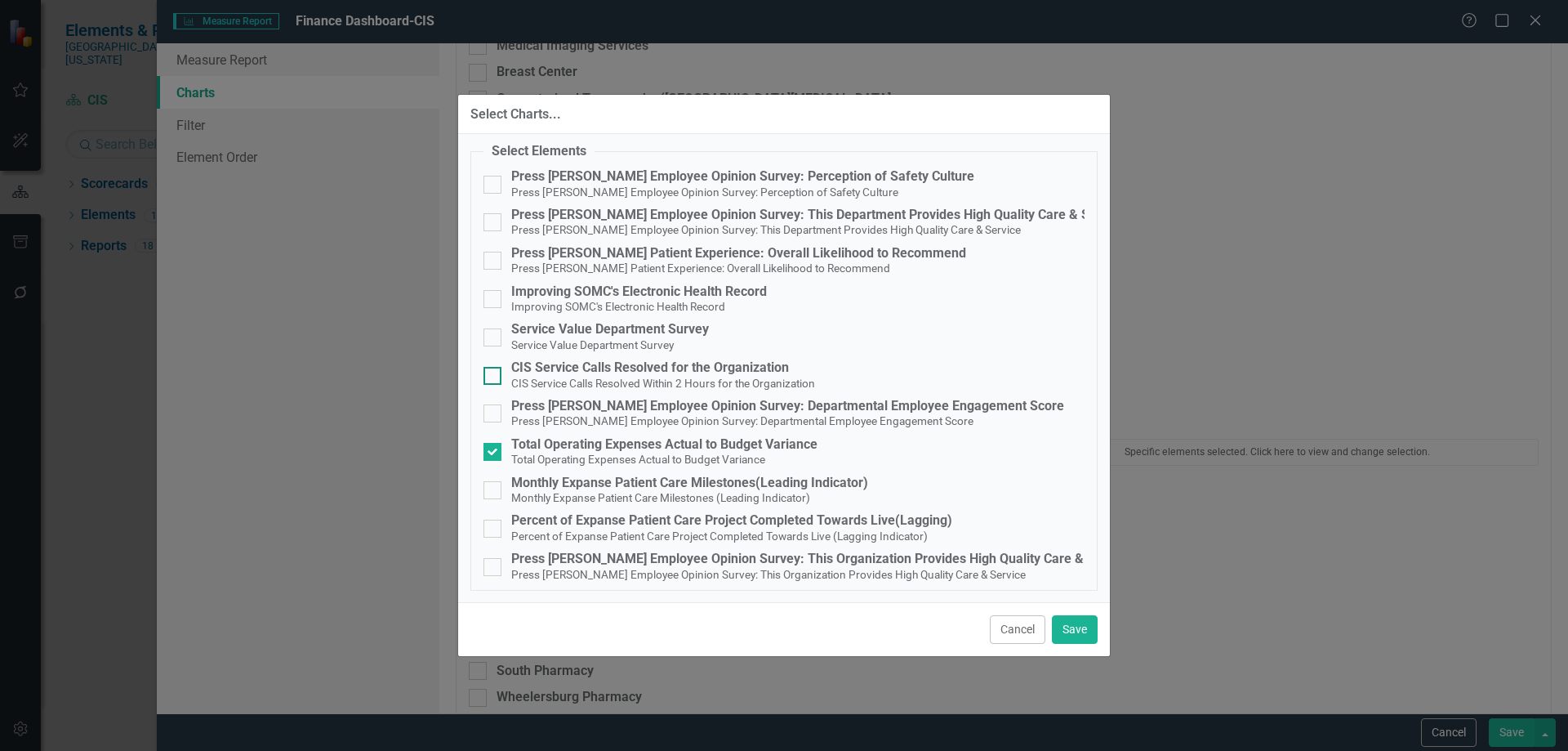
scroll to position [0, 0]
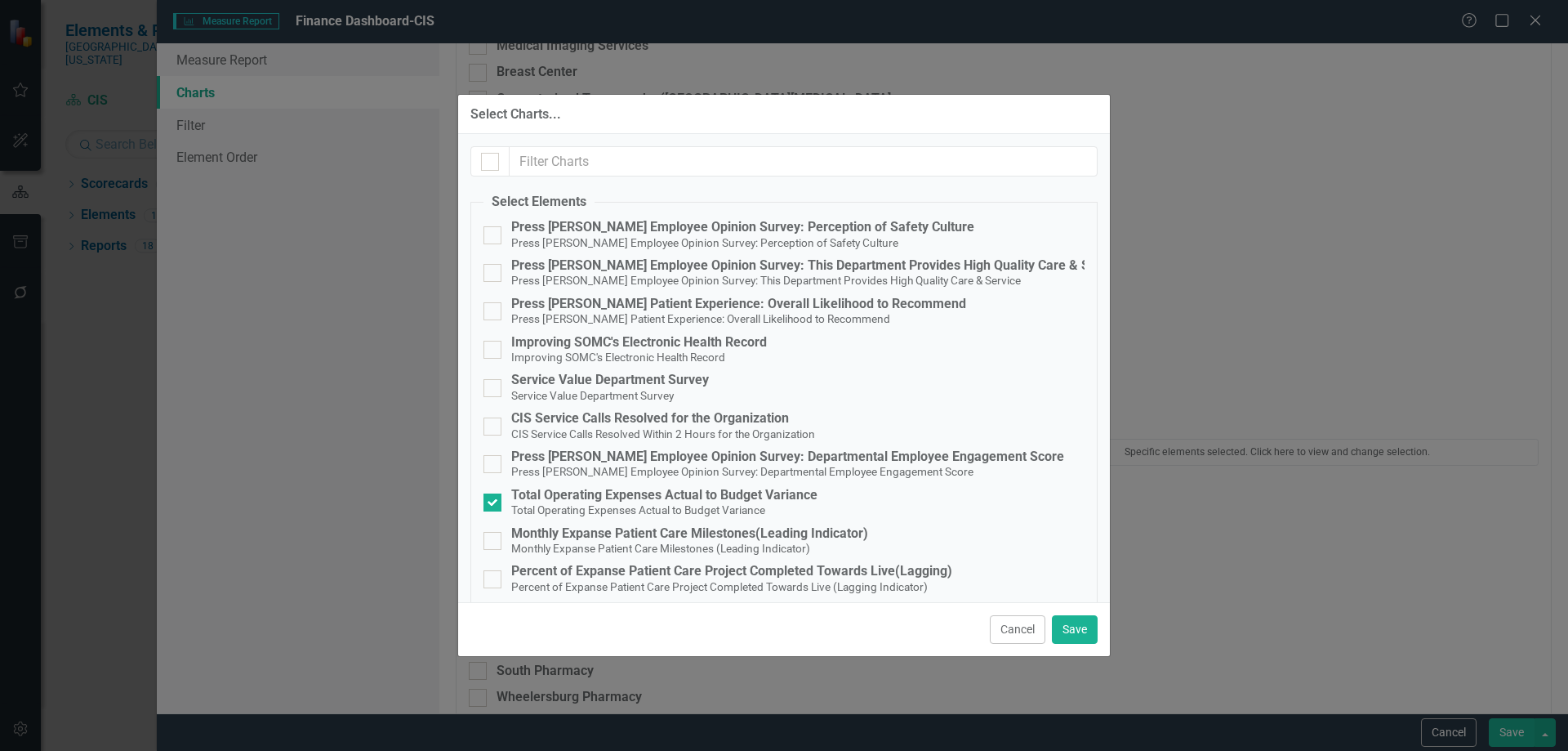
click at [1015, 624] on button "Cancel" at bounding box center [1018, 629] width 56 height 29
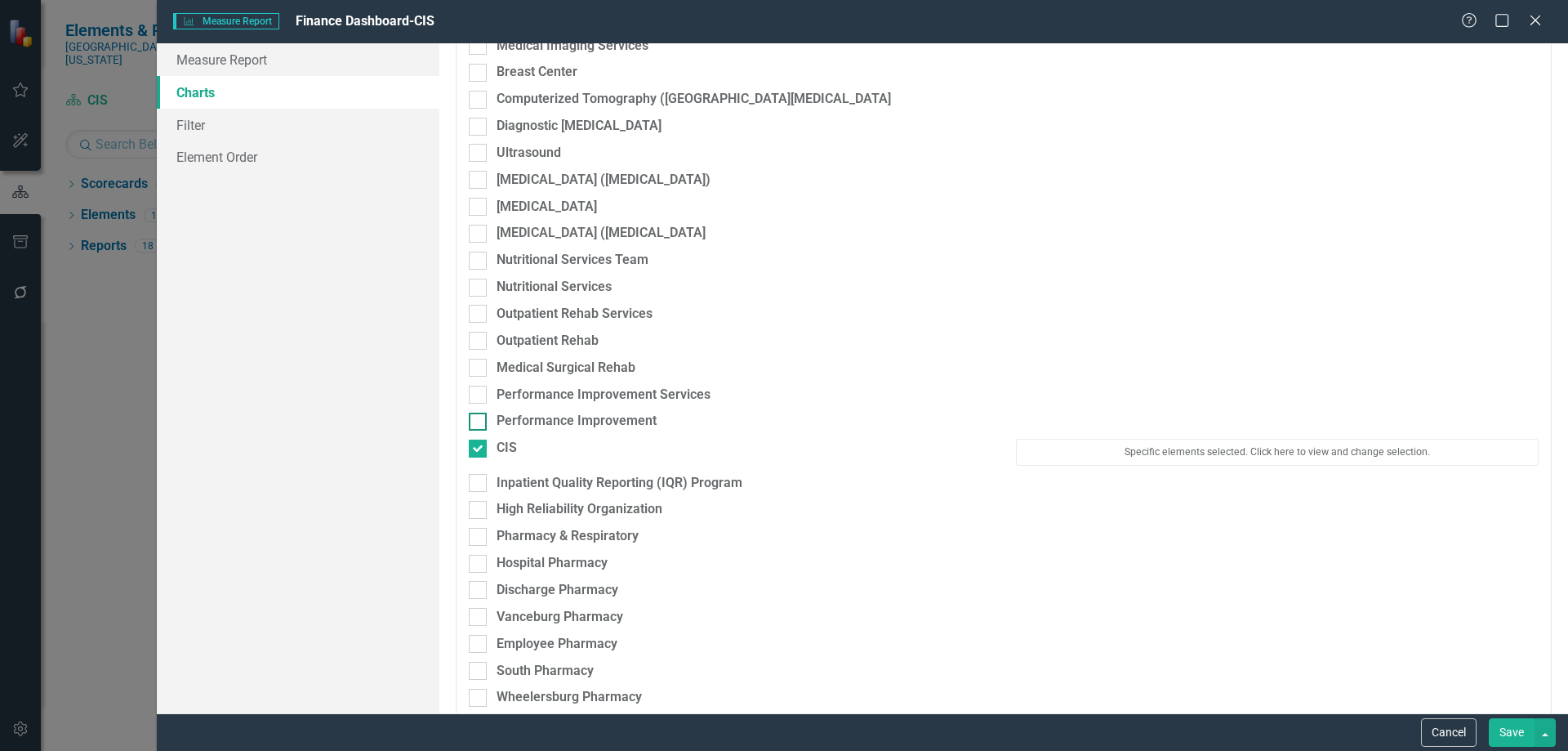
click at [486, 423] on div at bounding box center [477, 422] width 18 height 18
click at [480, 423] on input "Performance Improvement" at bounding box center [474, 418] width 10 height 10
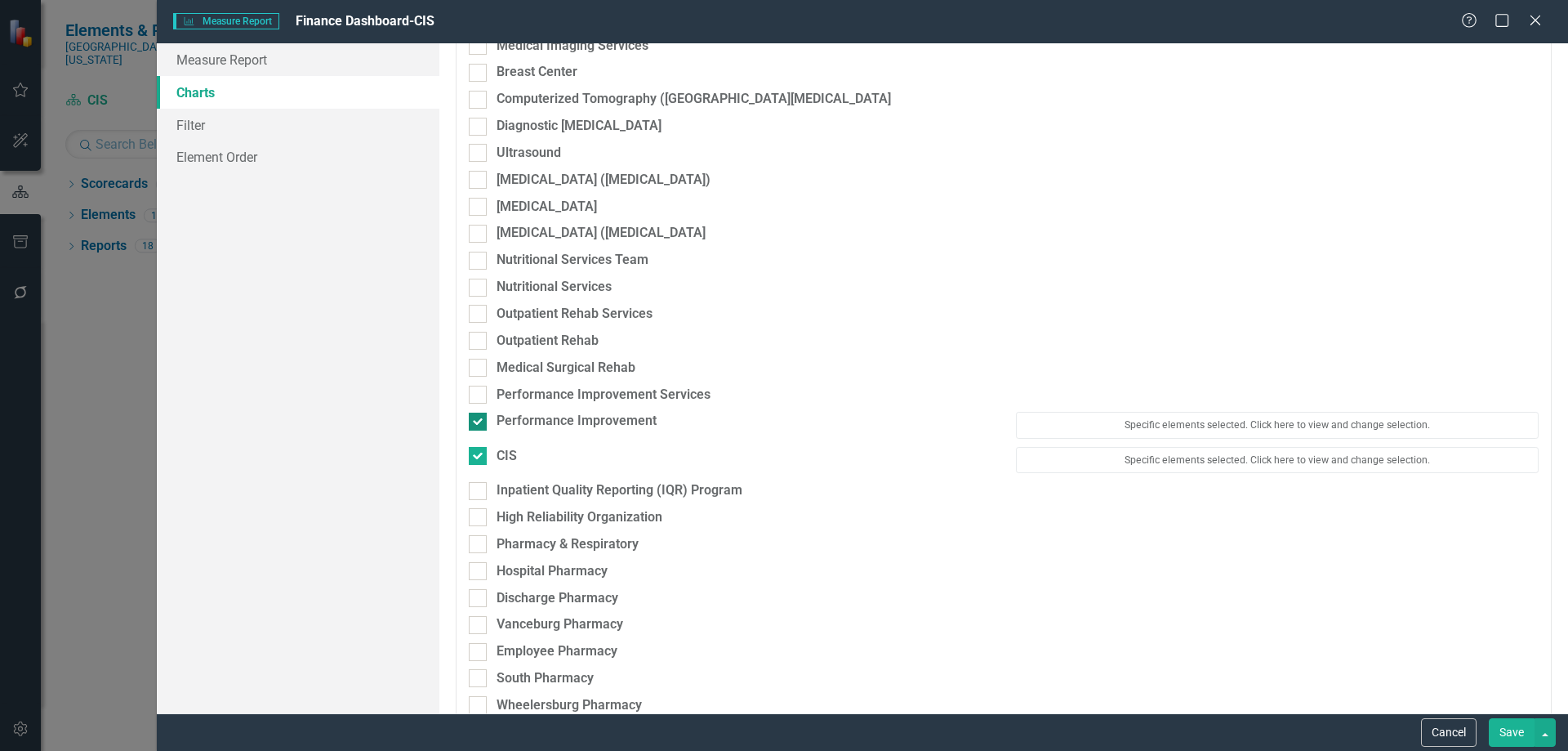
click at [486, 423] on div at bounding box center [477, 422] width 18 height 18
click at [480, 423] on input "Performance Improvement" at bounding box center [474, 418] width 10 height 10
checkbox input "false"
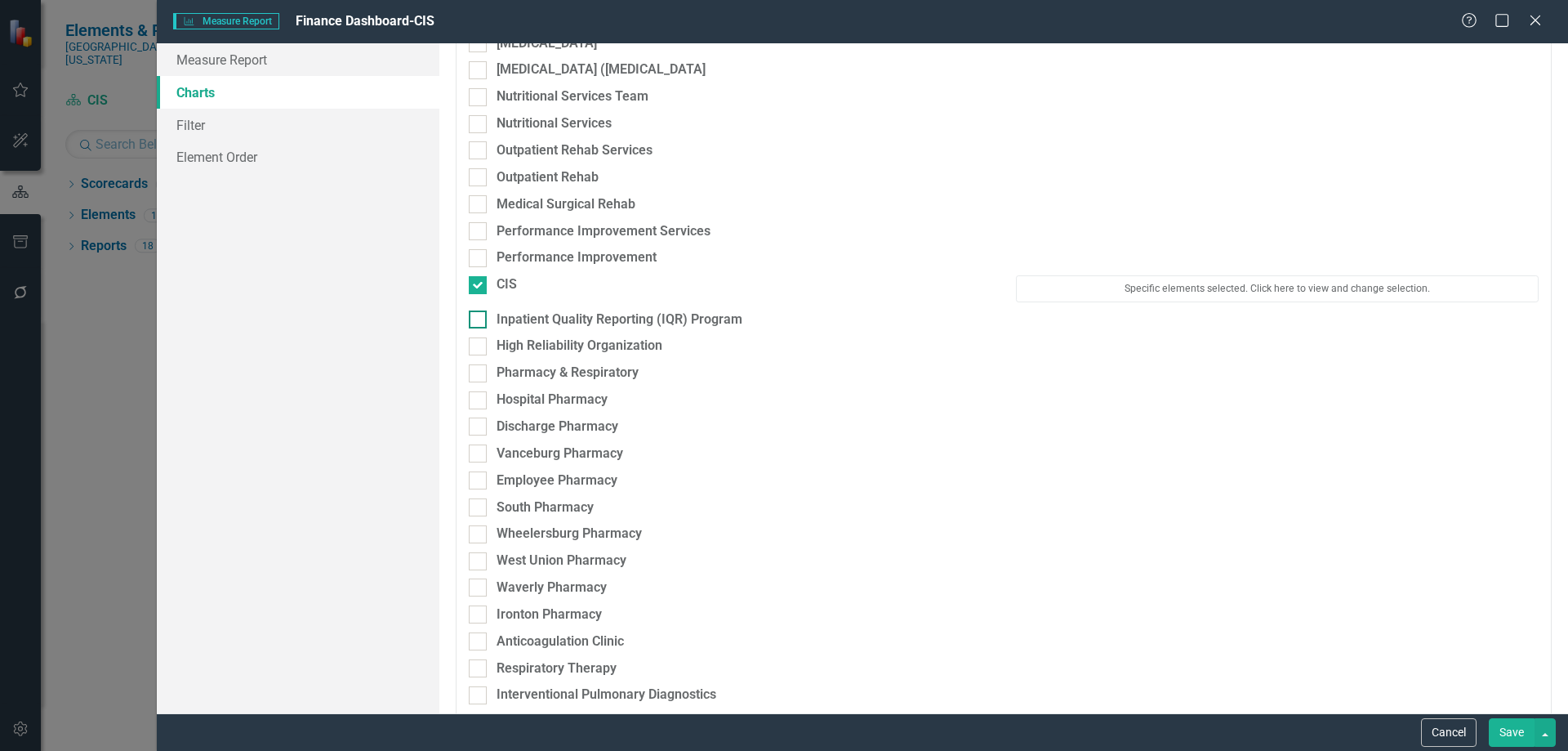
scroll to position [3267, 0]
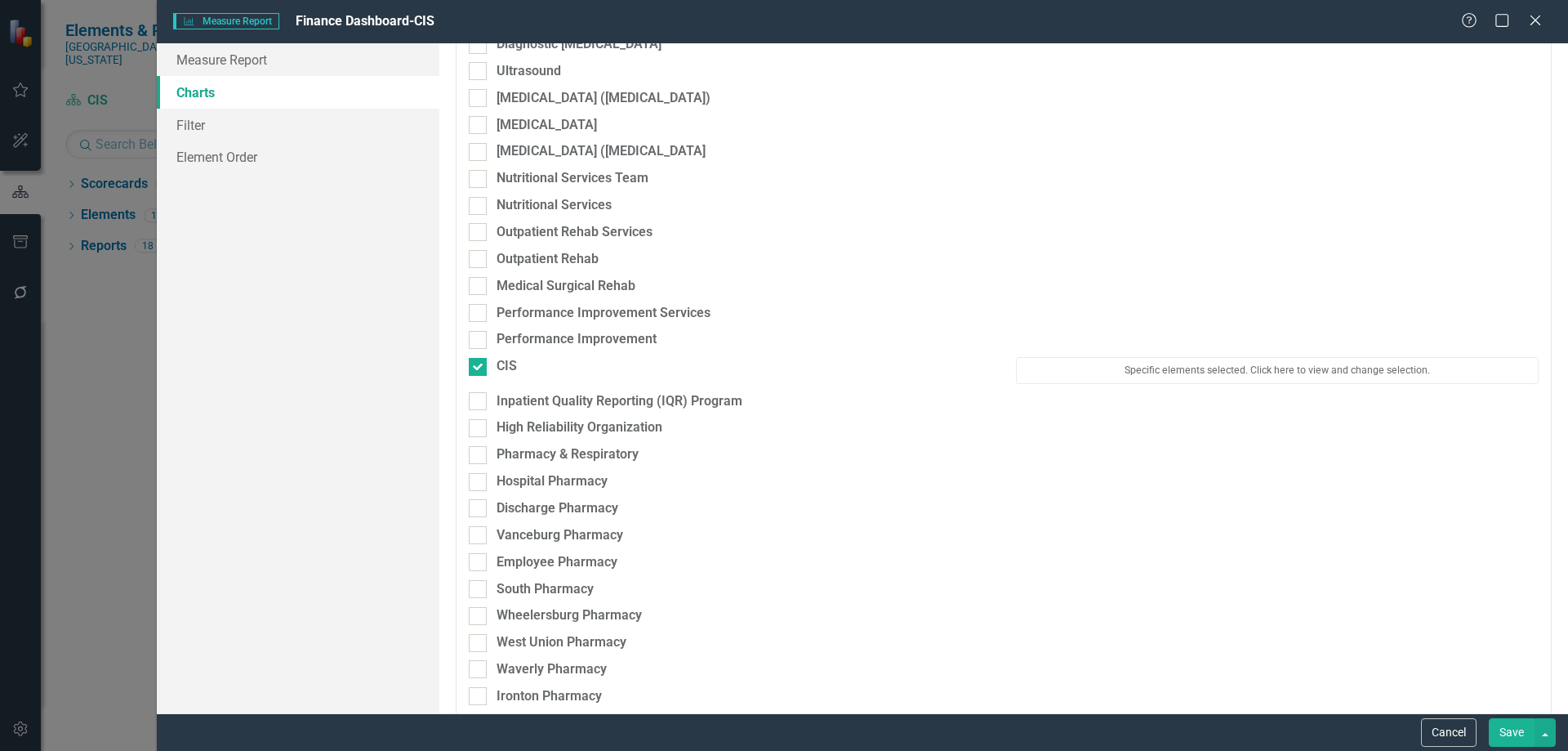
click at [1500, 728] on button "Save" at bounding box center [1512, 732] width 46 height 29
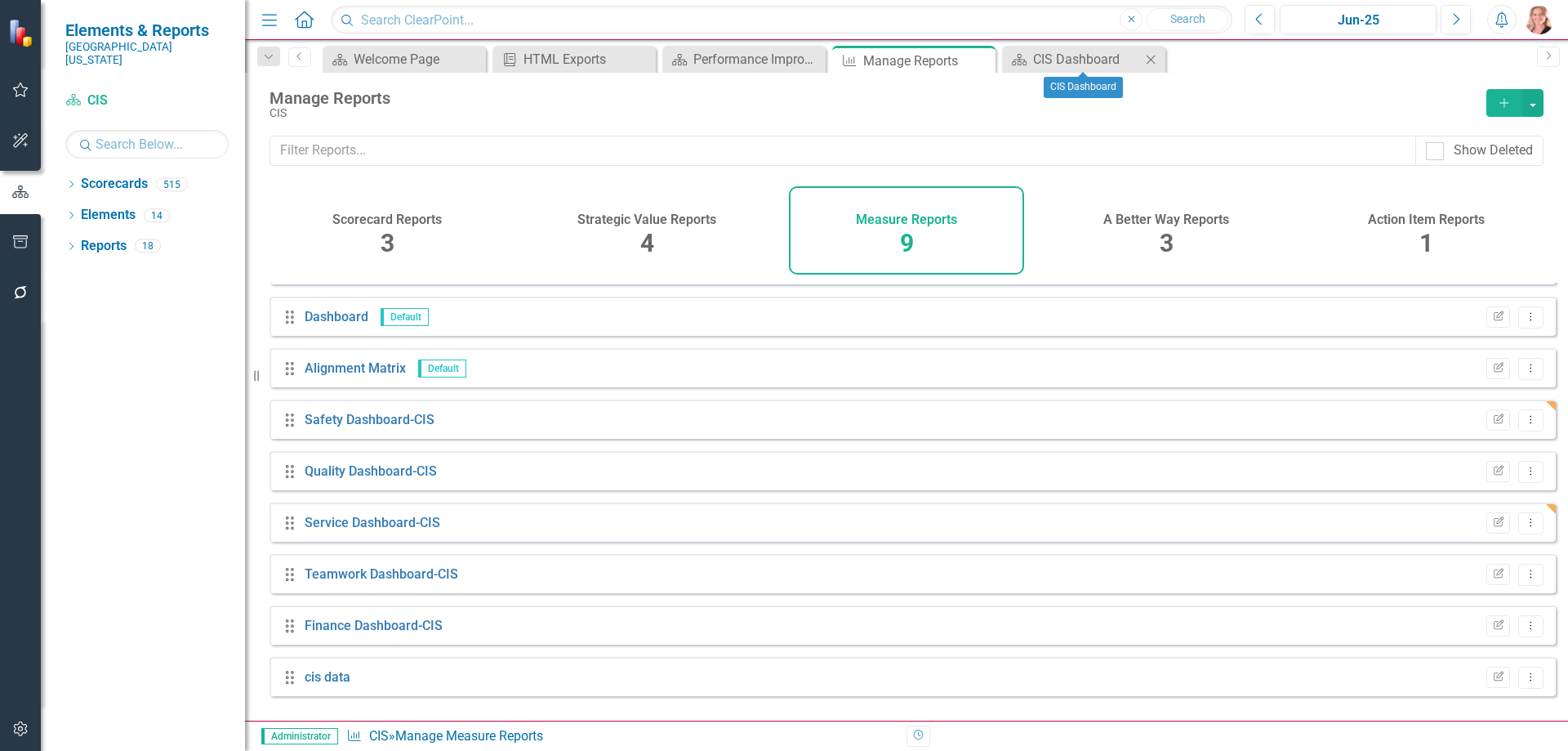
click at [1158, 56] on icon "Close" at bounding box center [1151, 59] width 17 height 13
click at [981, 58] on icon "Close" at bounding box center [980, 60] width 17 height 13
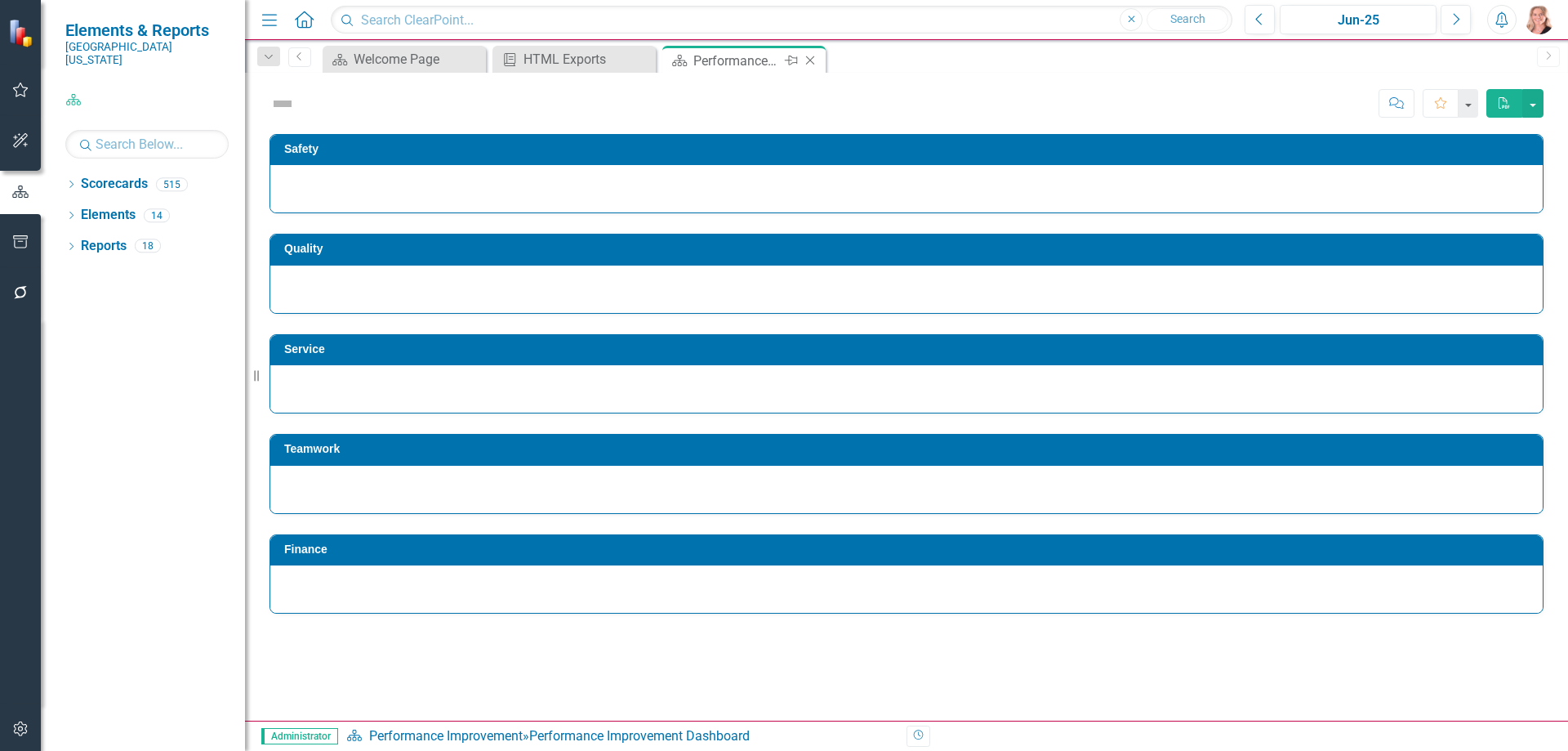
click at [810, 57] on icon "Close" at bounding box center [810, 60] width 17 height 13
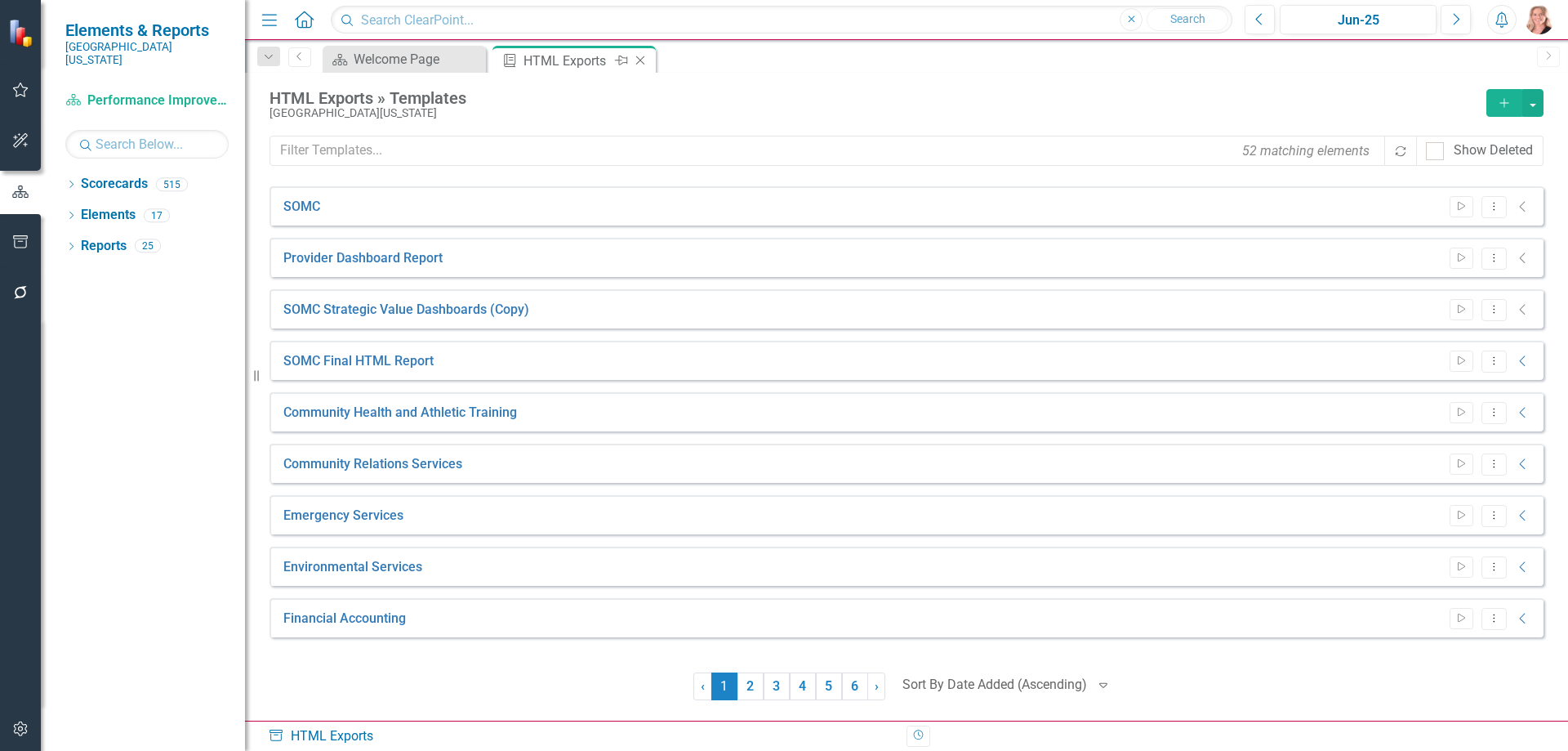
click at [642, 61] on icon "Close" at bounding box center [640, 60] width 17 height 13
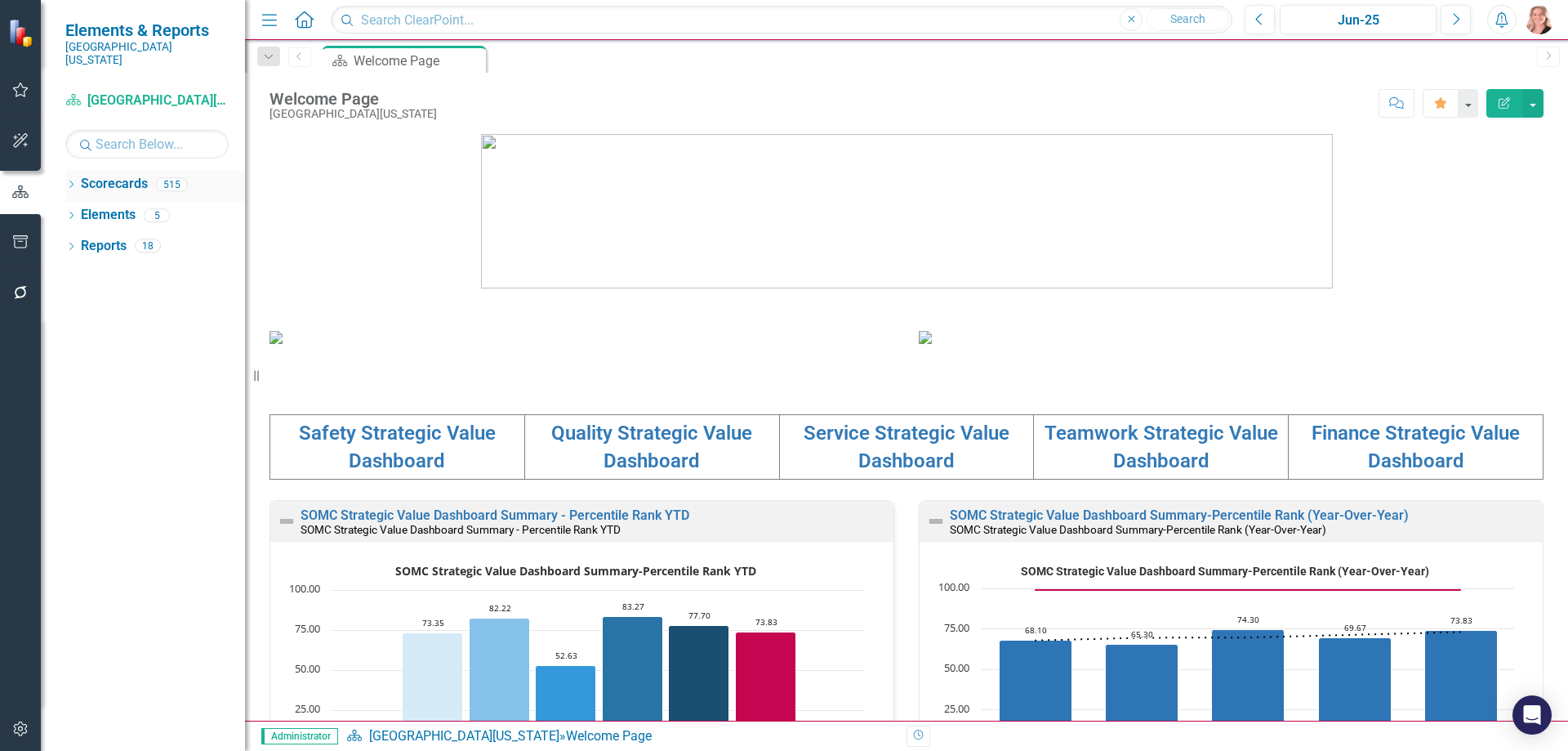
click at [70, 182] on icon "Dropdown" at bounding box center [70, 186] width 11 height 9
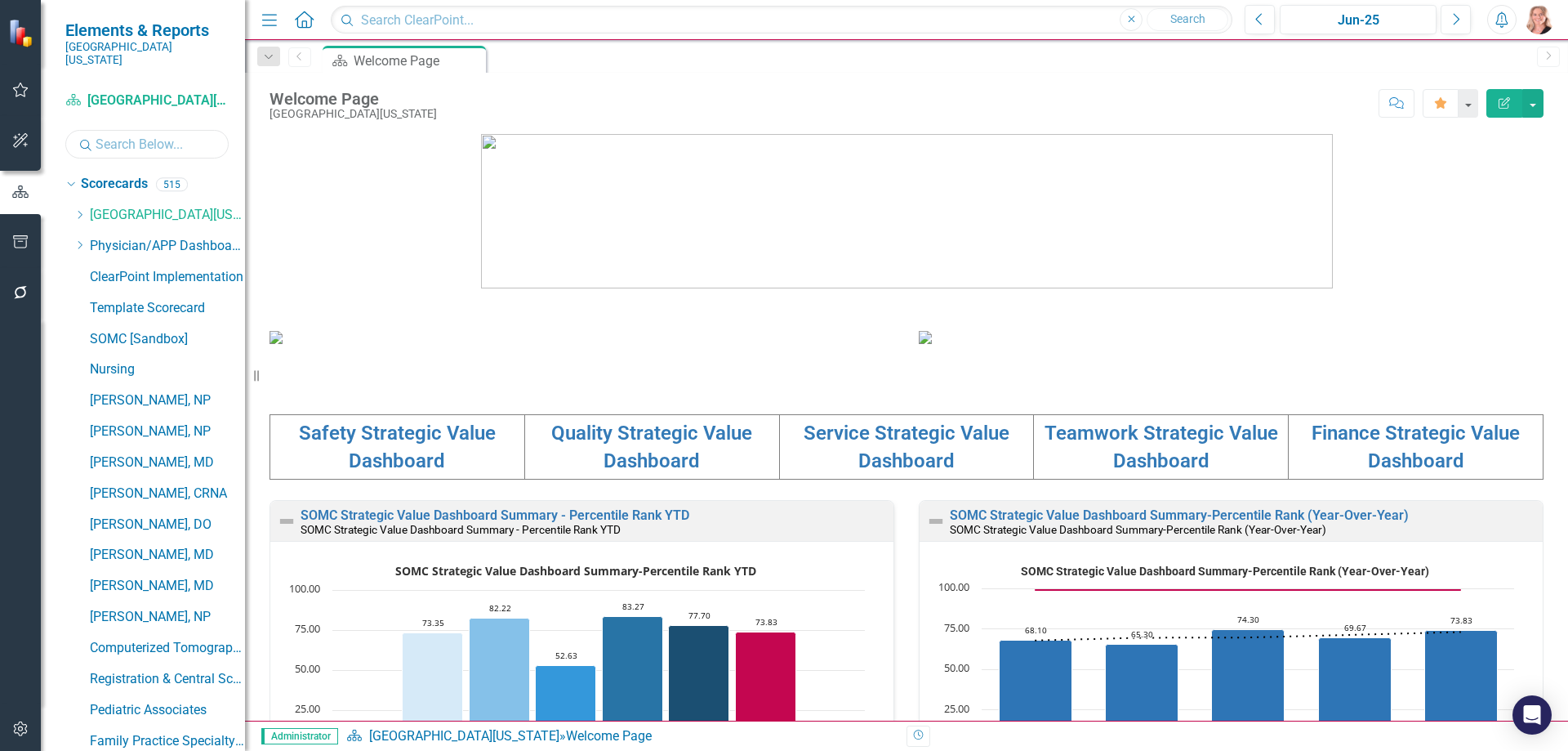
click at [145, 137] on input "text" at bounding box center [147, 143] width 163 height 29
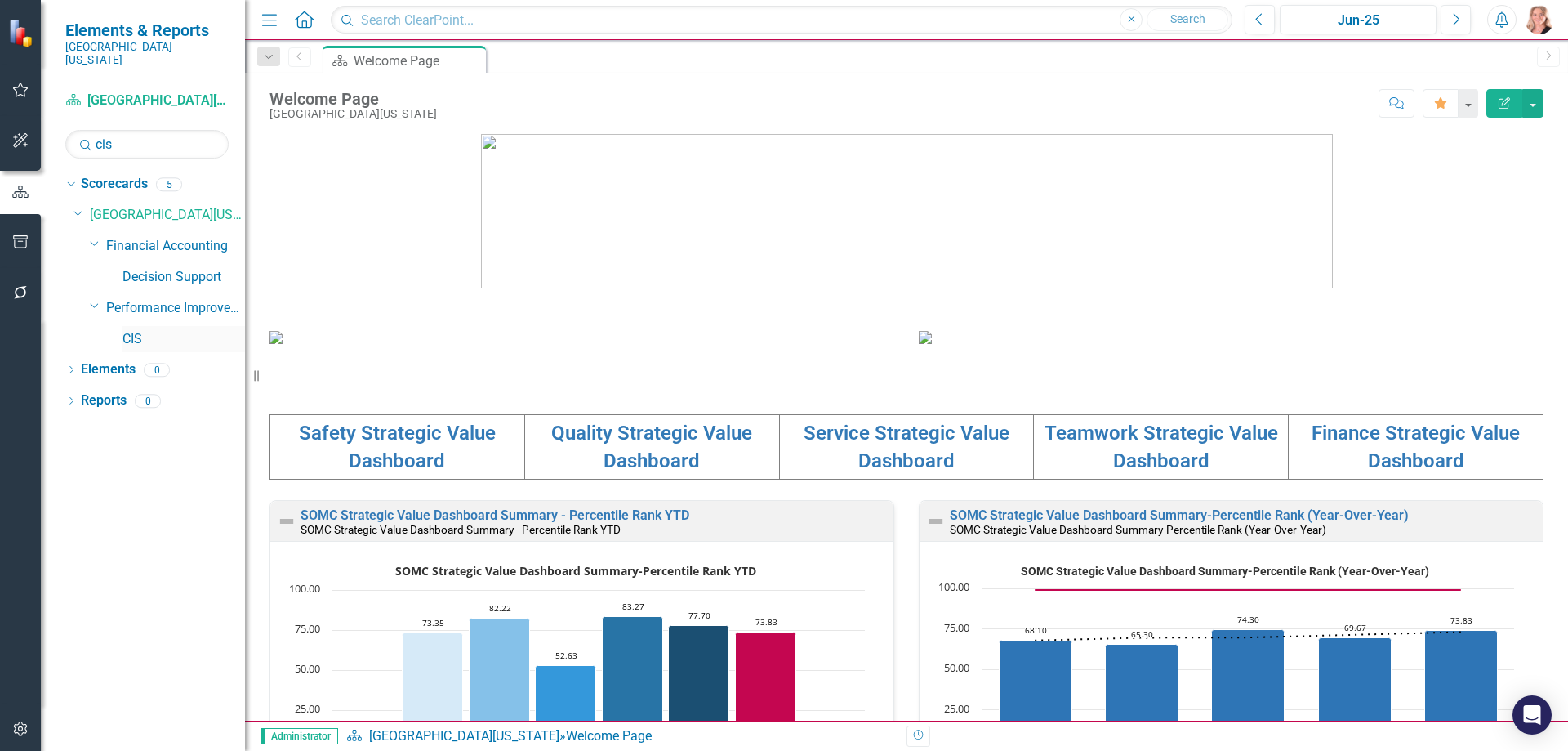
click at [141, 330] on link "CIS" at bounding box center [183, 340] width 123 height 19
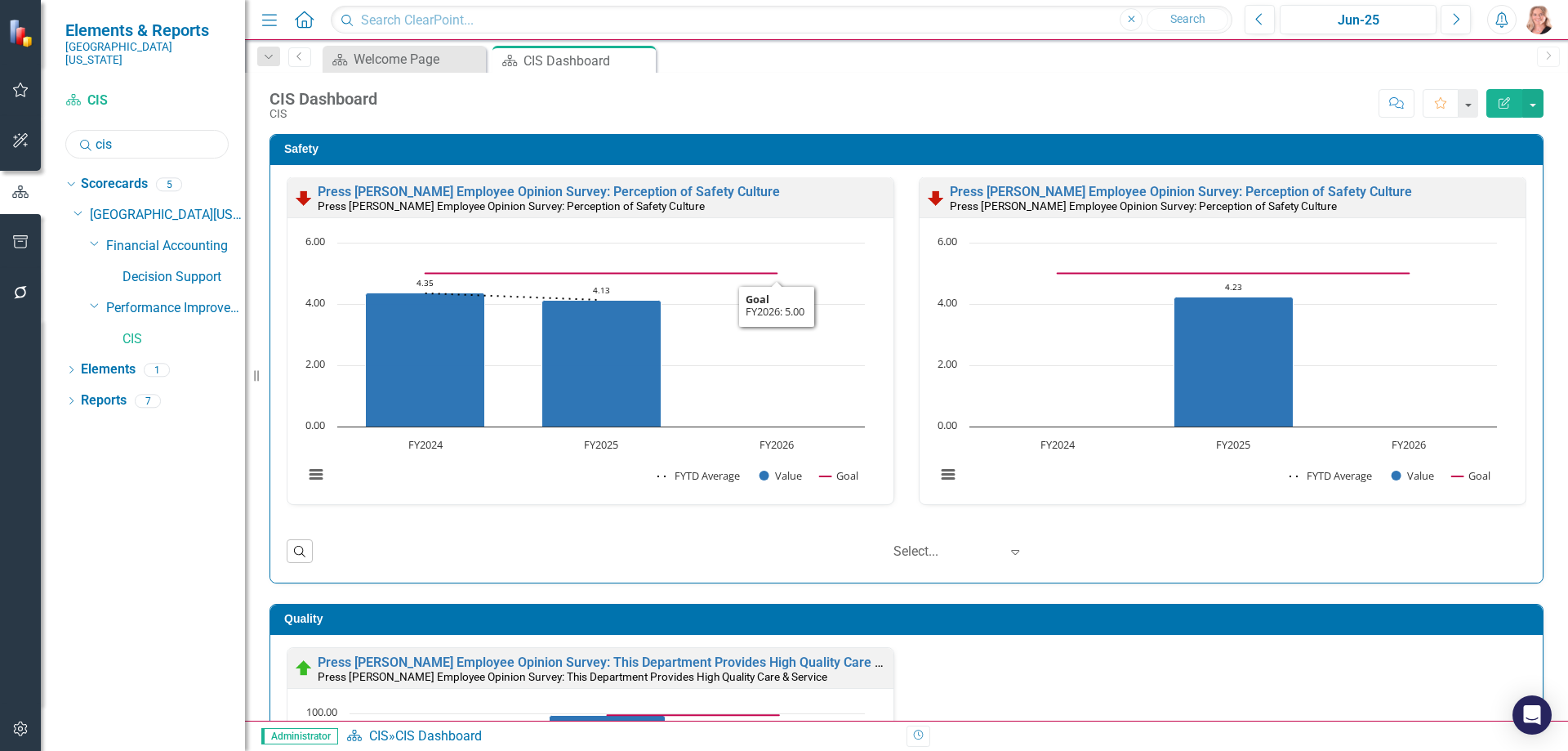
click at [126, 130] on input "cis" at bounding box center [147, 143] width 163 height 29
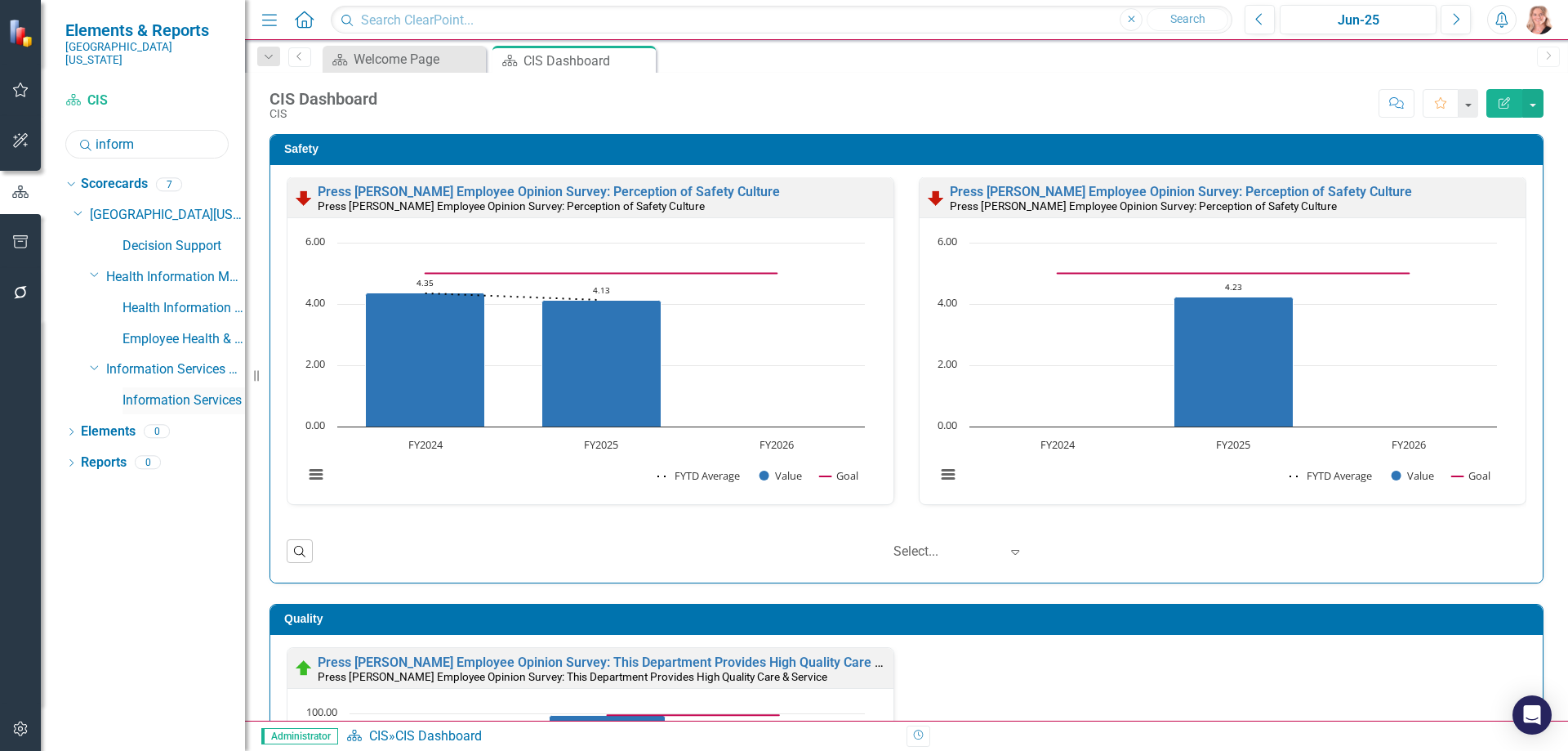
type input "inform"
click at [211, 391] on link "Information Services" at bounding box center [183, 401] width 123 height 19
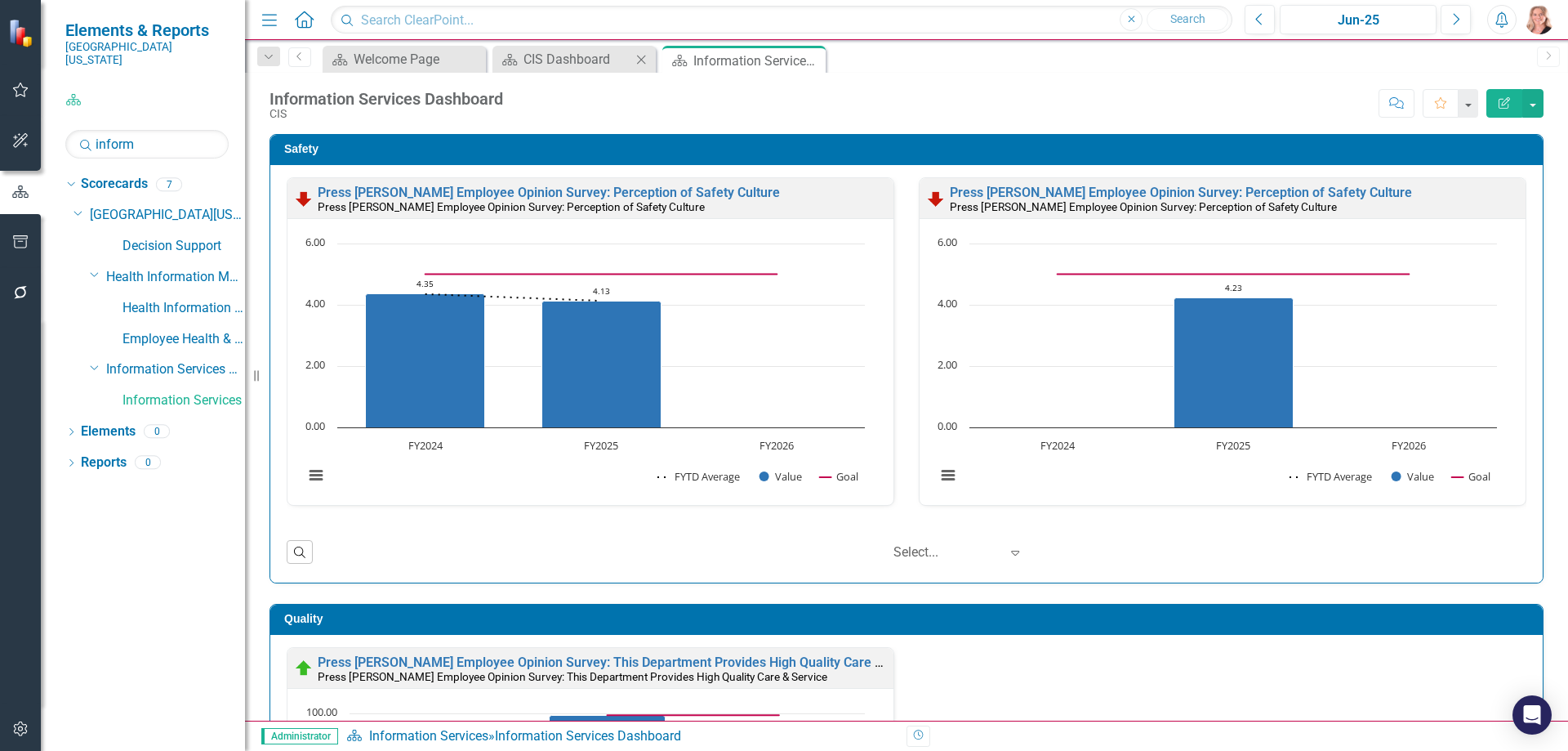
click at [643, 58] on icon at bounding box center [641, 59] width 9 height 9
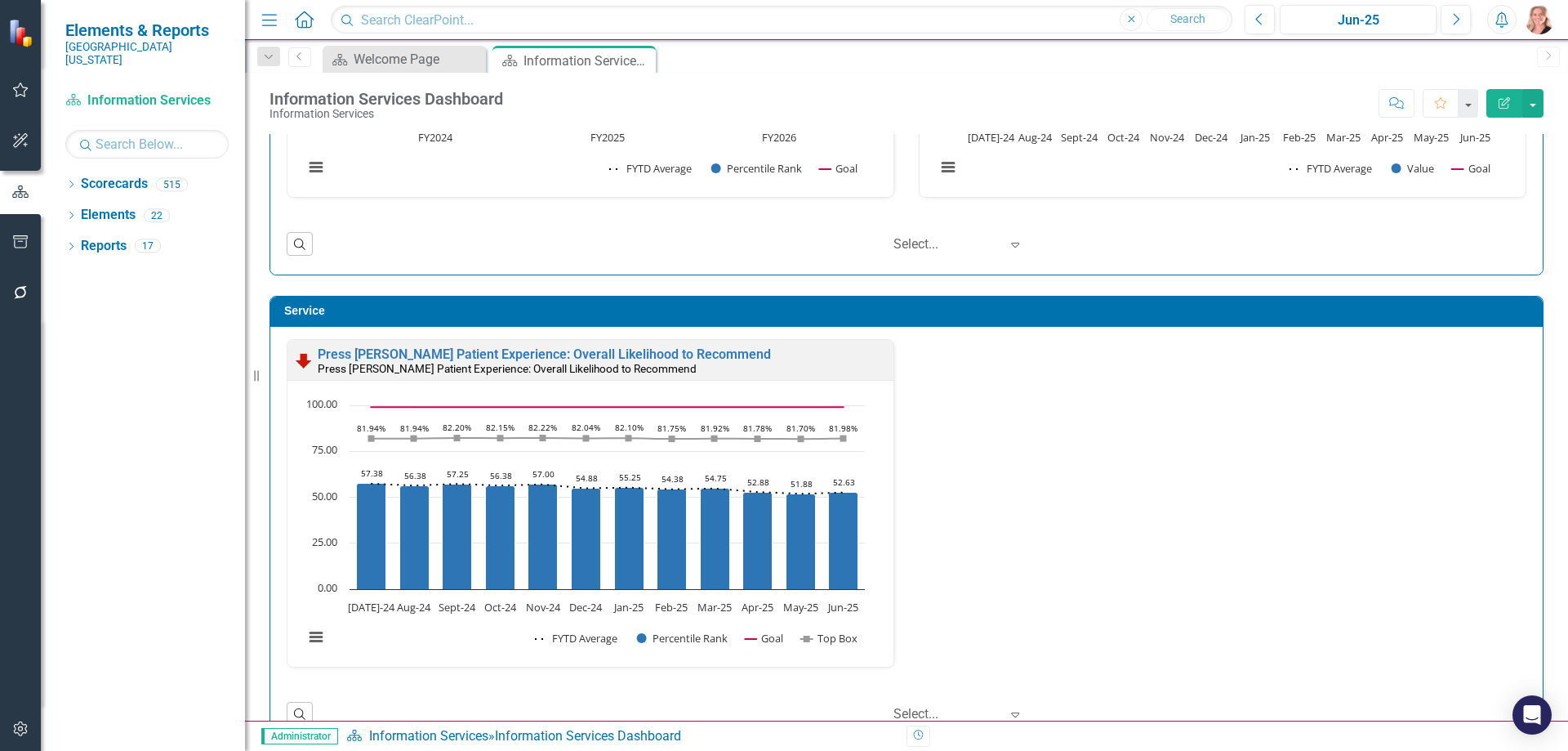
scroll to position [615, 0]
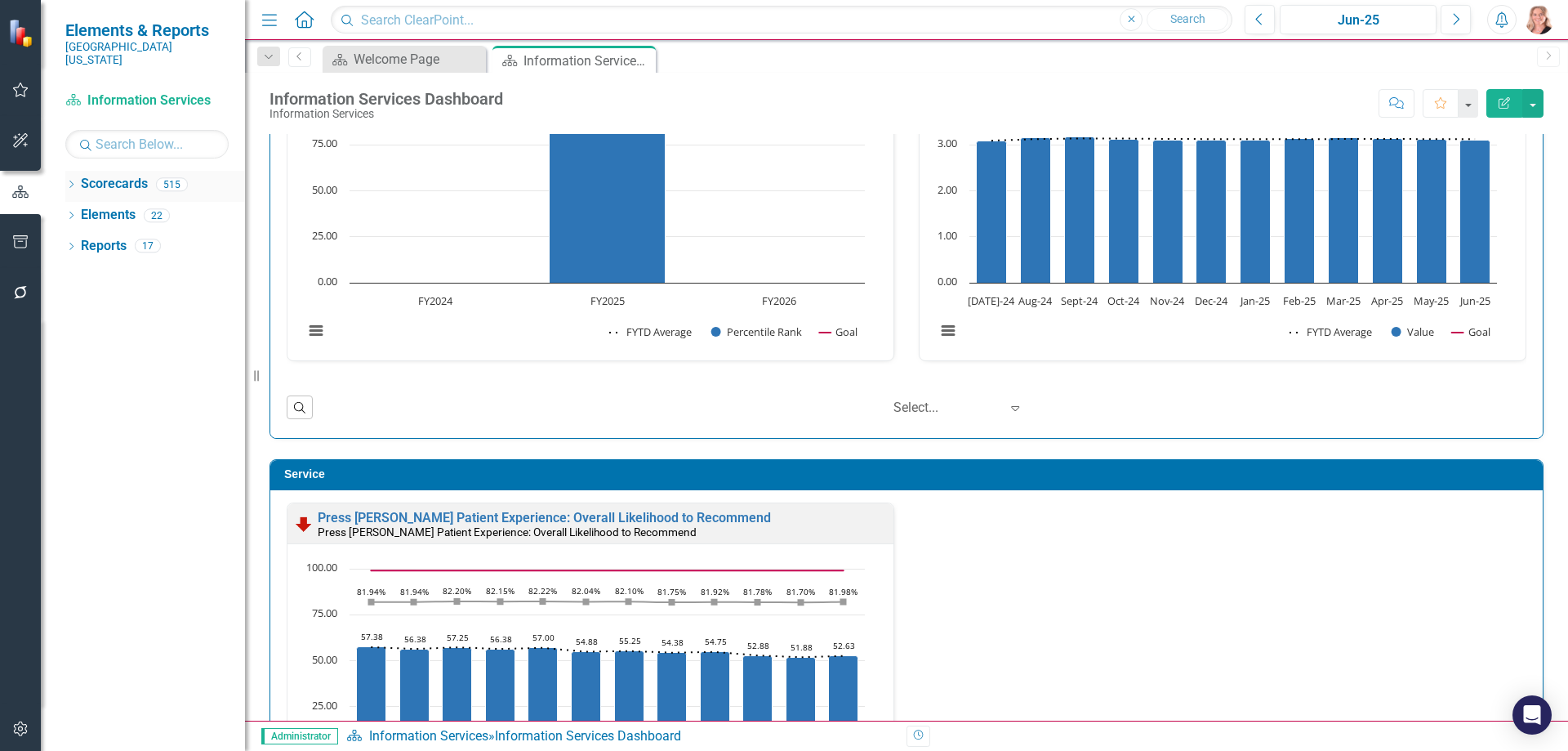
click at [74, 182] on icon "Dropdown" at bounding box center [70, 186] width 11 height 9
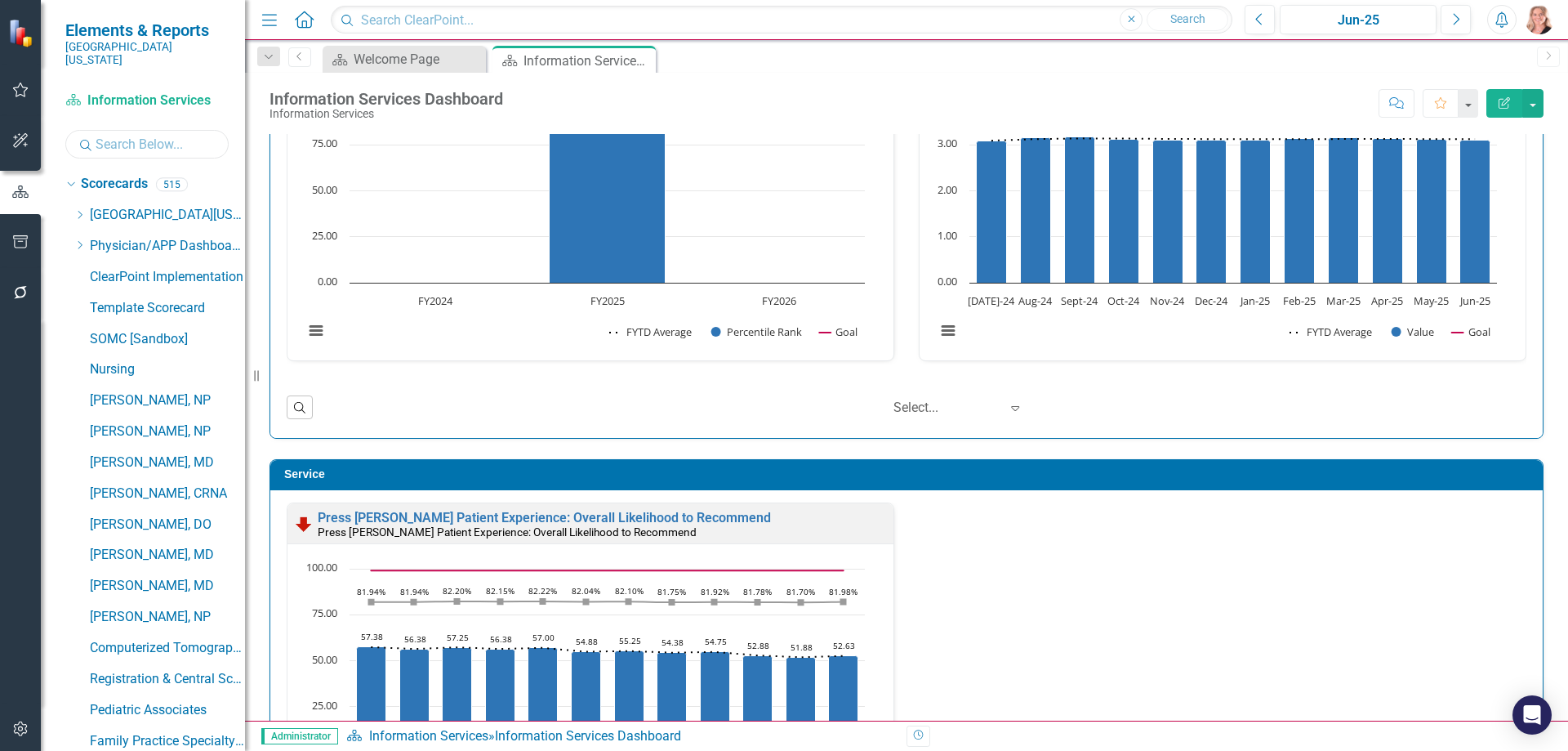
click at [118, 136] on input "text" at bounding box center [147, 143] width 163 height 29
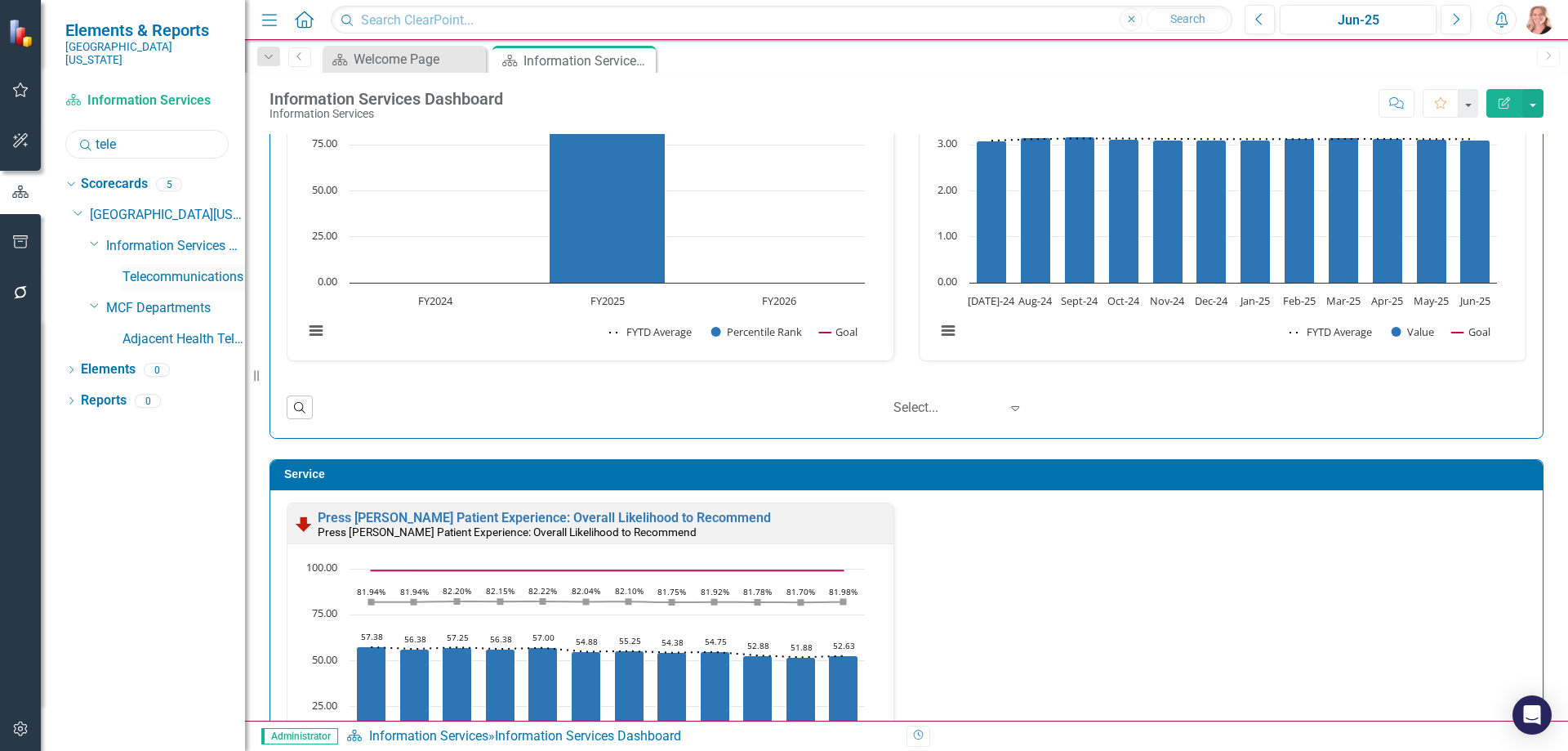
type input "tele"
click at [147, 268] on link "Telecommunications" at bounding box center [183, 277] width 123 height 19
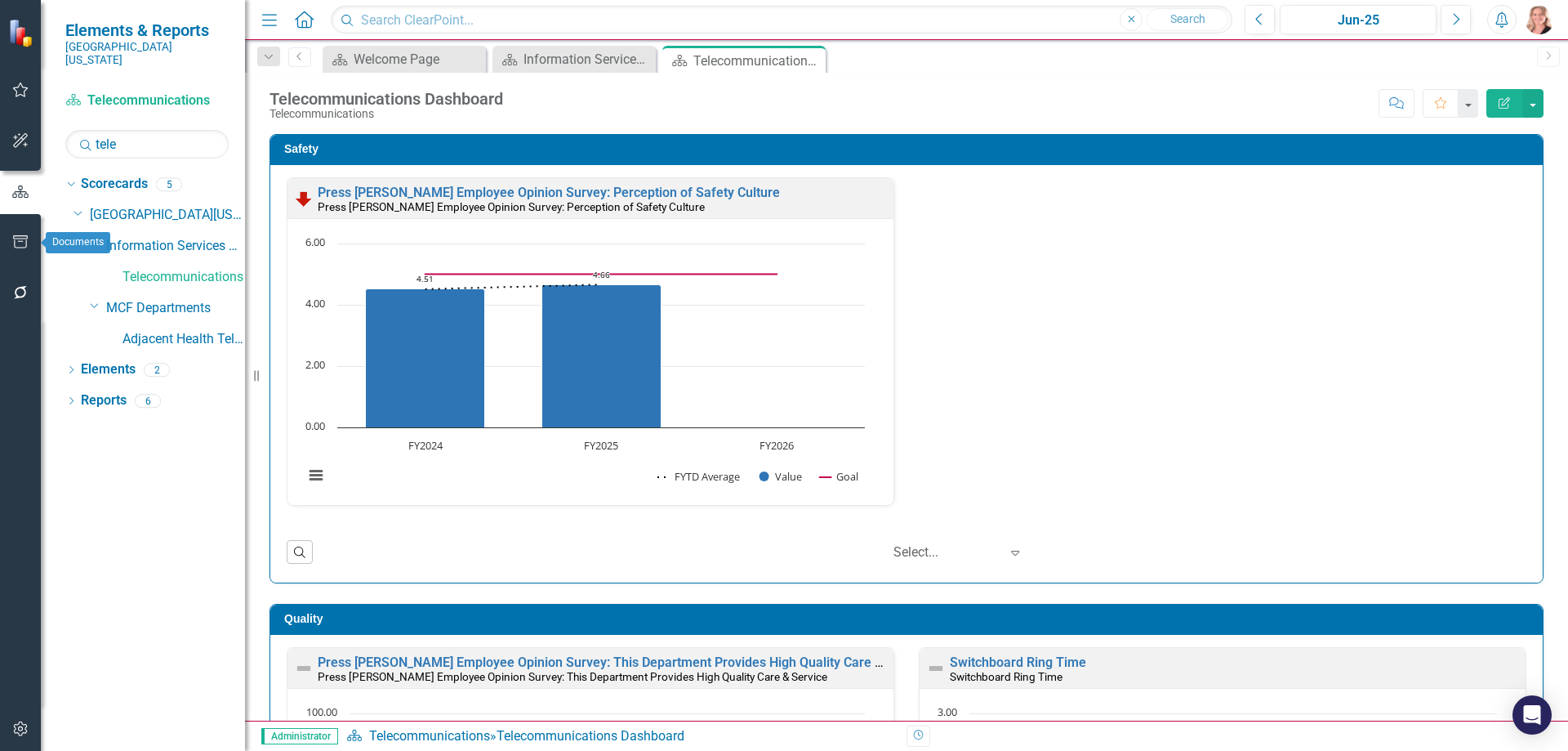
click at [23, 238] on icon "button" at bounding box center [20, 242] width 15 height 13
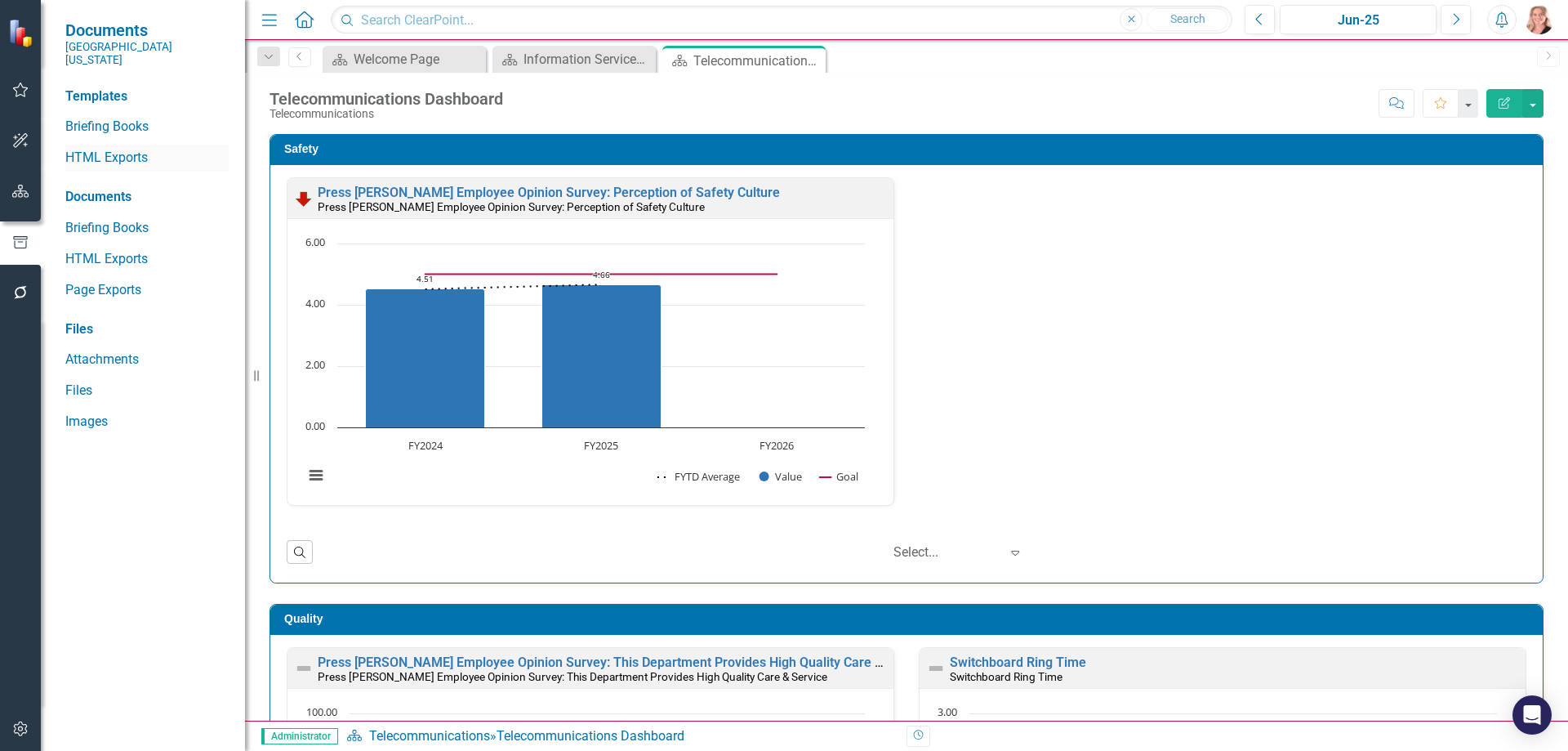
drag, startPoint x: 83, startPoint y: 141, endPoint x: 158, endPoint y: 145, distance: 75.1
click at [84, 149] on link "HTML Exports" at bounding box center [147, 158] width 163 height 19
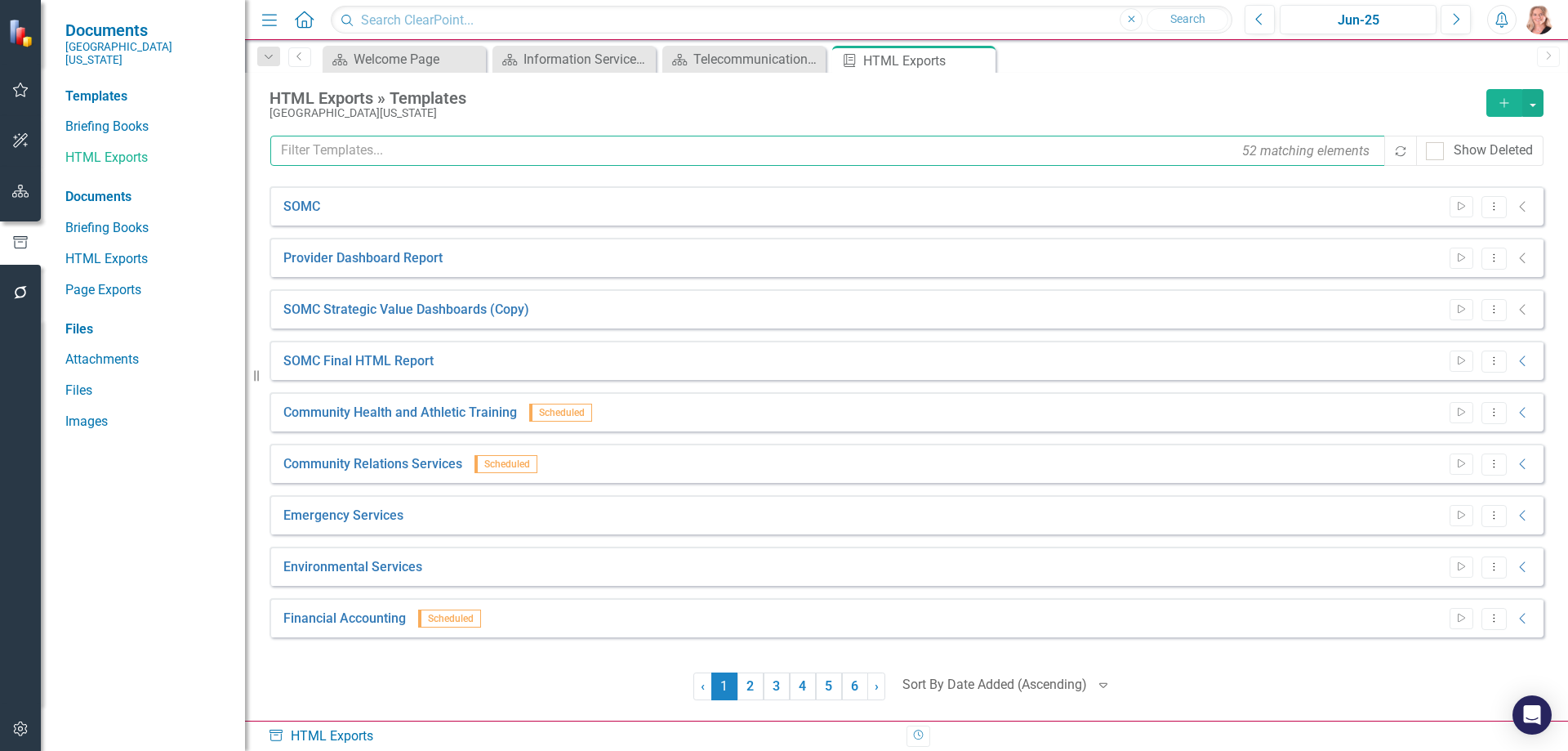
click at [392, 154] on input "text" at bounding box center [828, 150] width 1117 height 30
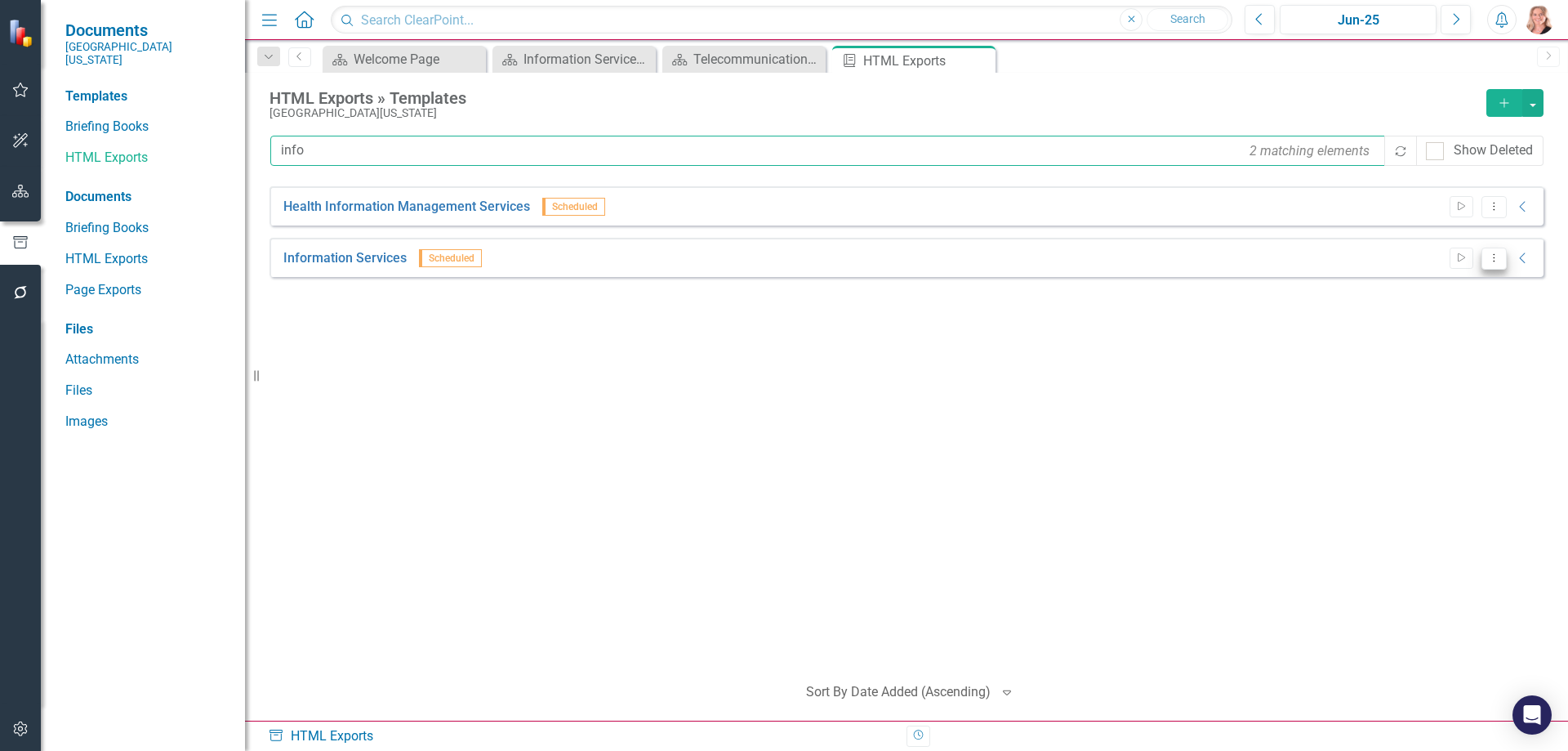
type input "info"
click at [1497, 260] on icon "Dropdown Menu" at bounding box center [1494, 257] width 14 height 10
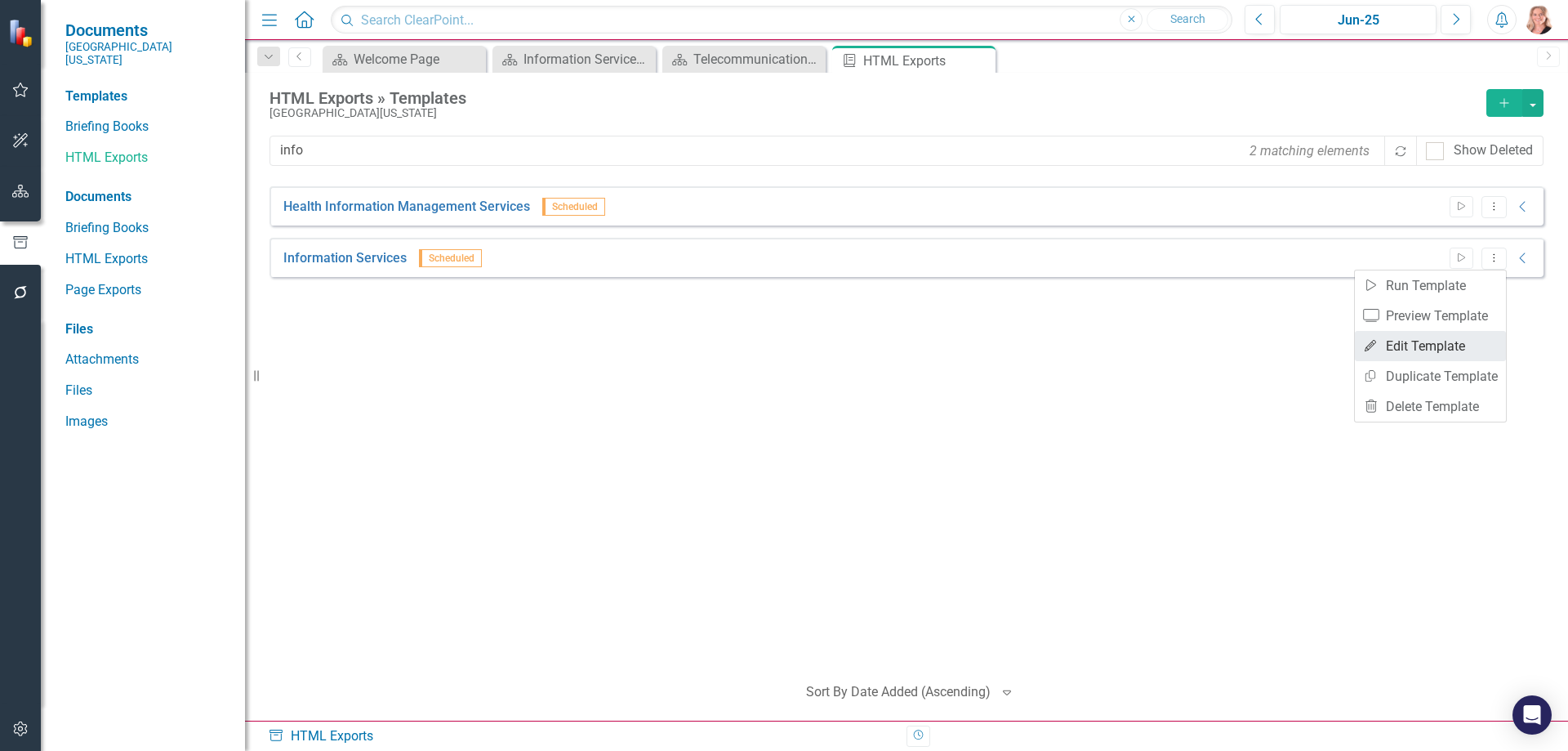
click at [1414, 348] on link "Edit Edit Template" at bounding box center [1431, 346] width 151 height 30
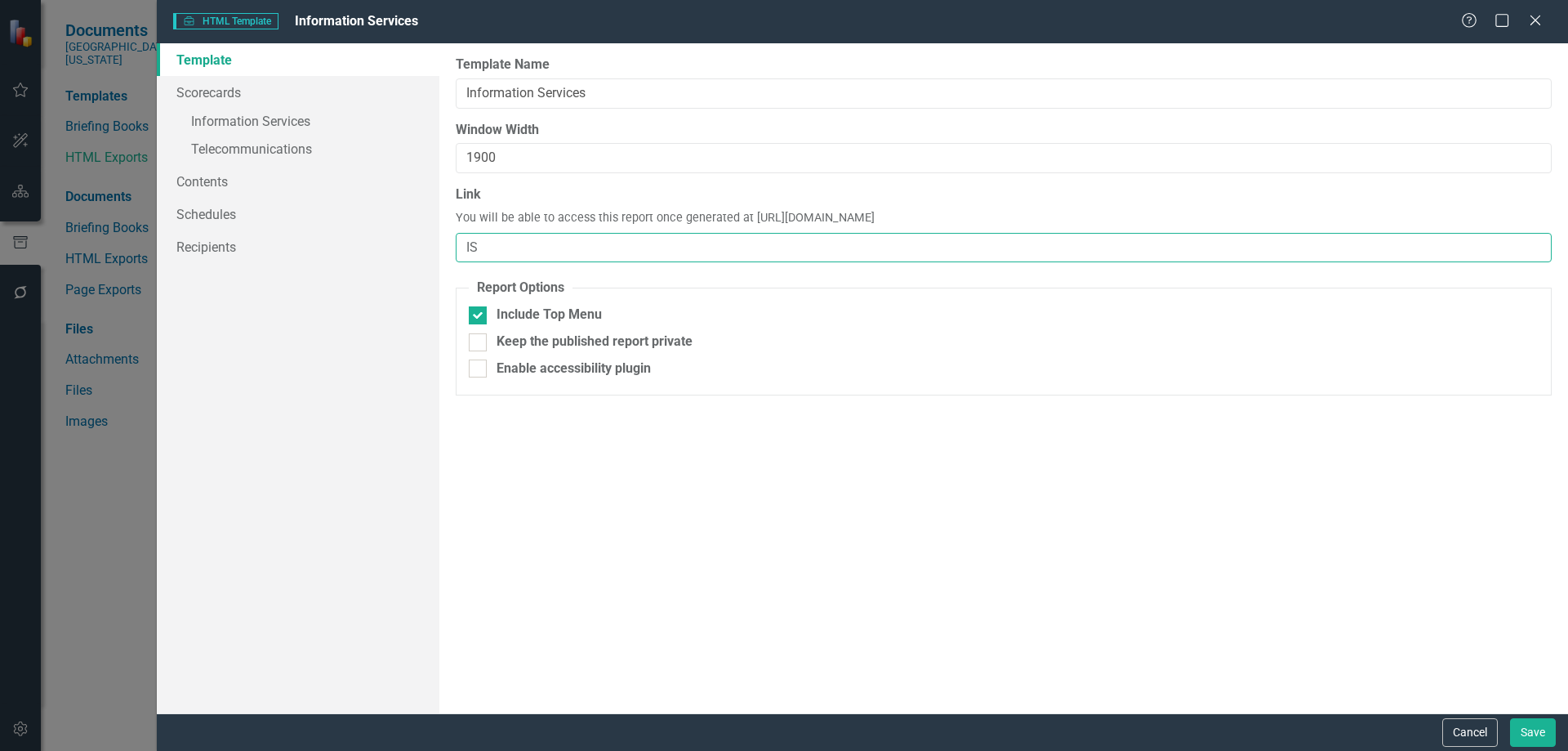
click at [497, 243] on input "IS" at bounding box center [1003, 248] width 1096 height 30
type input "IS-FY25"
click at [243, 123] on link "» Information Services" at bounding box center [297, 123] width 282 height 29
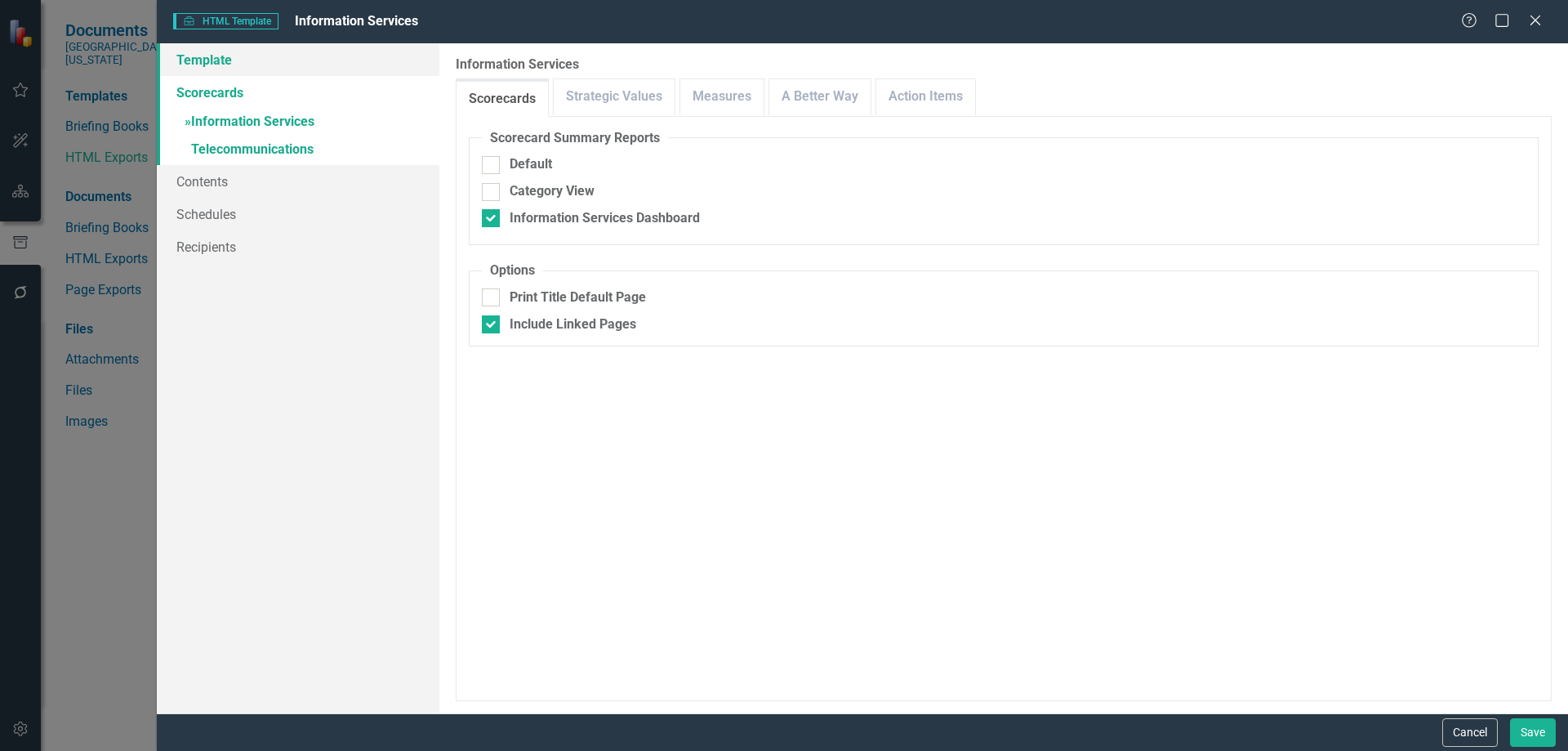
click at [209, 59] on link "Template" at bounding box center [297, 60] width 282 height 33
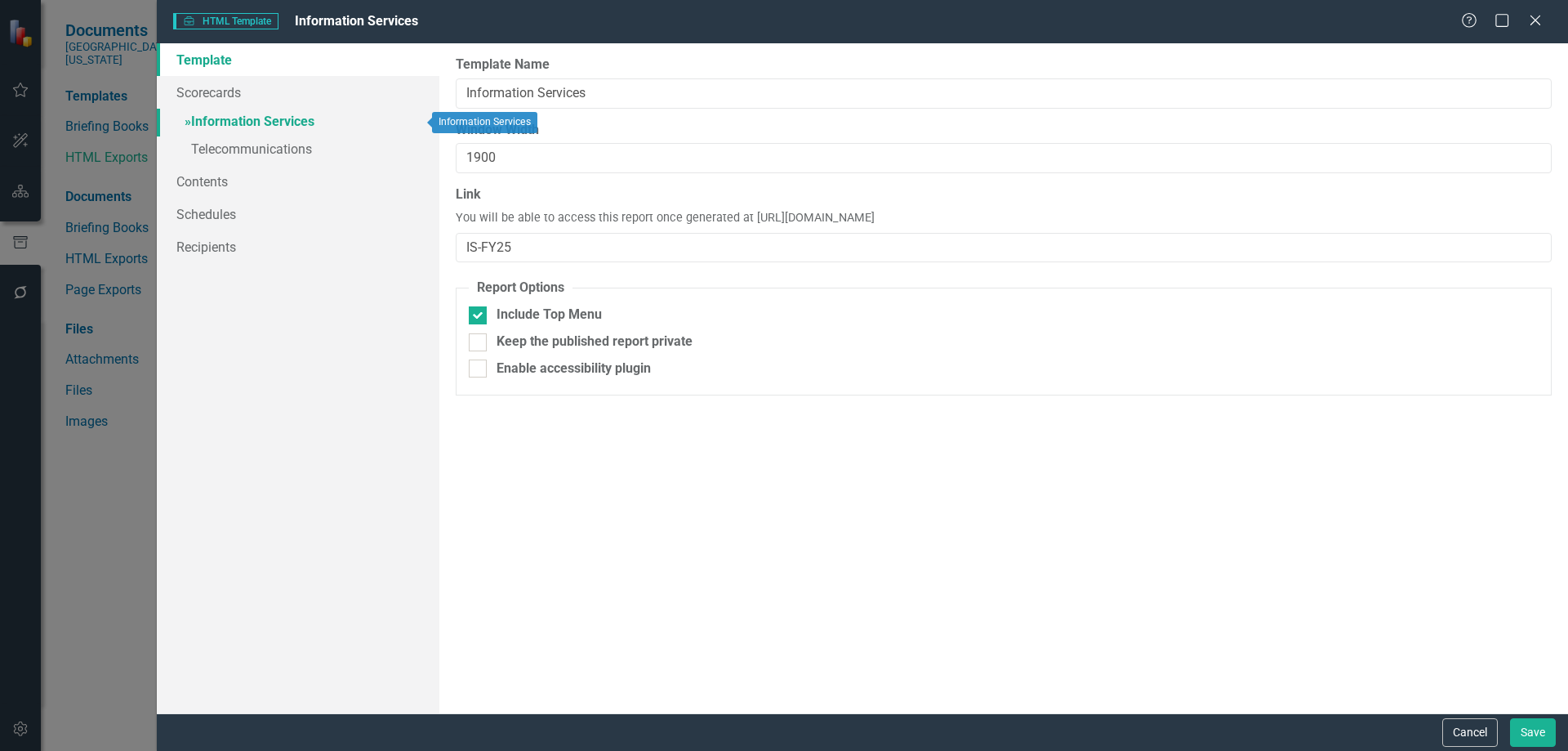
click at [277, 118] on link "» Information Services" at bounding box center [297, 123] width 282 height 29
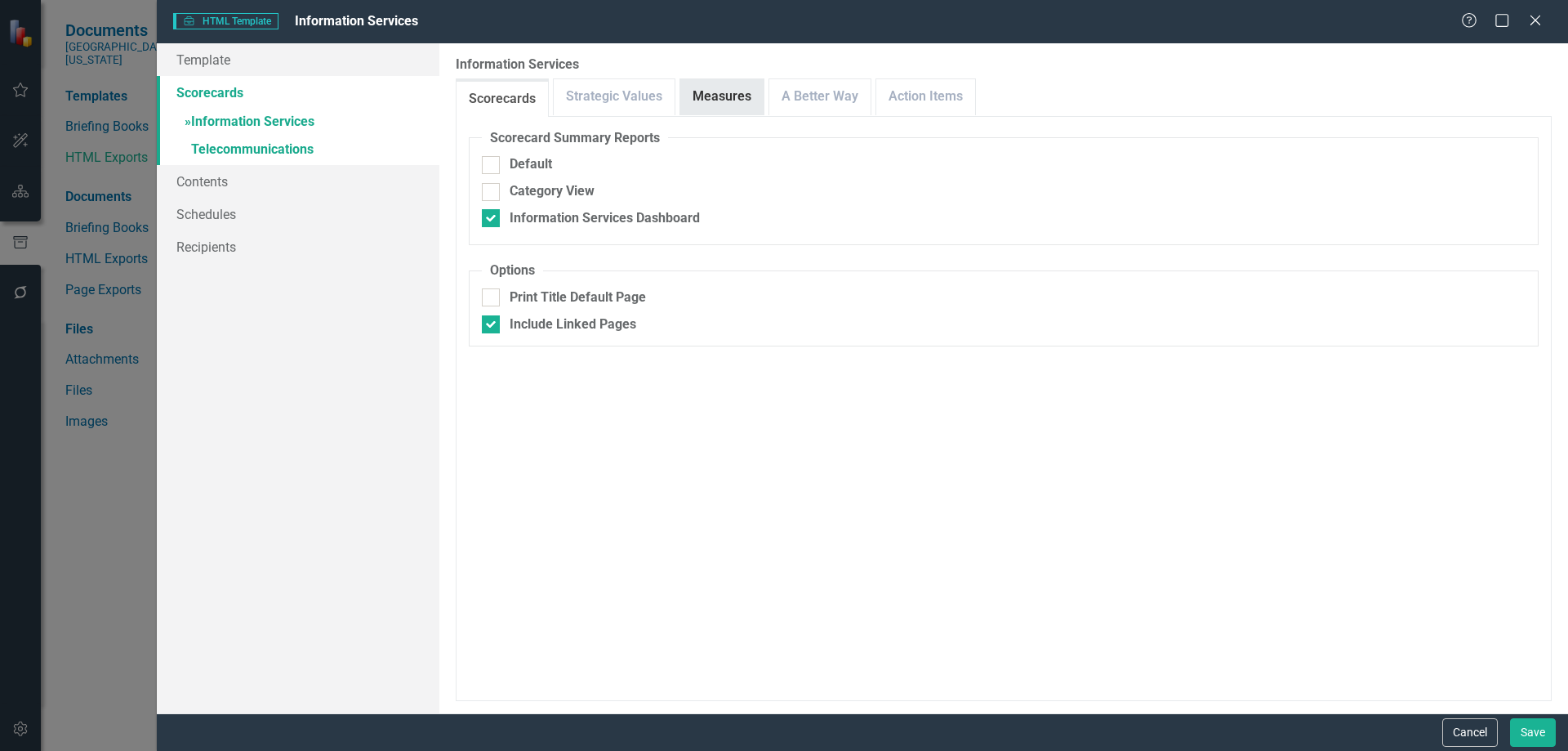
click at [731, 103] on link "Measures" at bounding box center [722, 96] width 83 height 35
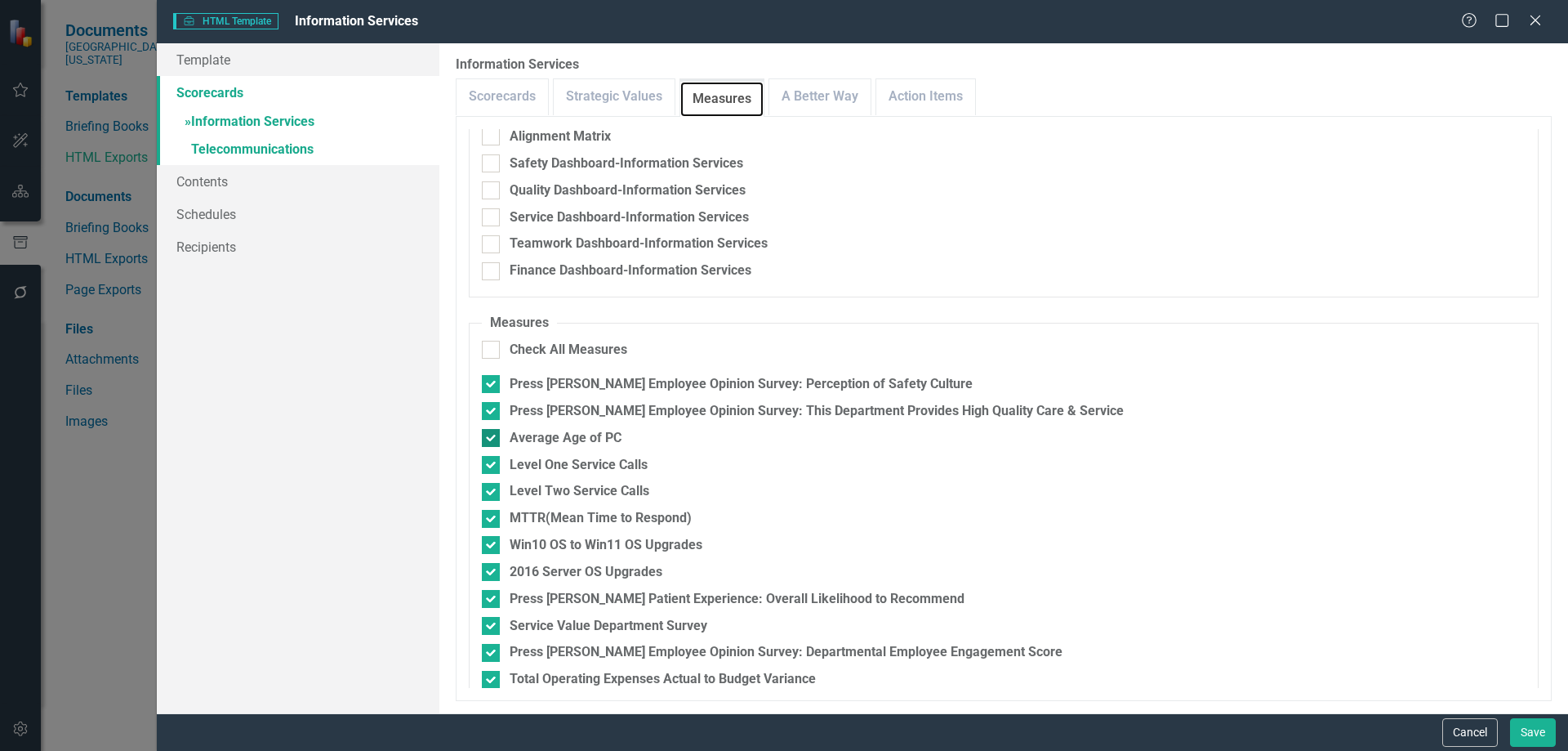
scroll to position [163, 0]
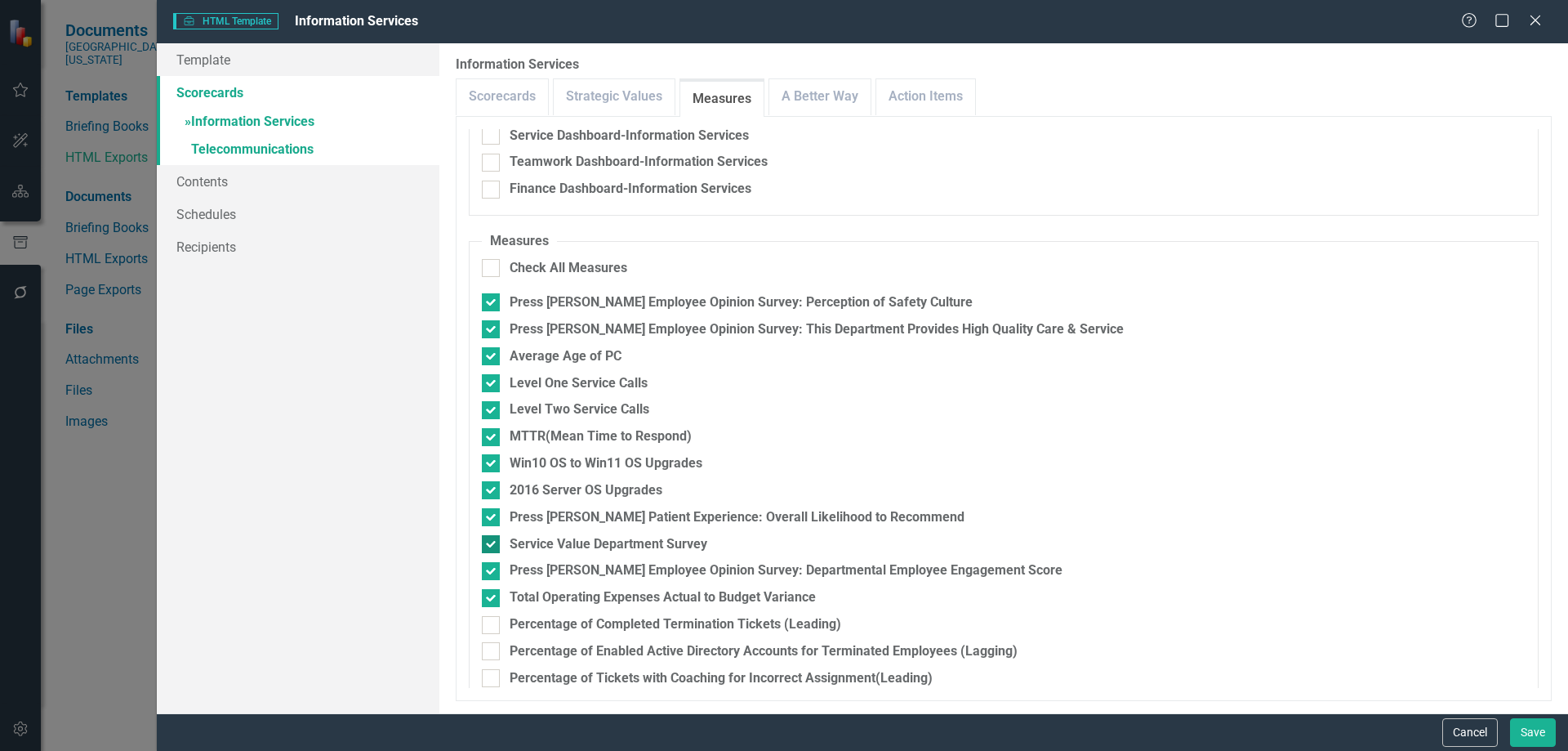
click at [484, 545] on input "Service Value Department Survey" at bounding box center [487, 540] width 10 height 10
checkbox input "false"
click at [492, 386] on div at bounding box center [490, 382] width 18 height 18
click at [492, 385] on input "Level One Service Calls" at bounding box center [487, 379] width 10 height 10
checkbox input "false"
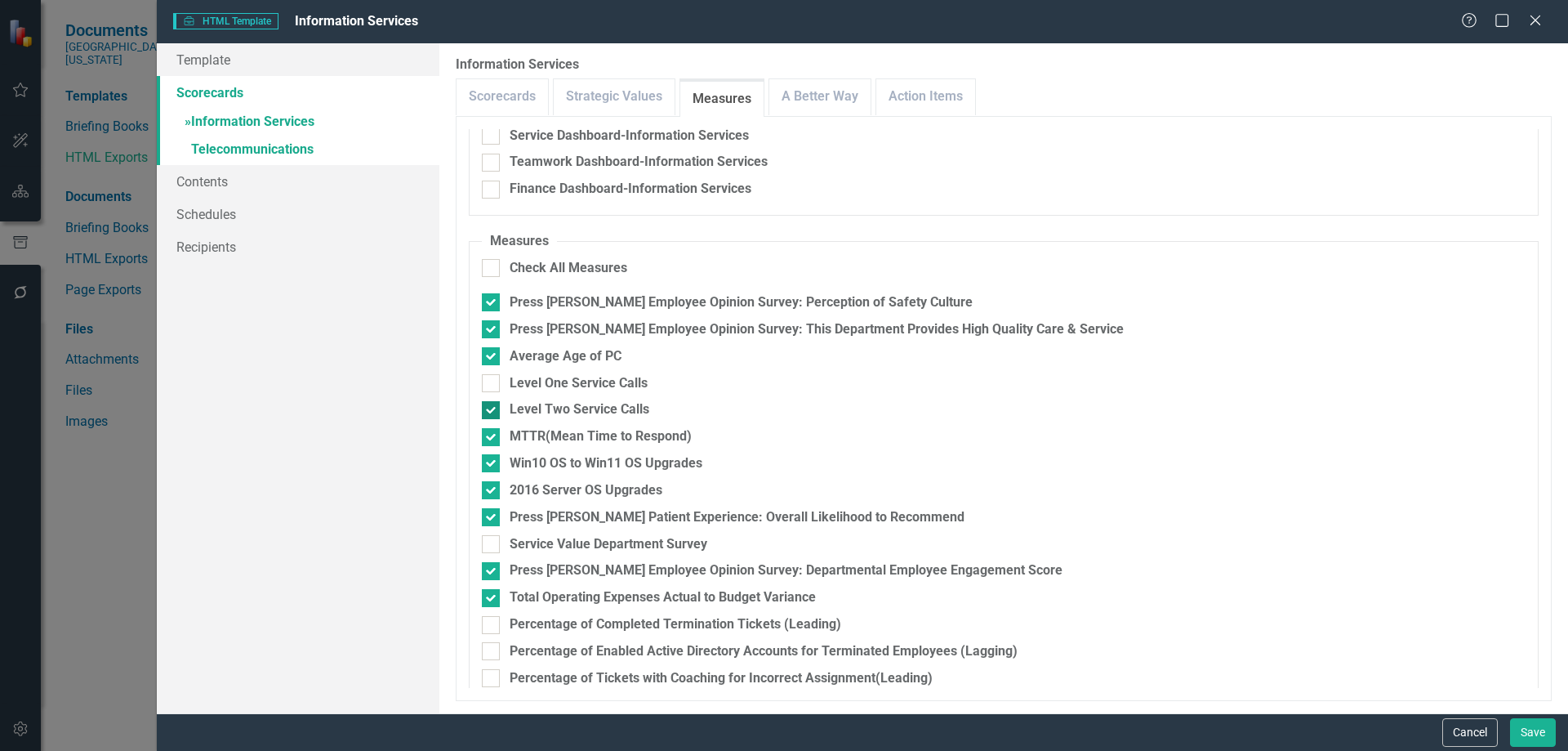
click at [490, 415] on div at bounding box center [490, 409] width 18 height 18
click at [490, 412] on input "Level Two Service Calls" at bounding box center [487, 406] width 10 height 10
checkbox input "false"
click at [495, 435] on div at bounding box center [490, 436] width 18 height 18
click at [493, 435] on input "MTTR(Mean Time to Respond)" at bounding box center [487, 433] width 10 height 10
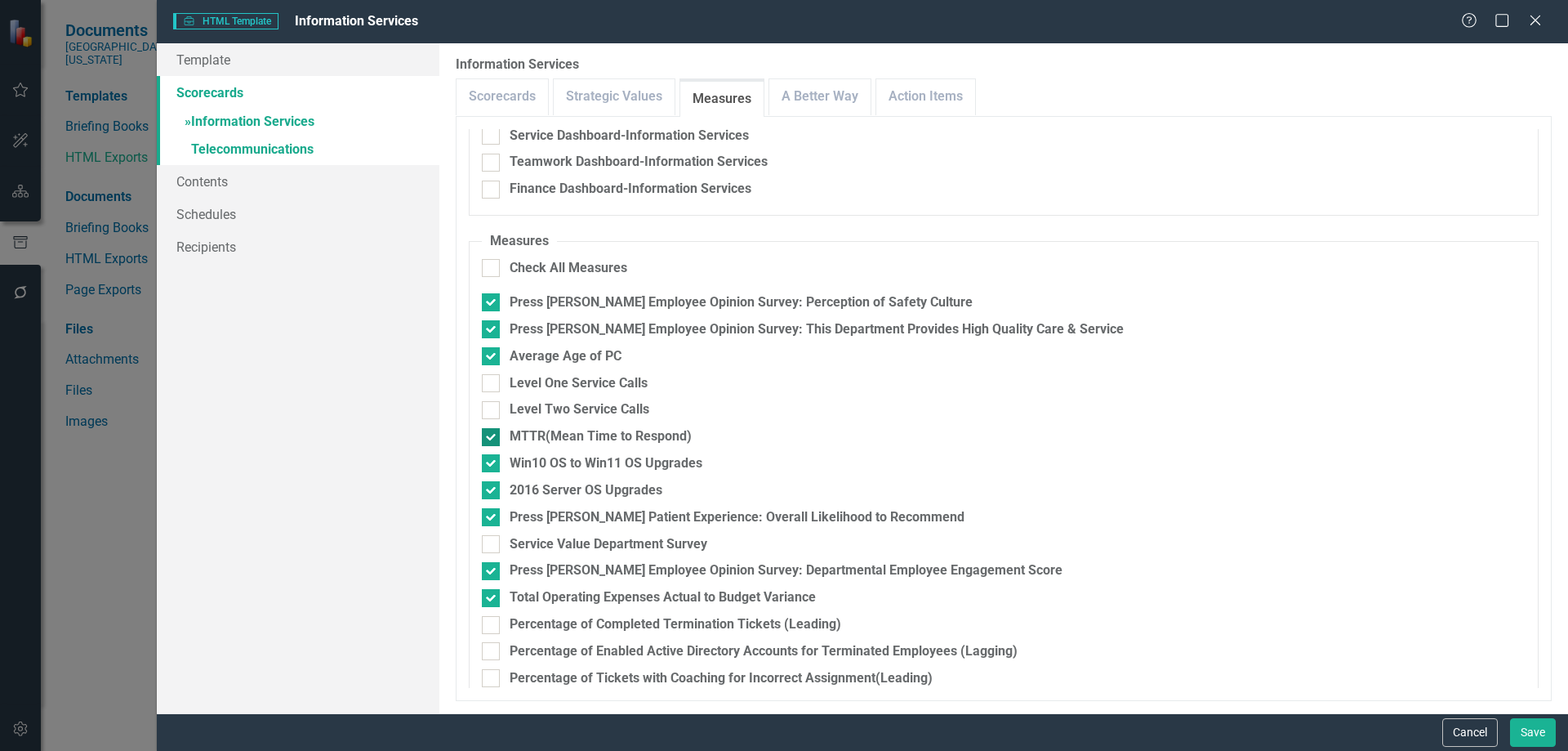
checkbox input "false"
click at [494, 464] on div at bounding box center [490, 462] width 18 height 18
click at [493, 464] on input "Win10 OS to Win11 OS Upgrades" at bounding box center [487, 459] width 10 height 10
checkbox input "false"
click at [494, 488] on div at bounding box center [490, 489] width 18 height 18
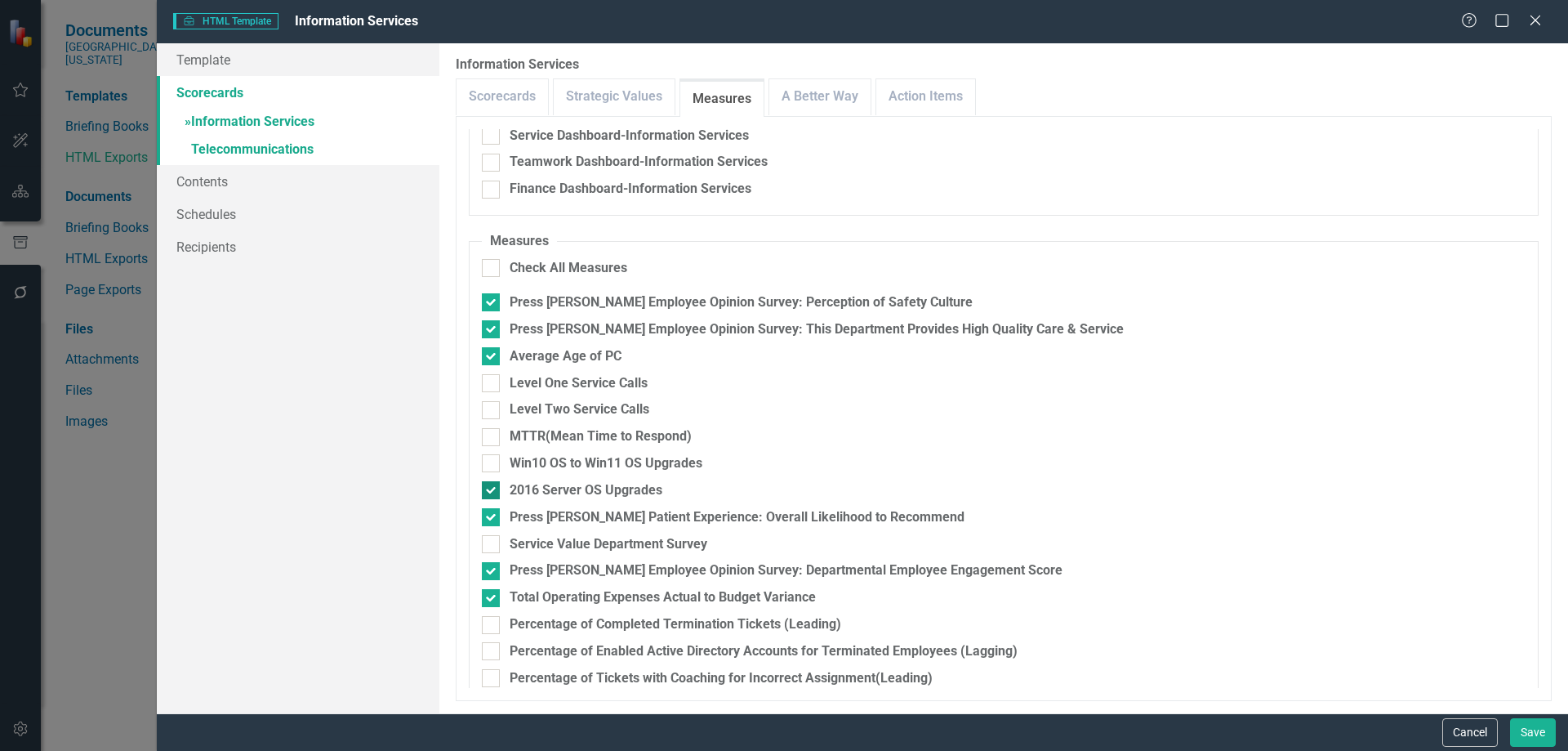
click at [493, 488] on input "2016 Server OS Upgrades" at bounding box center [487, 486] width 10 height 10
checkbox input "false"
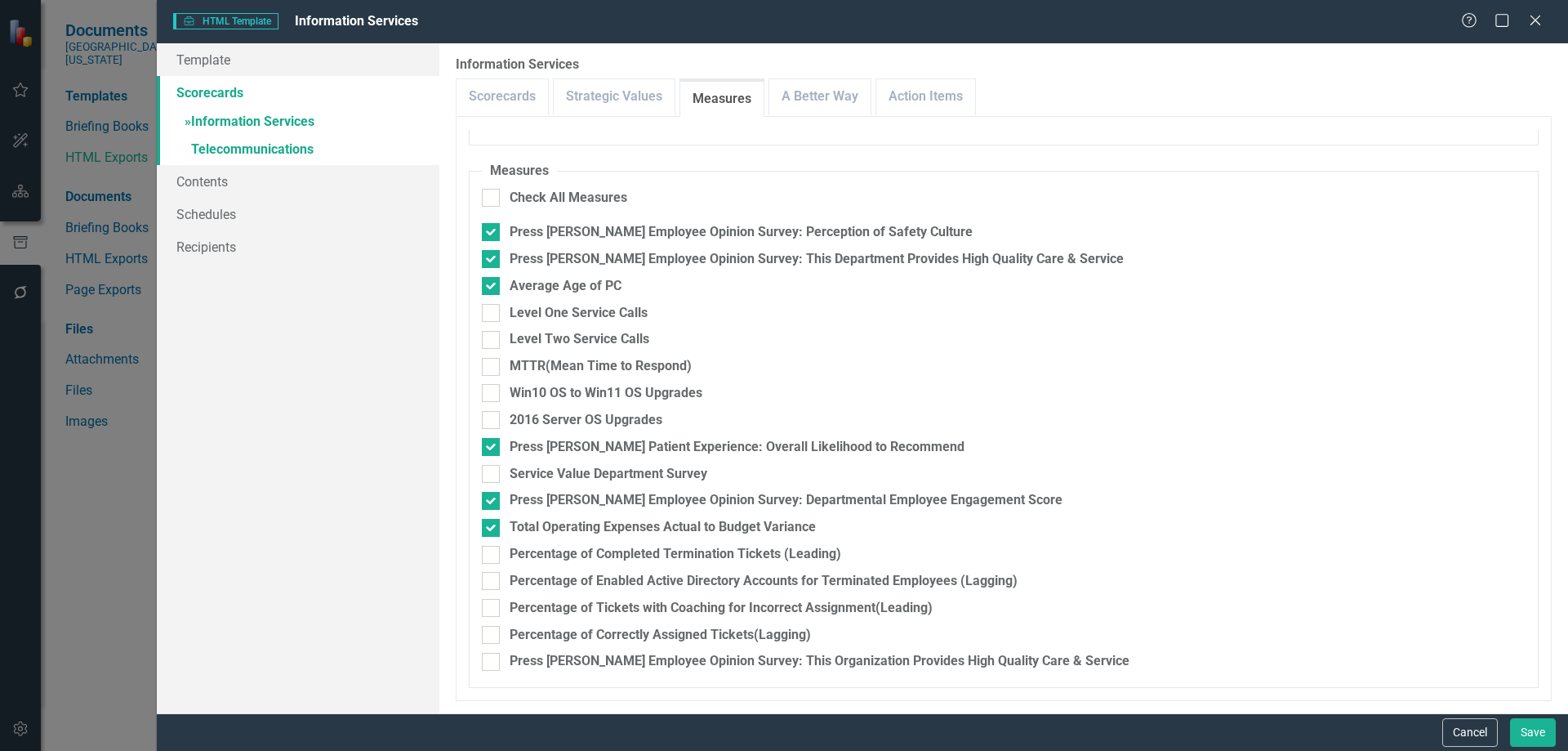
scroll to position [0, 0]
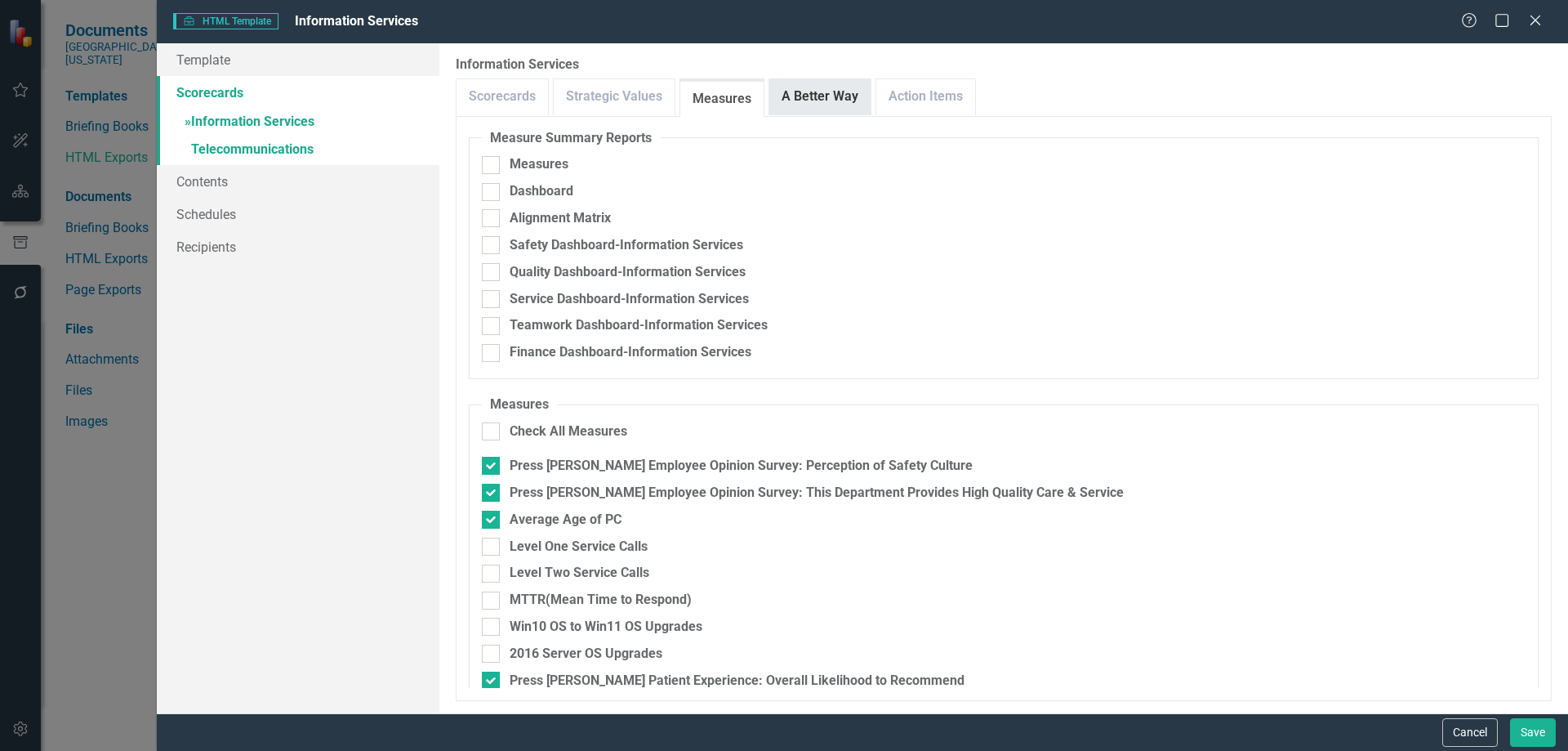
click at [801, 91] on link "A Better Way" at bounding box center [820, 96] width 102 height 35
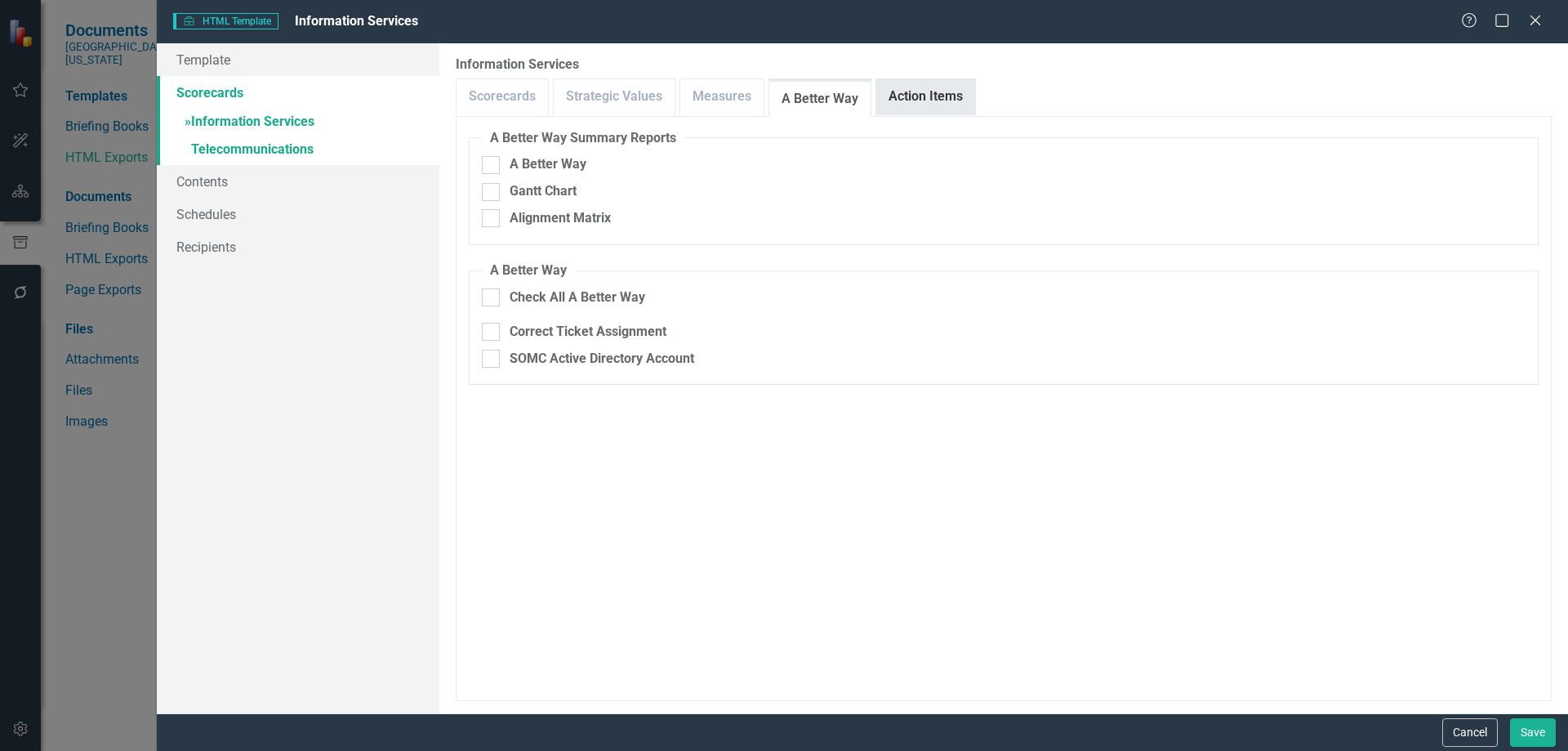
click at [936, 88] on link "Action Items" at bounding box center [926, 96] width 99 height 35
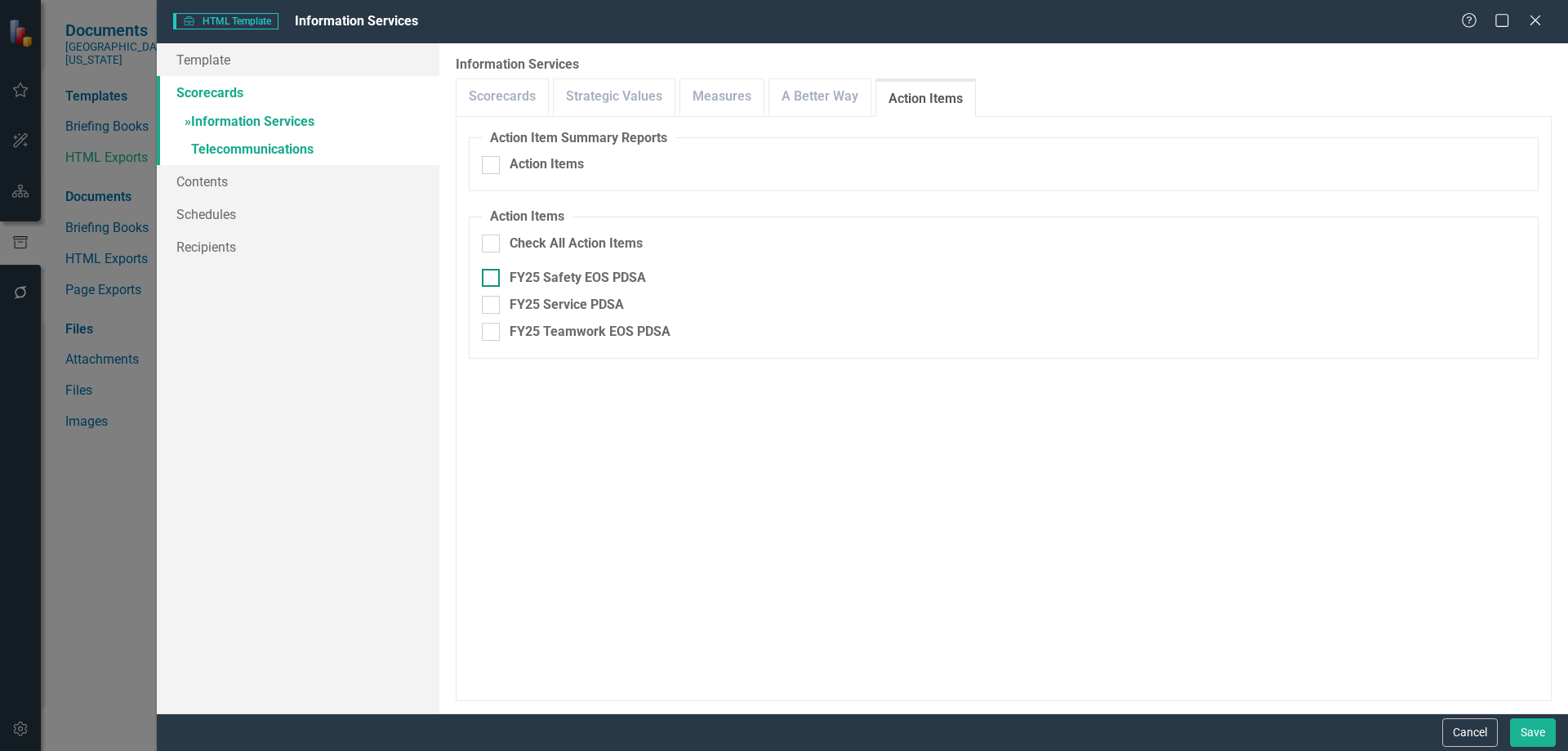
click at [495, 277] on div at bounding box center [490, 277] width 18 height 18
click at [493, 277] on input "FY25 Safety EOS PDSA" at bounding box center [487, 274] width 10 height 10
checkbox input "true"
click at [495, 305] on div at bounding box center [490, 304] width 18 height 18
click at [493, 305] on input "FY25 Service PDSA" at bounding box center [487, 301] width 10 height 10
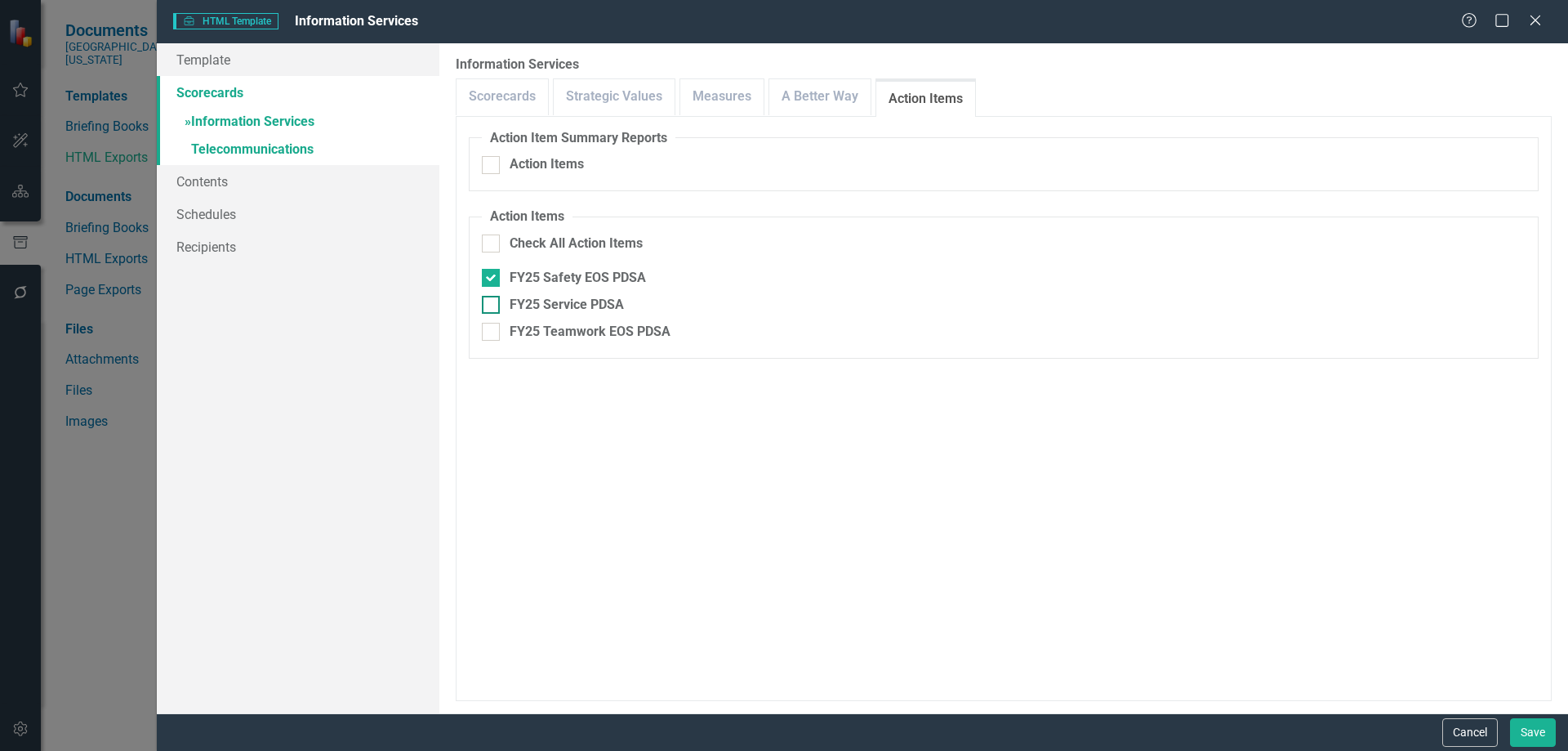
checkbox input "true"
click at [493, 329] on div at bounding box center [490, 331] width 18 height 18
click at [493, 329] on input "FY25 Teamwork EOS PDSA" at bounding box center [487, 328] width 10 height 10
checkbox input "true"
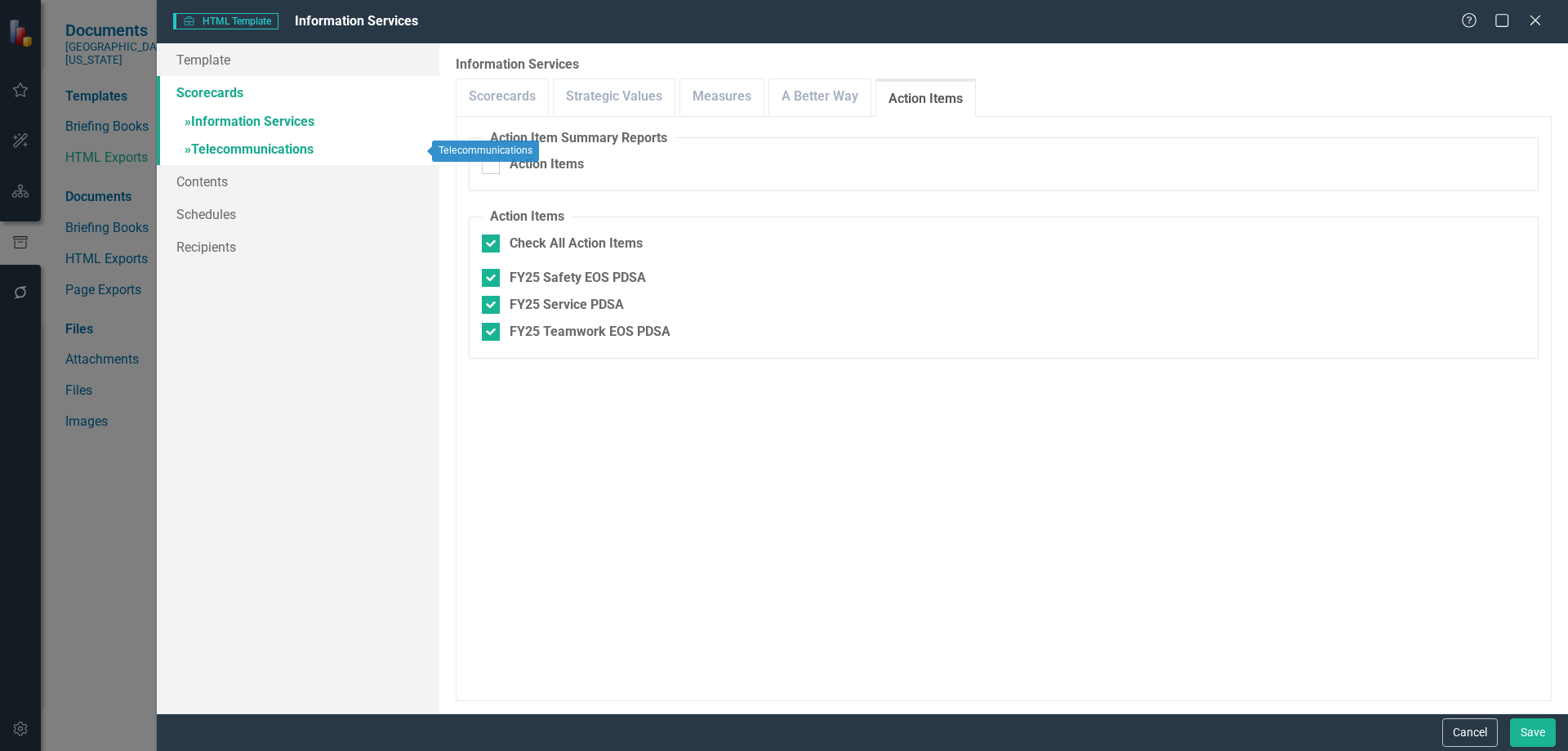
click at [265, 151] on link "» Telecommunications" at bounding box center [297, 150] width 282 height 29
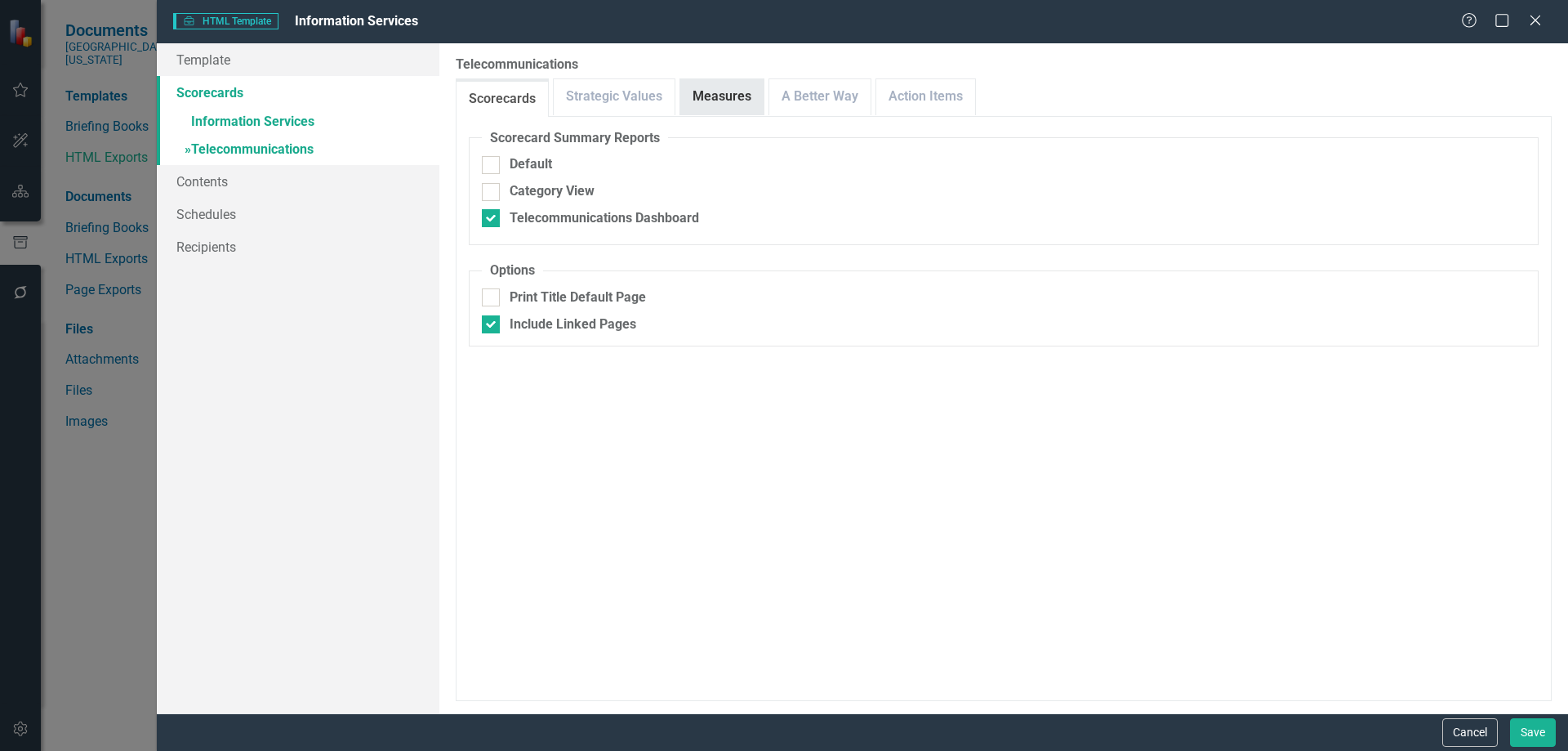
click at [729, 97] on link "Measures" at bounding box center [722, 96] width 83 height 35
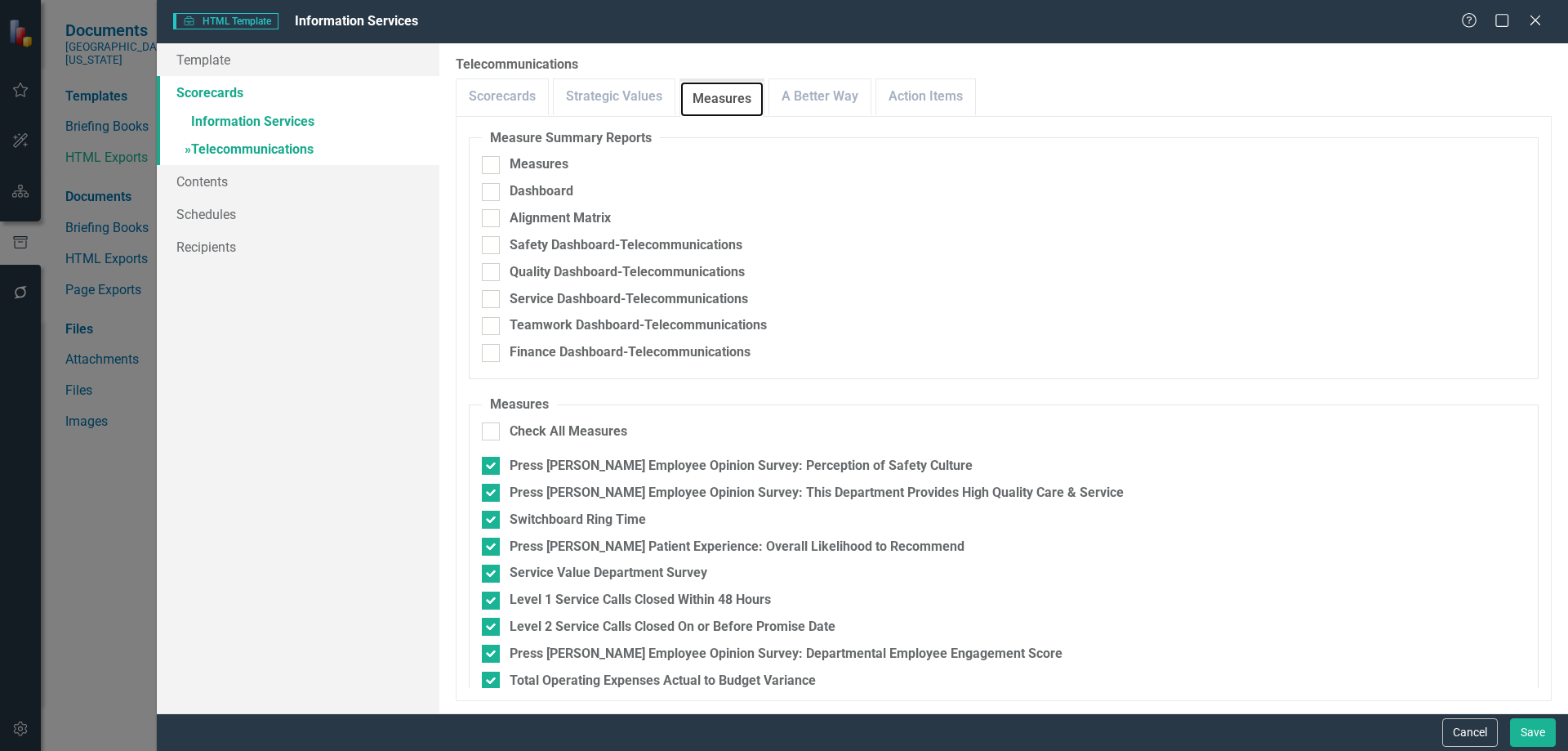
scroll to position [82, 0]
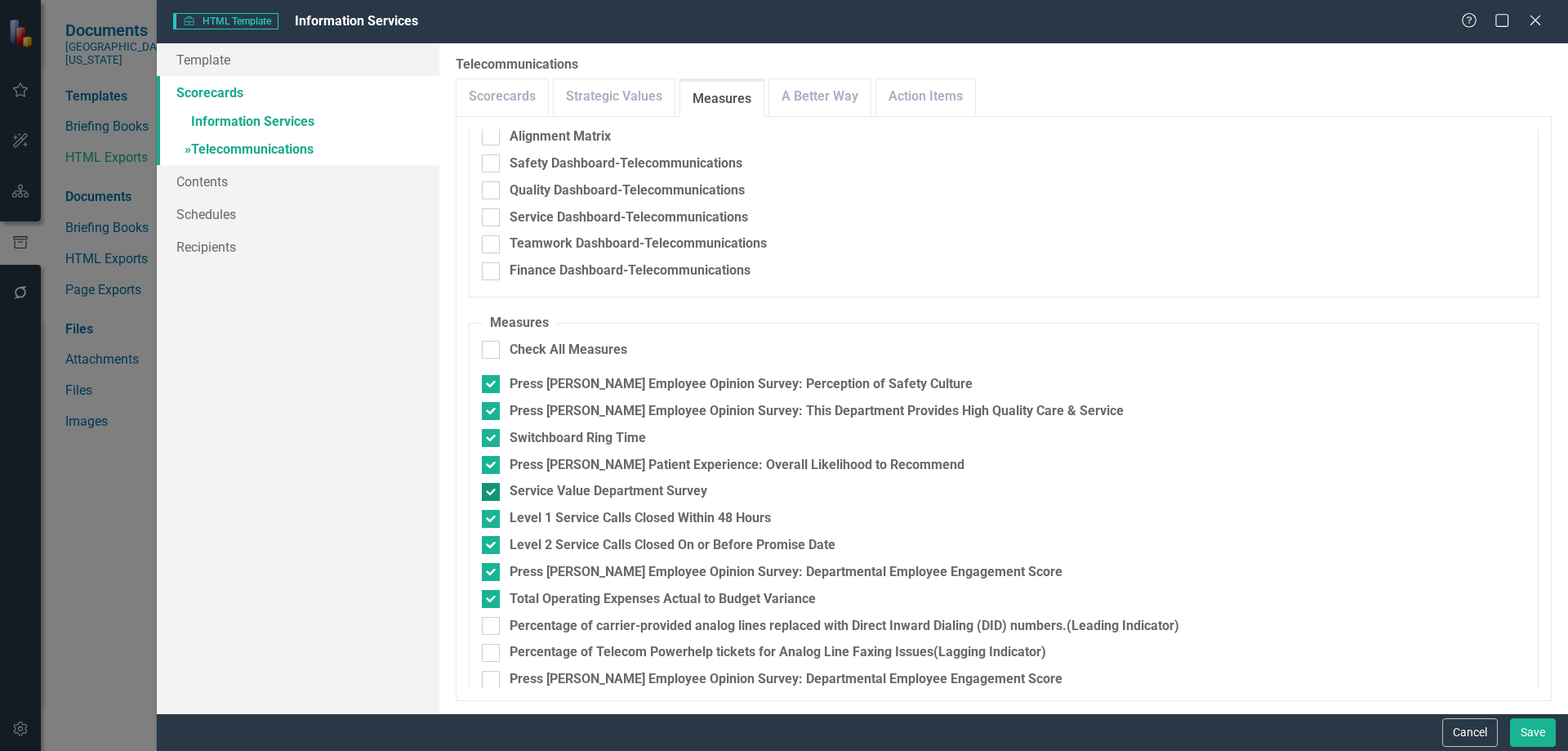
click at [488, 494] on div at bounding box center [490, 491] width 18 height 18
click at [488, 494] on input "Service Value Department Survey" at bounding box center [487, 488] width 10 height 10
checkbox input "false"
click at [847, 107] on link "A Better Way" at bounding box center [820, 96] width 102 height 35
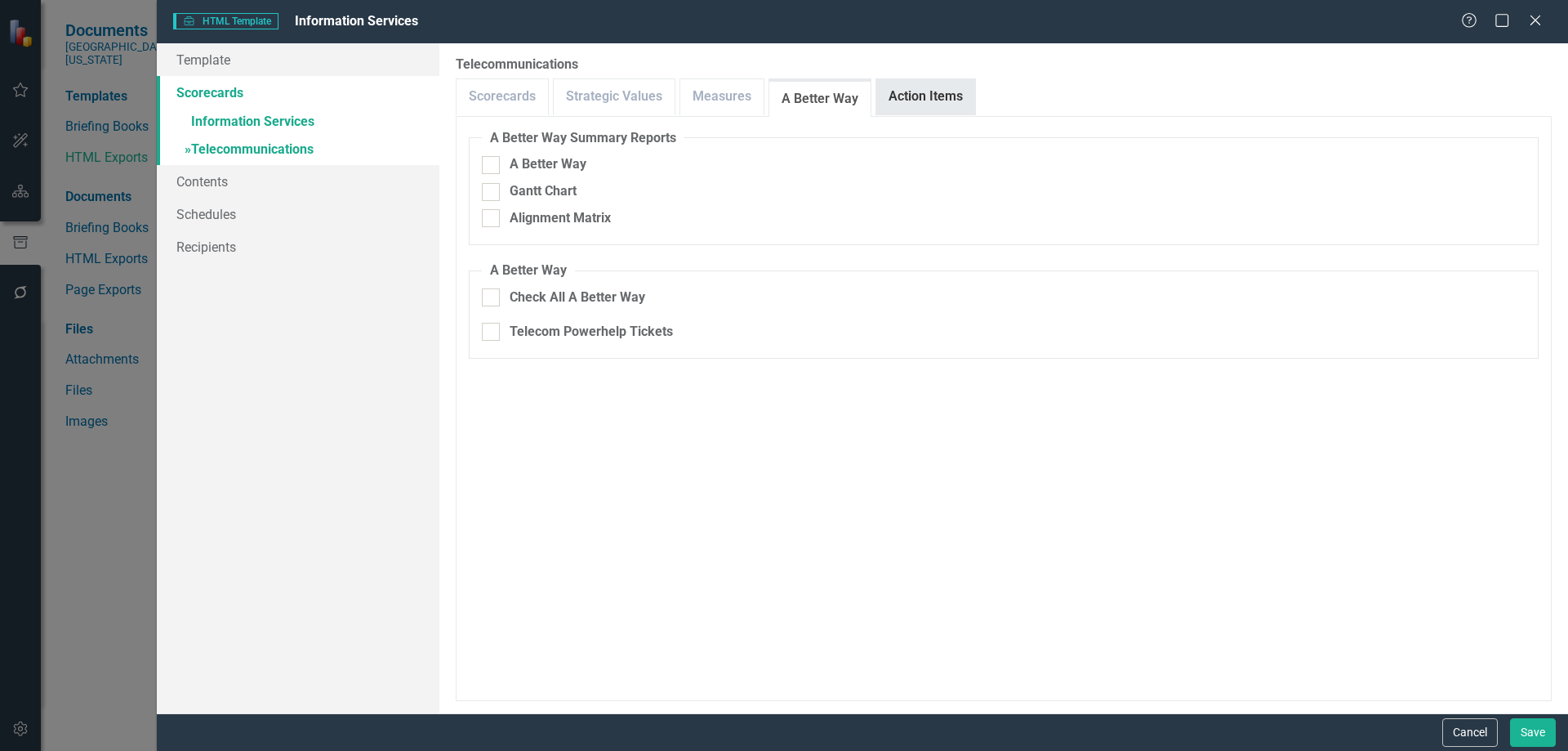
click at [901, 98] on link "Action Items" at bounding box center [926, 96] width 99 height 35
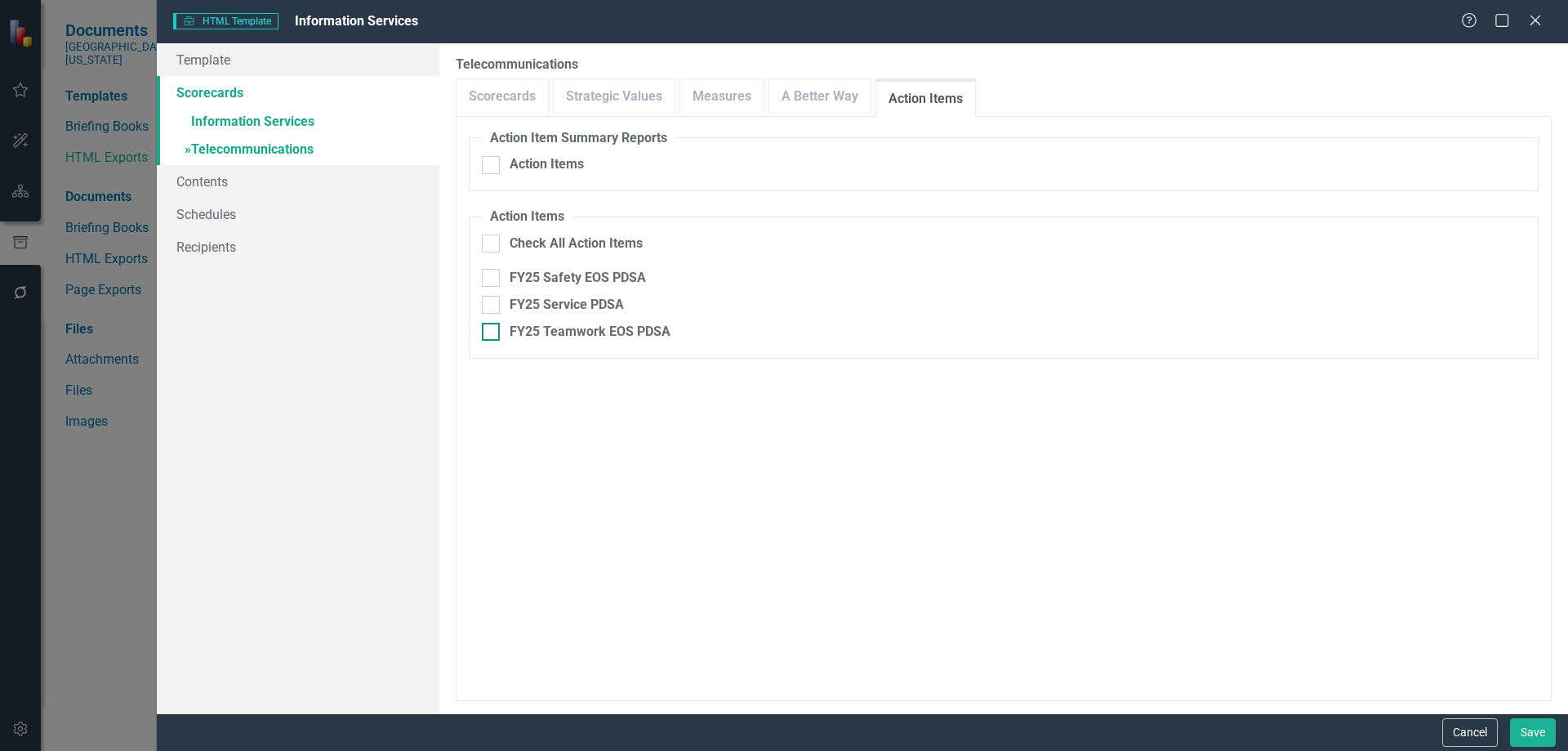
click at [492, 335] on div at bounding box center [490, 331] width 18 height 18
click at [492, 333] on input "FY25 Teamwork EOS PDSA" at bounding box center [487, 328] width 10 height 10
checkbox input "true"
click at [488, 304] on input "FY25 Service PDSA" at bounding box center [487, 301] width 10 height 10
checkbox input "true"
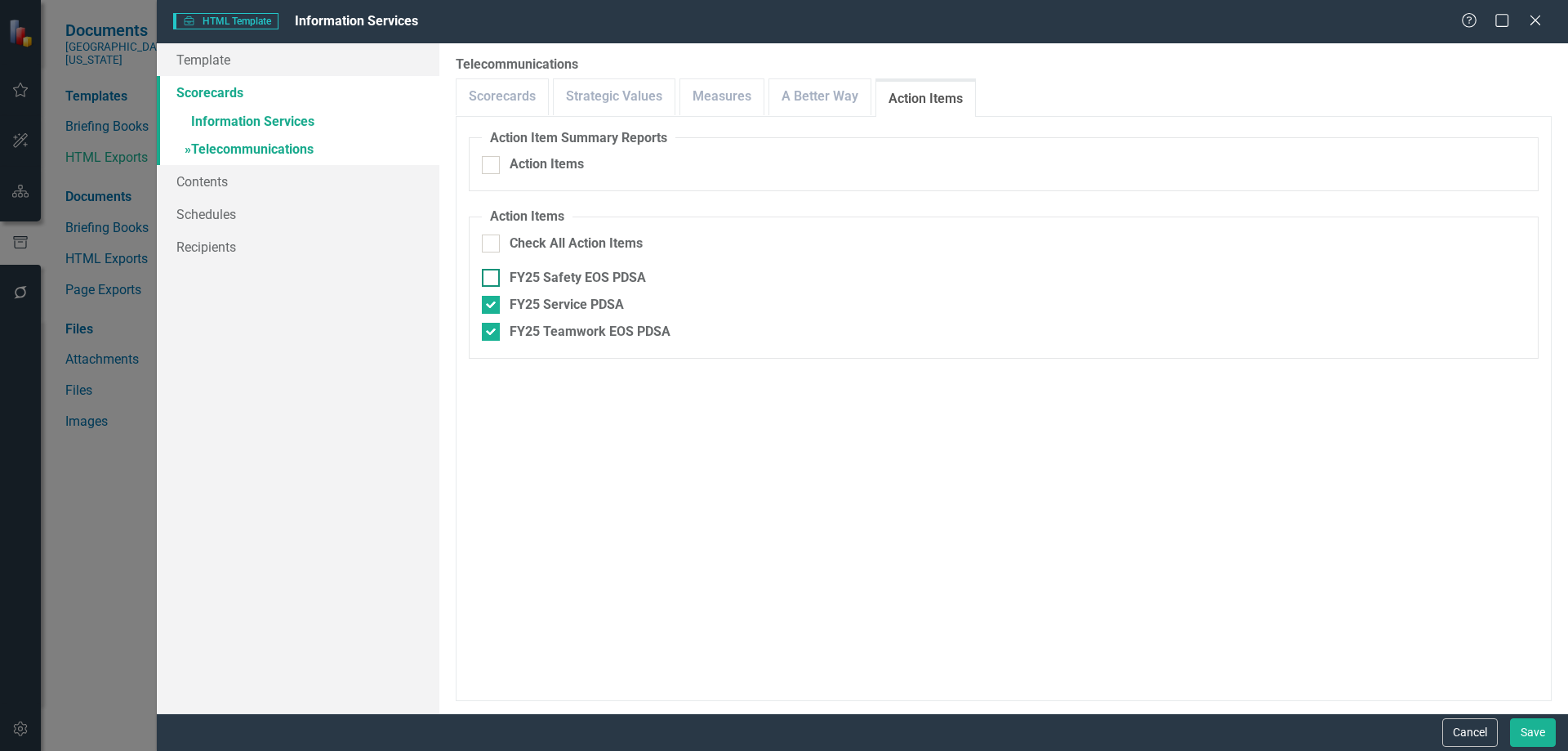
click at [495, 277] on div at bounding box center [490, 277] width 18 height 18
click at [493, 277] on input "FY25 Safety EOS PDSA" at bounding box center [487, 274] width 10 height 10
checkbox input "true"
click at [513, 103] on link "Scorecards" at bounding box center [502, 96] width 91 height 35
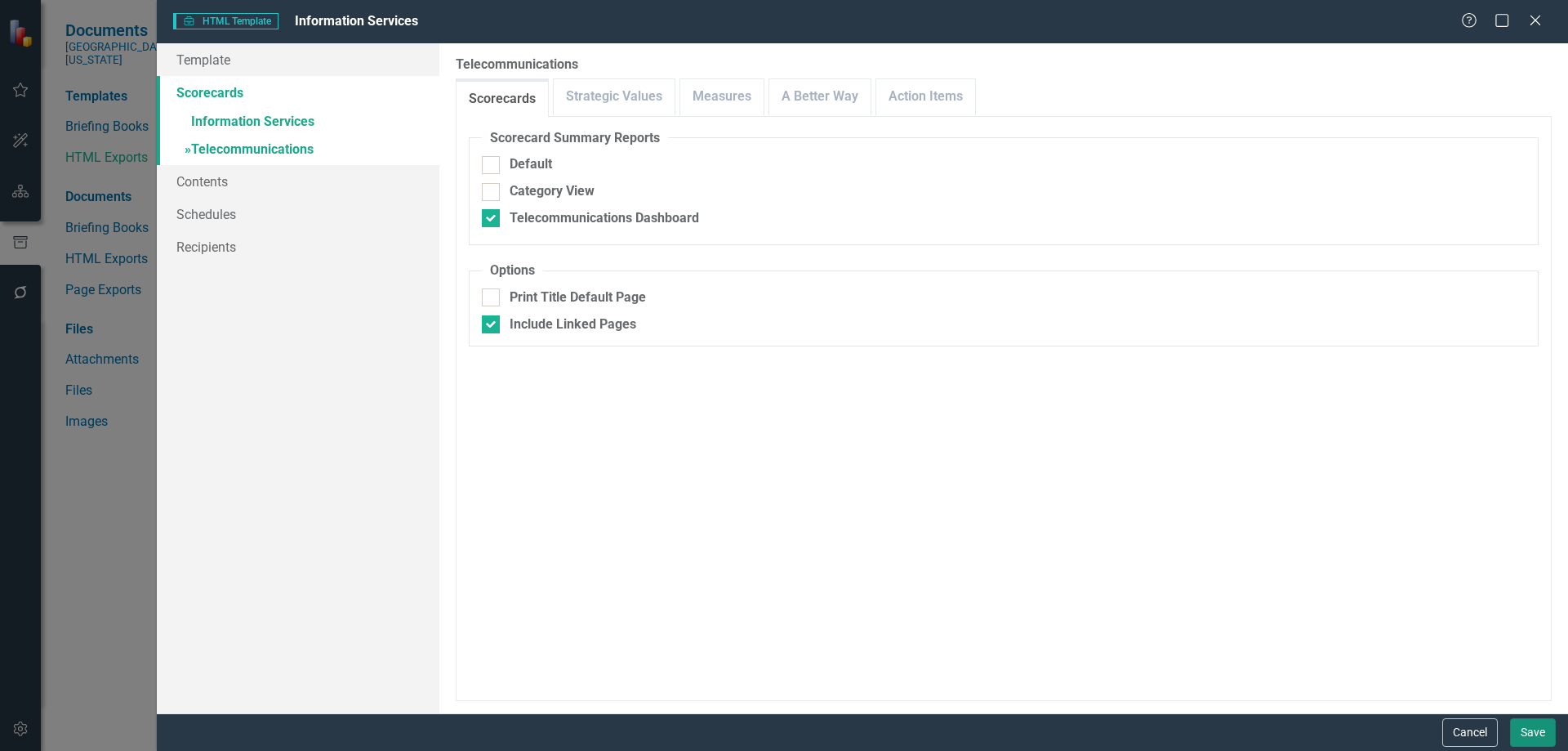
click at [1525, 730] on button "Save" at bounding box center [1532, 732] width 46 height 29
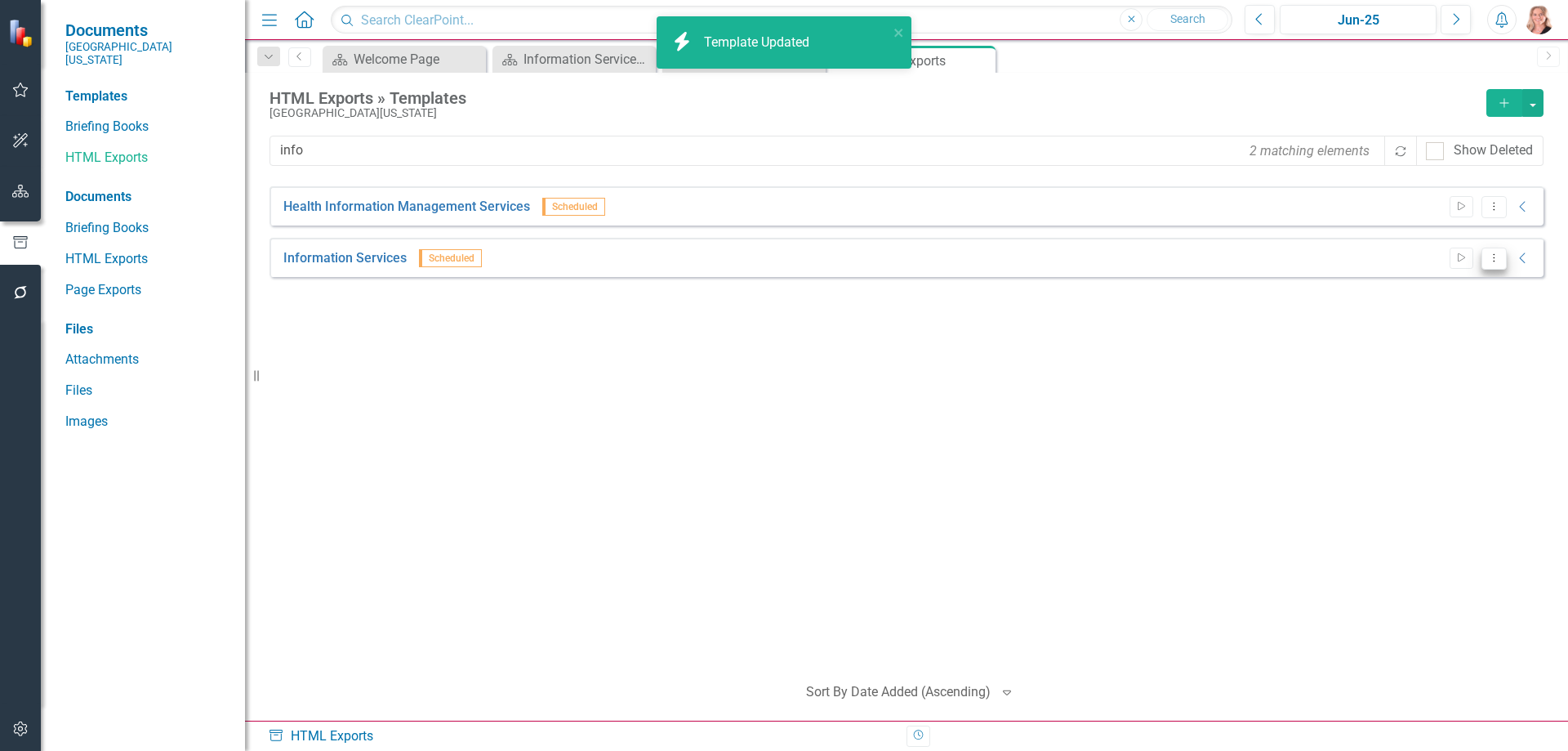
click at [1489, 265] on button "Dropdown Menu" at bounding box center [1494, 258] width 25 height 22
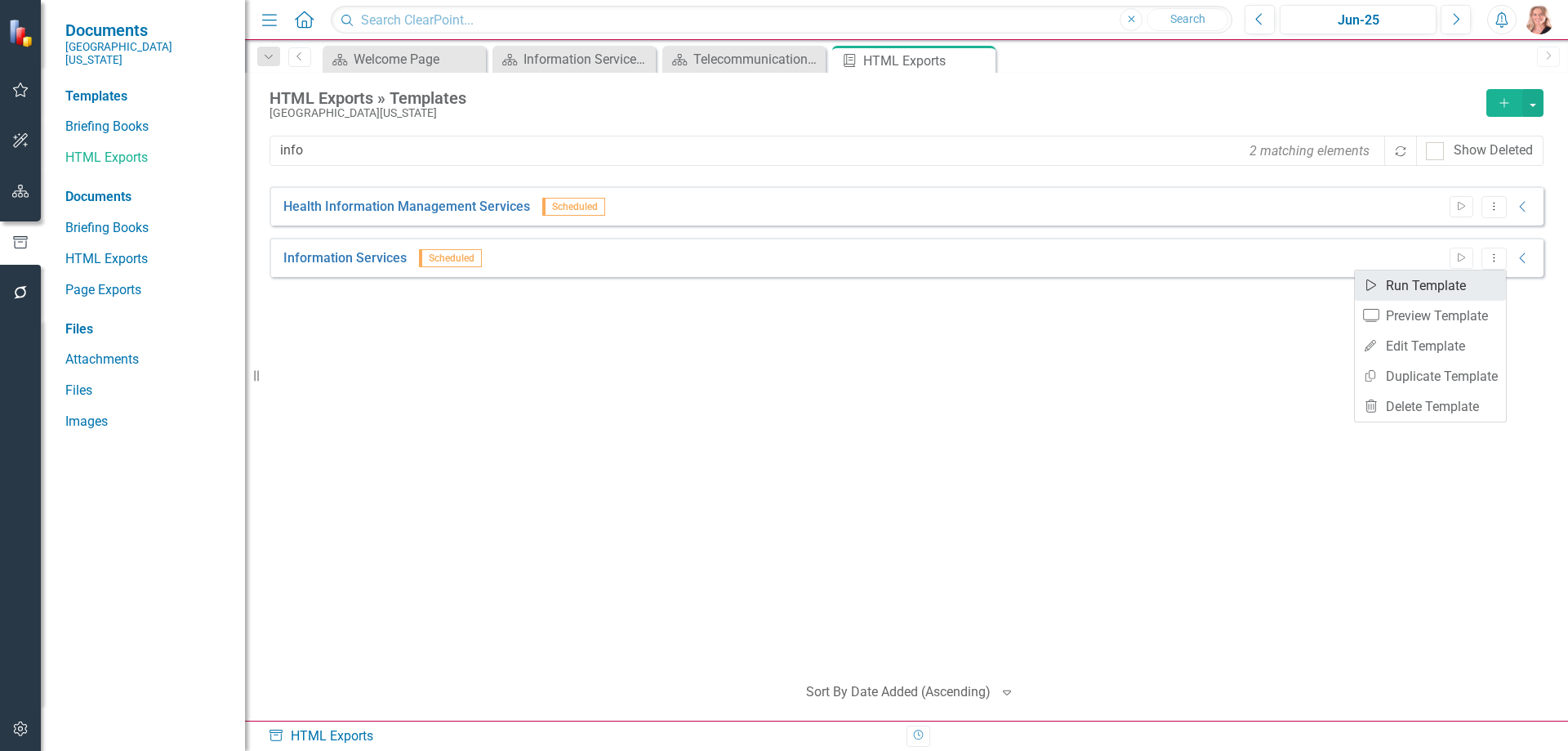
click at [1450, 285] on link "Start Run Template" at bounding box center [1431, 285] width 151 height 30
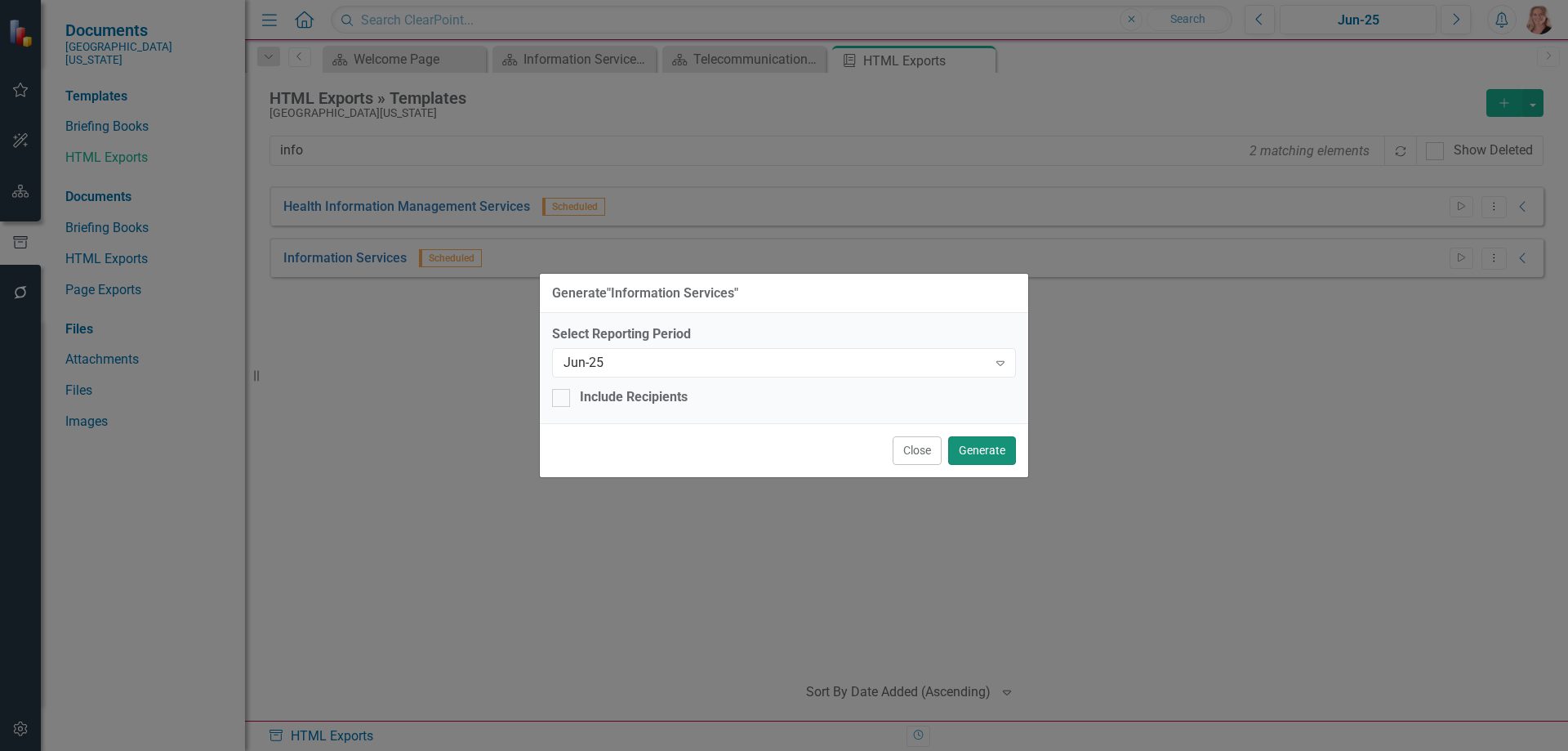
click at [995, 453] on button "Generate" at bounding box center [982, 450] width 68 height 29
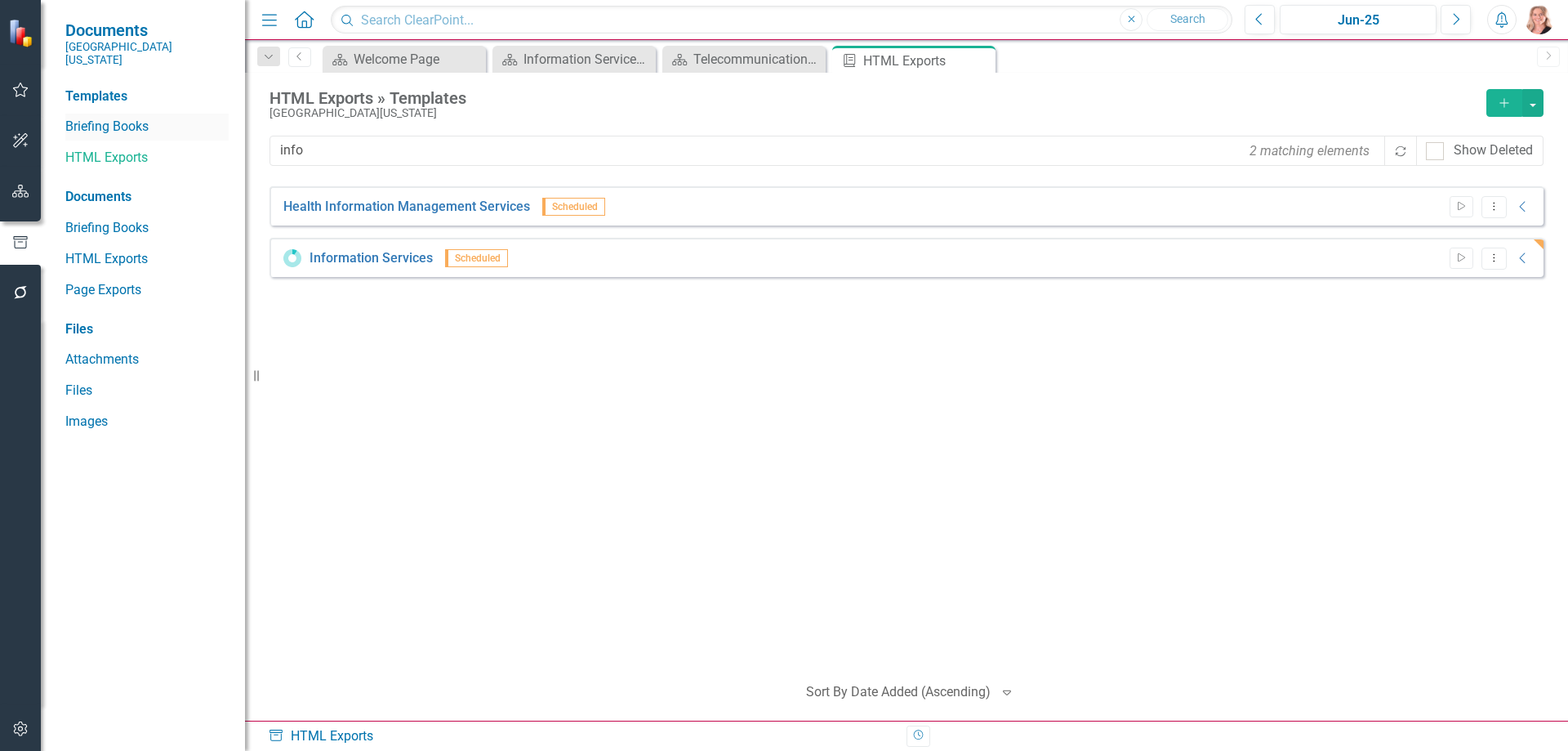
click at [79, 117] on link "Briefing Books" at bounding box center [147, 127] width 163 height 19
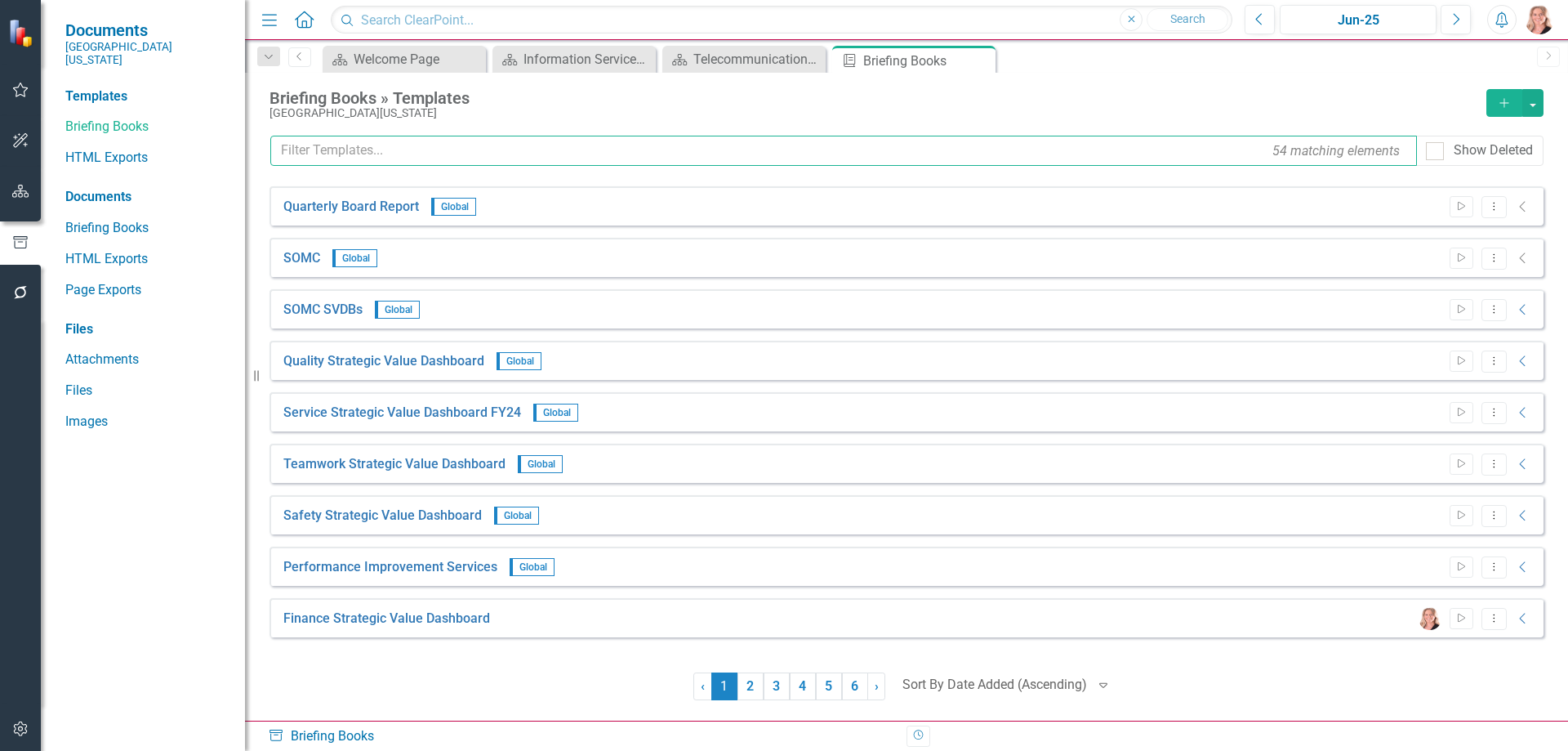
click at [371, 149] on input "text" at bounding box center [843, 150] width 1146 height 30
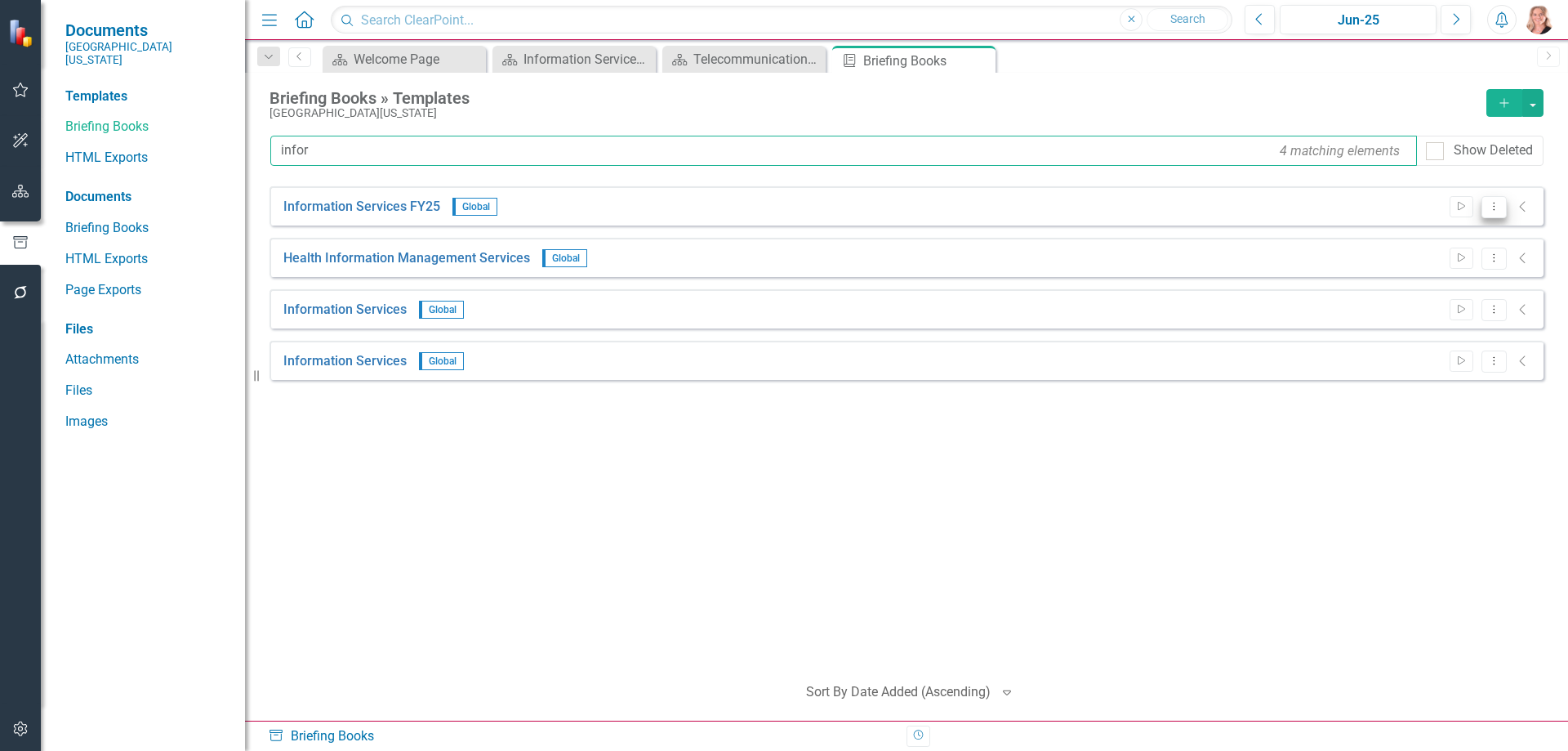
type input "infor"
click at [1492, 206] on icon "Dropdown Menu" at bounding box center [1494, 206] width 14 height 10
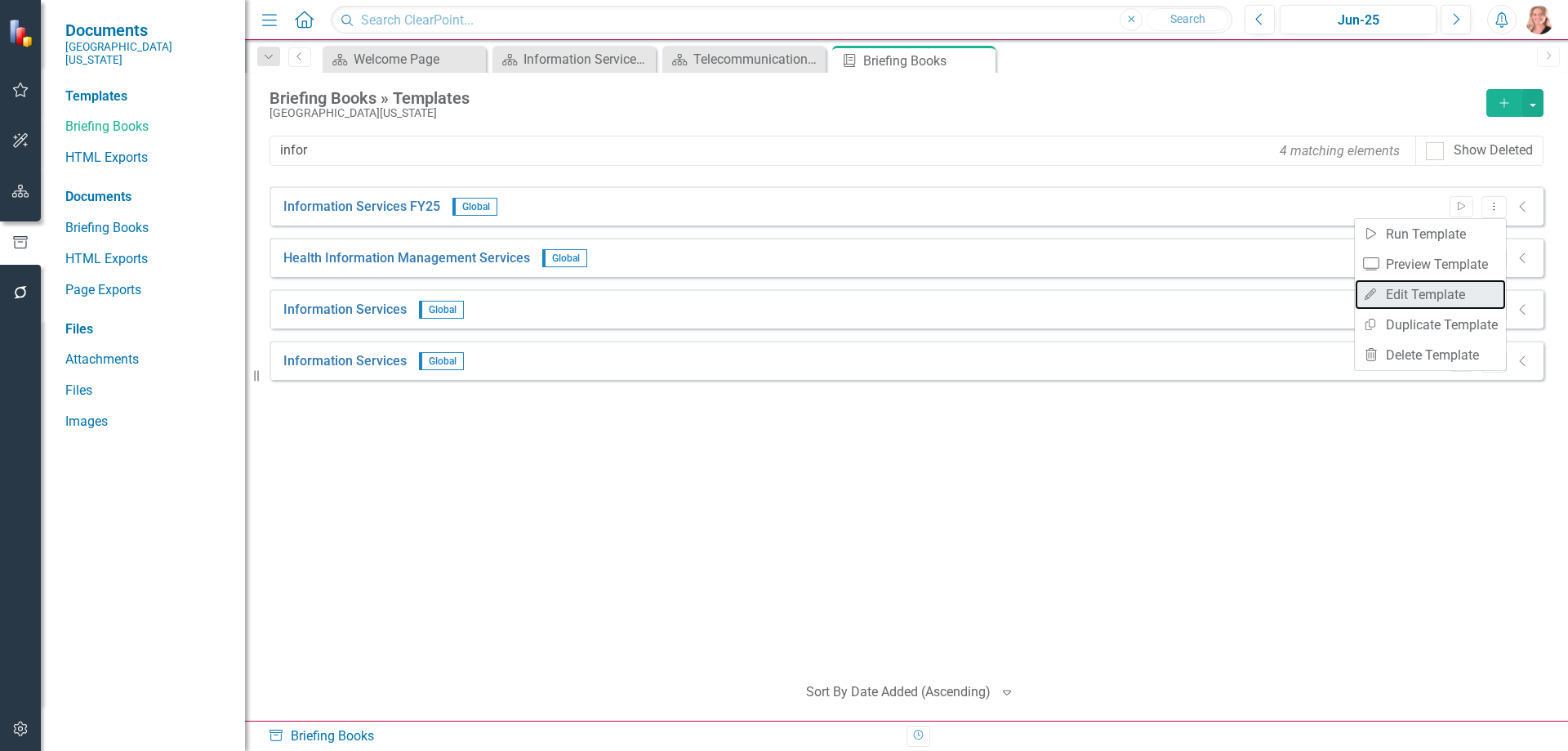
click at [1416, 291] on link "Edit Edit Template" at bounding box center [1431, 294] width 151 height 30
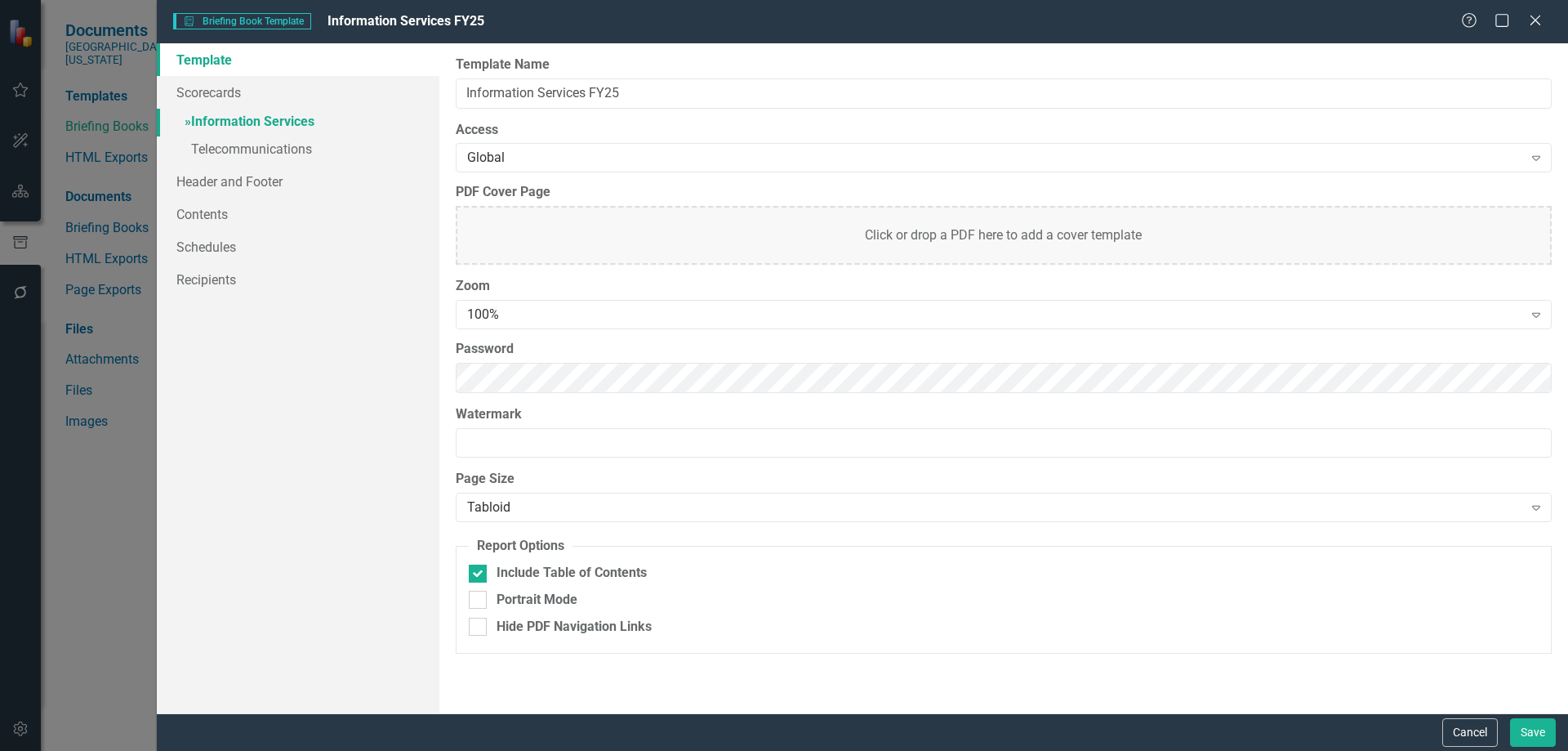
click at [239, 116] on link "» Information Services" at bounding box center [297, 123] width 282 height 29
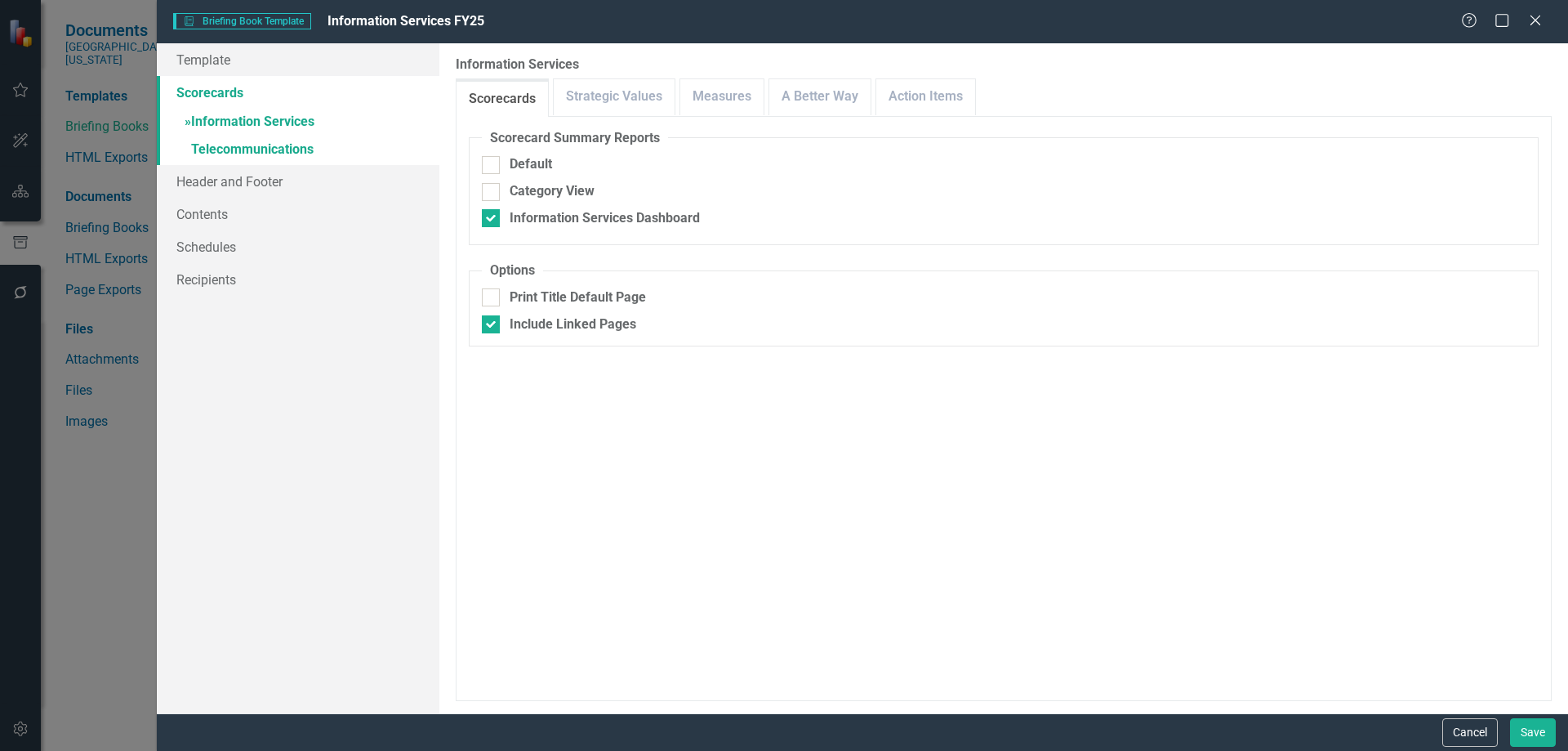
checkbox input "false"
click at [694, 97] on link "Measures" at bounding box center [722, 96] width 83 height 35
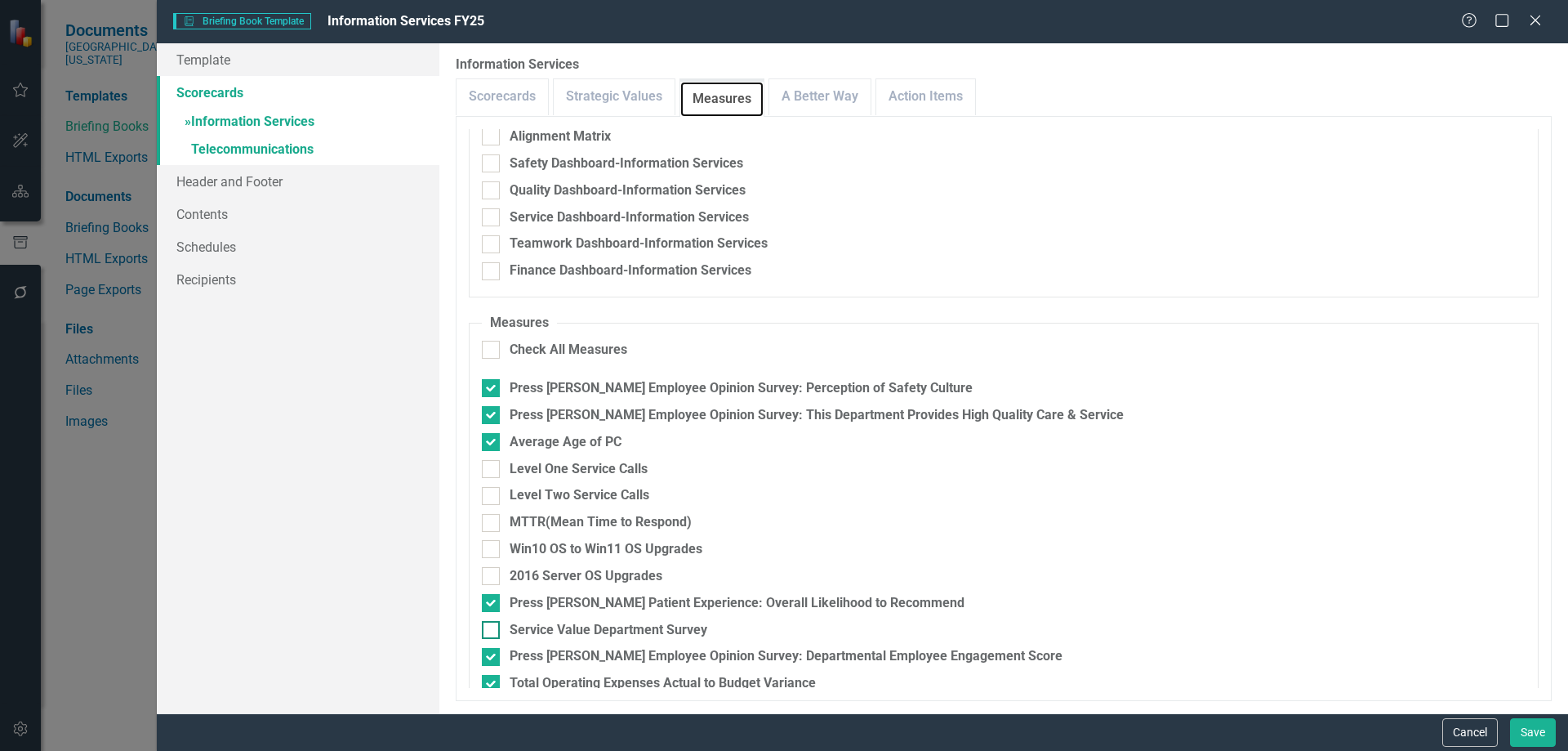
scroll to position [163, 0]
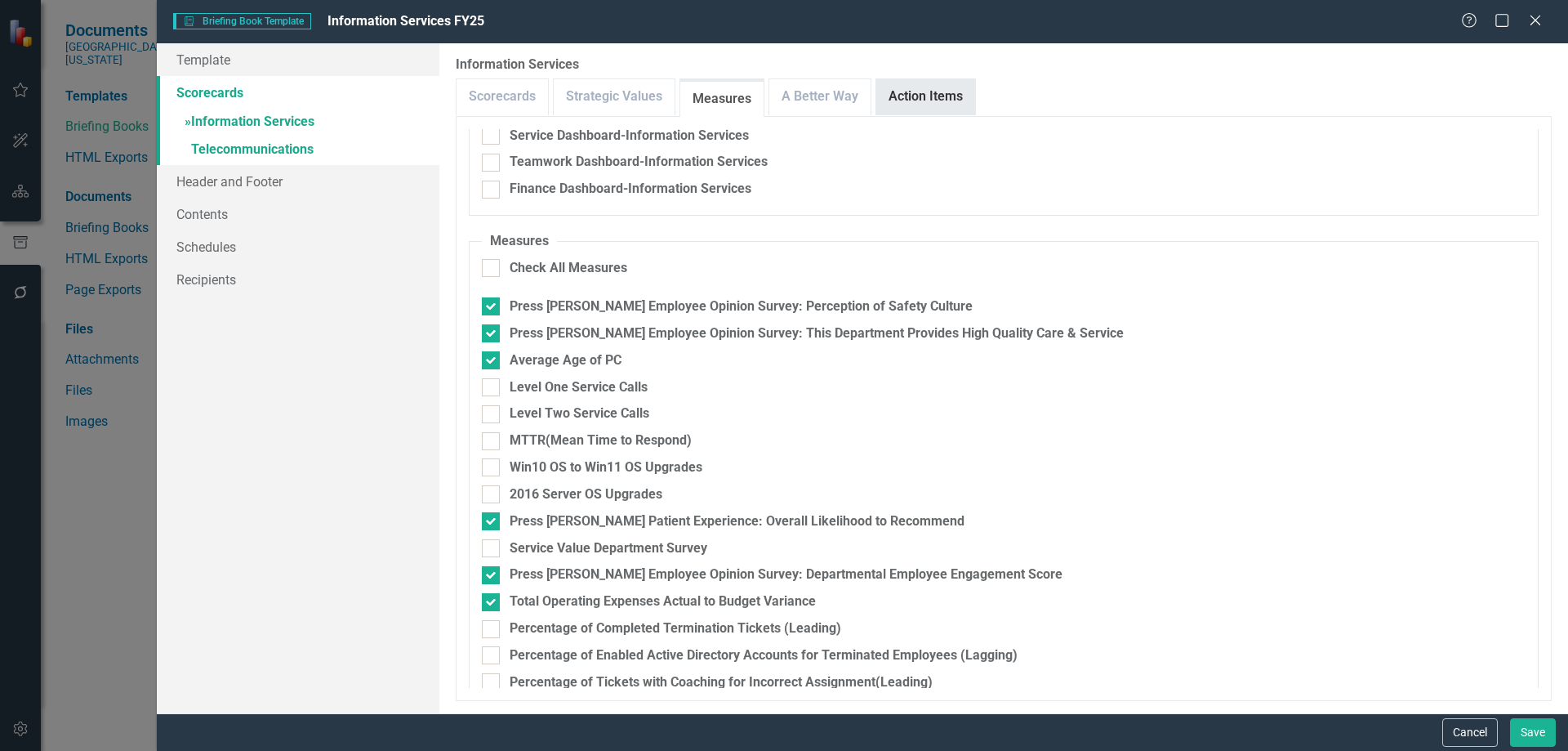
click at [903, 95] on link "Action Items" at bounding box center [926, 96] width 99 height 35
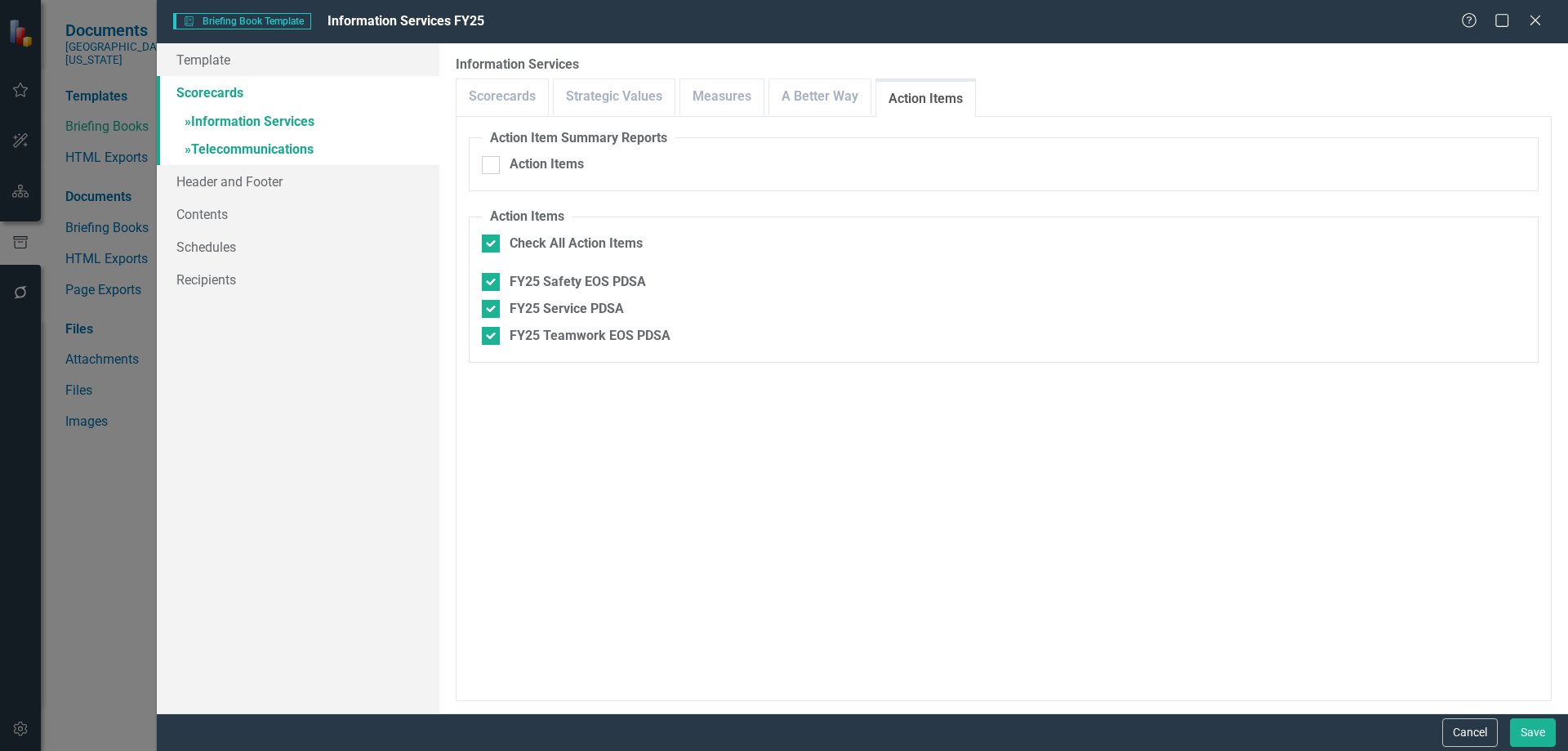
click at [233, 154] on link "» Telecommunications" at bounding box center [297, 150] width 282 height 29
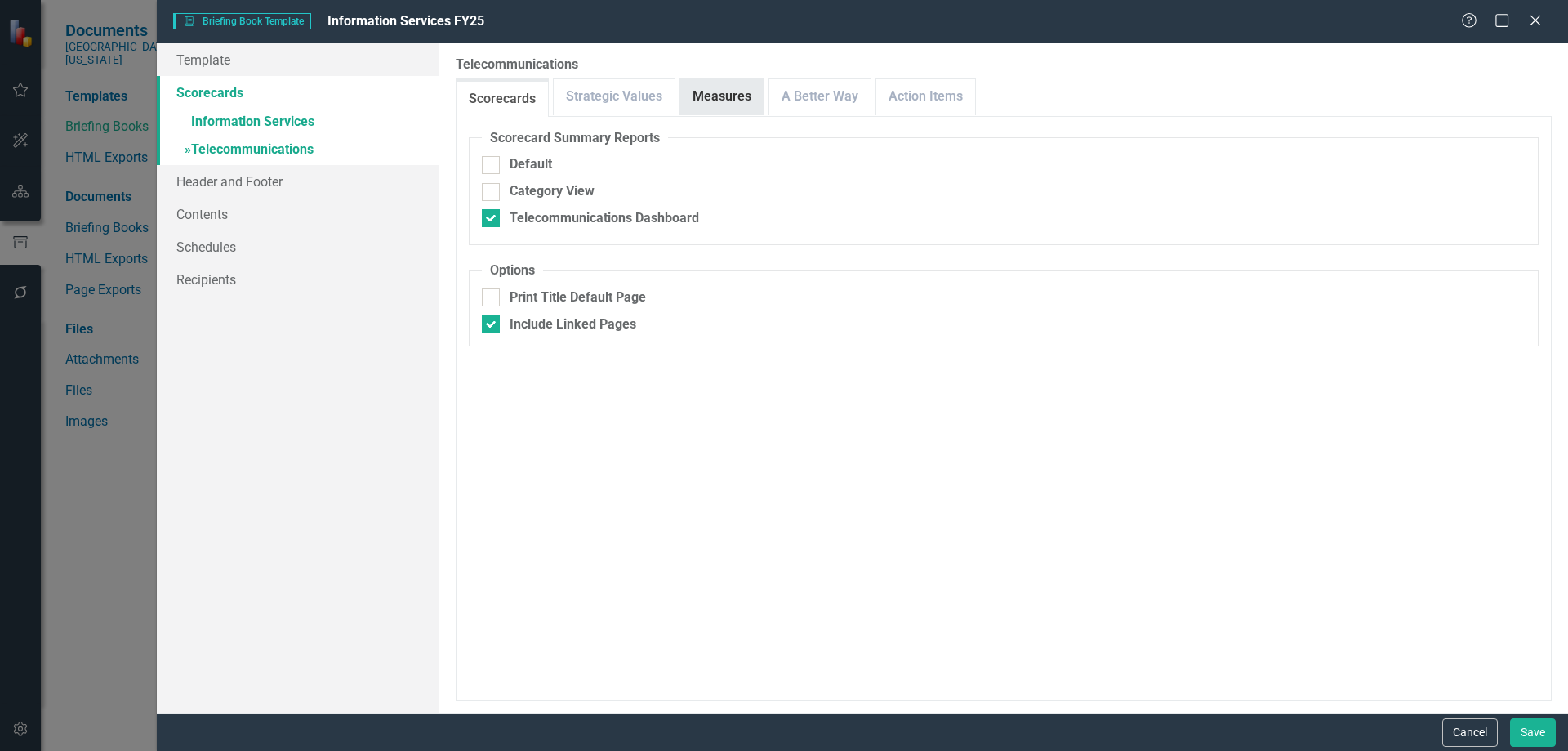
click at [712, 95] on link "Measures" at bounding box center [722, 96] width 83 height 35
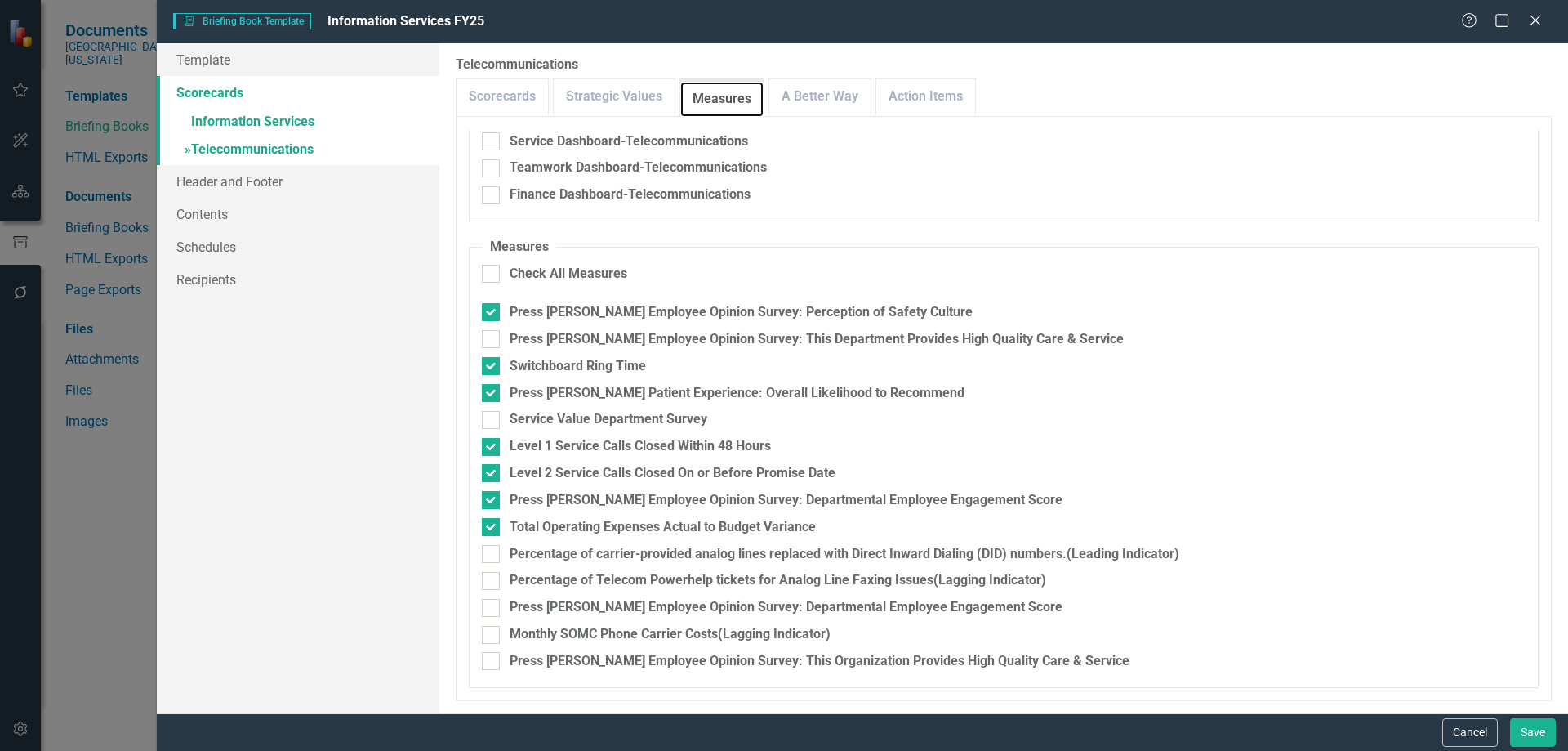
scroll to position [0, 0]
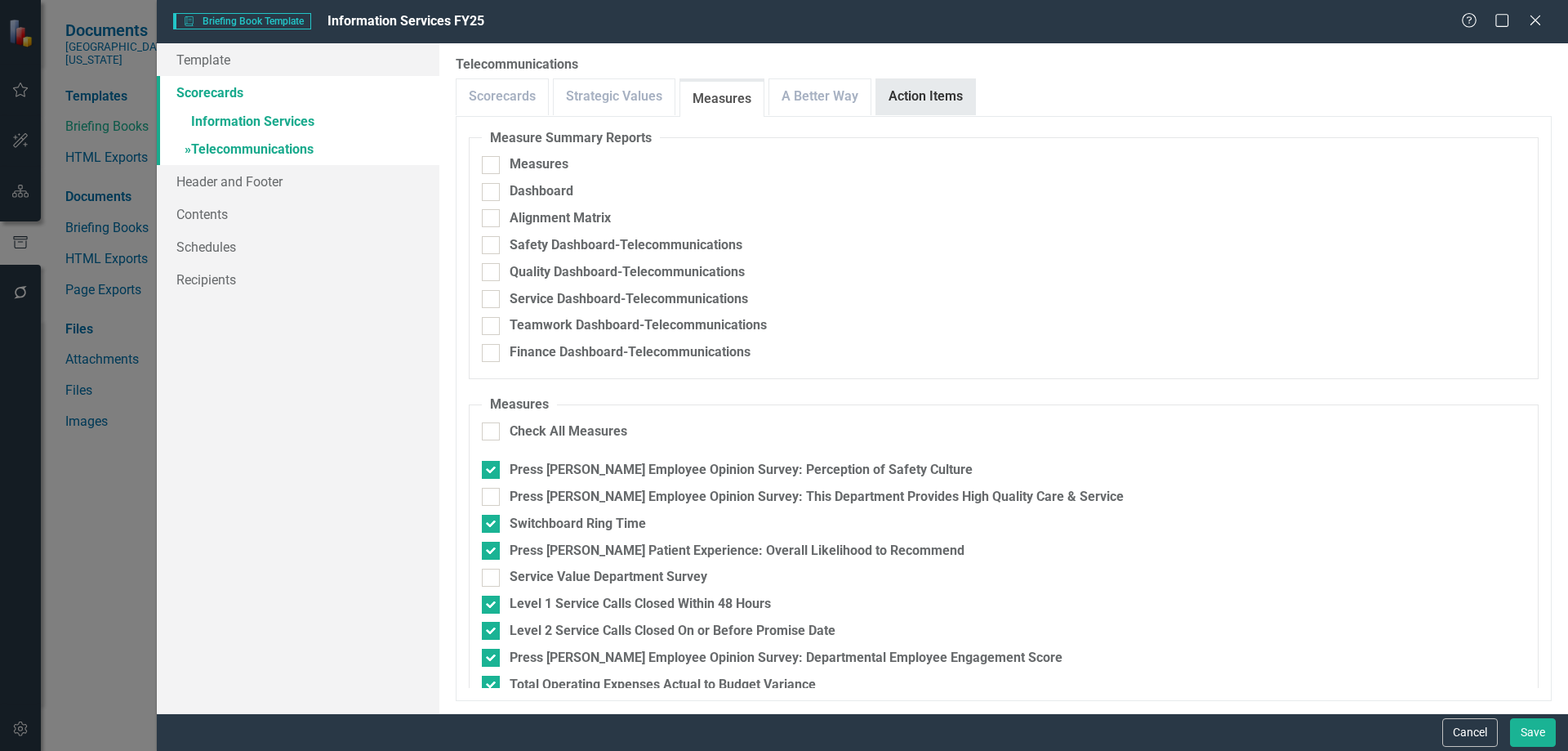
click at [911, 93] on link "Action Items" at bounding box center [926, 96] width 99 height 35
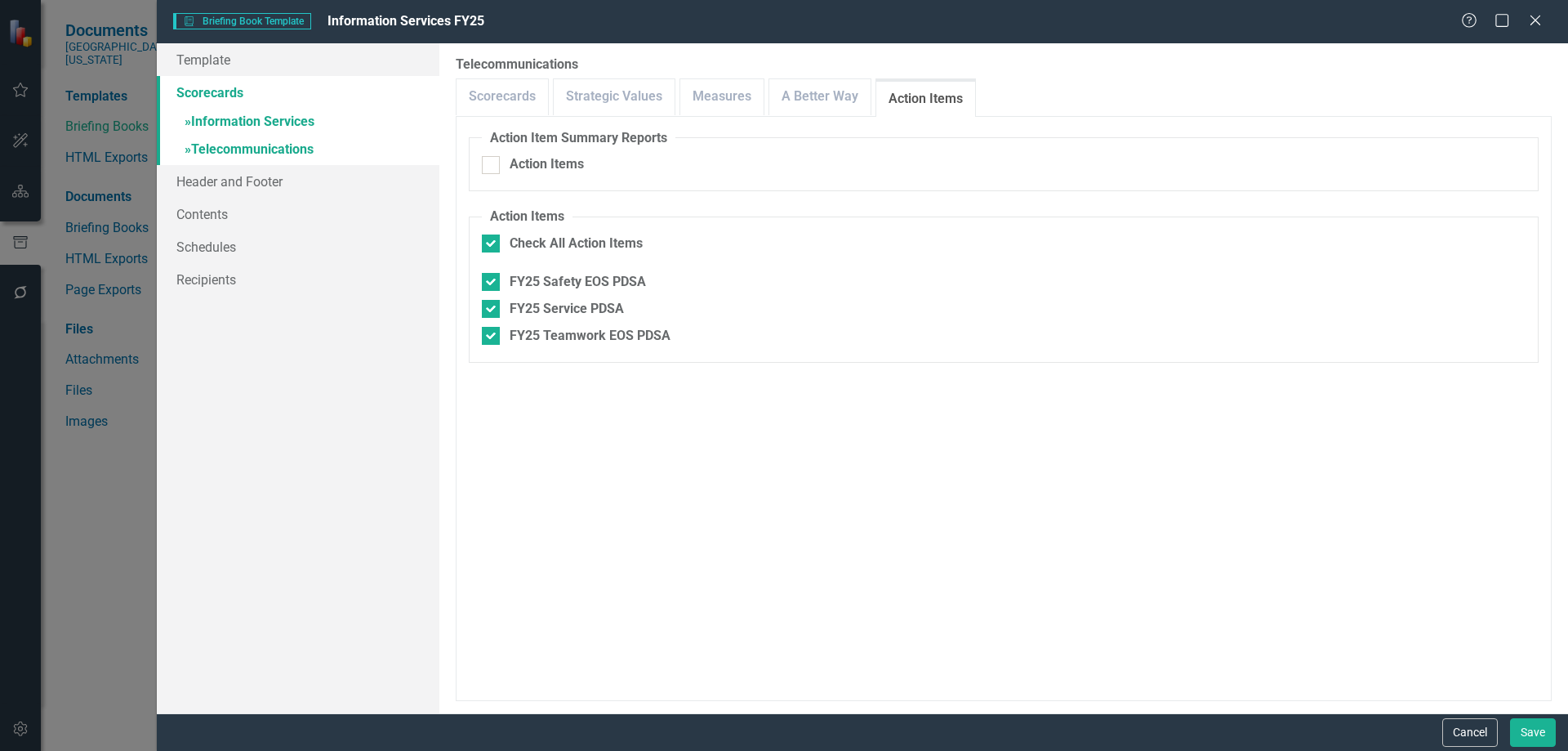
click at [232, 122] on link "» Information Services" at bounding box center [297, 123] width 282 height 29
click at [199, 59] on link "Template" at bounding box center [297, 60] width 282 height 33
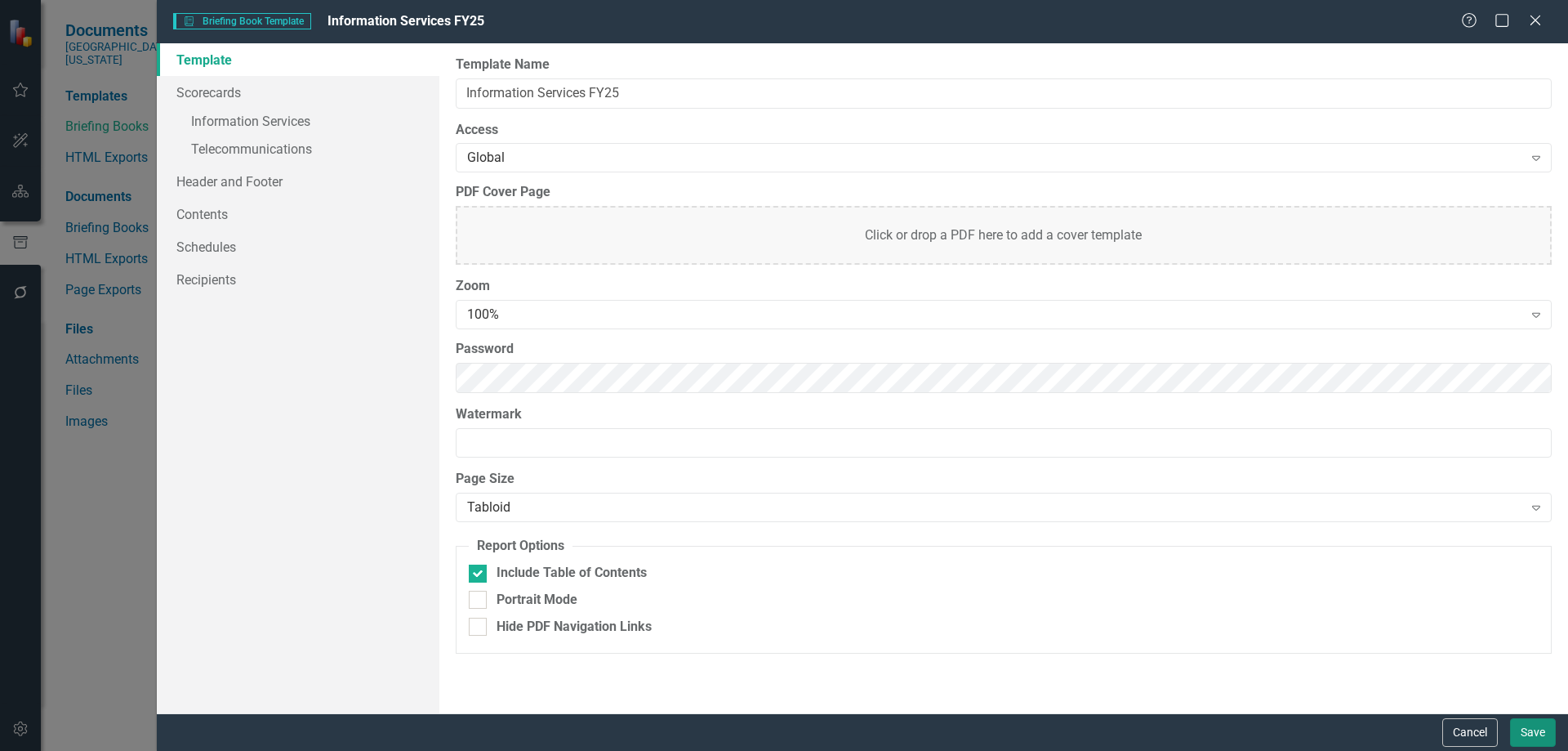
click at [1524, 730] on button "Save" at bounding box center [1532, 732] width 46 height 29
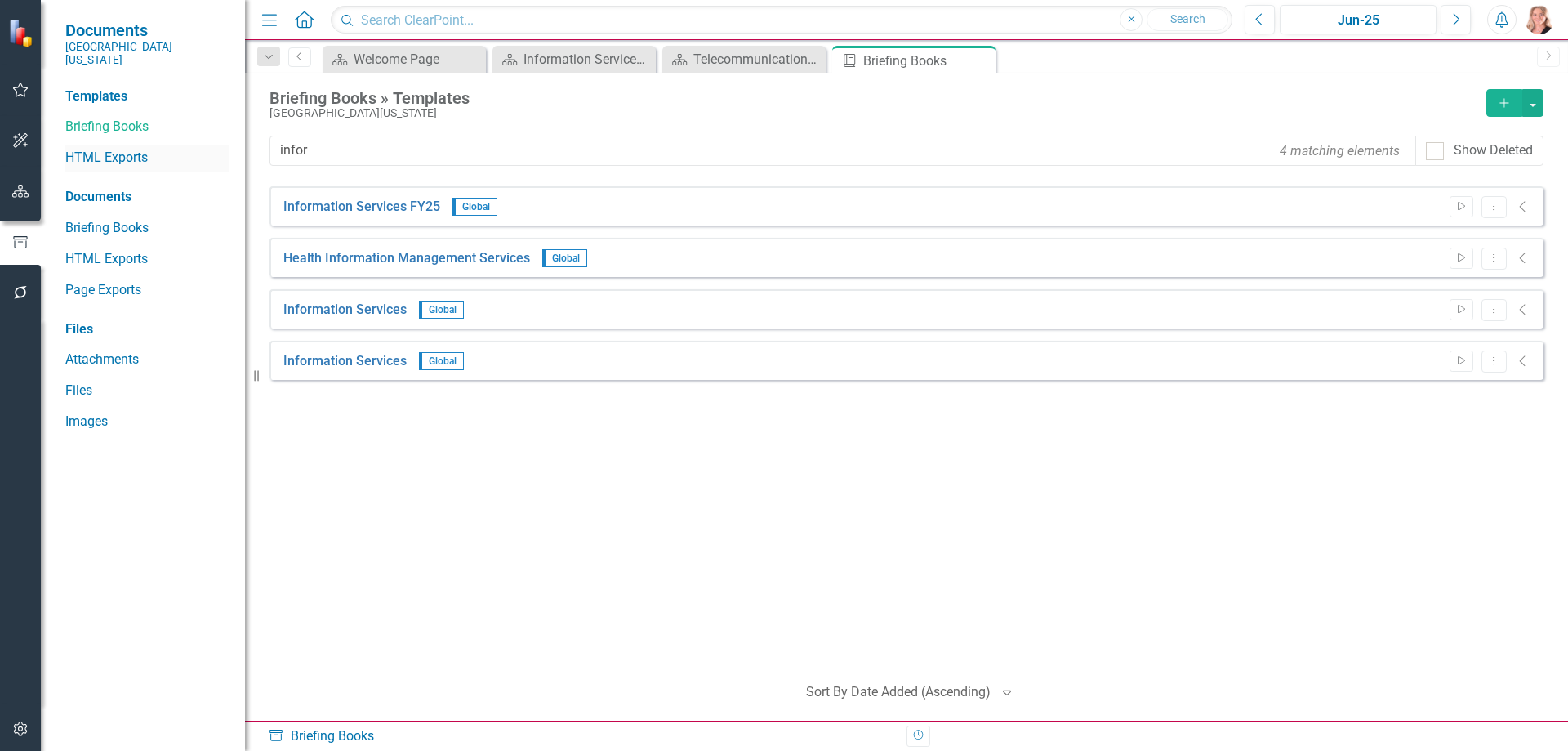
click at [95, 149] on link "HTML Exports" at bounding box center [147, 158] width 163 height 19
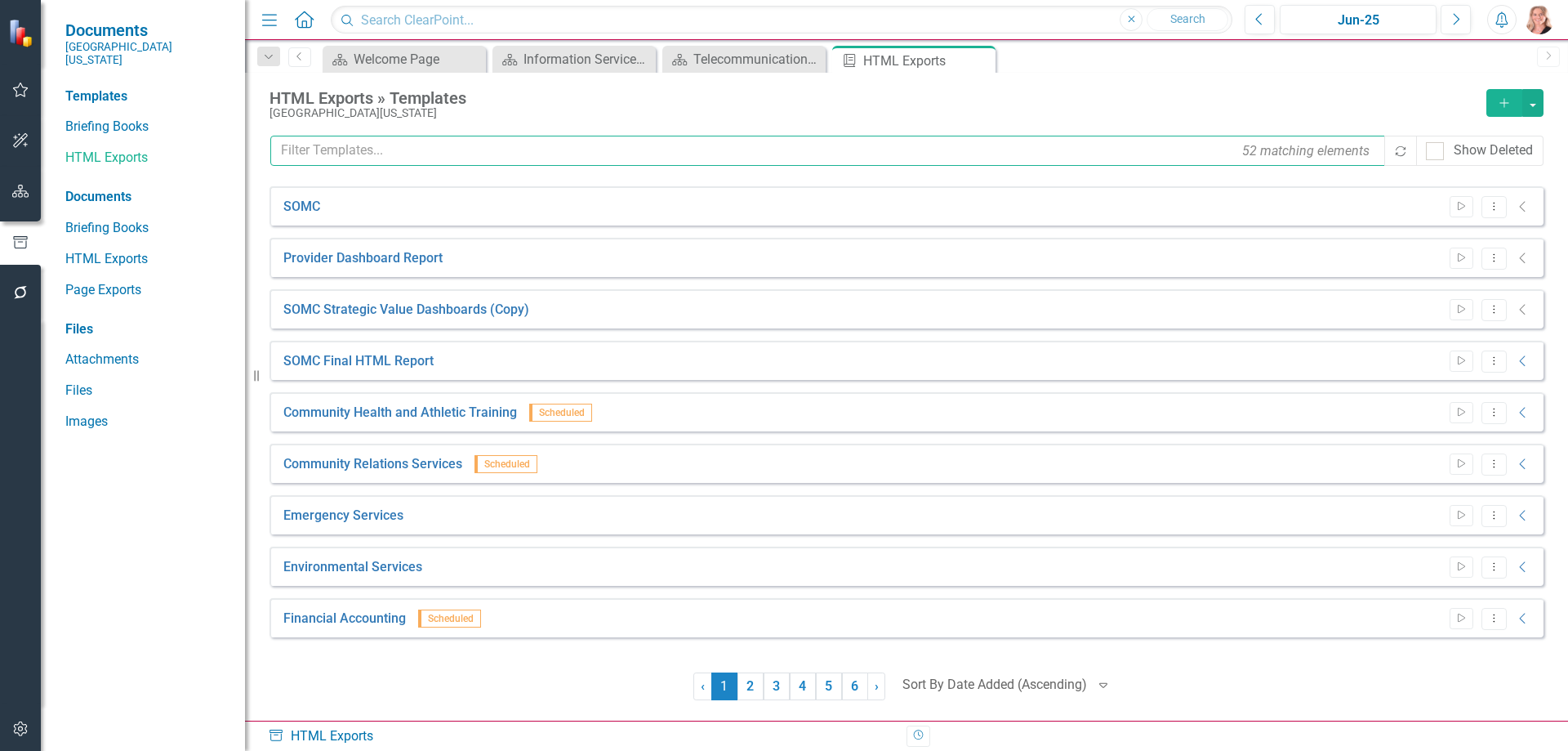
click at [522, 152] on input "text" at bounding box center [828, 150] width 1117 height 30
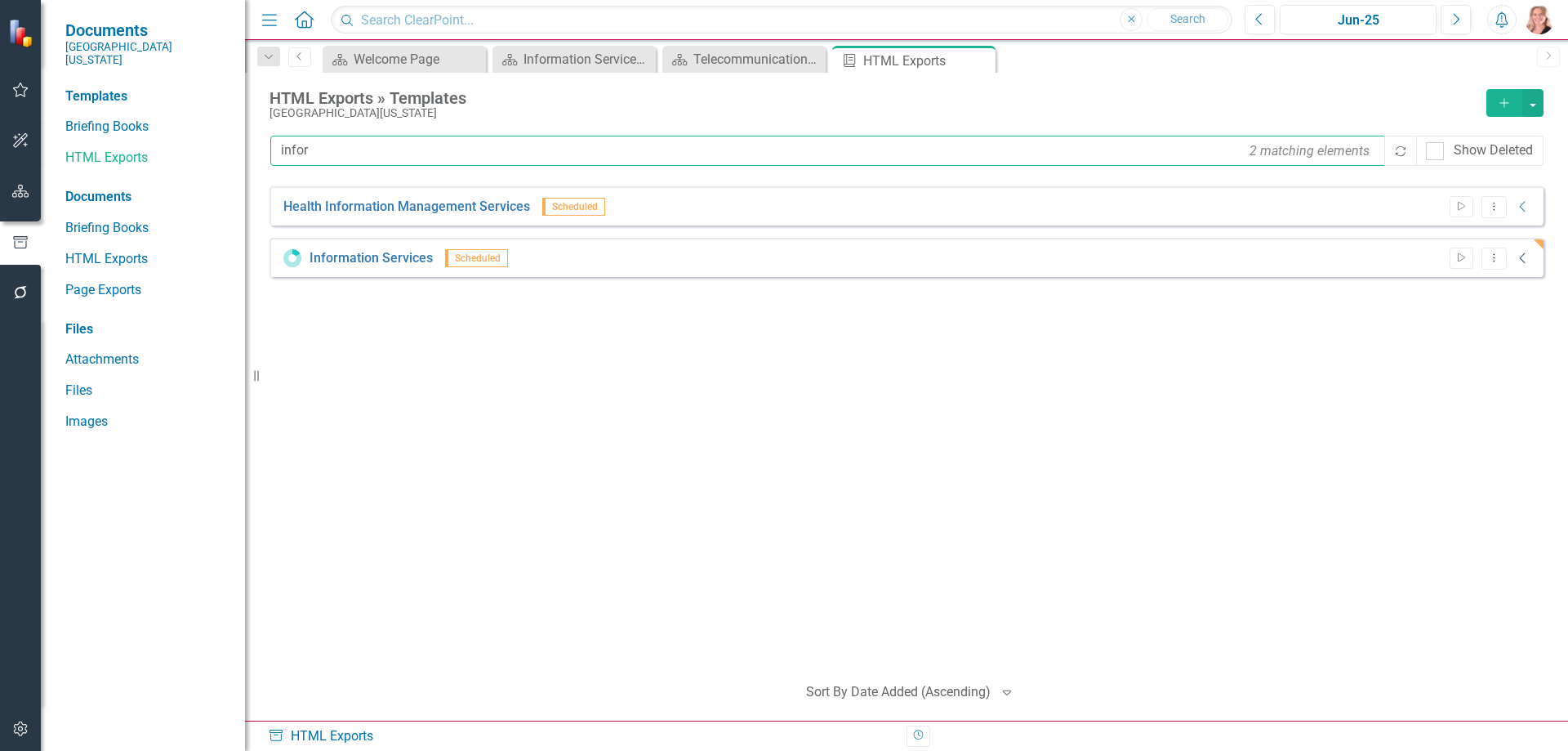
type input "infor"
click at [1527, 260] on icon "Collapse" at bounding box center [1523, 257] width 17 height 13
click at [1497, 261] on icon "Dropdown Menu" at bounding box center [1494, 257] width 14 height 10
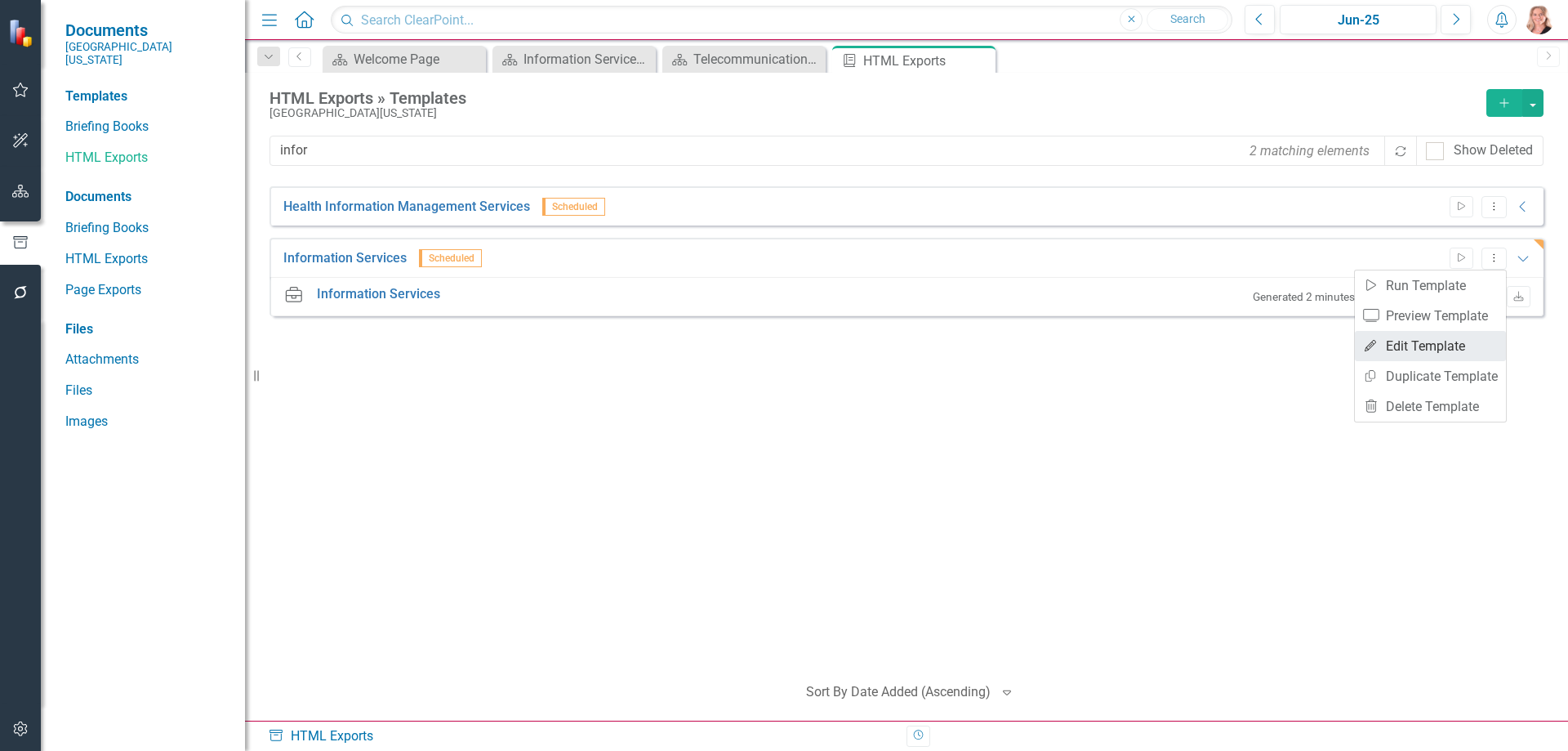
click at [1402, 344] on link "Edit Edit Template" at bounding box center [1431, 346] width 151 height 30
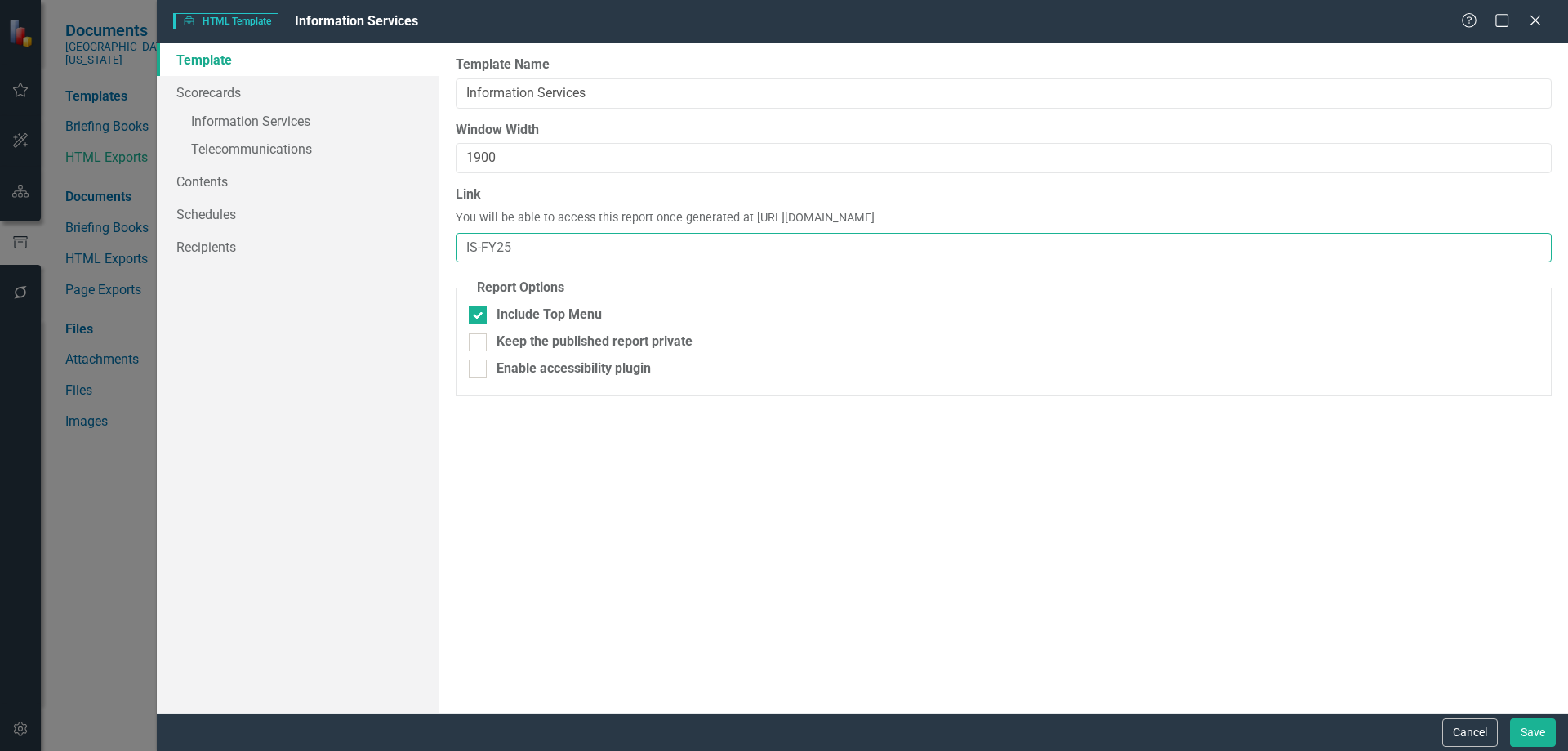
click at [526, 249] on input "IS-FY25" at bounding box center [1003, 248] width 1096 height 30
type input "IS"
click at [274, 118] on link "» Information Services" at bounding box center [297, 123] width 282 height 29
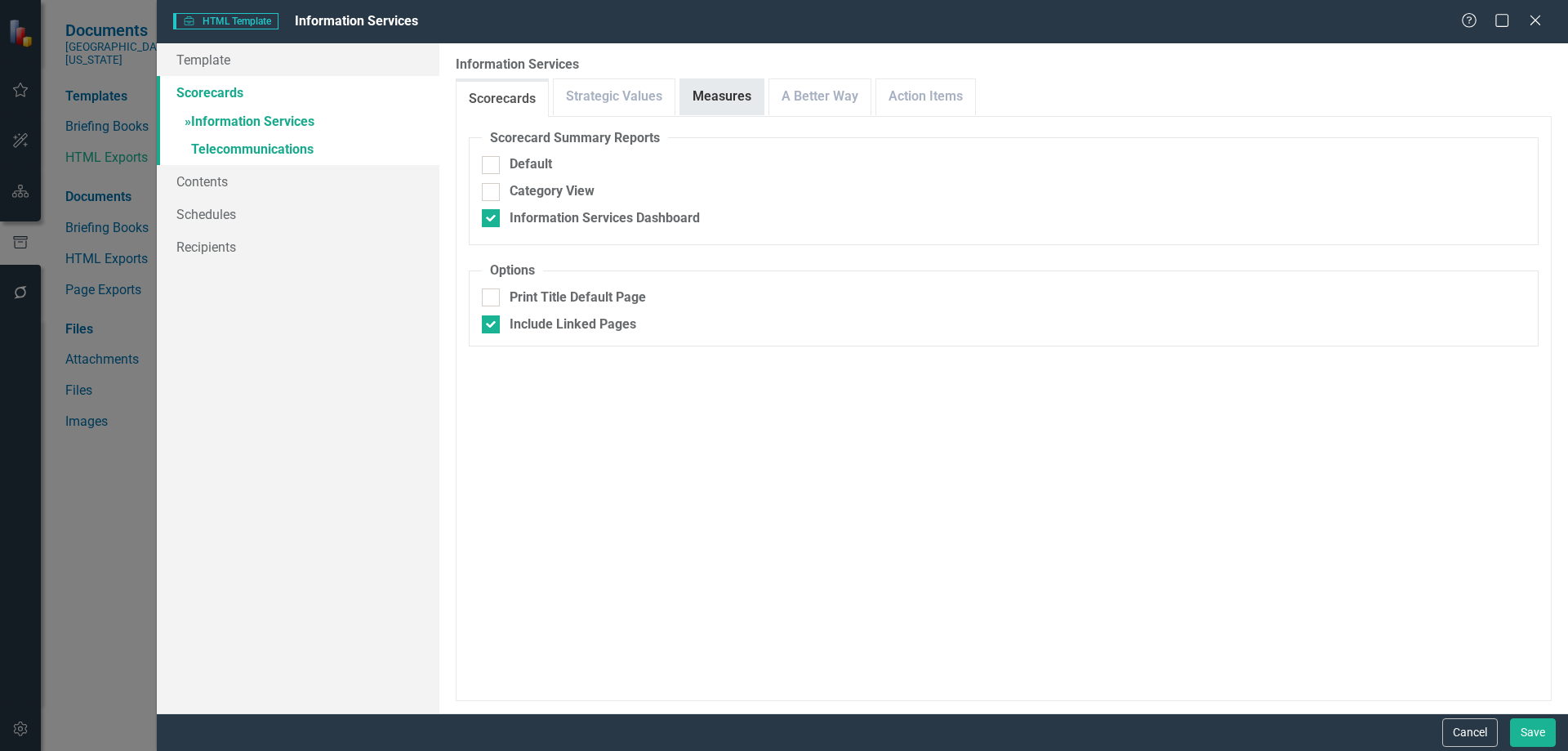
click at [722, 104] on link "Measures" at bounding box center [722, 96] width 83 height 35
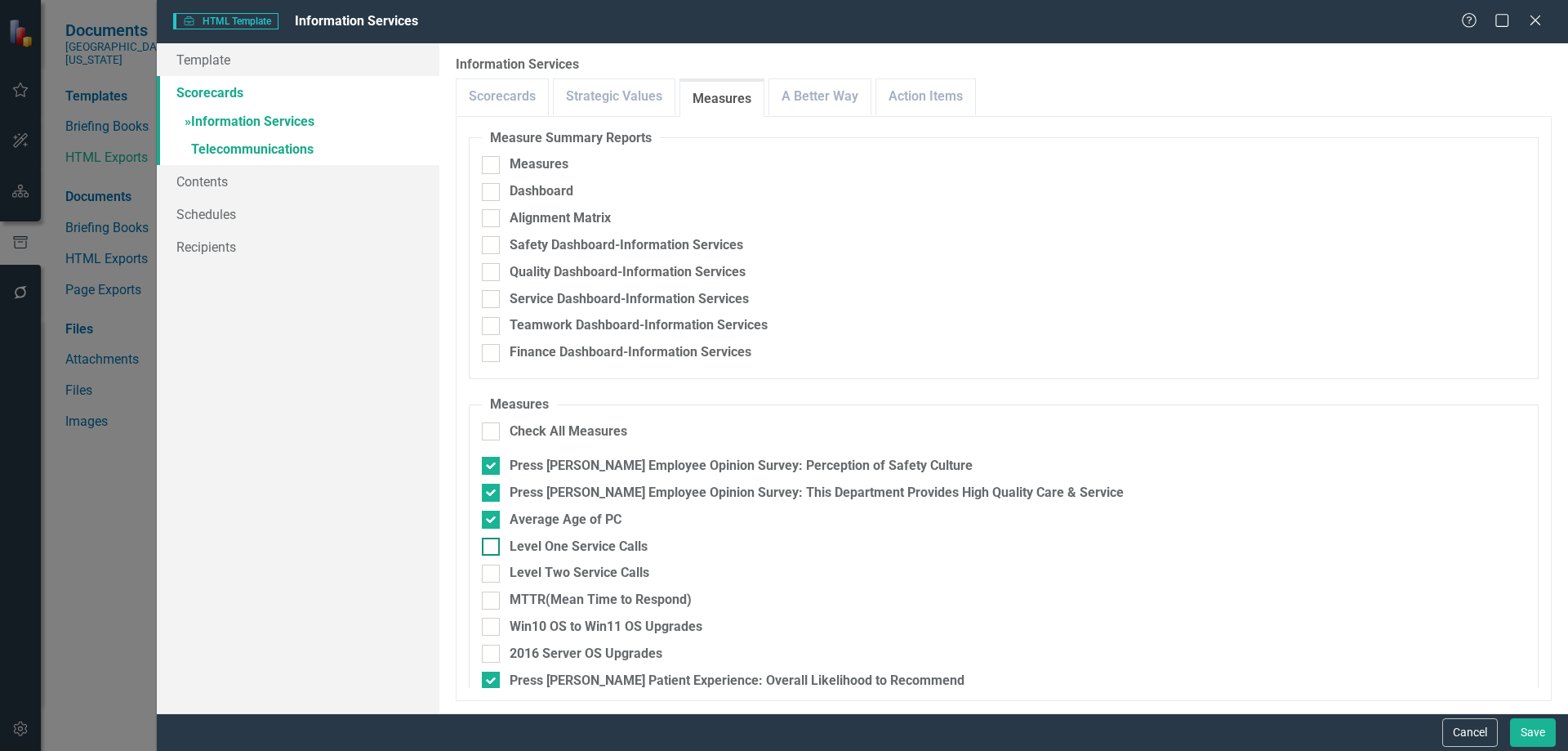
click at [496, 548] on div at bounding box center [490, 546] width 18 height 18
click at [493, 548] on input "Level One Service Calls" at bounding box center [487, 542] width 10 height 10
checkbox input "true"
click at [494, 574] on div at bounding box center [490, 573] width 18 height 18
click at [493, 574] on input "Level Two Service Calls" at bounding box center [487, 569] width 10 height 10
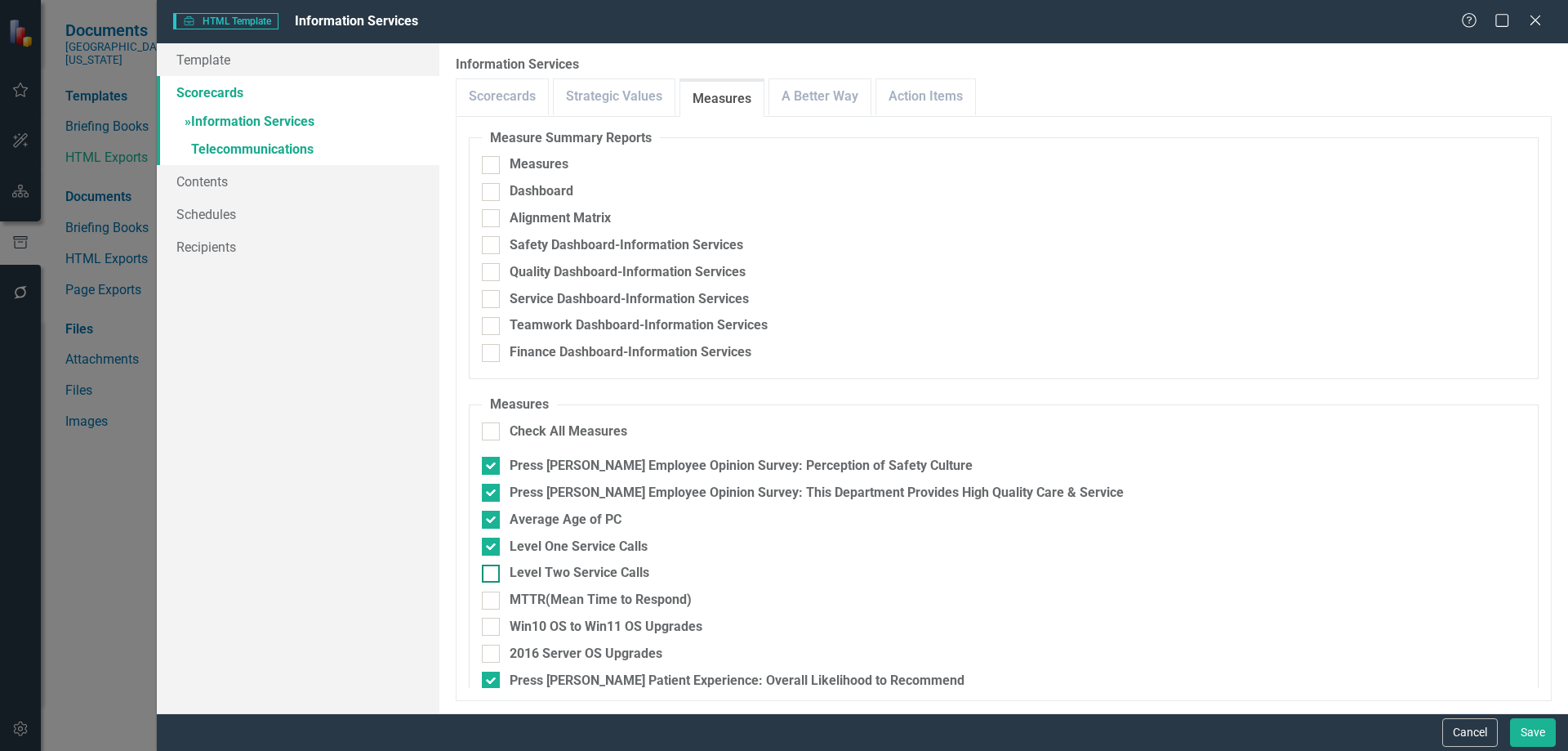
checkbox input "true"
click at [491, 596] on input "MTTR(Mean Time to Respond)" at bounding box center [487, 596] width 10 height 10
checkbox input "true"
click at [492, 628] on input "Win10 OS to Win11 OS Upgrades" at bounding box center [487, 622] width 10 height 10
checkbox input "true"
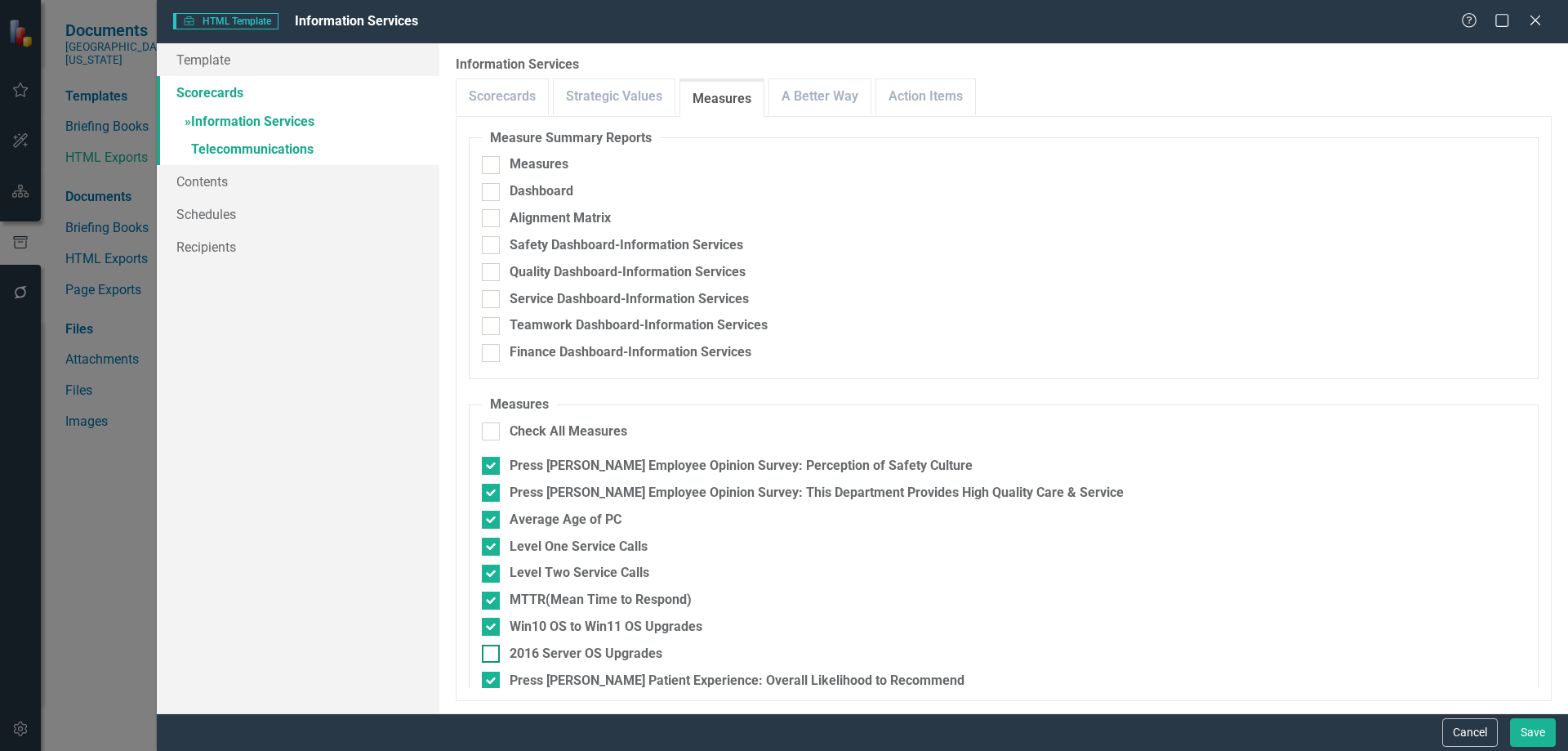
click at [495, 657] on div at bounding box center [490, 653] width 18 height 18
click at [493, 655] on input "2016 Server OS Upgrades" at bounding box center [487, 649] width 10 height 10
checkbox input "true"
click at [828, 102] on link "A Better Way" at bounding box center [820, 96] width 102 height 35
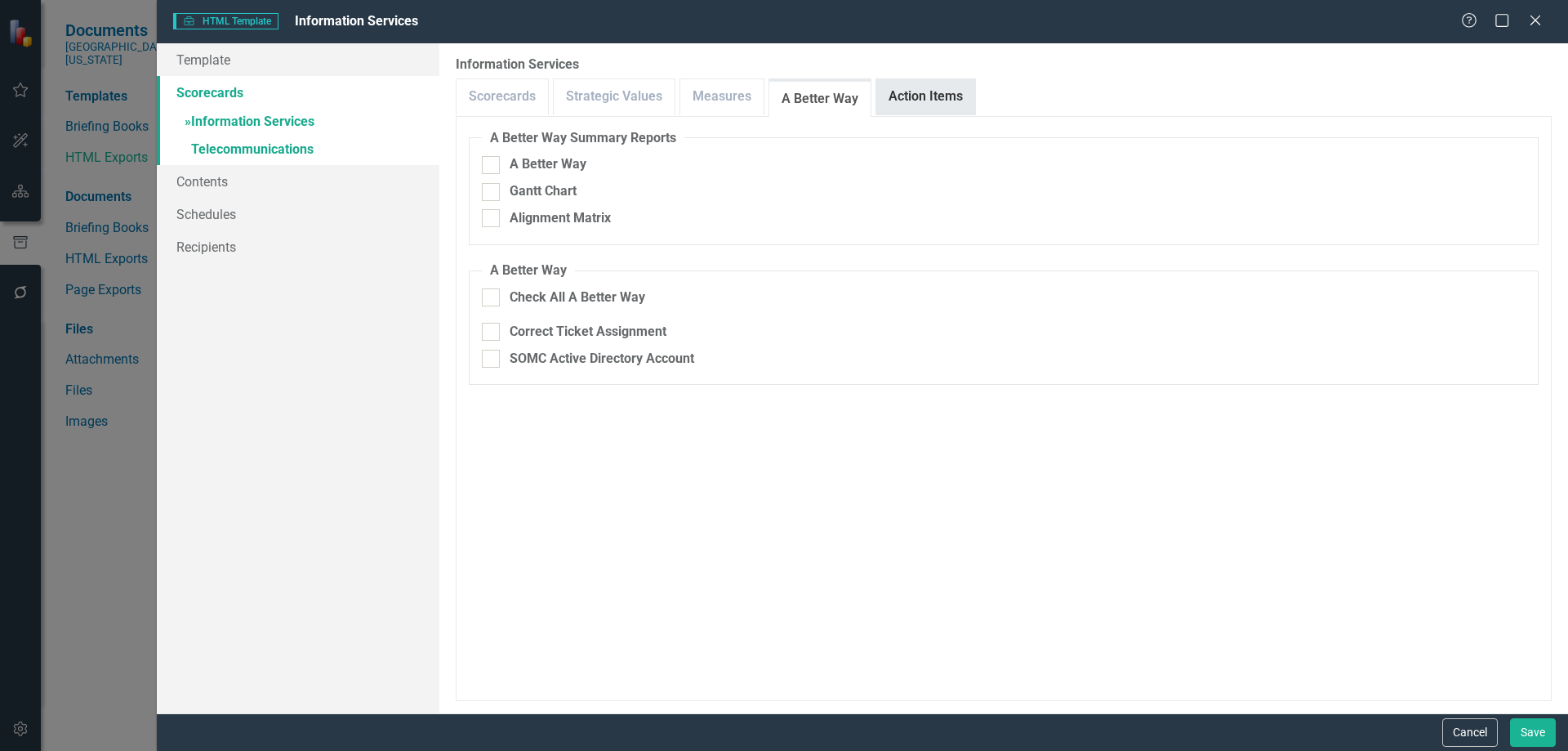
click at [914, 98] on link "Action Items" at bounding box center [926, 96] width 99 height 35
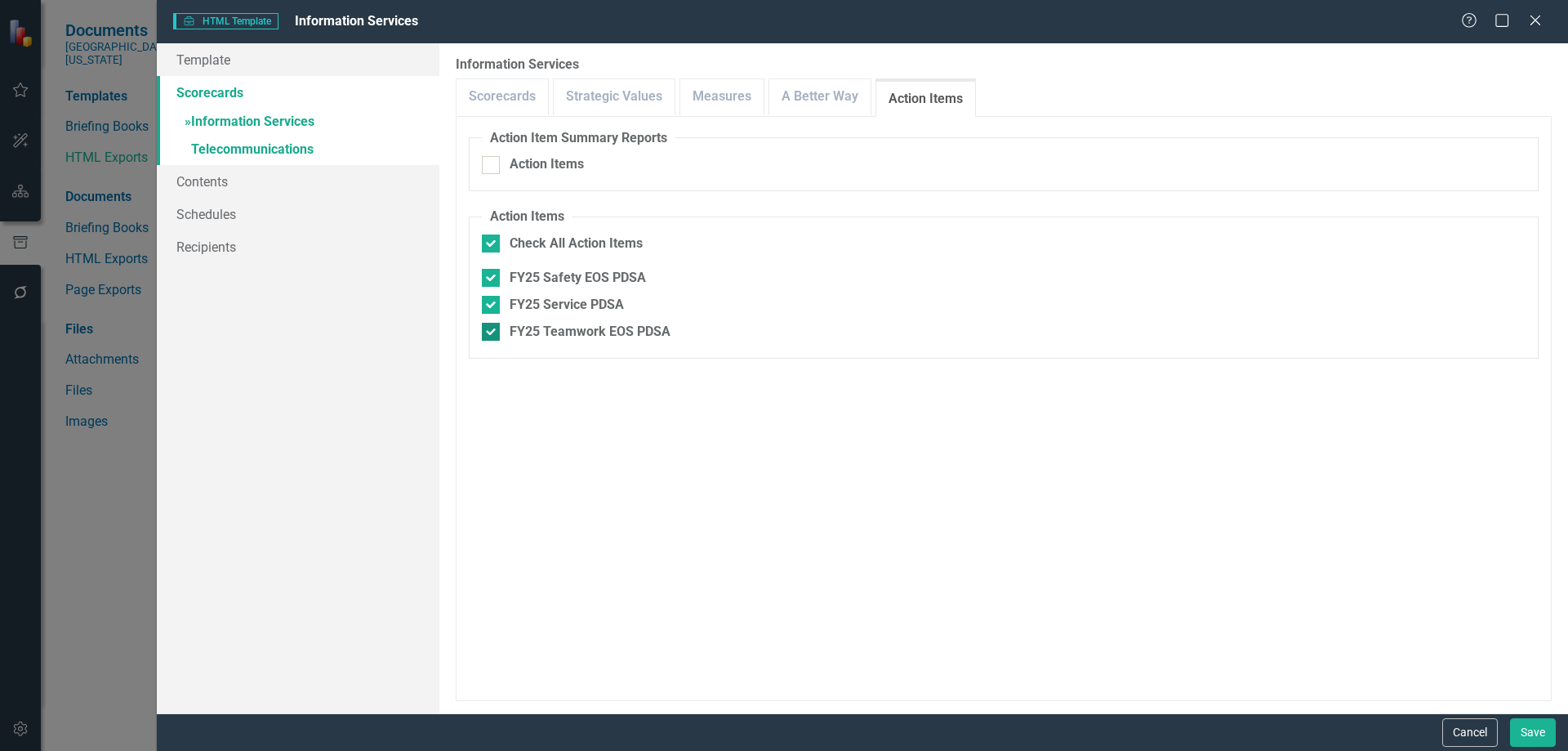
click at [488, 330] on input "FY25 Teamwork EOS PDSA" at bounding box center [487, 328] width 10 height 10
checkbox input "false"
click at [490, 306] on input "FY25 Service PDSA" at bounding box center [487, 301] width 10 height 10
checkbox input "false"
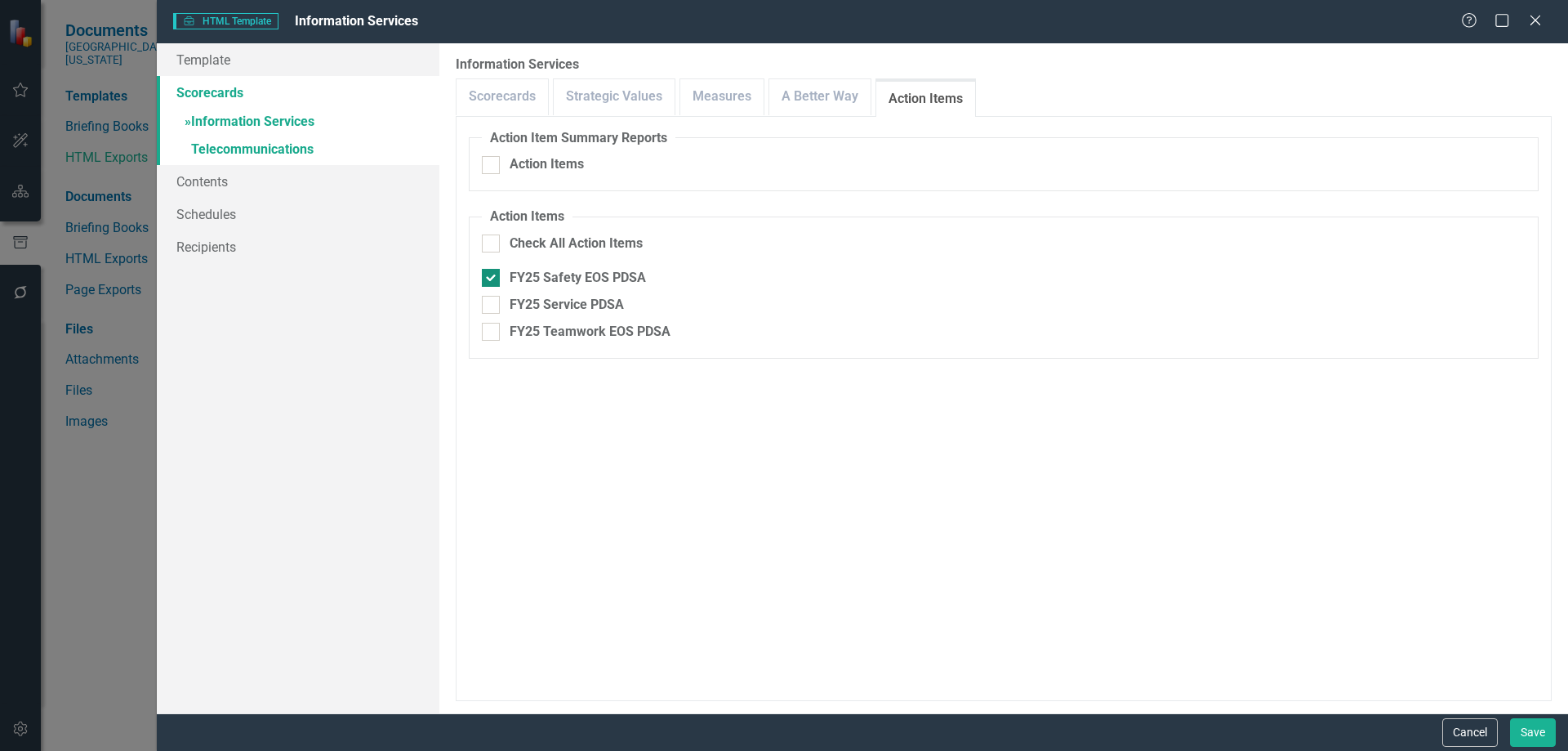
click at [489, 277] on input "FY25 Safety EOS PDSA" at bounding box center [487, 274] width 10 height 10
checkbox input "false"
click at [292, 146] on link "» Telecommunications" at bounding box center [297, 150] width 282 height 29
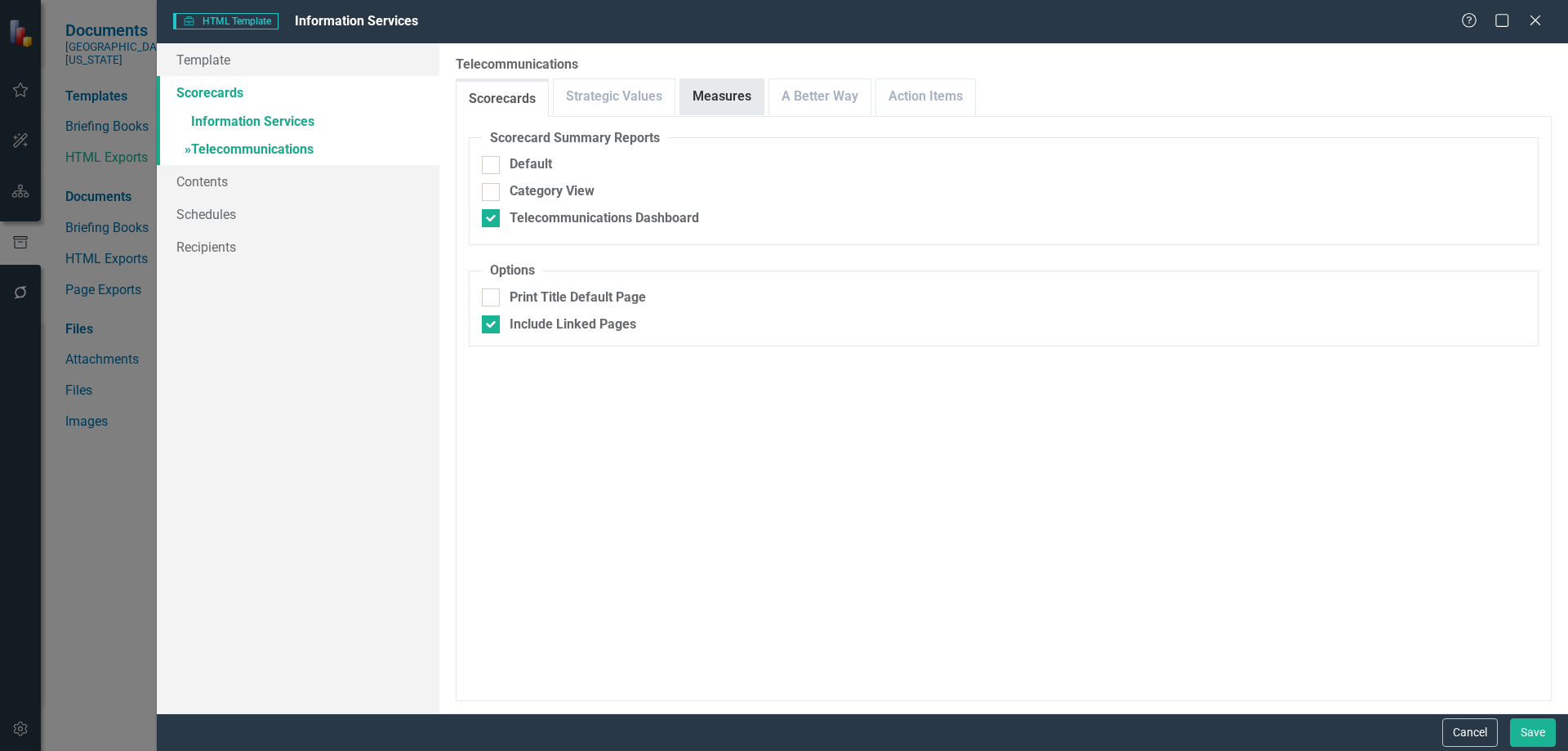
click at [723, 102] on link "Measures" at bounding box center [722, 96] width 83 height 35
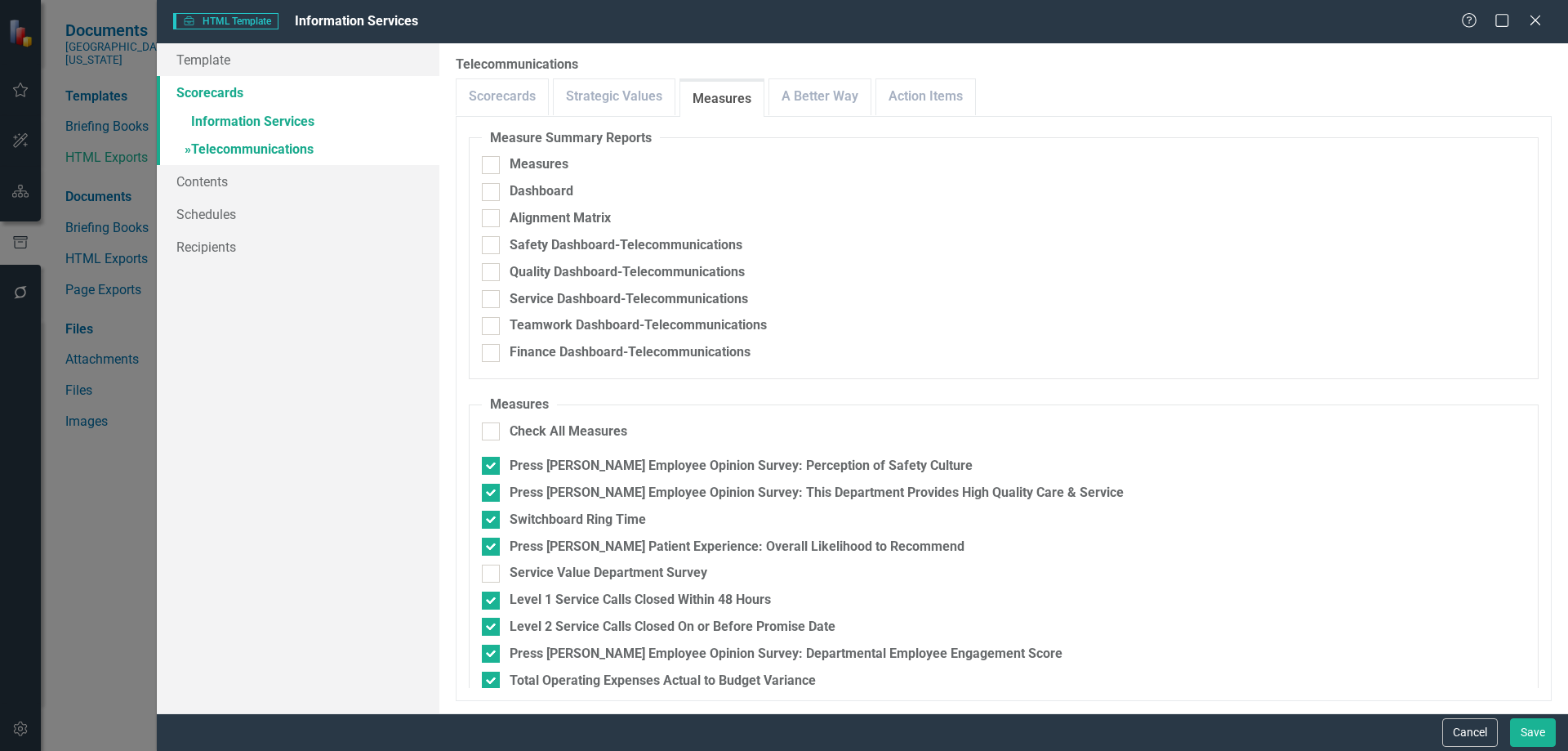
click at [476, 564] on fieldset "Measures Check All Measures Press [PERSON_NAME] Employee Opinion Survey: Percep…" at bounding box center [1003, 618] width 1070 height 446
click at [482, 572] on input "Service Value Department Survey" at bounding box center [487, 569] width 10 height 10
checkbox input "true"
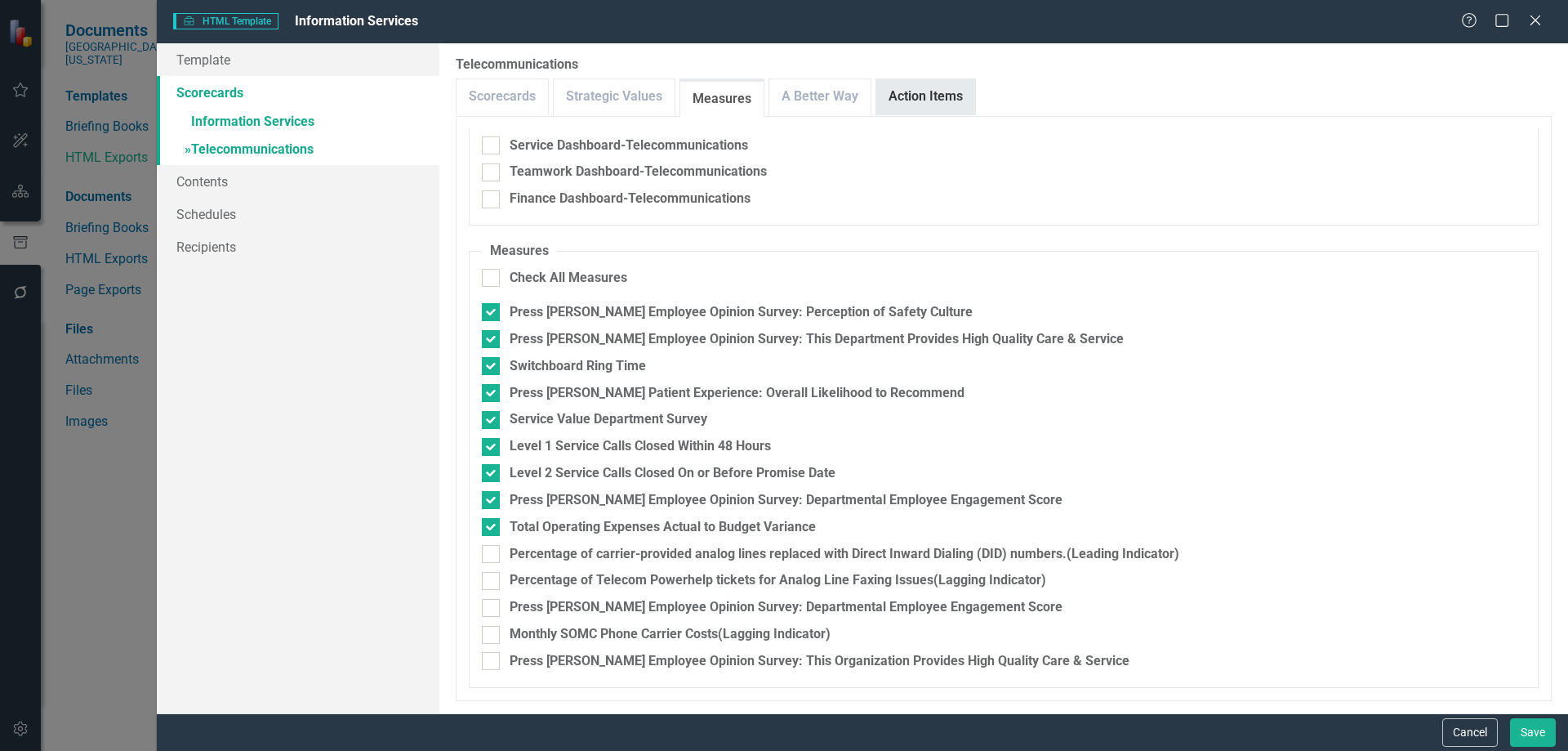
click at [900, 103] on link "Action Items" at bounding box center [926, 96] width 99 height 35
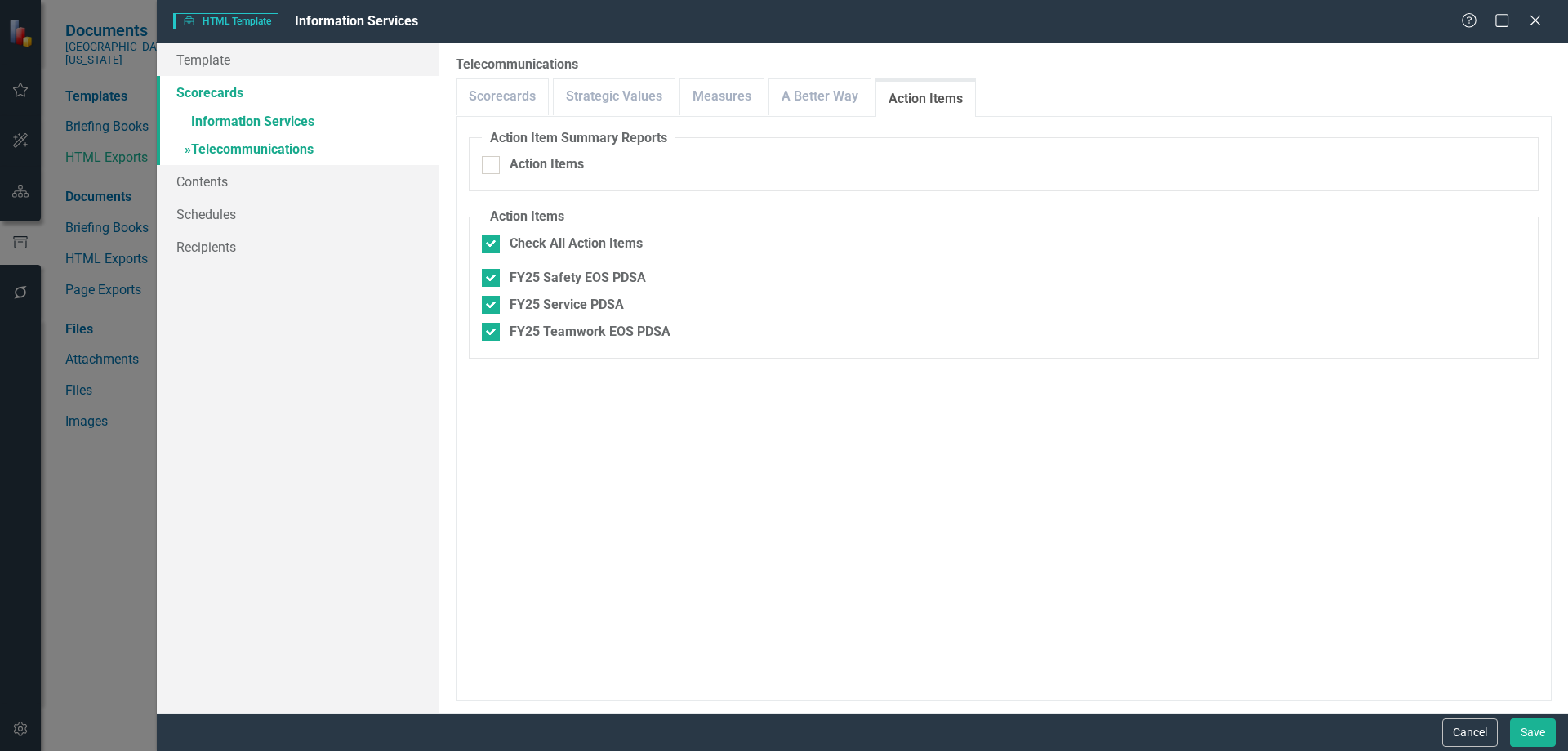
click at [495, 331] on div at bounding box center [490, 331] width 18 height 18
click at [493, 331] on input "FY25 Teamwork EOS PDSA" at bounding box center [487, 328] width 10 height 10
checkbox input "false"
click at [490, 302] on input "FY25 Service PDSA" at bounding box center [487, 301] width 10 height 10
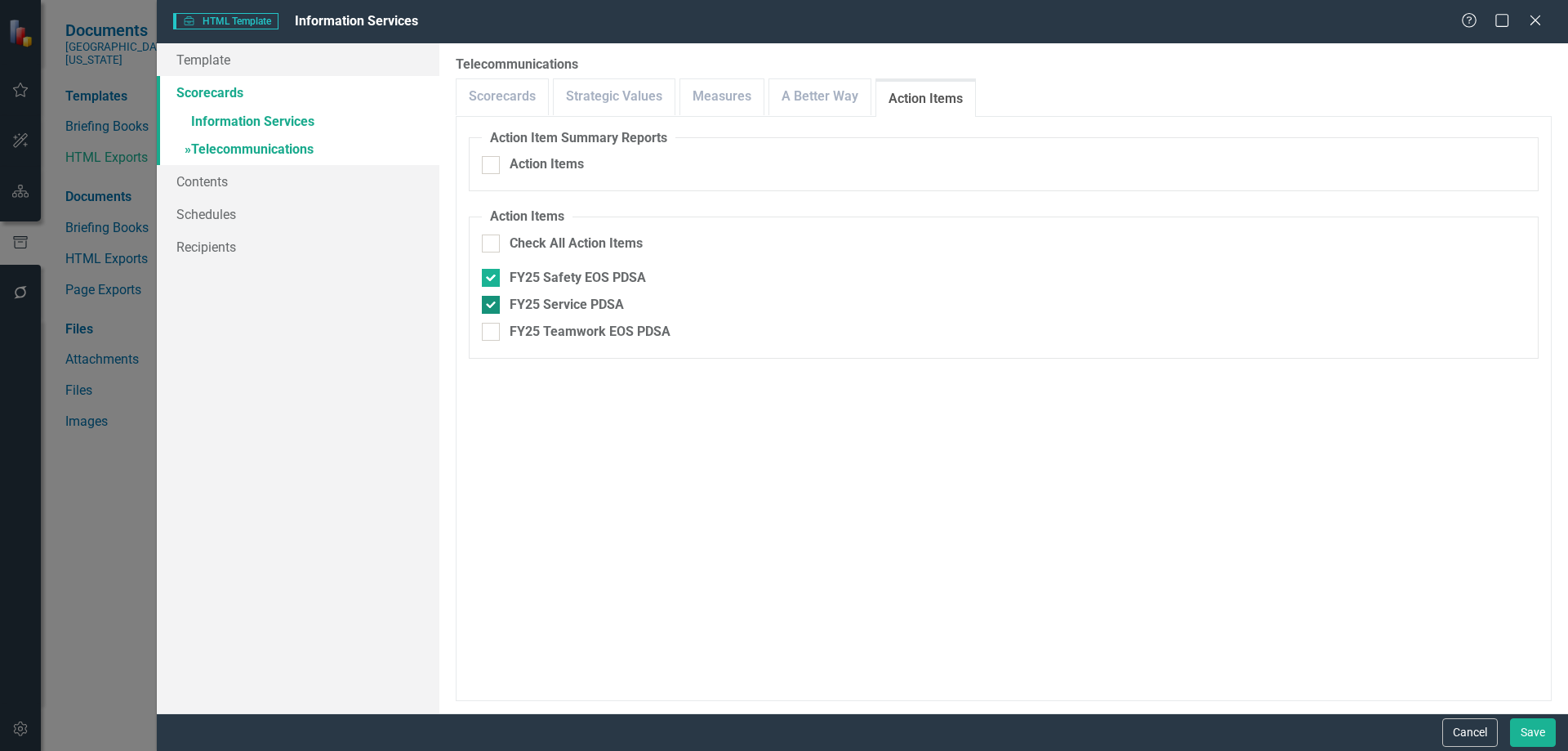
checkbox input "false"
click at [493, 280] on div at bounding box center [490, 277] width 18 height 18
click at [493, 279] on input "FY25 Safety EOS PDSA" at bounding box center [487, 274] width 10 height 10
checkbox input "false"
click at [223, 66] on link "Template" at bounding box center [297, 60] width 282 height 33
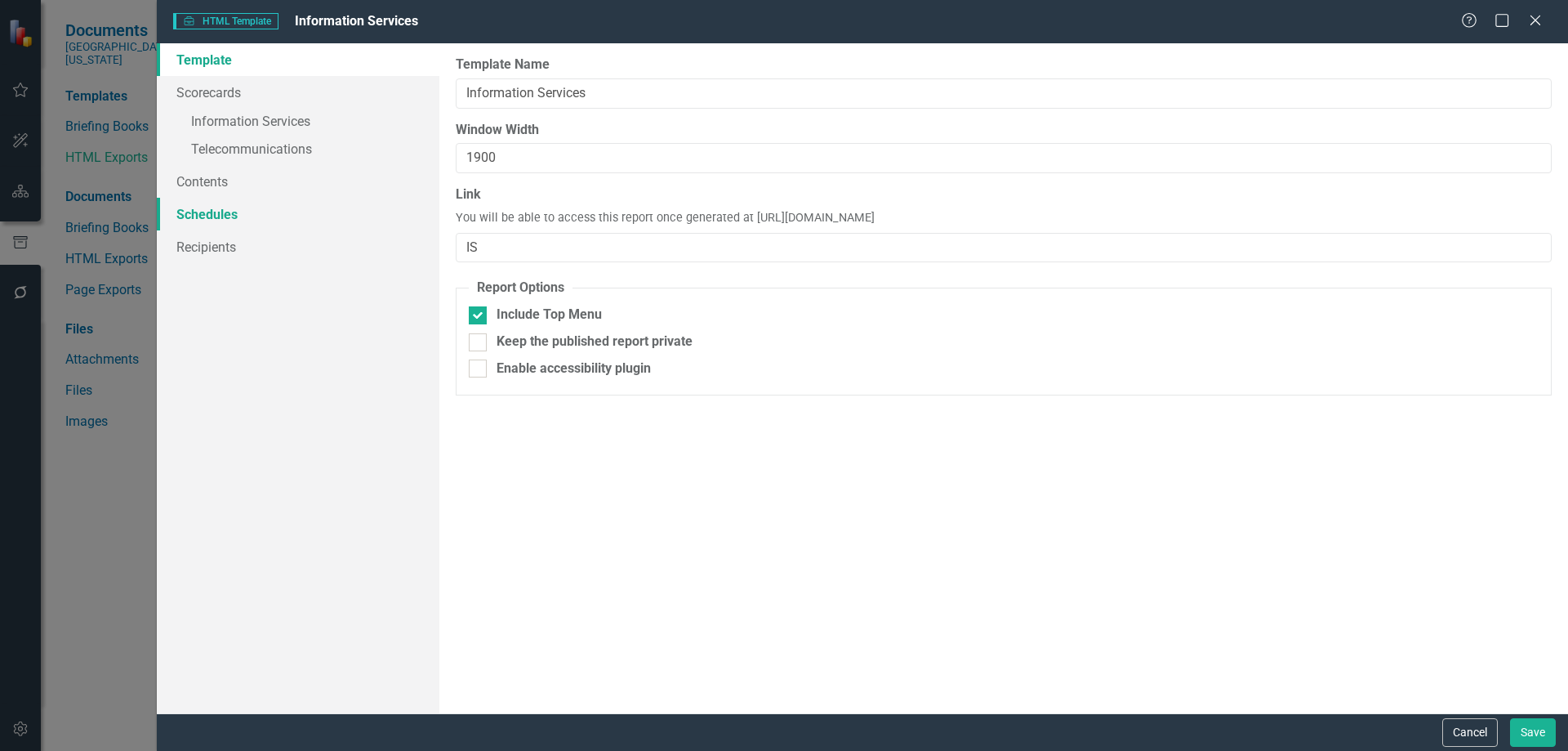
click at [216, 216] on link "Schedules" at bounding box center [297, 214] width 282 height 33
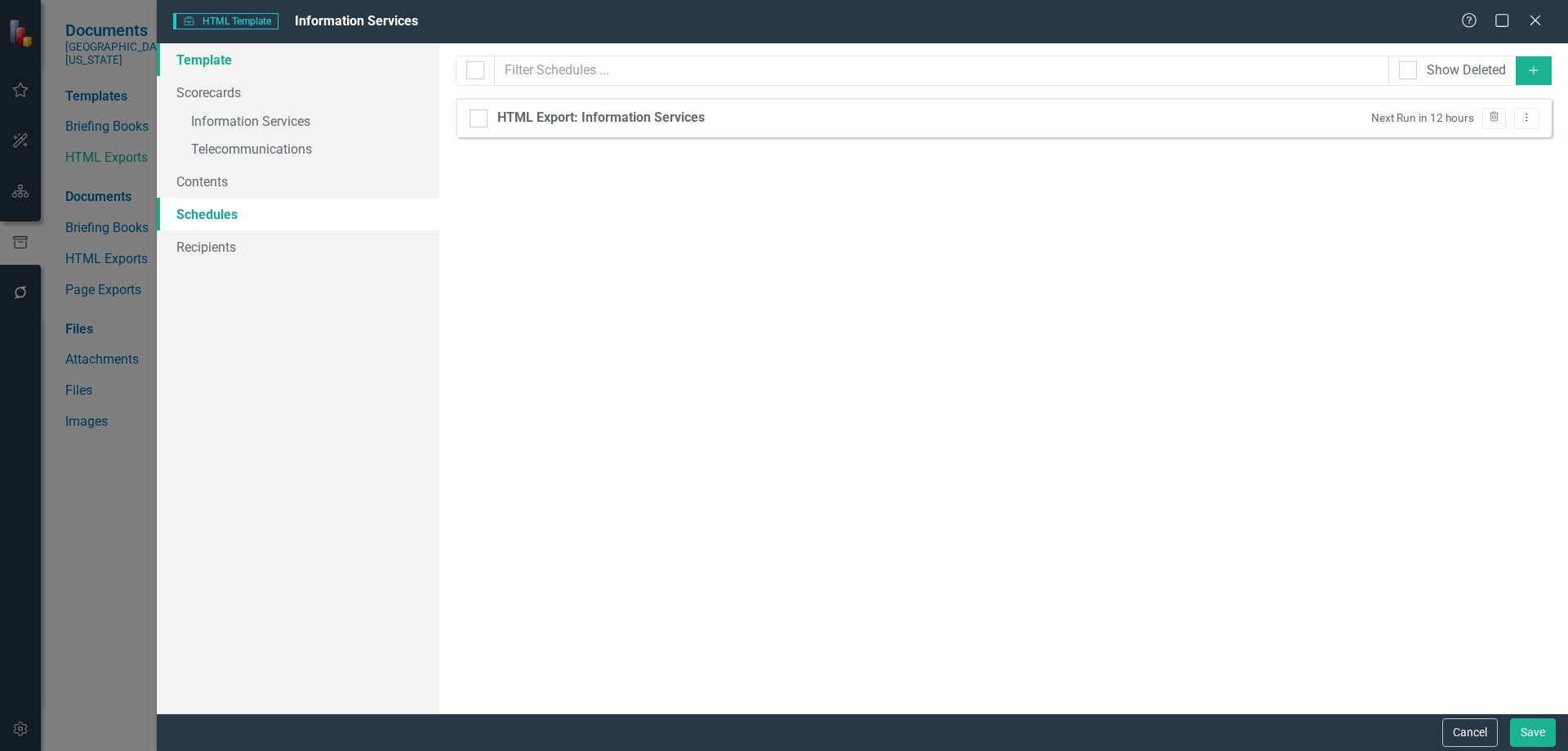
click at [229, 63] on link "Template" at bounding box center [297, 60] width 282 height 33
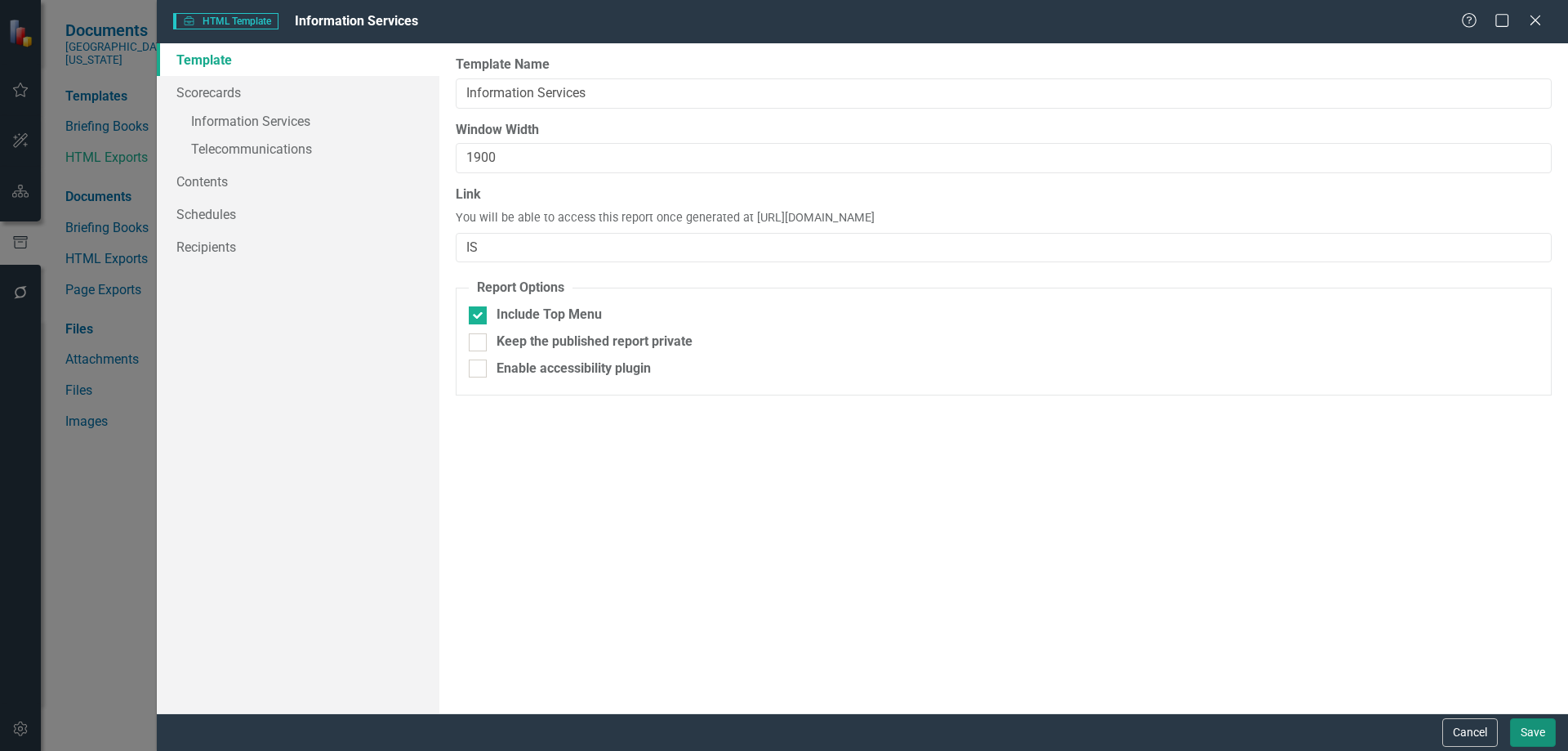
click at [1530, 727] on button "Save" at bounding box center [1532, 732] width 46 height 29
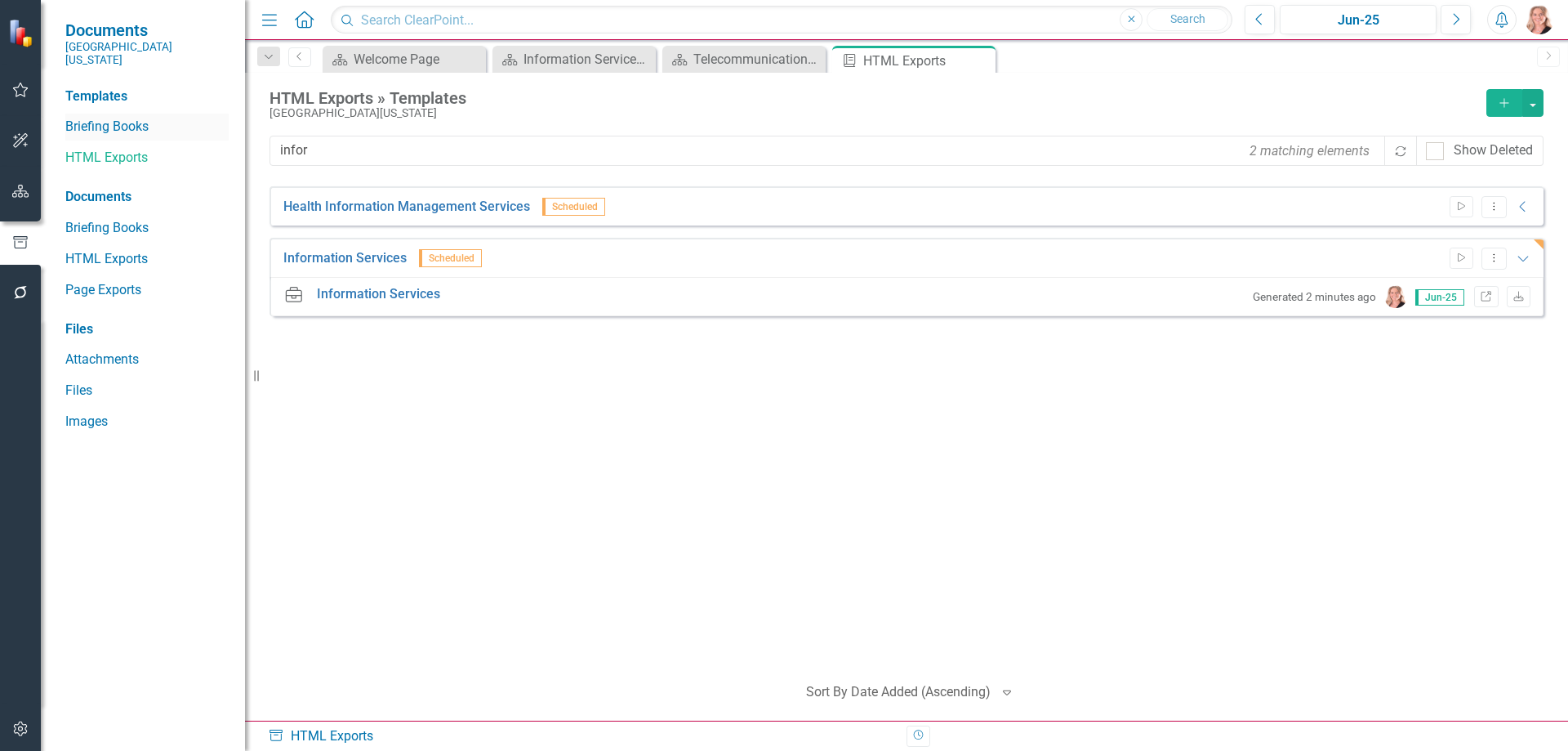
click at [101, 117] on link "Briefing Books" at bounding box center [147, 127] width 163 height 19
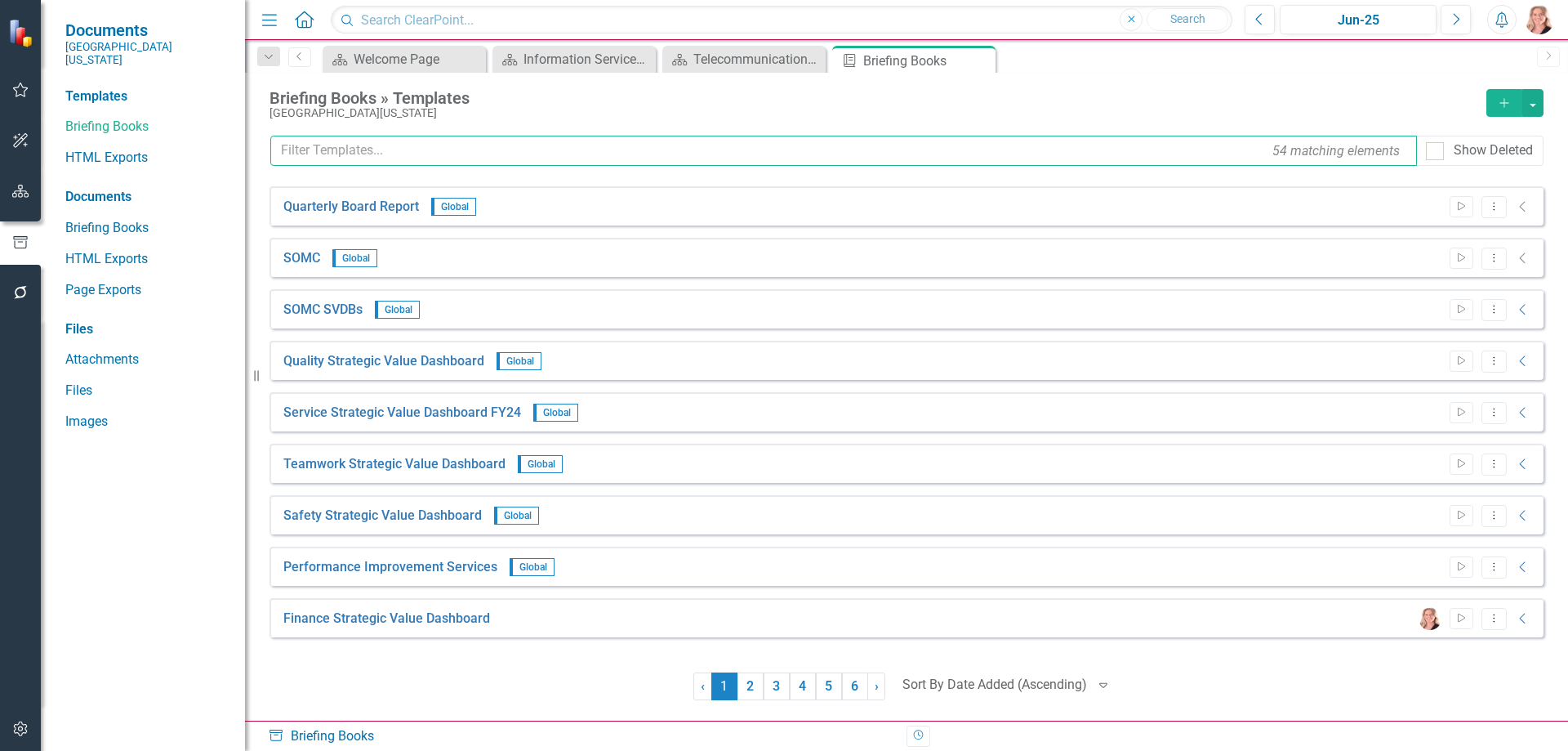
click at [478, 155] on input "text" at bounding box center [843, 150] width 1146 height 30
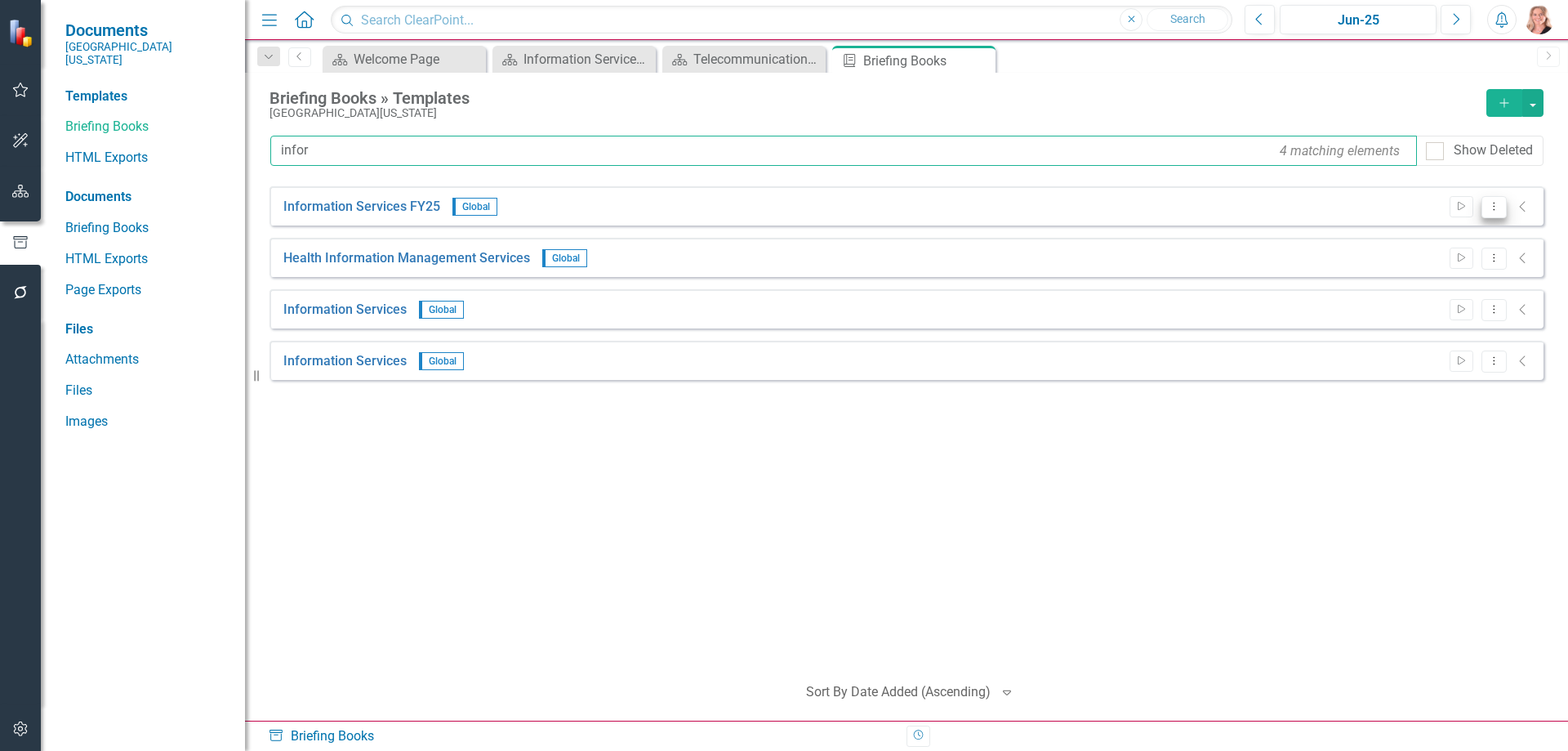
type input "infor"
click at [1492, 205] on icon "Dropdown Menu" at bounding box center [1494, 206] width 14 height 10
click at [1441, 237] on link "Start Run Template" at bounding box center [1431, 234] width 151 height 30
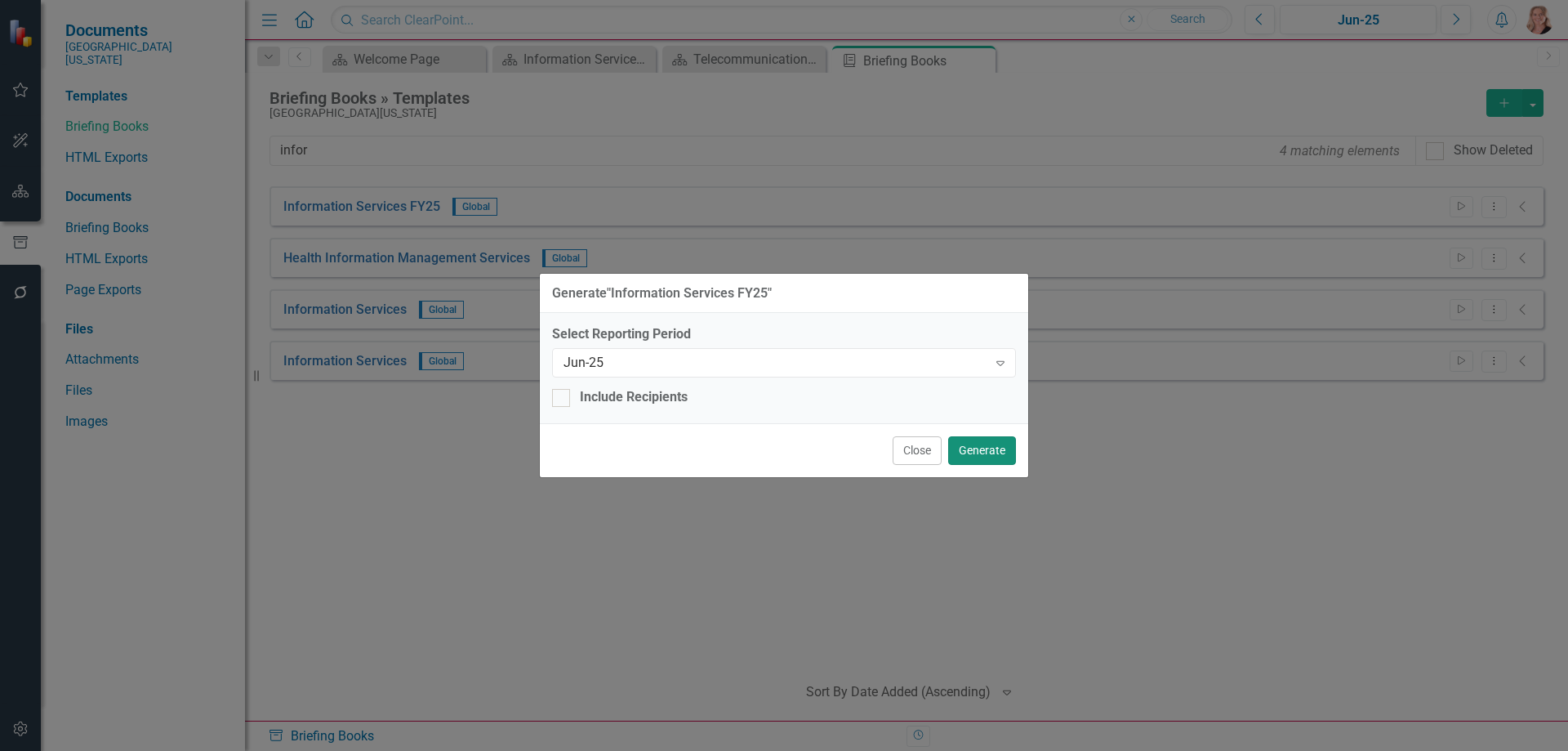
click at [975, 459] on button "Generate" at bounding box center [982, 450] width 68 height 29
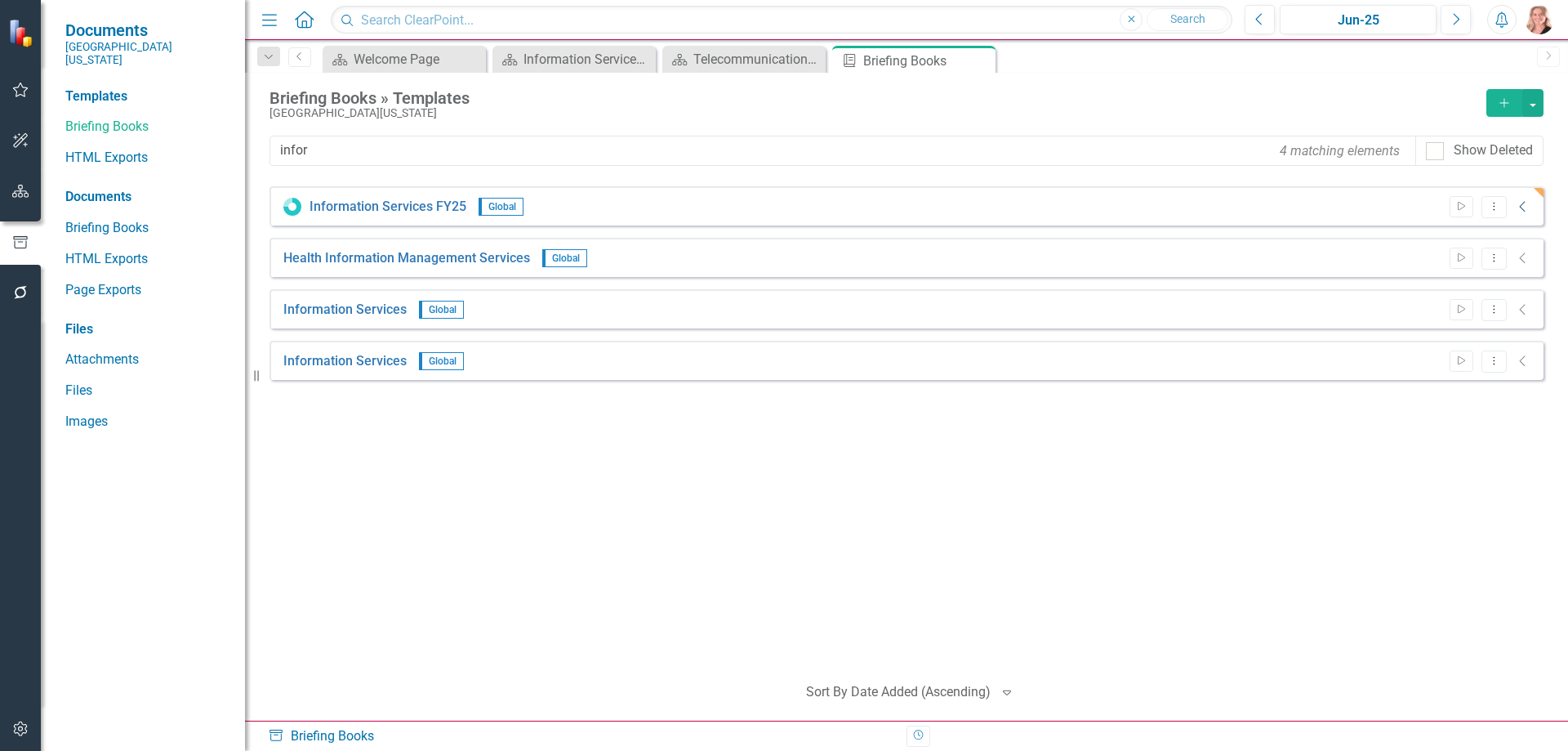
click at [1522, 205] on icon "Collapse" at bounding box center [1523, 206] width 17 height 13
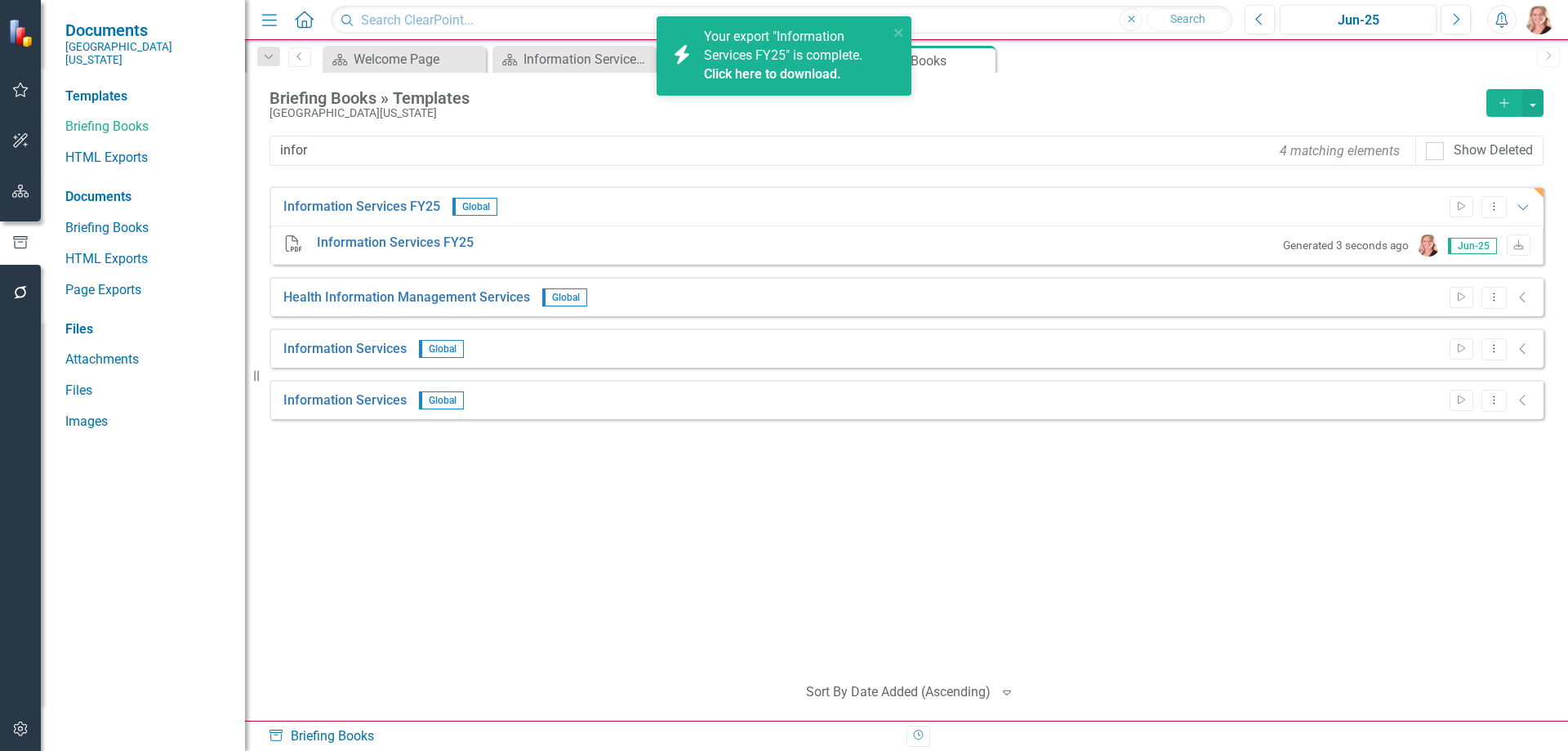
click at [749, 74] on link "Click here to download." at bounding box center [773, 74] width 137 height 16
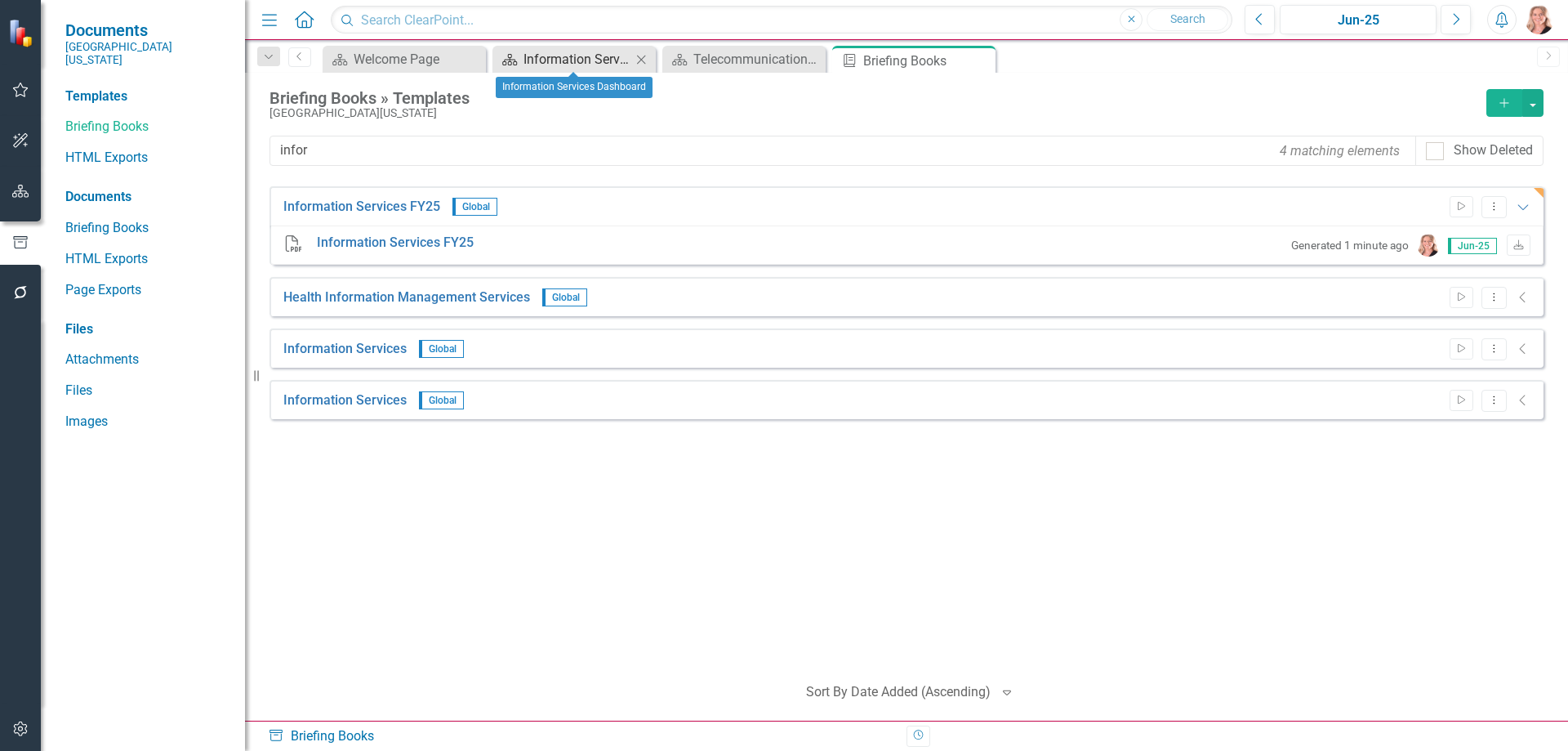
click at [570, 61] on div "Information Services Dashboard" at bounding box center [577, 58] width 108 height 20
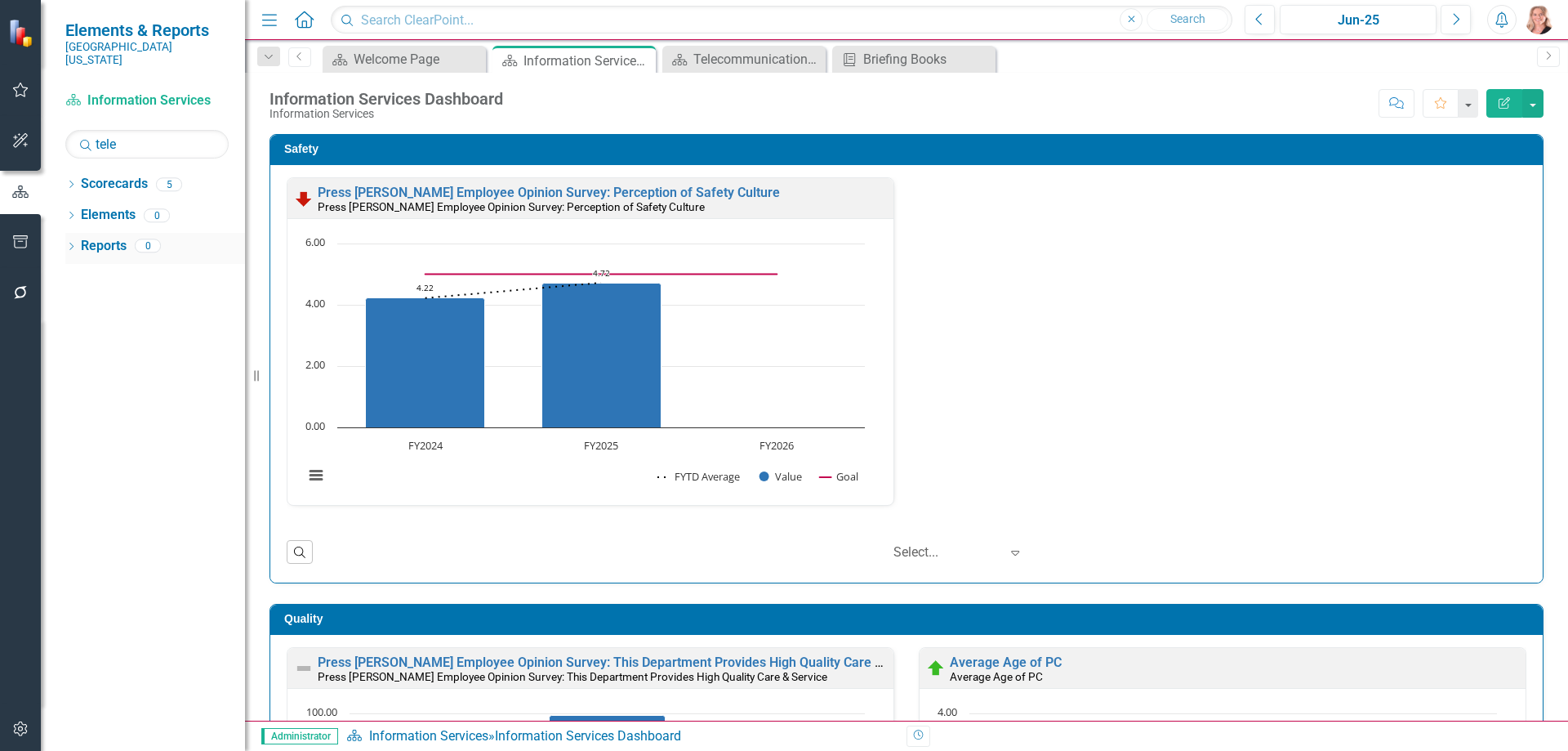
click at [103, 237] on link "Reports" at bounding box center [103, 247] width 46 height 19
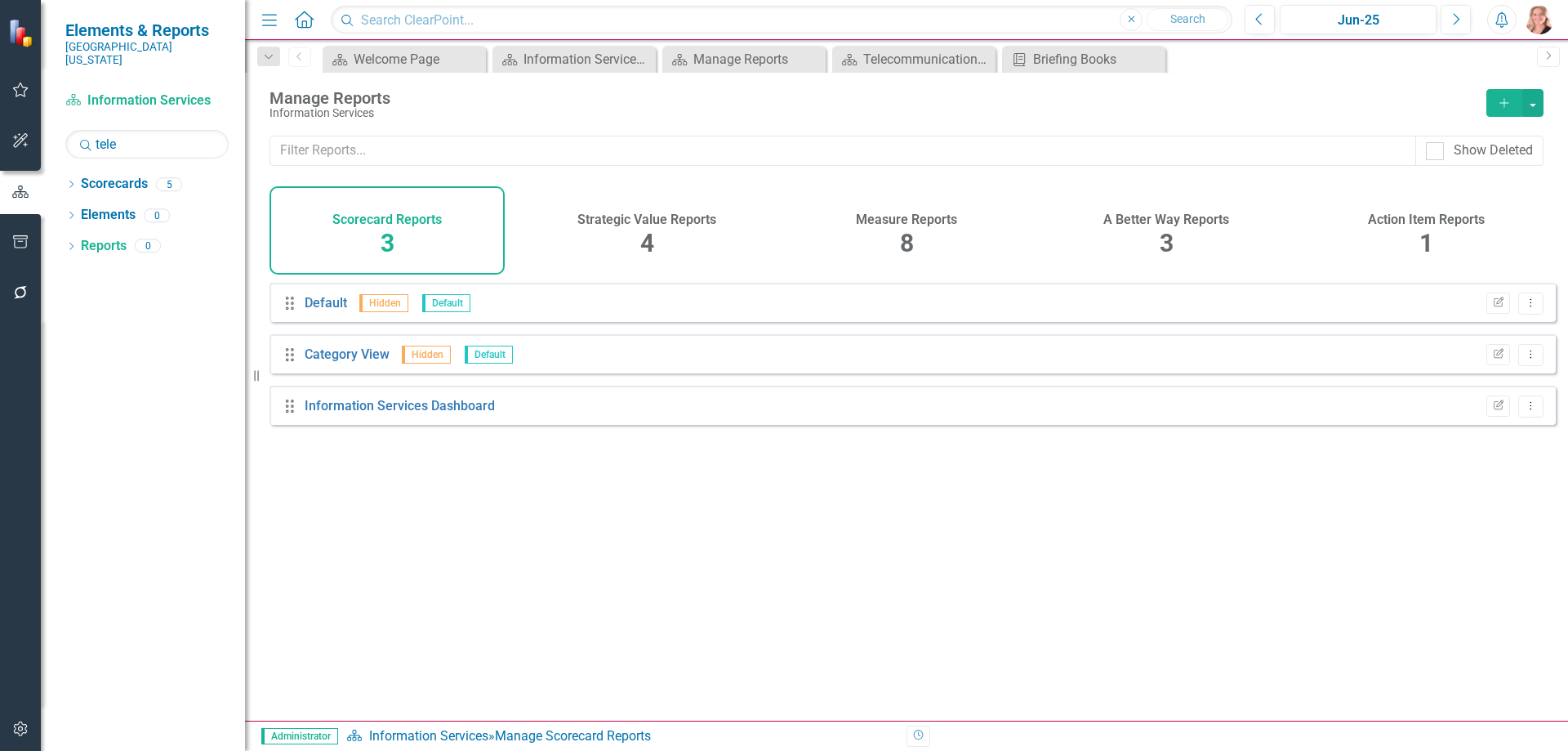
click at [905, 232] on span "8" at bounding box center [907, 243] width 14 height 29
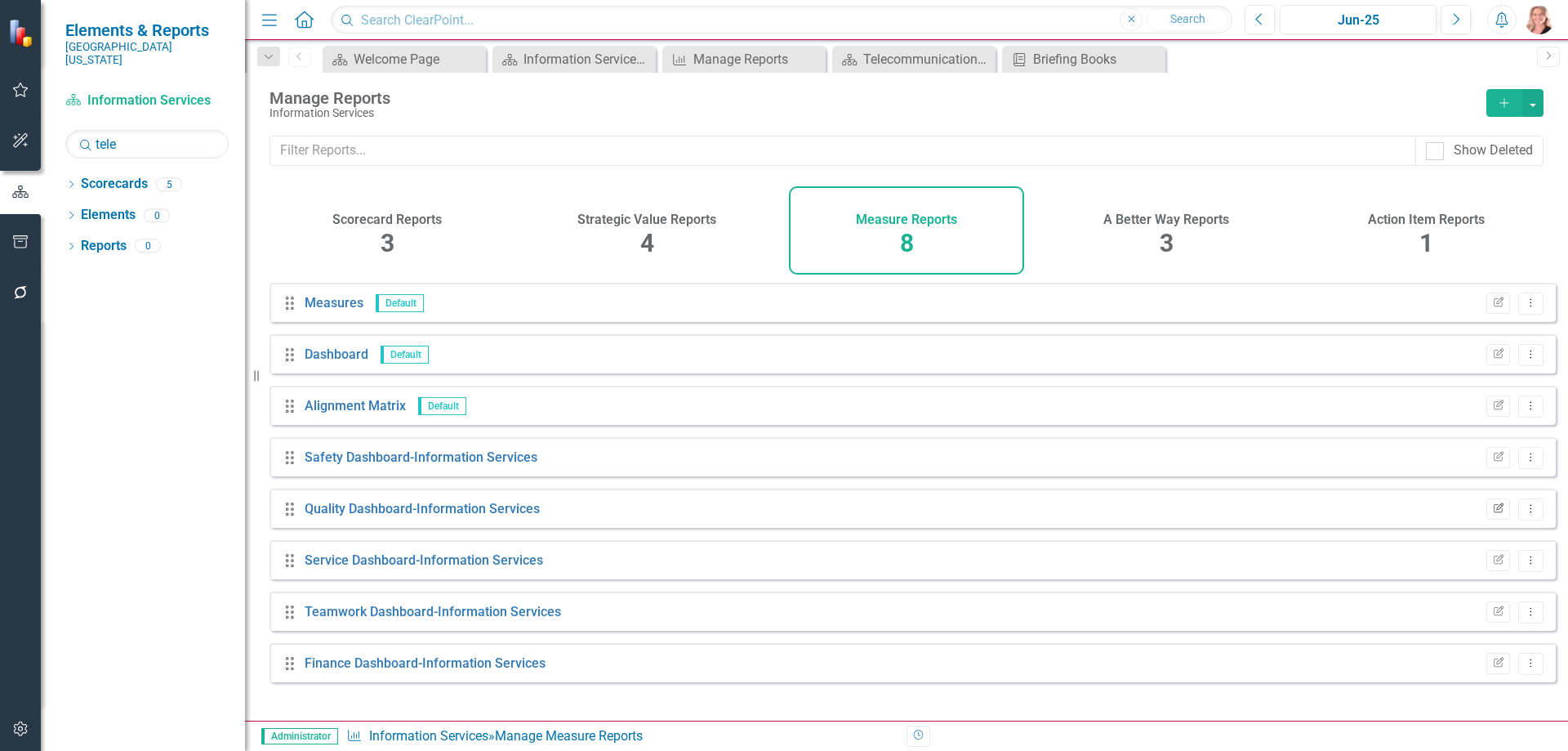
click at [1494, 512] on icon "button" at bounding box center [1498, 507] width 10 height 10
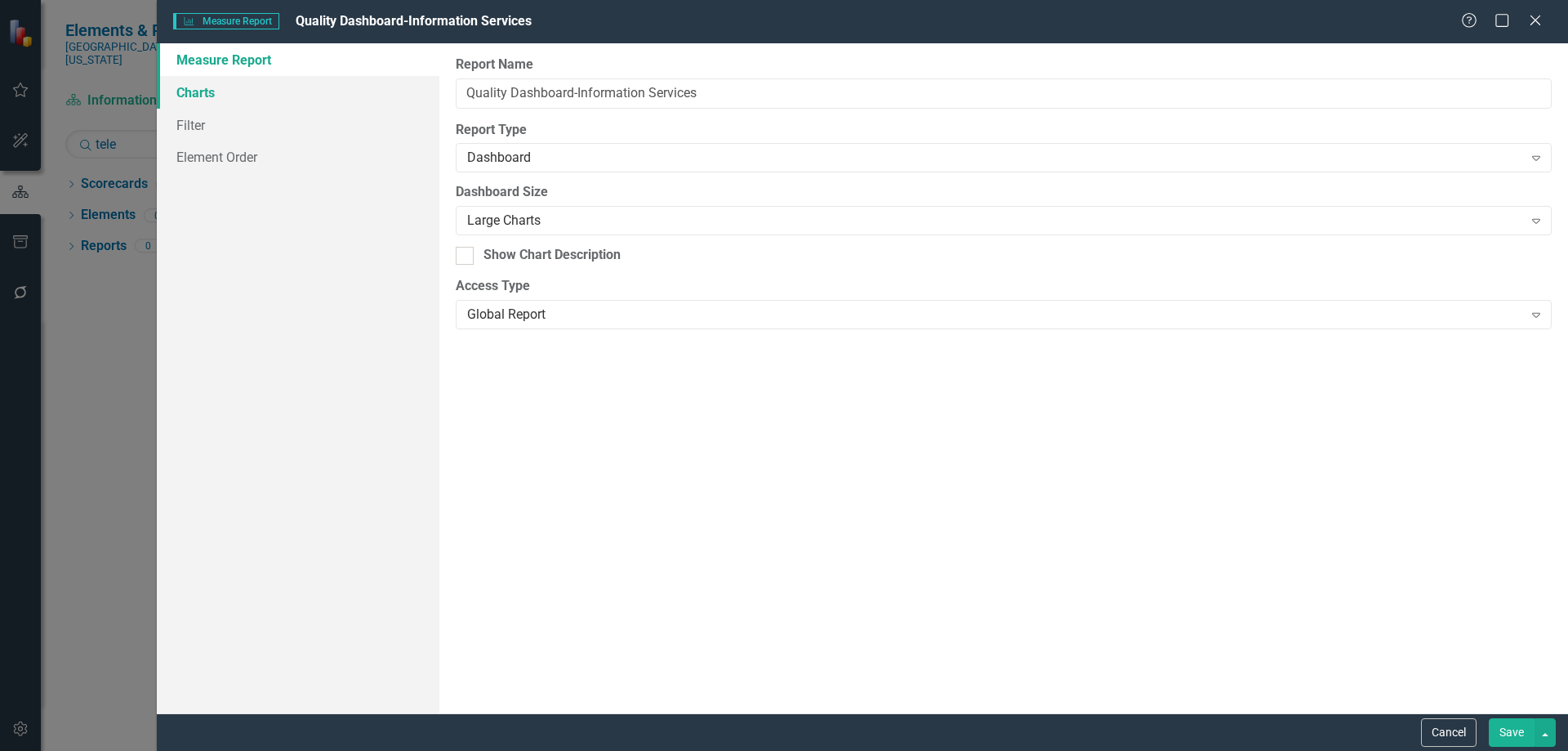
click at [177, 95] on link "Charts" at bounding box center [297, 92] width 282 height 33
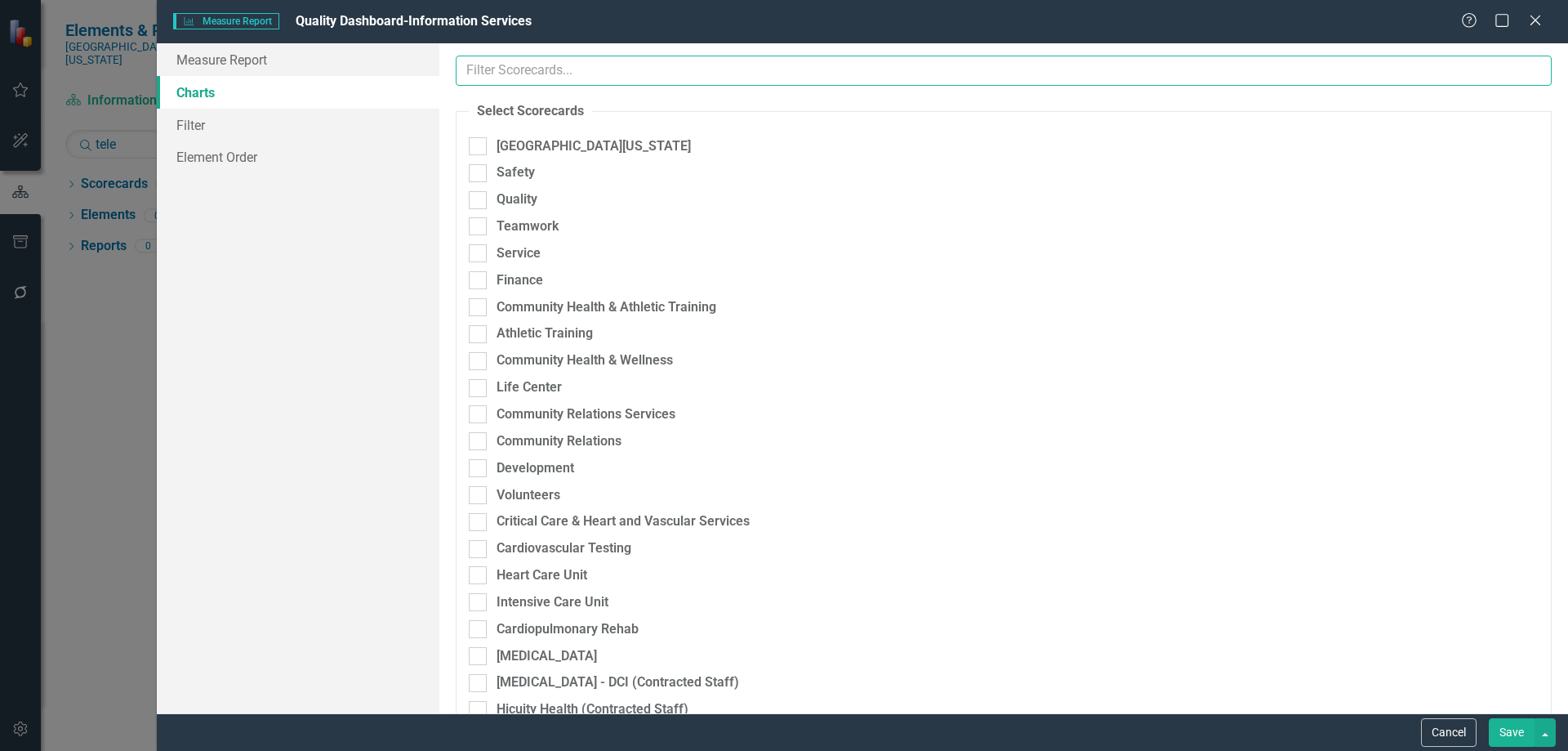
click at [572, 69] on input "text" at bounding box center [1003, 70] width 1096 height 30
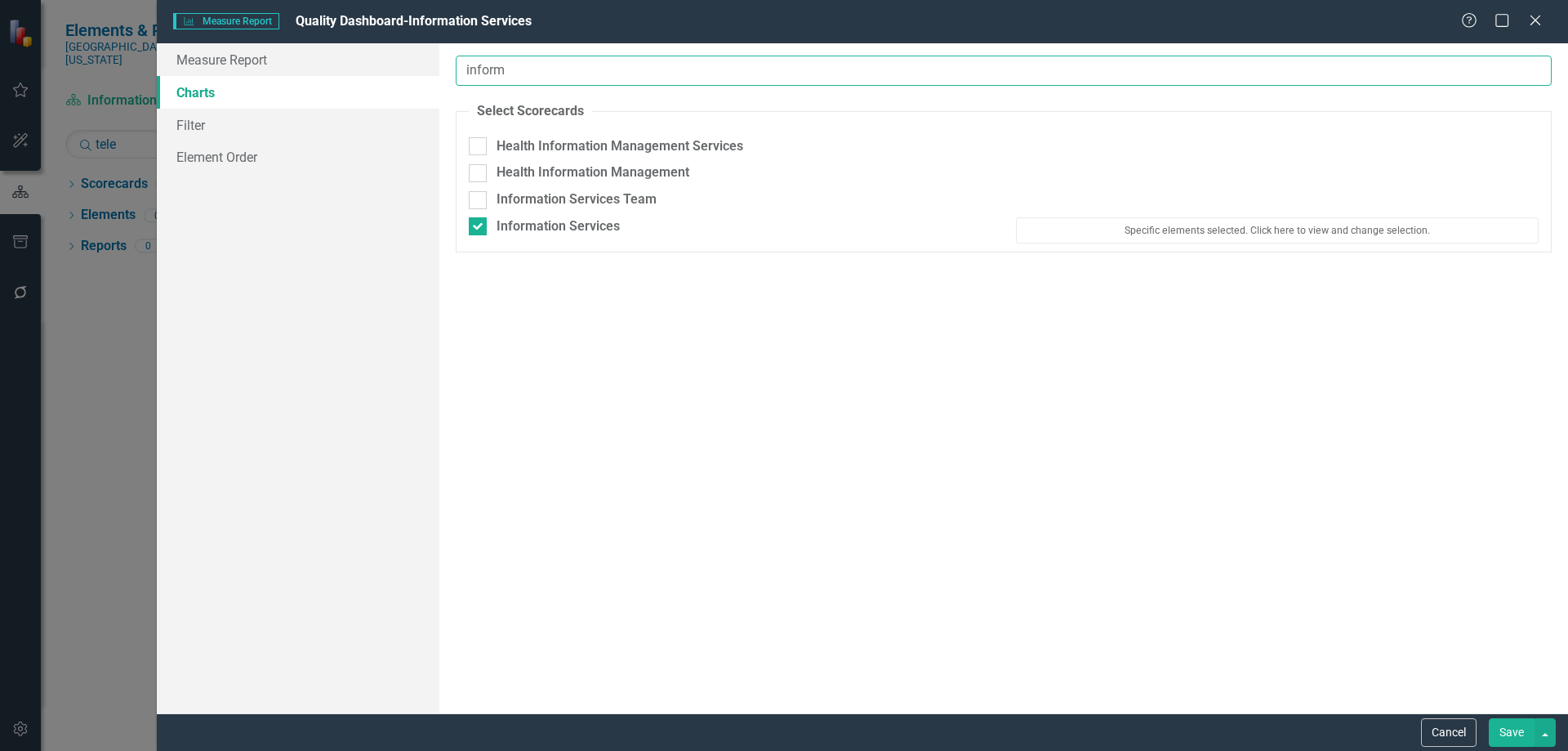
type input "inform"
click at [1270, 210] on div "Information Services Team" at bounding box center [1003, 203] width 1094 height 27
click at [1276, 232] on button "Specific elements selected. Click here to view and change selection." at bounding box center [1277, 230] width 522 height 26
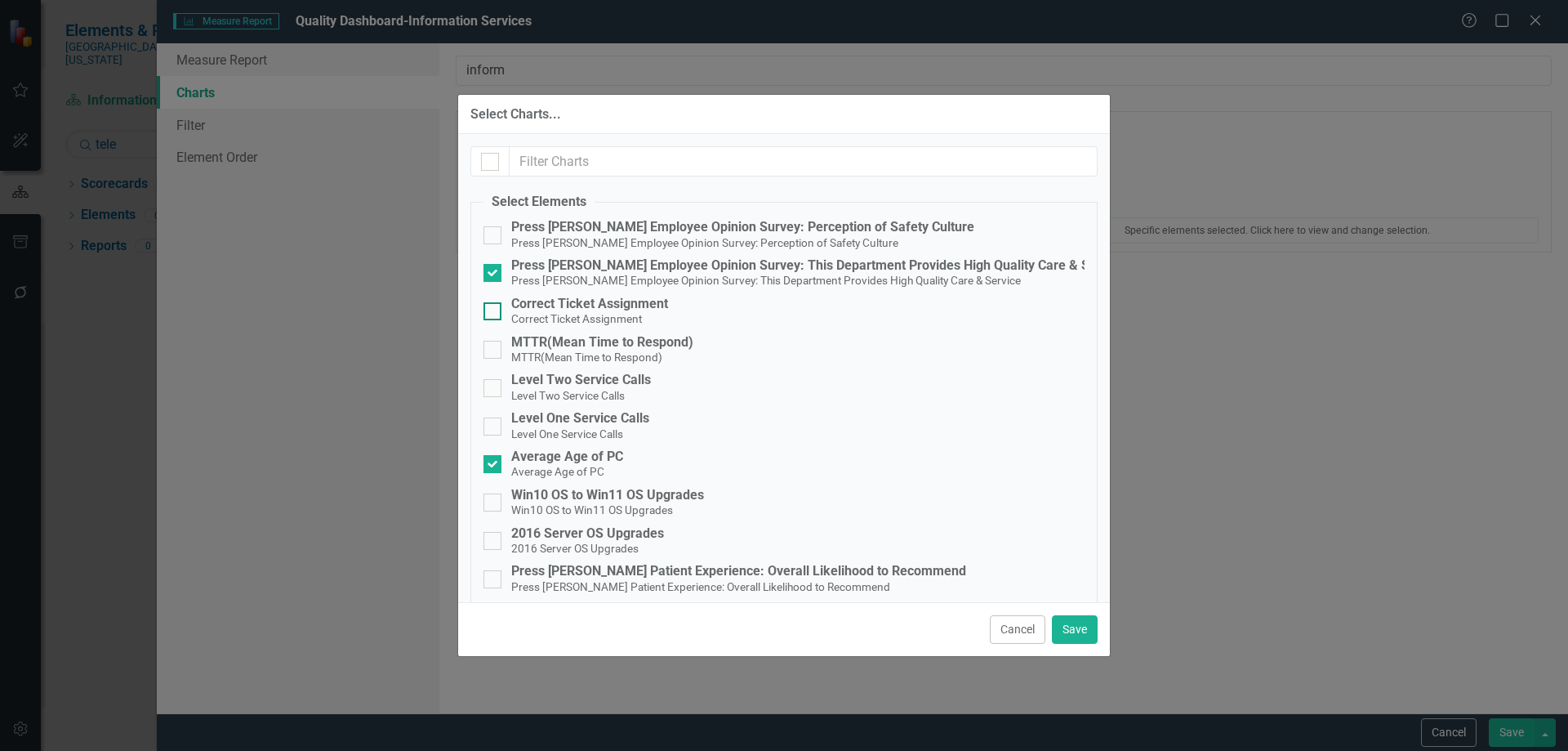
click at [495, 308] on div at bounding box center [492, 311] width 18 height 18
click at [495, 308] on input "Correct Ticket Assignment Correct Ticket Assignment" at bounding box center [488, 308] width 10 height 10
click at [488, 313] on input "Correct Ticket Assignment Correct Ticket Assignment" at bounding box center [488, 308] width 10 height 10
checkbox input "false"
click at [498, 348] on div at bounding box center [492, 349] width 18 height 18
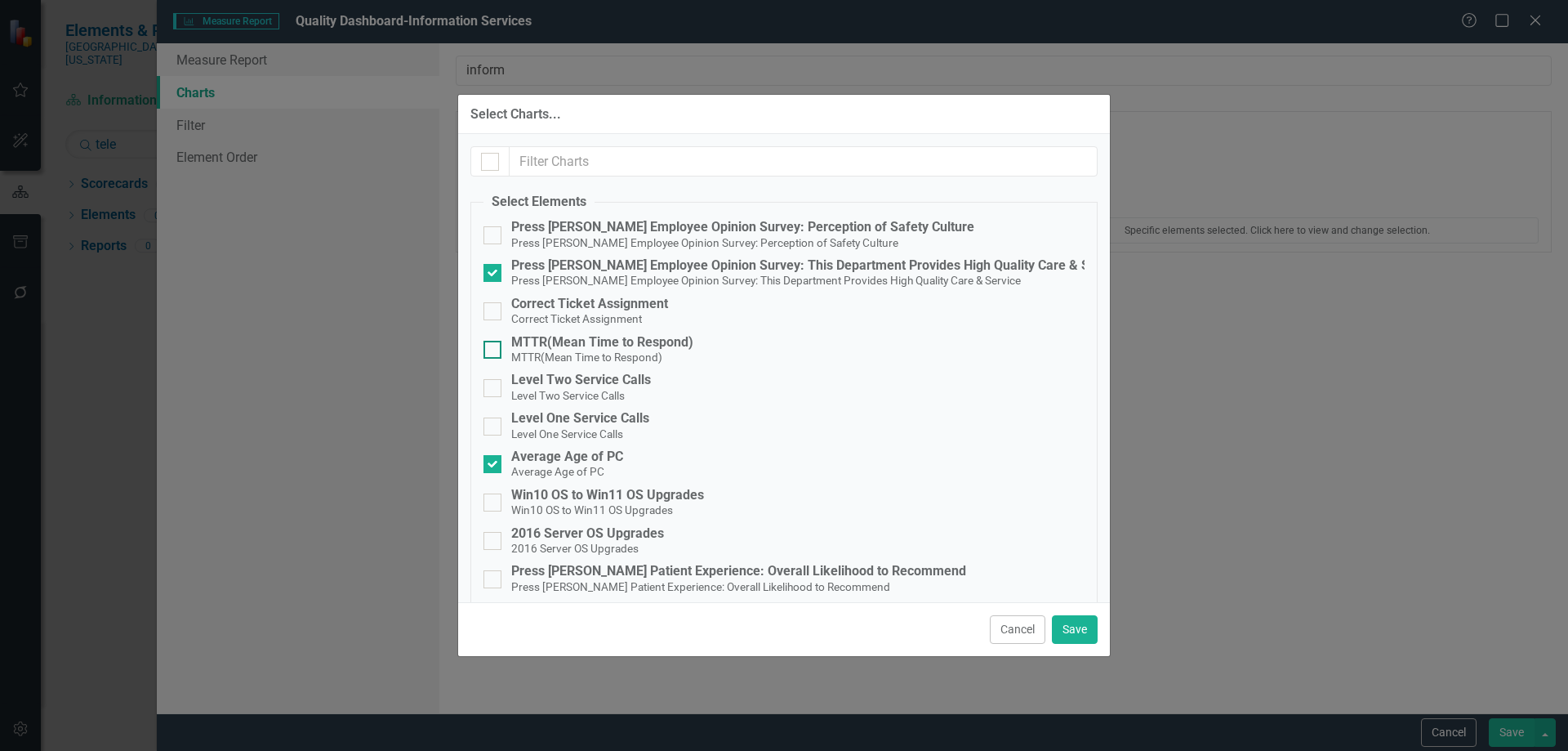
click at [495, 348] on input "MTTR(Mean Time to Respond) MTTR(Mean Time to Respond)" at bounding box center [488, 346] width 10 height 10
checkbox input "true"
click at [495, 383] on div at bounding box center [492, 388] width 18 height 18
click at [495, 383] on input "Level Two Service Calls Level Two Service Calls" at bounding box center [488, 384] width 10 height 10
checkbox input "true"
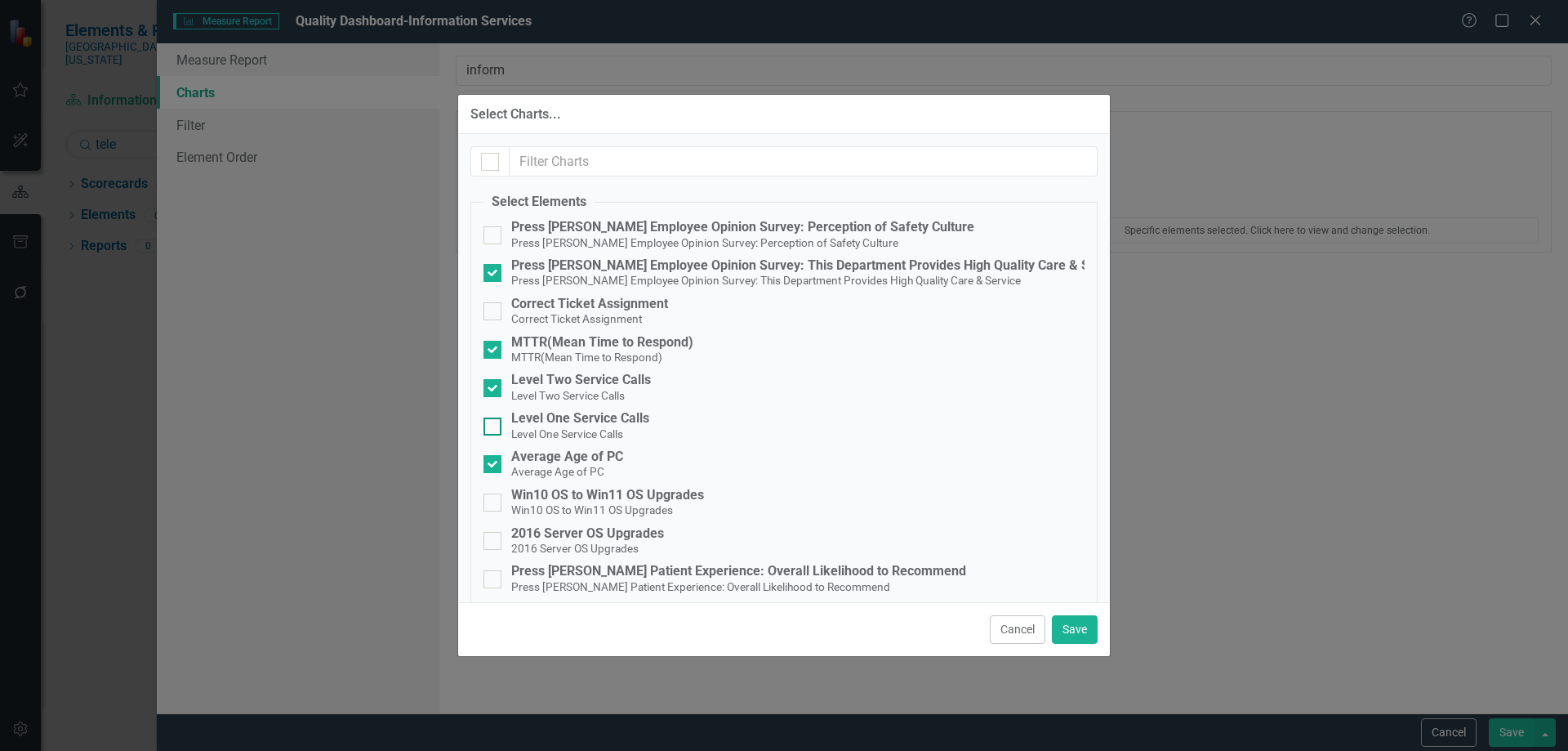
click at [493, 429] on div at bounding box center [492, 426] width 18 height 18
click at [493, 428] on input "Level One Service Calls Level One Service Calls" at bounding box center [488, 422] width 10 height 10
checkbox input "true"
click at [491, 496] on input "Win10 OS to Win11 OS Upgrades Win10 OS to Win11 OS Upgrades" at bounding box center [488, 499] width 10 height 10
checkbox input "true"
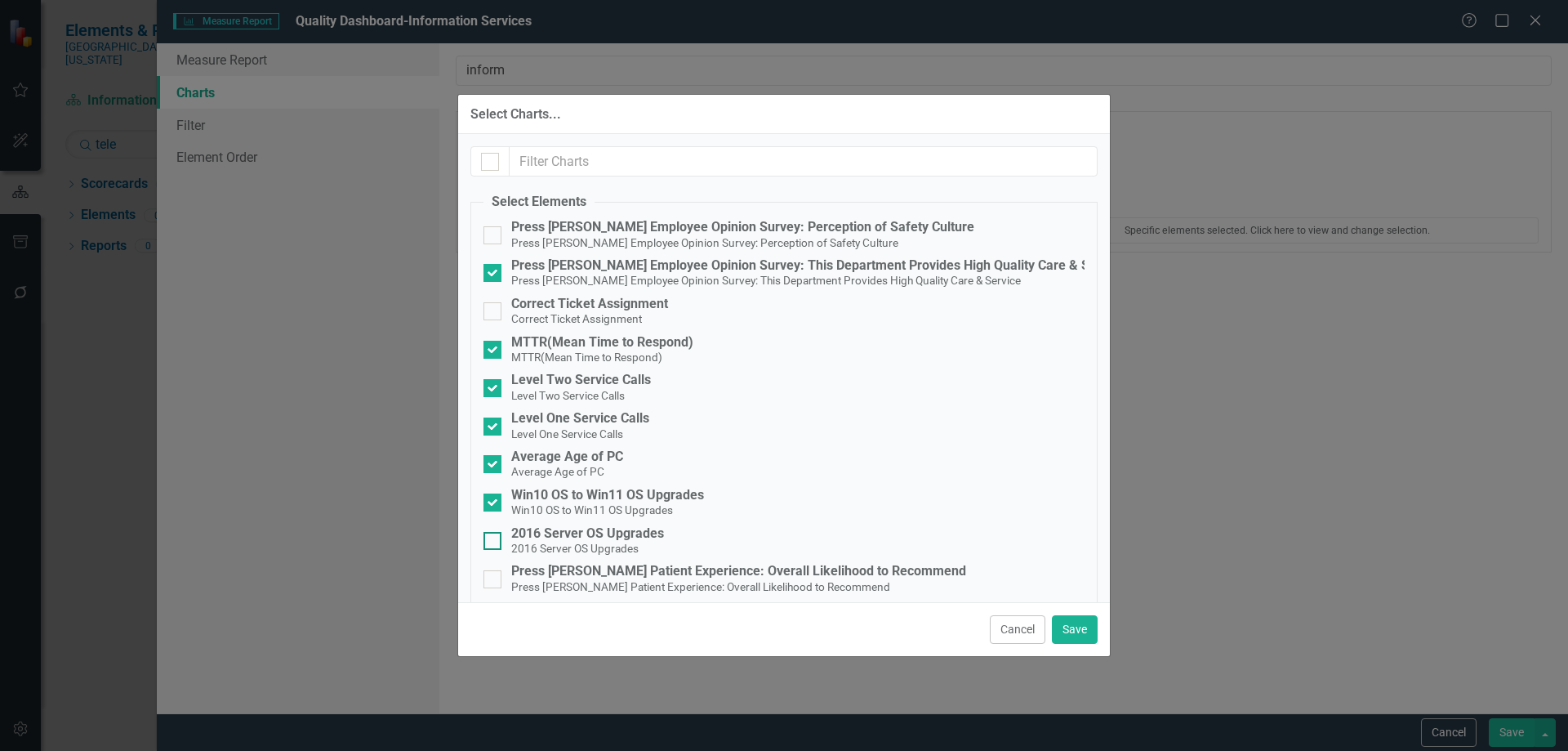
click at [495, 544] on div at bounding box center [492, 541] width 18 height 18
click at [495, 542] on input "2016 Server OS Upgrades 2016 Server OS Upgrades" at bounding box center [488, 537] width 10 height 10
checkbox input "true"
click at [1085, 632] on button "Save" at bounding box center [1074, 629] width 46 height 29
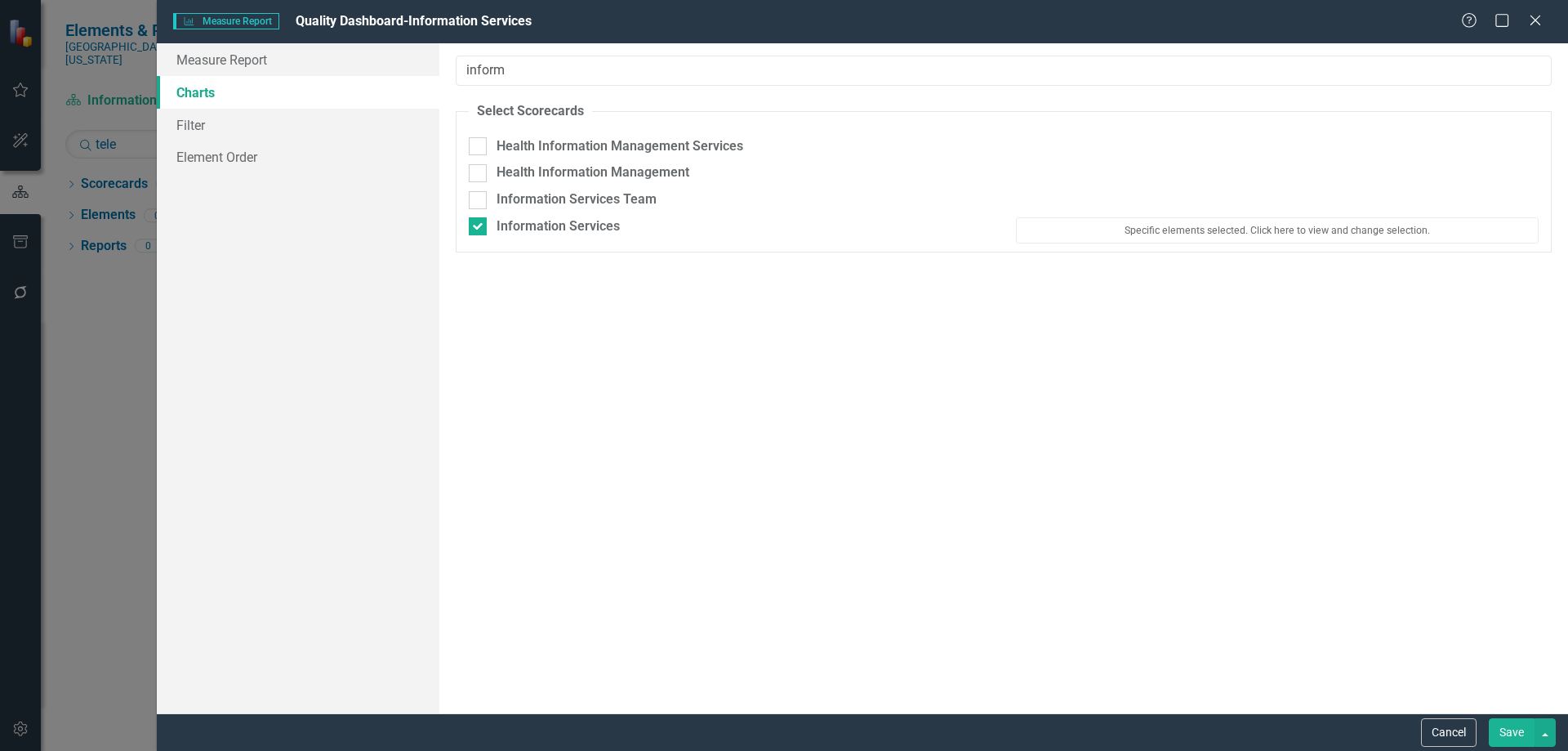
click at [1512, 739] on button "Save" at bounding box center [1512, 732] width 46 height 29
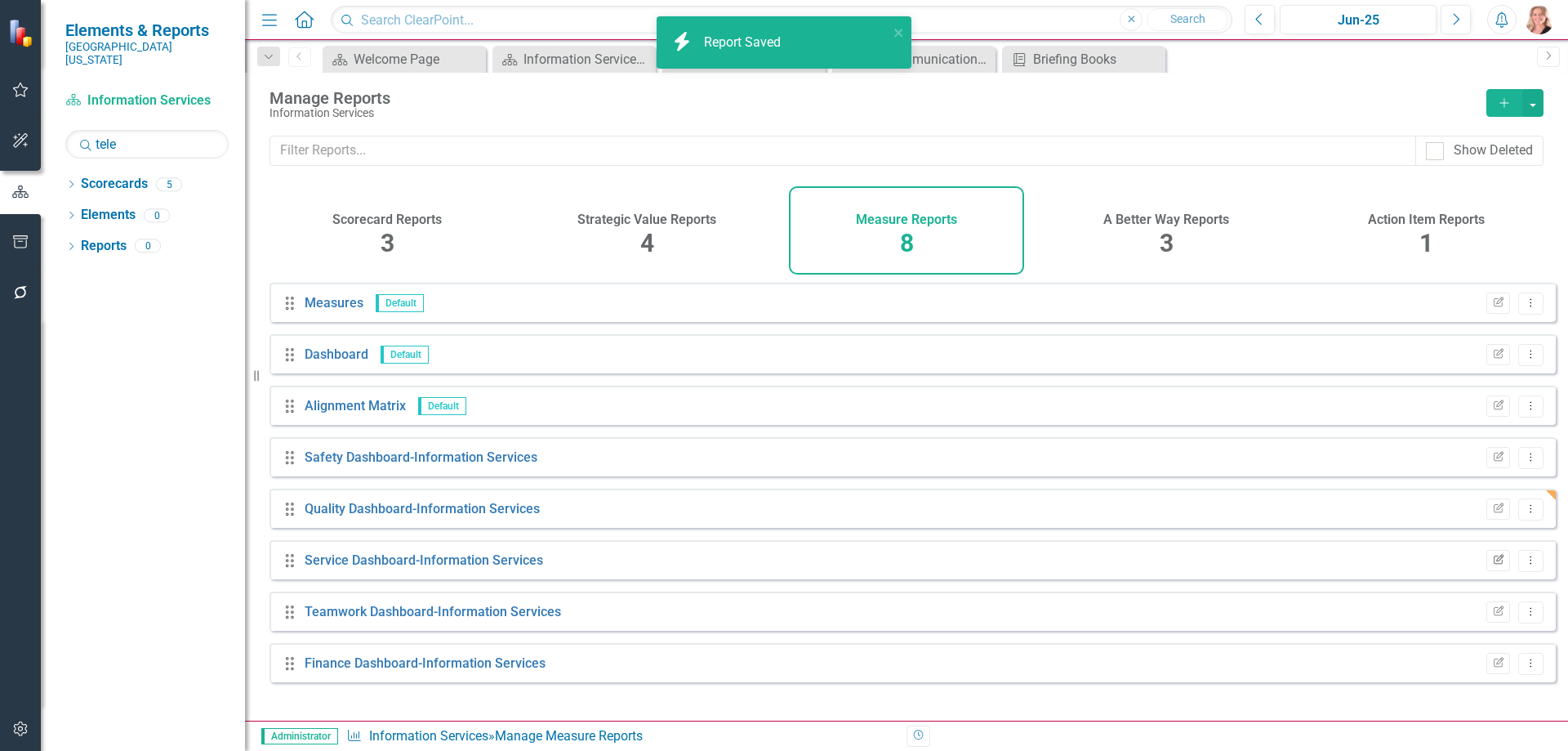
click at [1494, 563] on icon "button" at bounding box center [1498, 558] width 10 height 10
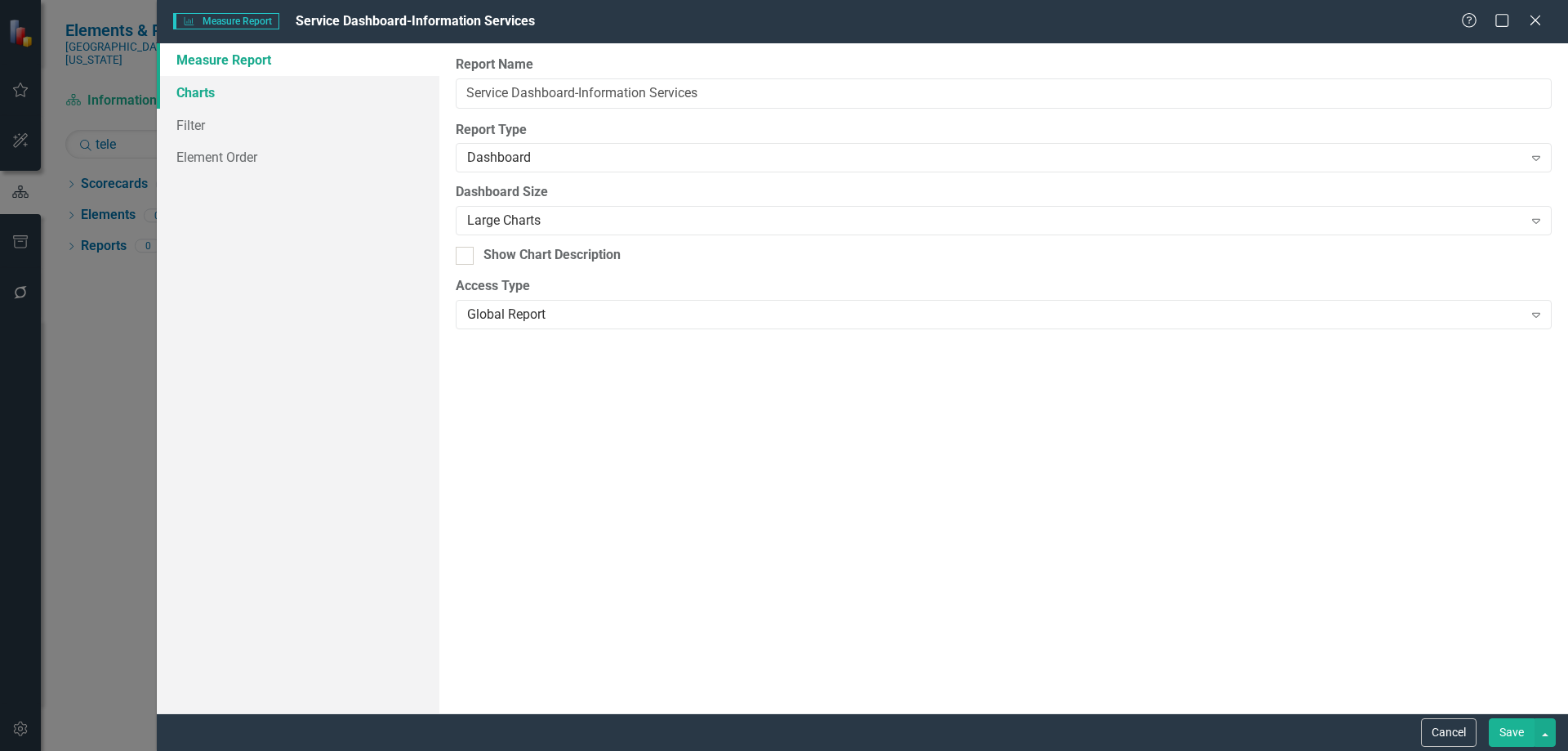
click at [194, 94] on link "Charts" at bounding box center [297, 92] width 282 height 33
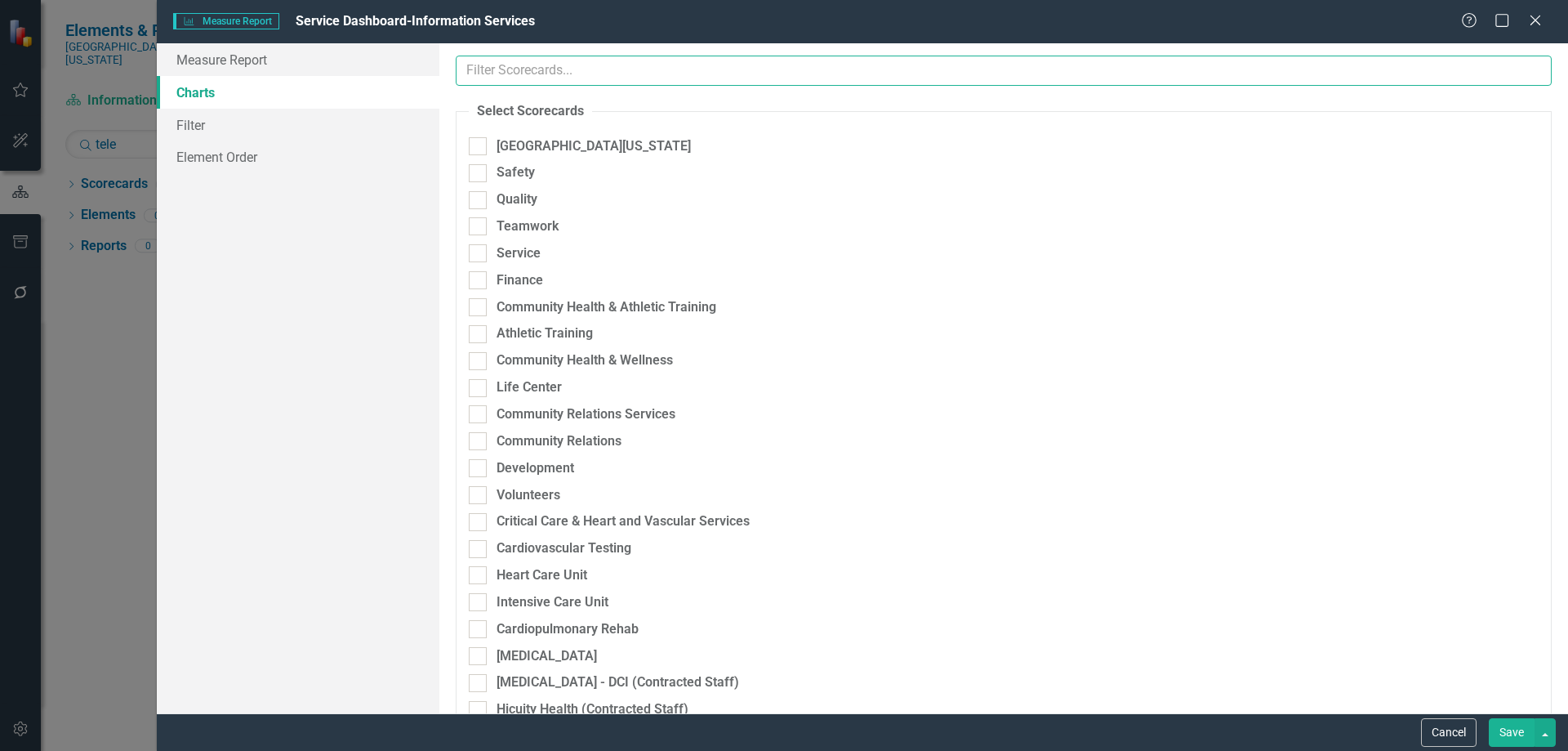
click at [689, 68] on input "text" at bounding box center [1003, 70] width 1096 height 30
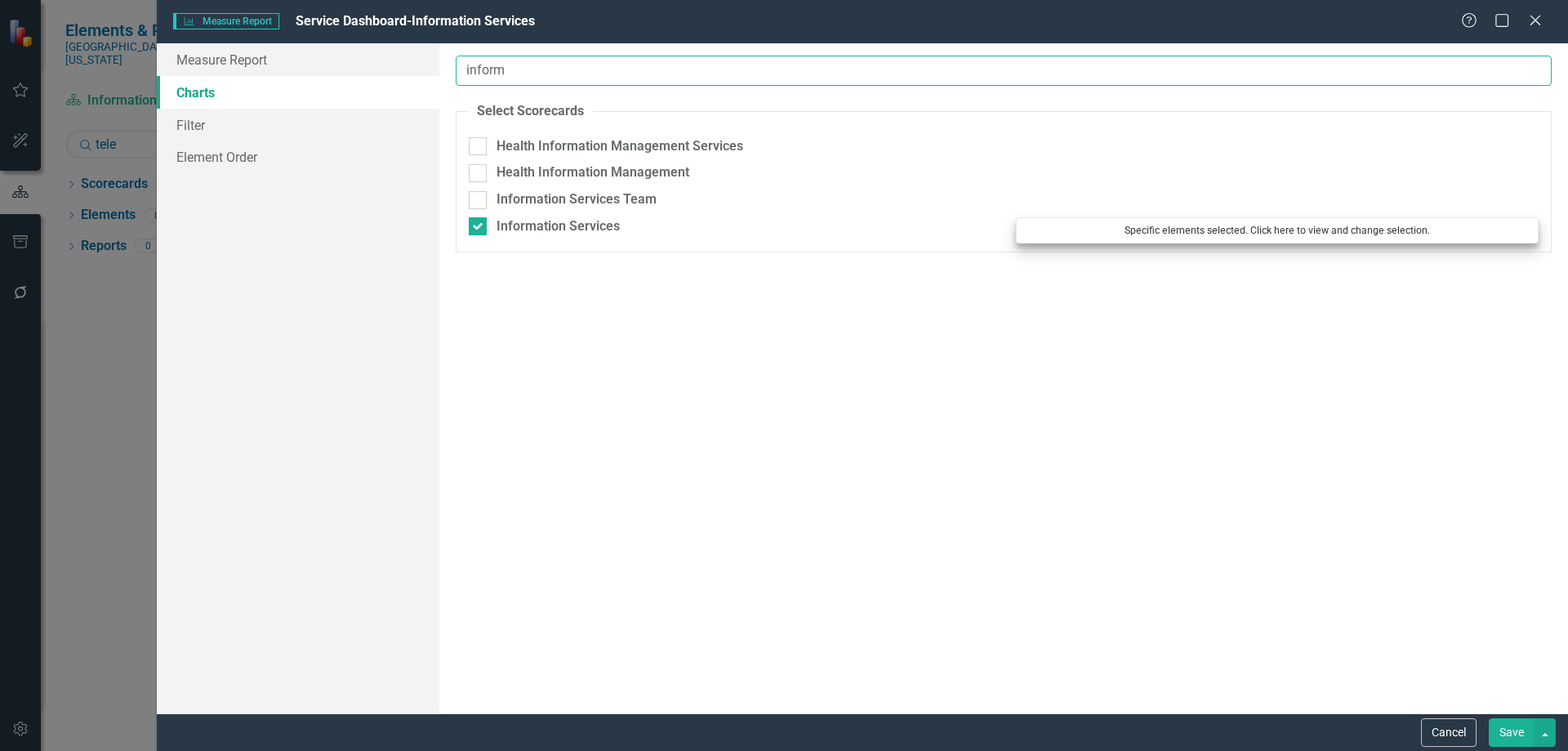
type input "inform"
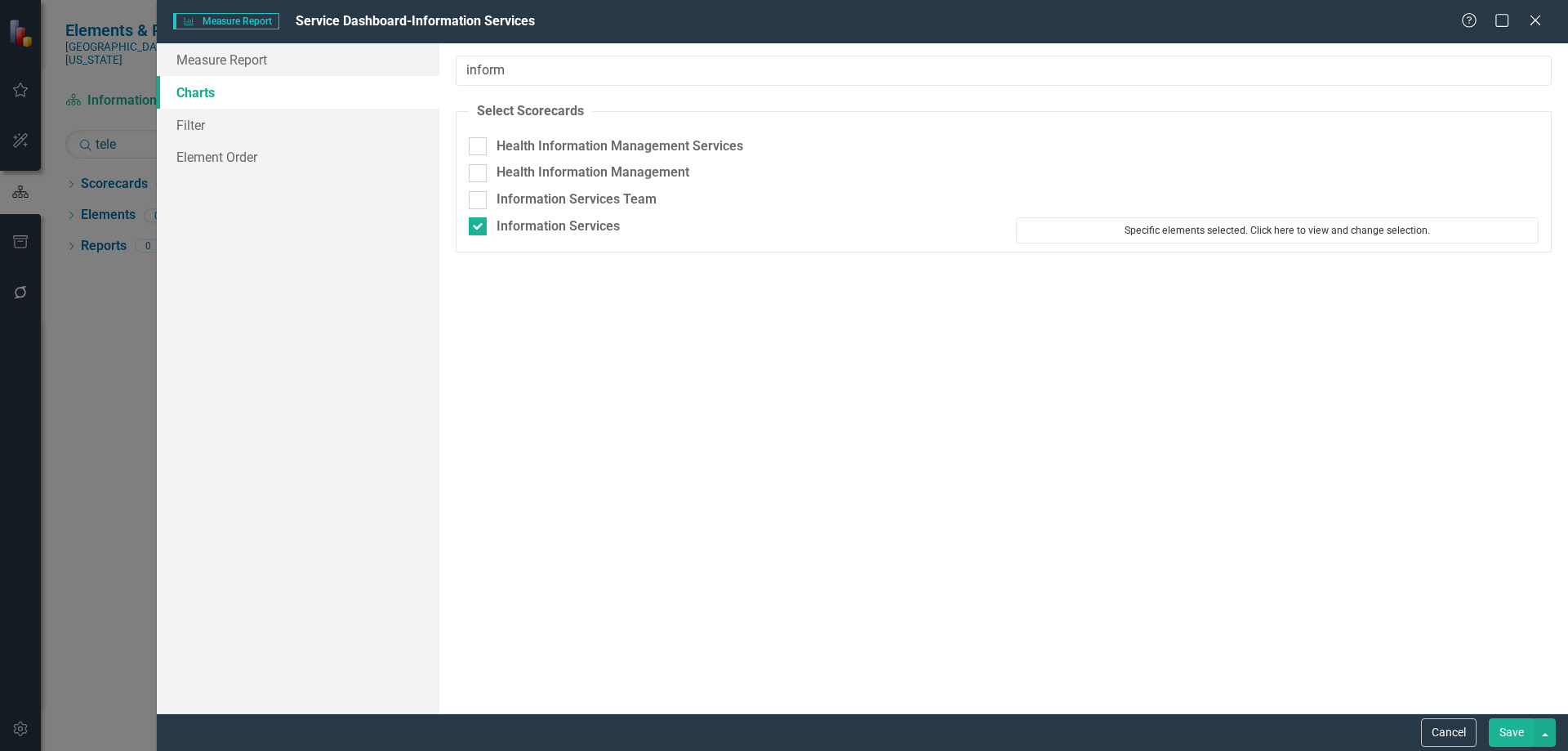
click at [1181, 229] on button "Specific elements selected. Click here to view and change selection." at bounding box center [1277, 230] width 522 height 26
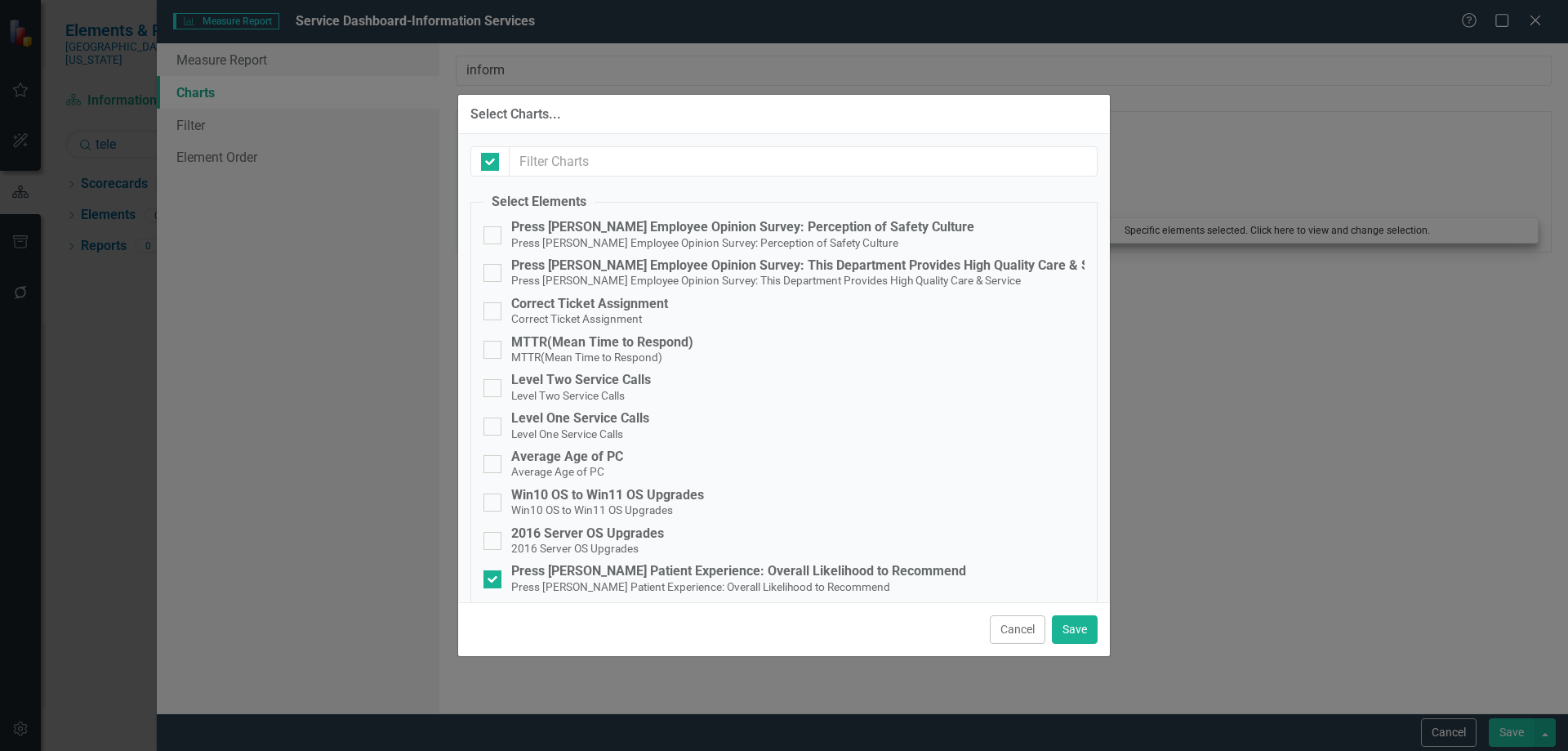
checkbox input "false"
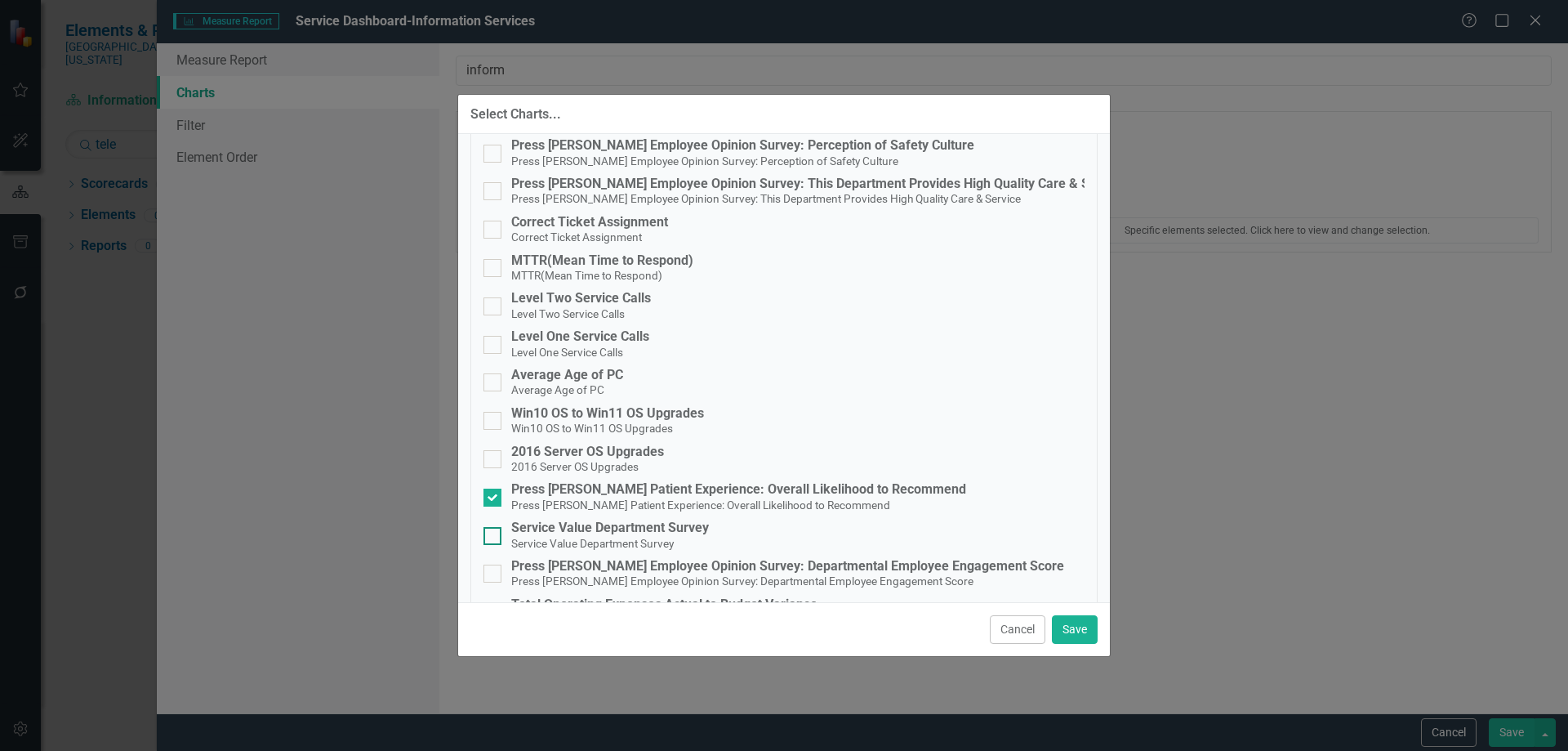
click at [495, 539] on div at bounding box center [492, 535] width 18 height 18
click at [495, 537] on input "Service Value Department Survey Service Value Department Survey" at bounding box center [488, 532] width 10 height 10
checkbox input "true"
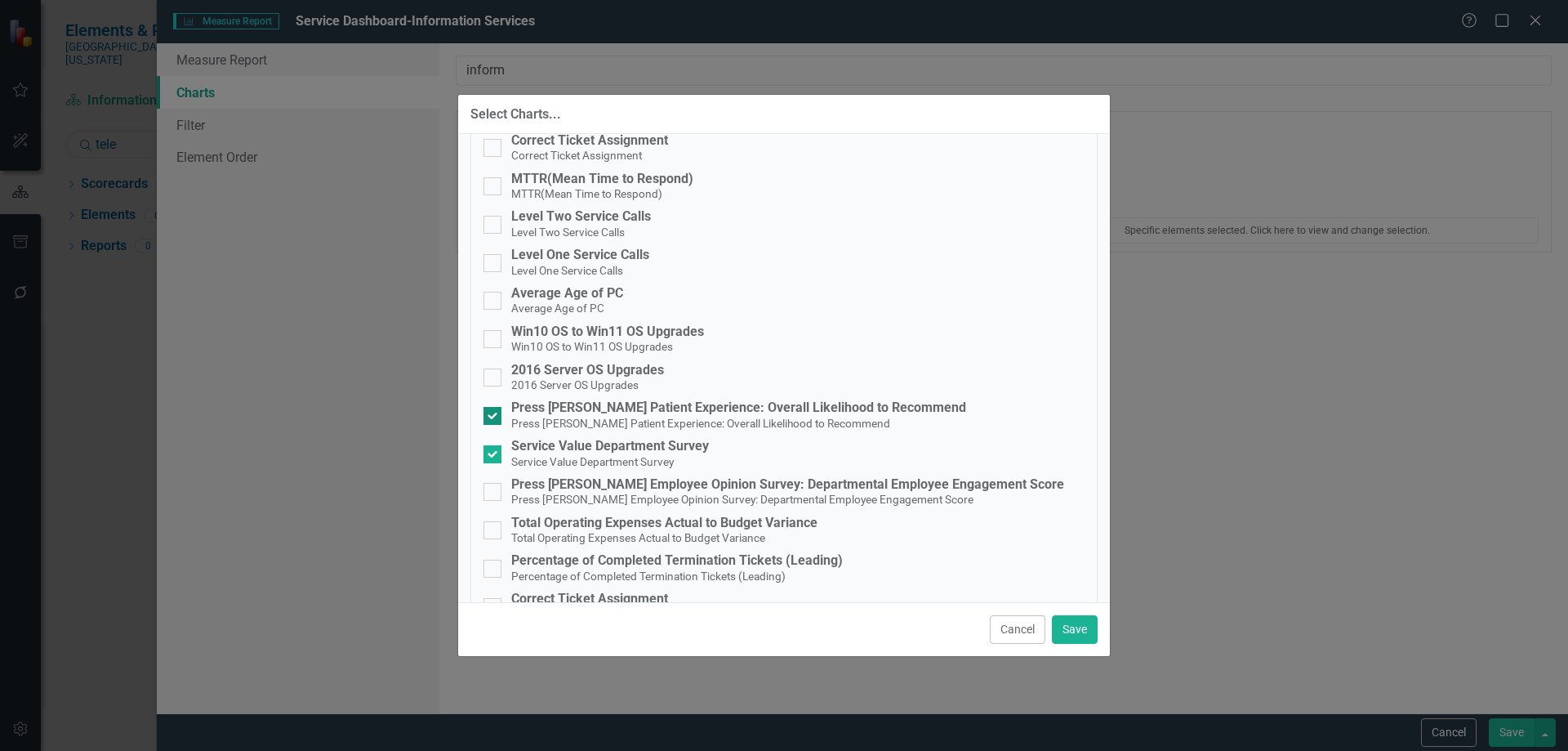
scroll to position [245, 0]
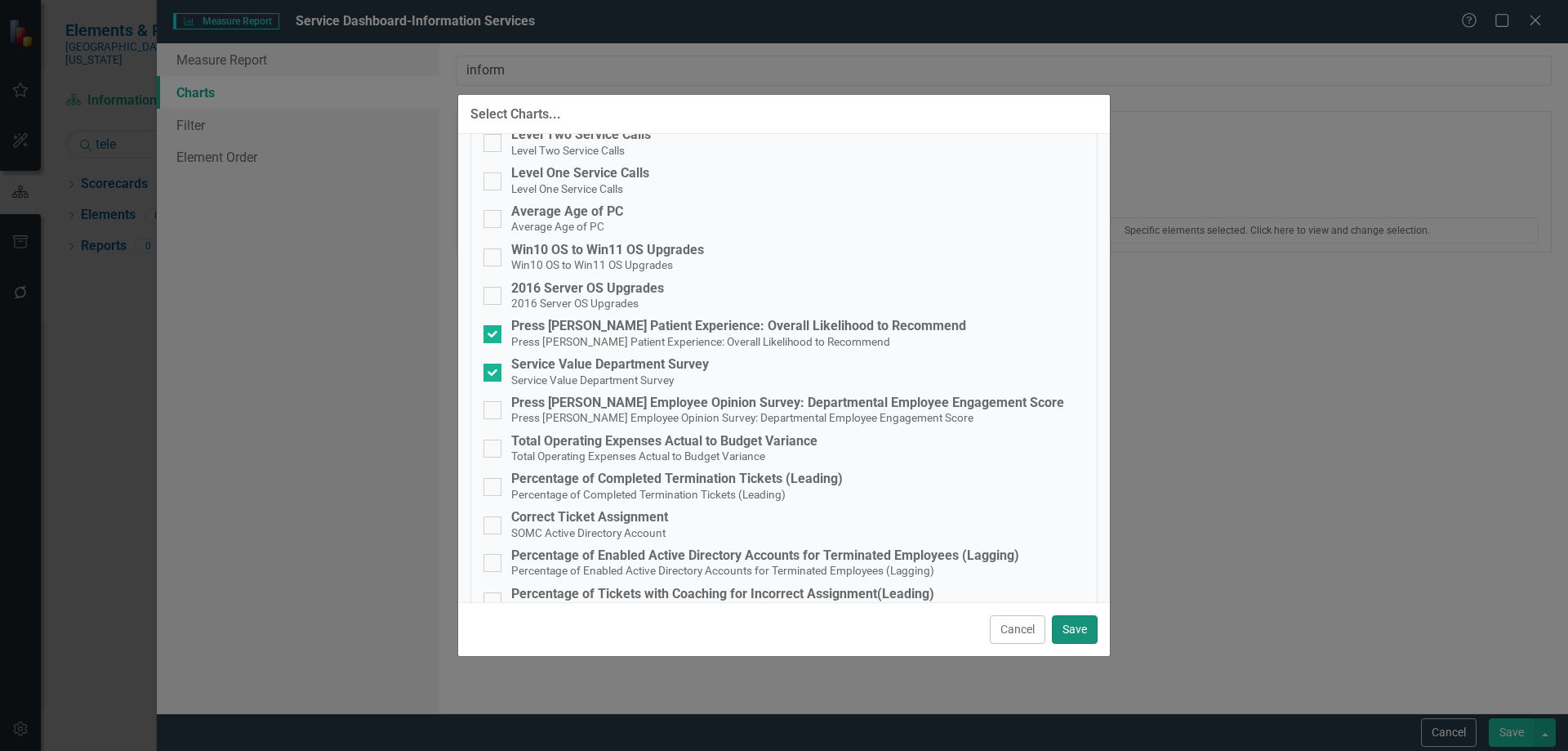
click at [1066, 629] on button "Save" at bounding box center [1074, 629] width 46 height 29
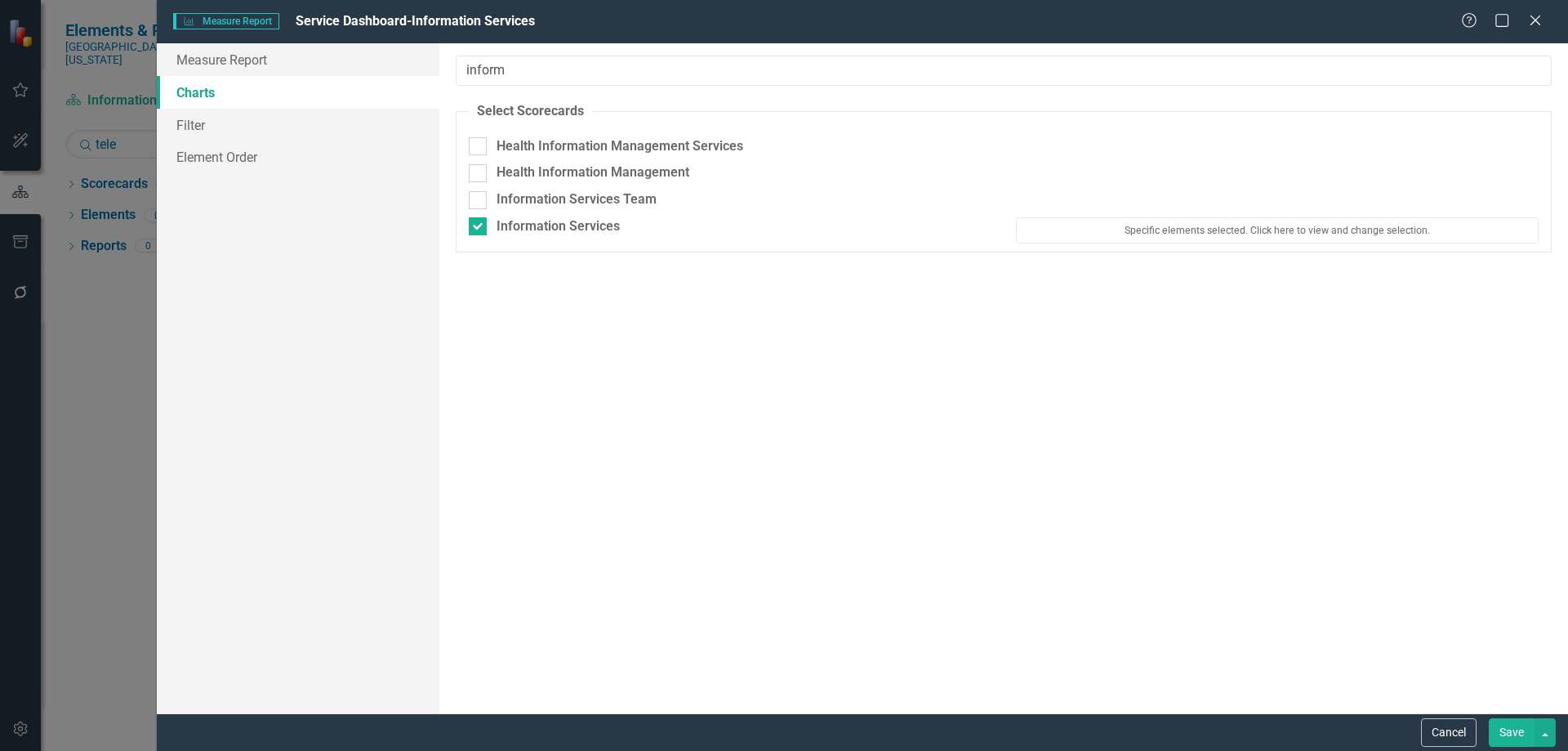
click at [1510, 727] on button "Save" at bounding box center [1512, 732] width 46 height 29
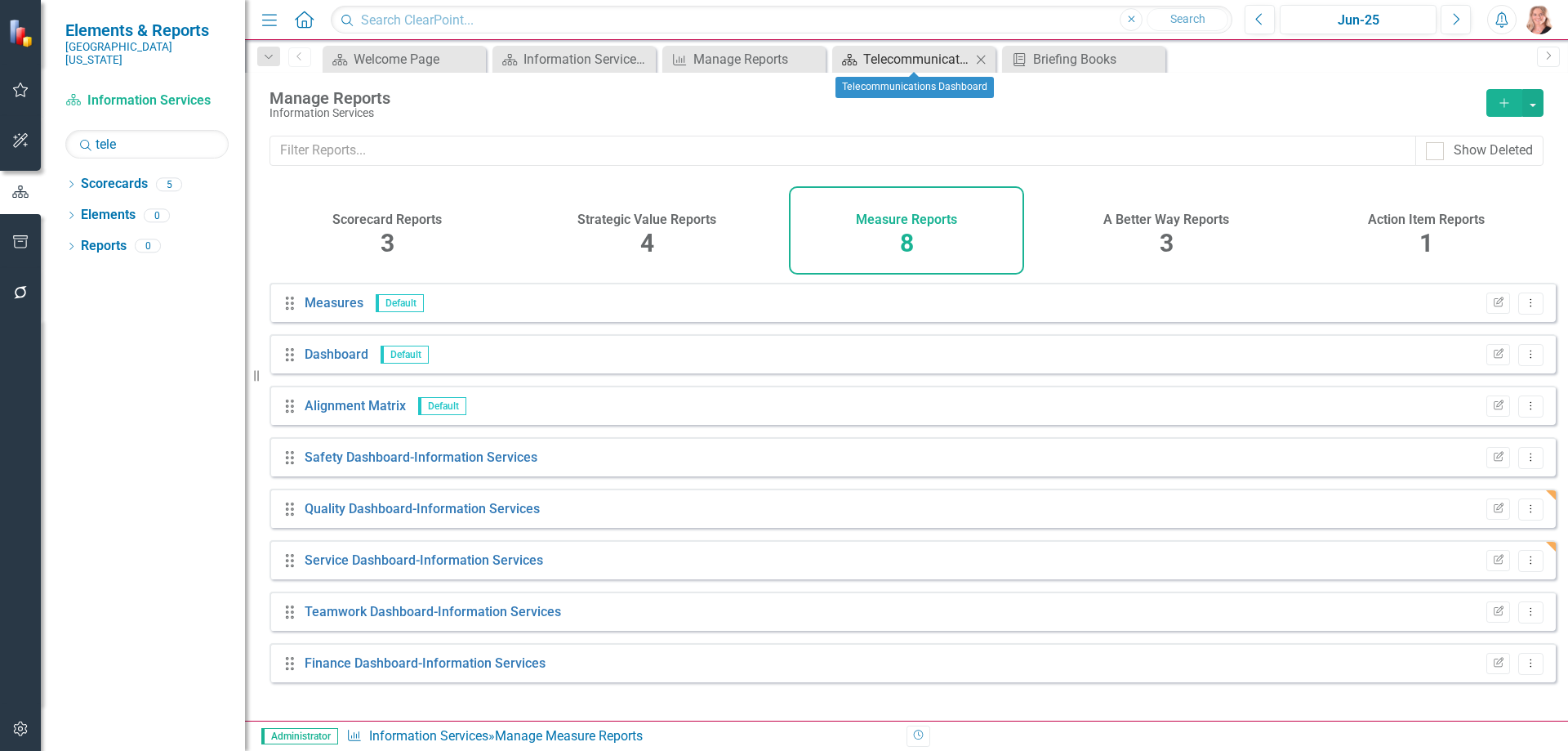
click at [887, 58] on div "Telecommunications Dashboard" at bounding box center [917, 58] width 108 height 20
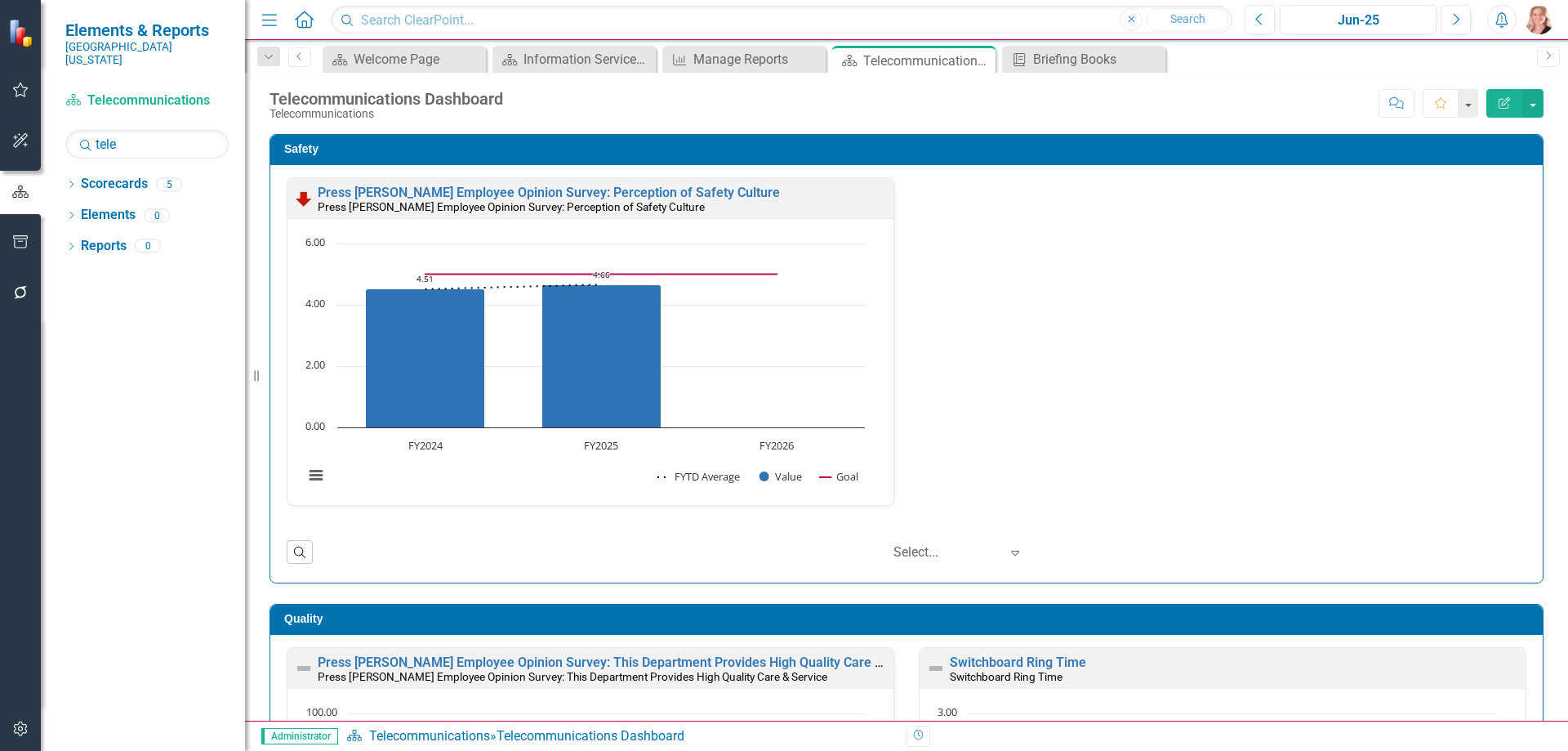
click at [0, 0] on icon "Close" at bounding box center [0, 0] width 0 height 0
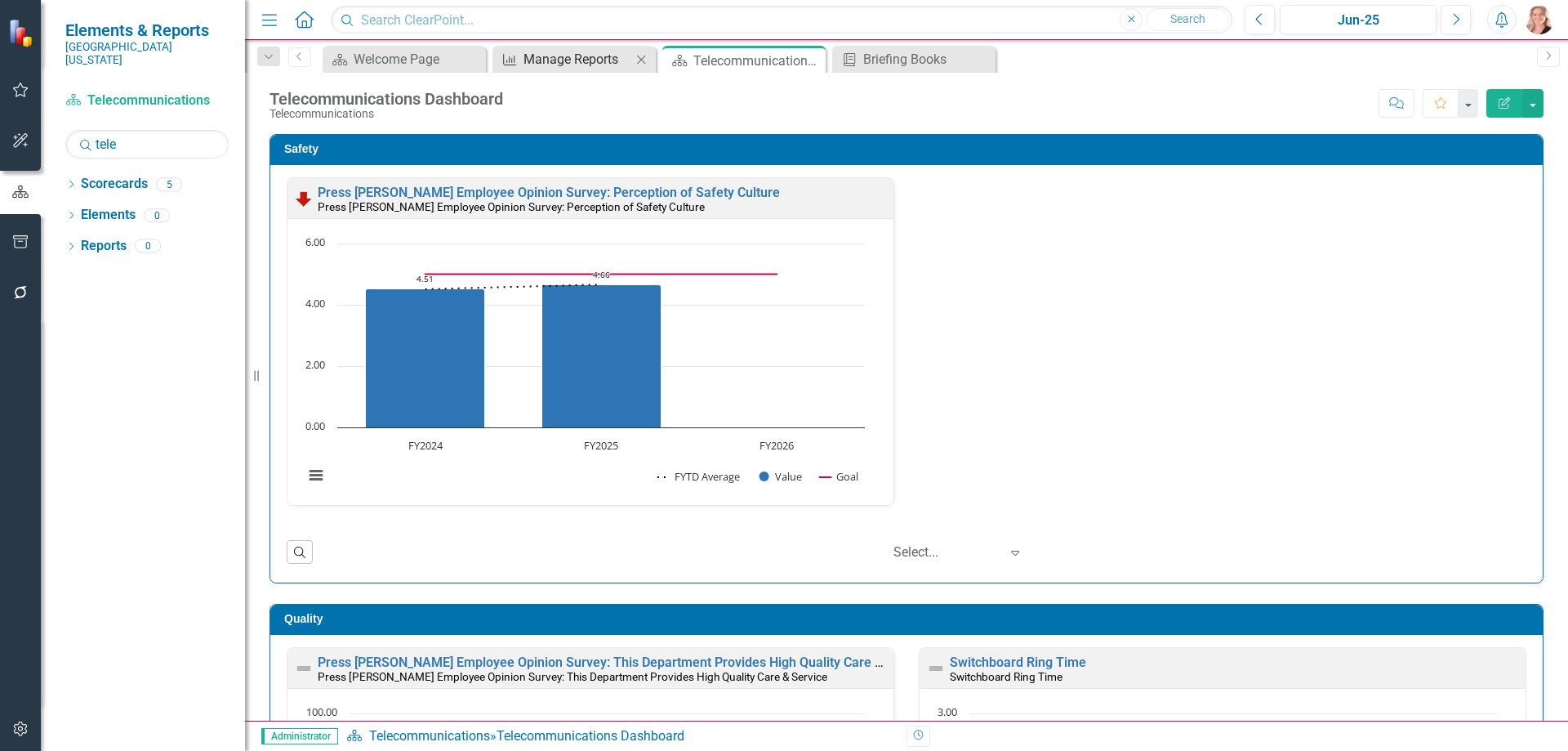
click at [555, 59] on div "Manage Reports" at bounding box center [577, 58] width 108 height 20
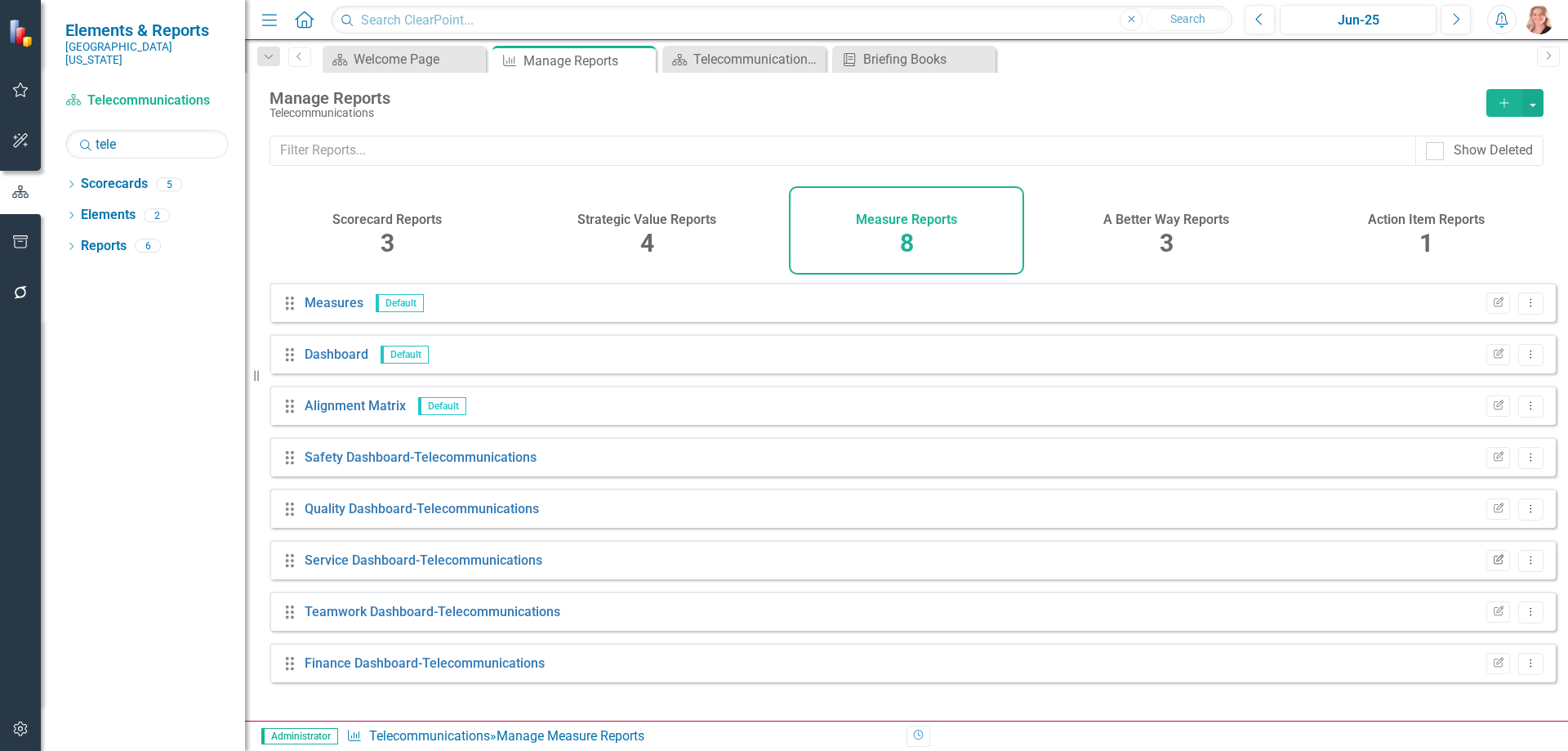
click at [1492, 565] on icon "Edit Report" at bounding box center [1498, 560] width 12 height 10
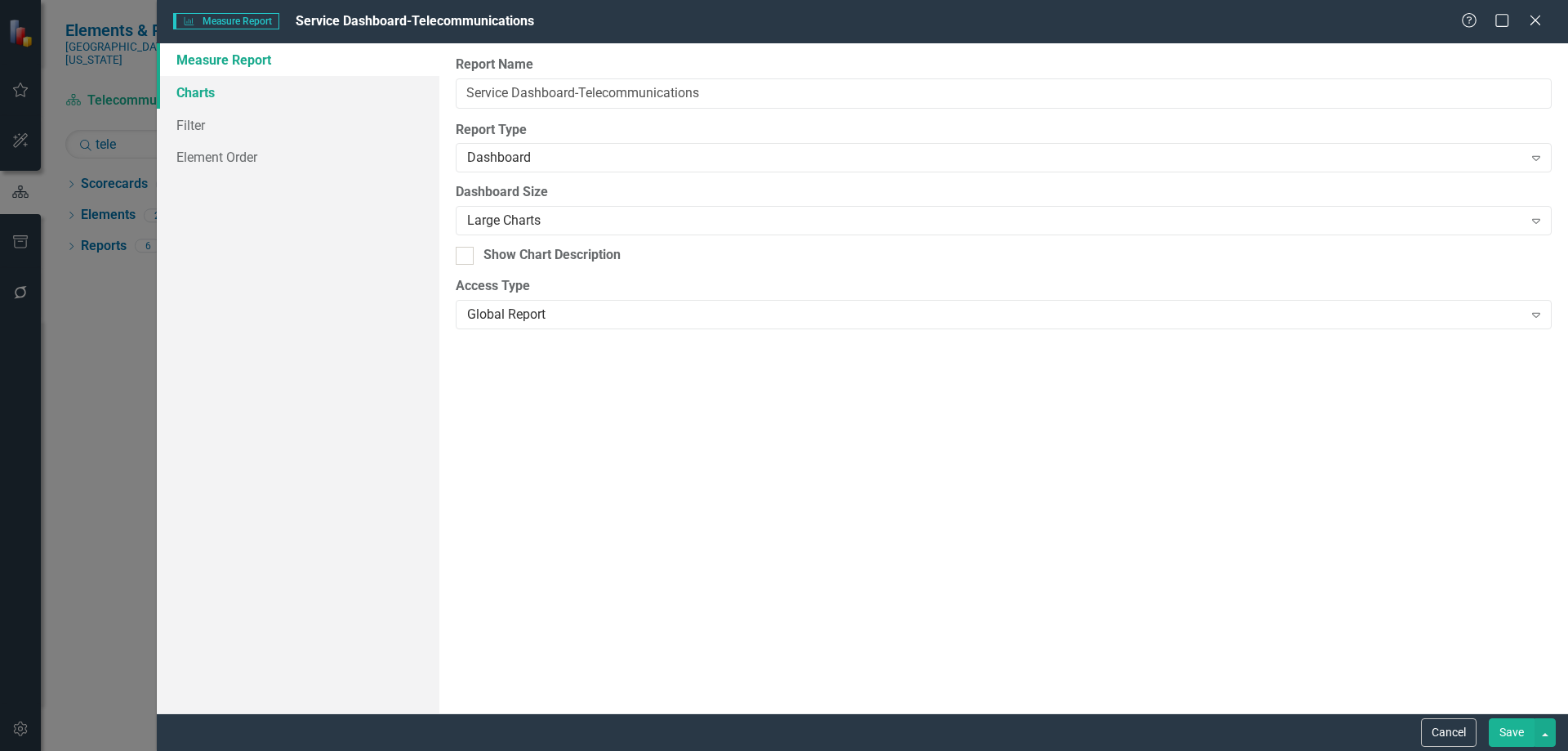
click at [193, 96] on link "Charts" at bounding box center [297, 92] width 282 height 33
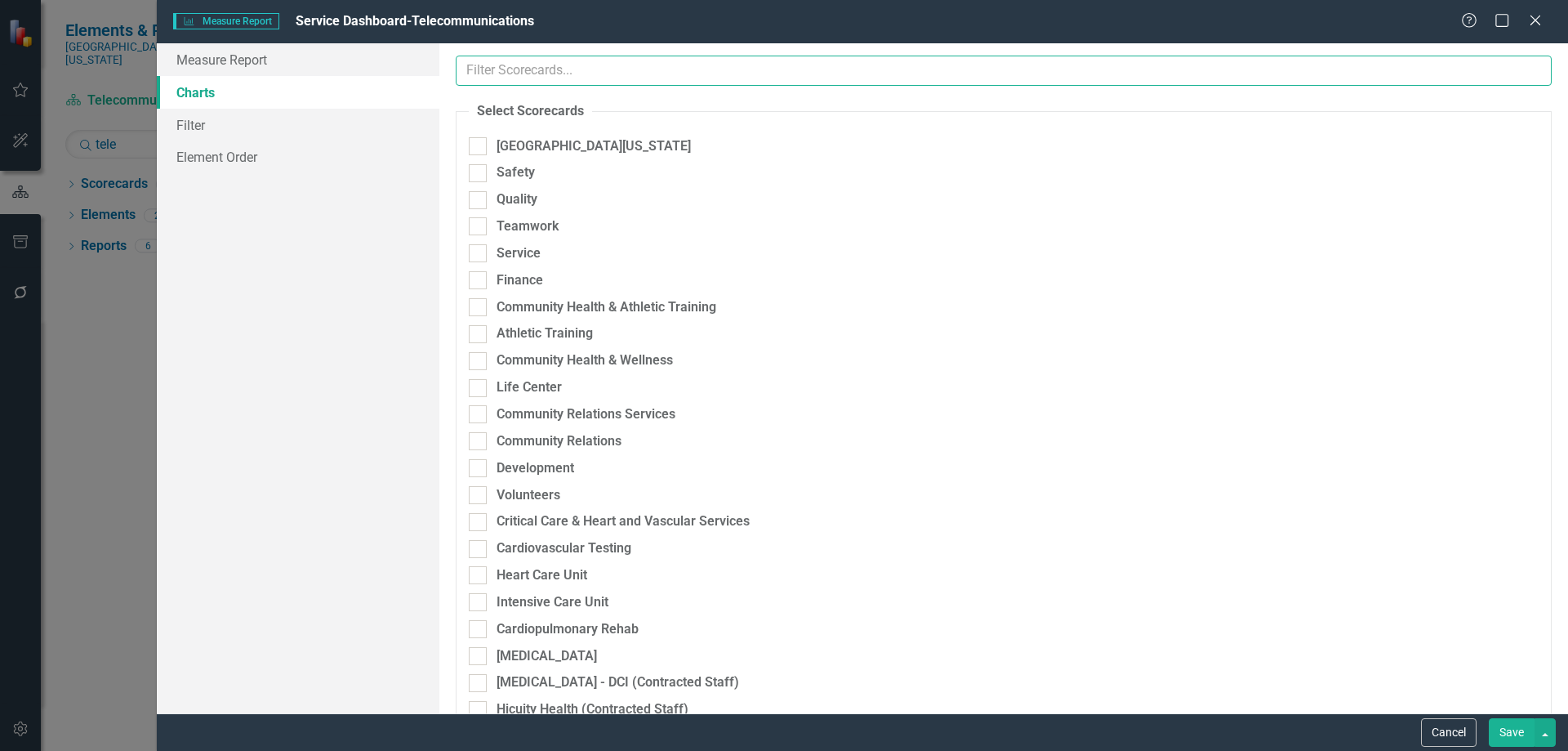
click at [694, 71] on input "text" at bounding box center [1003, 70] width 1096 height 30
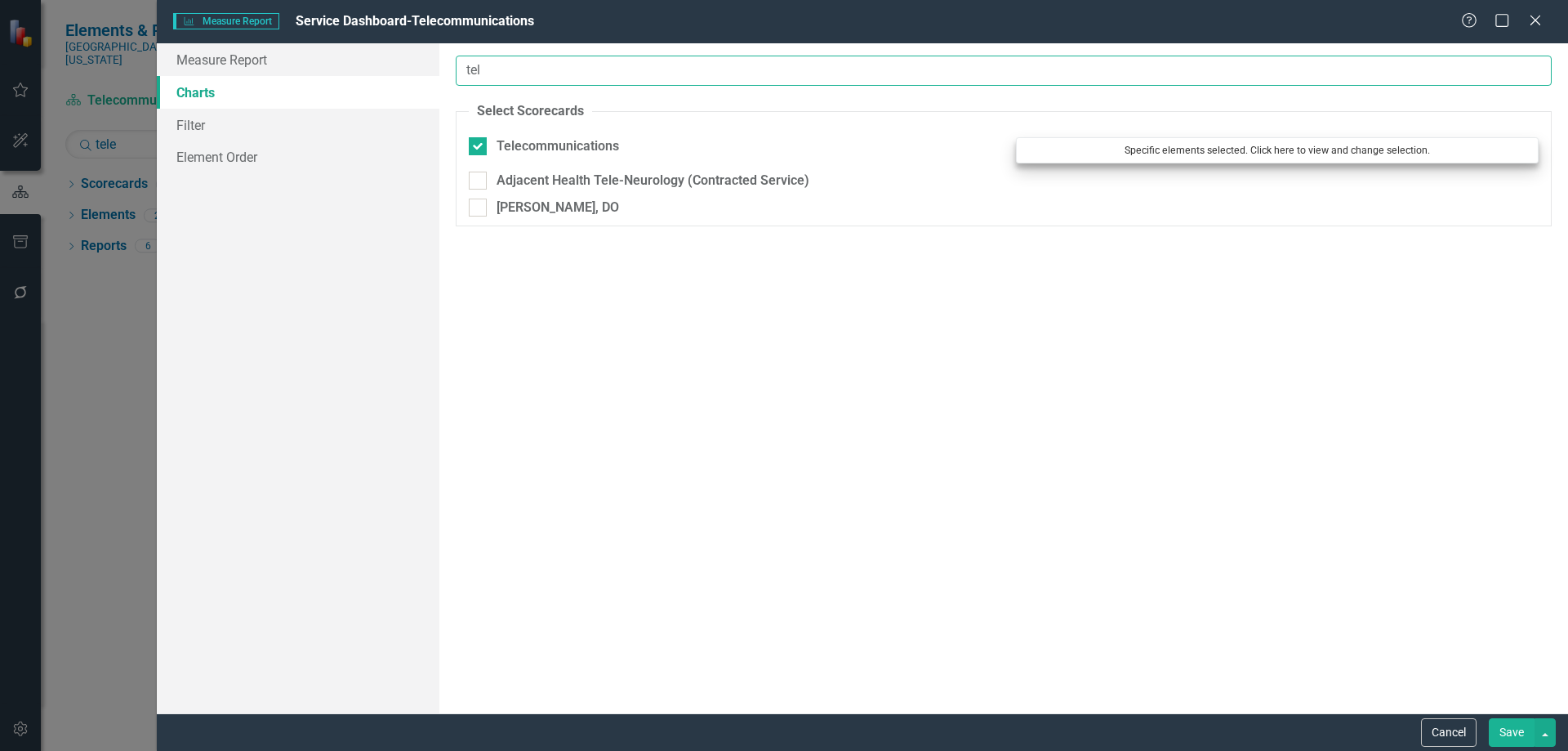
type input "tel"
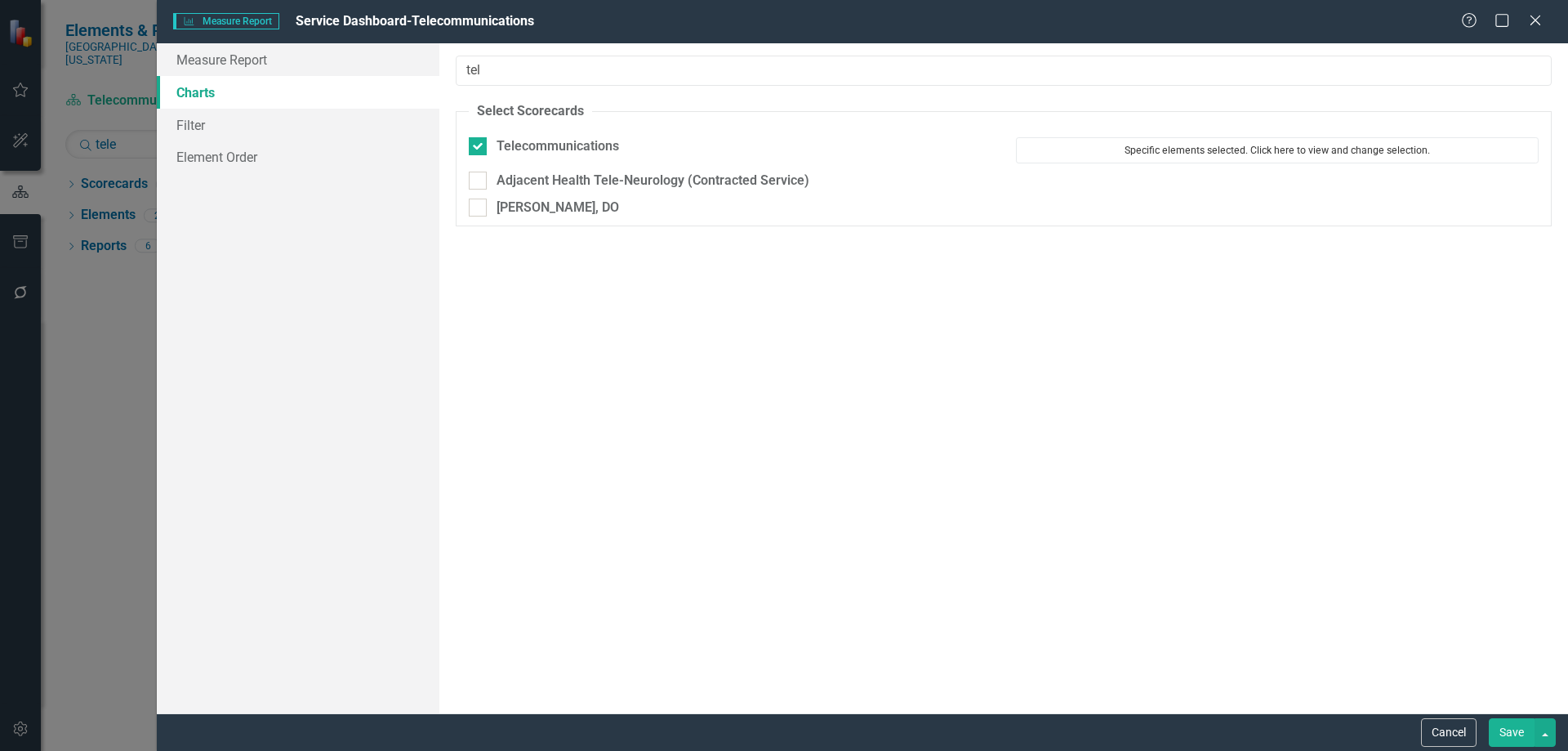
click at [1134, 150] on button "Specific elements selected. Click here to view and change selection." at bounding box center [1277, 150] width 522 height 26
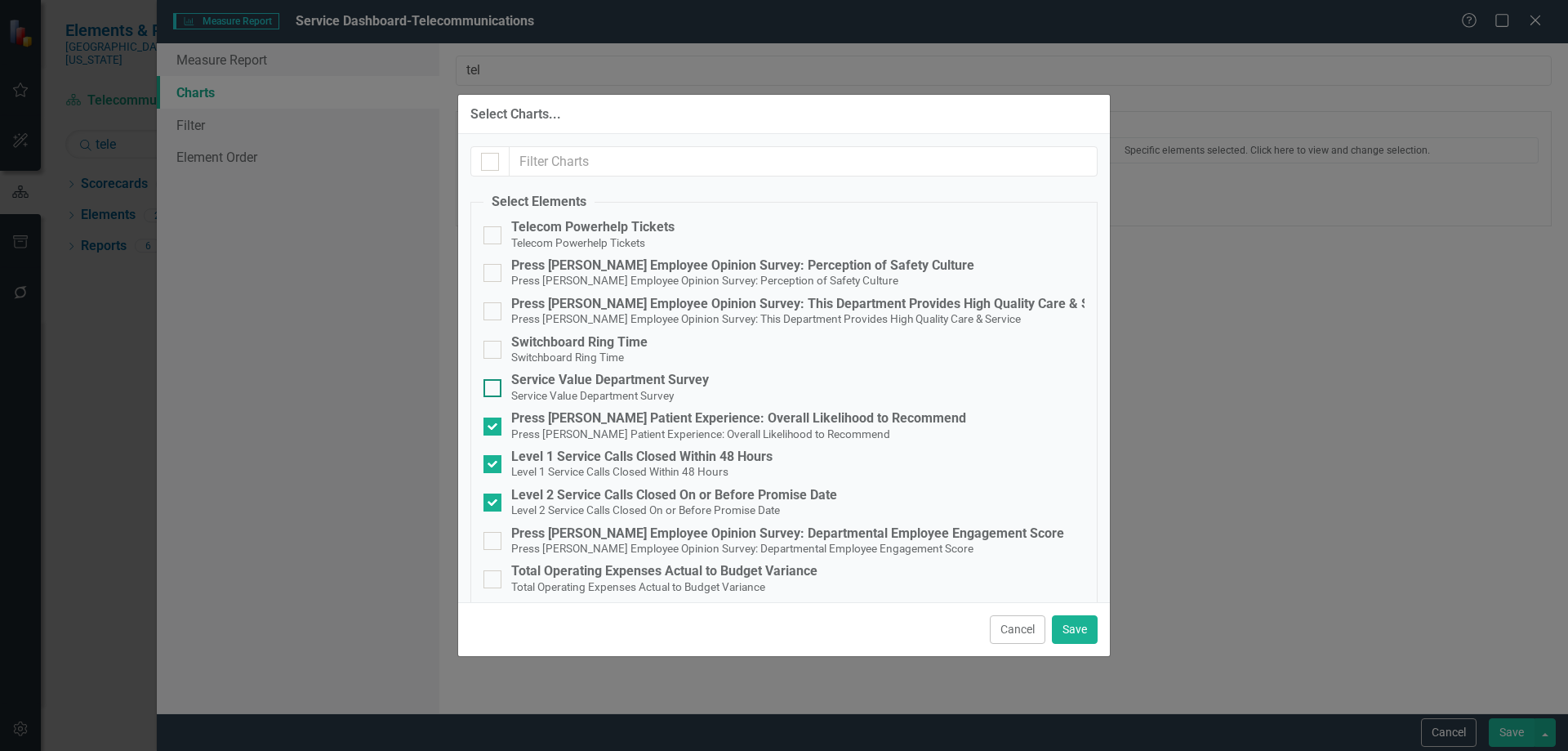
click at [484, 386] on input "Service Value Department Survey Service Value Department Survey" at bounding box center [488, 384] width 10 height 10
checkbox input "true"
click at [1063, 622] on button "Save" at bounding box center [1074, 629] width 46 height 29
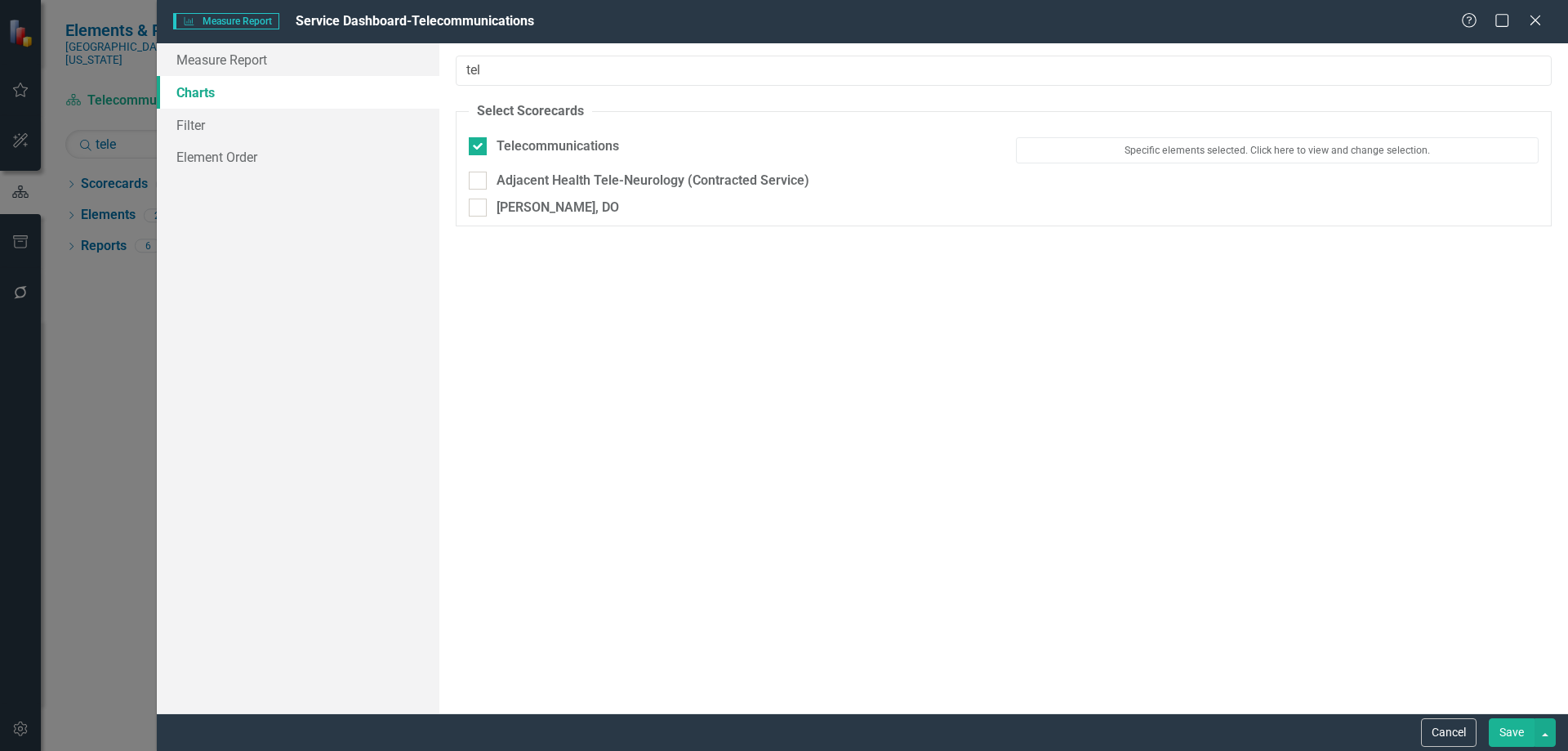
click at [1501, 728] on button "Save" at bounding box center [1512, 732] width 46 height 29
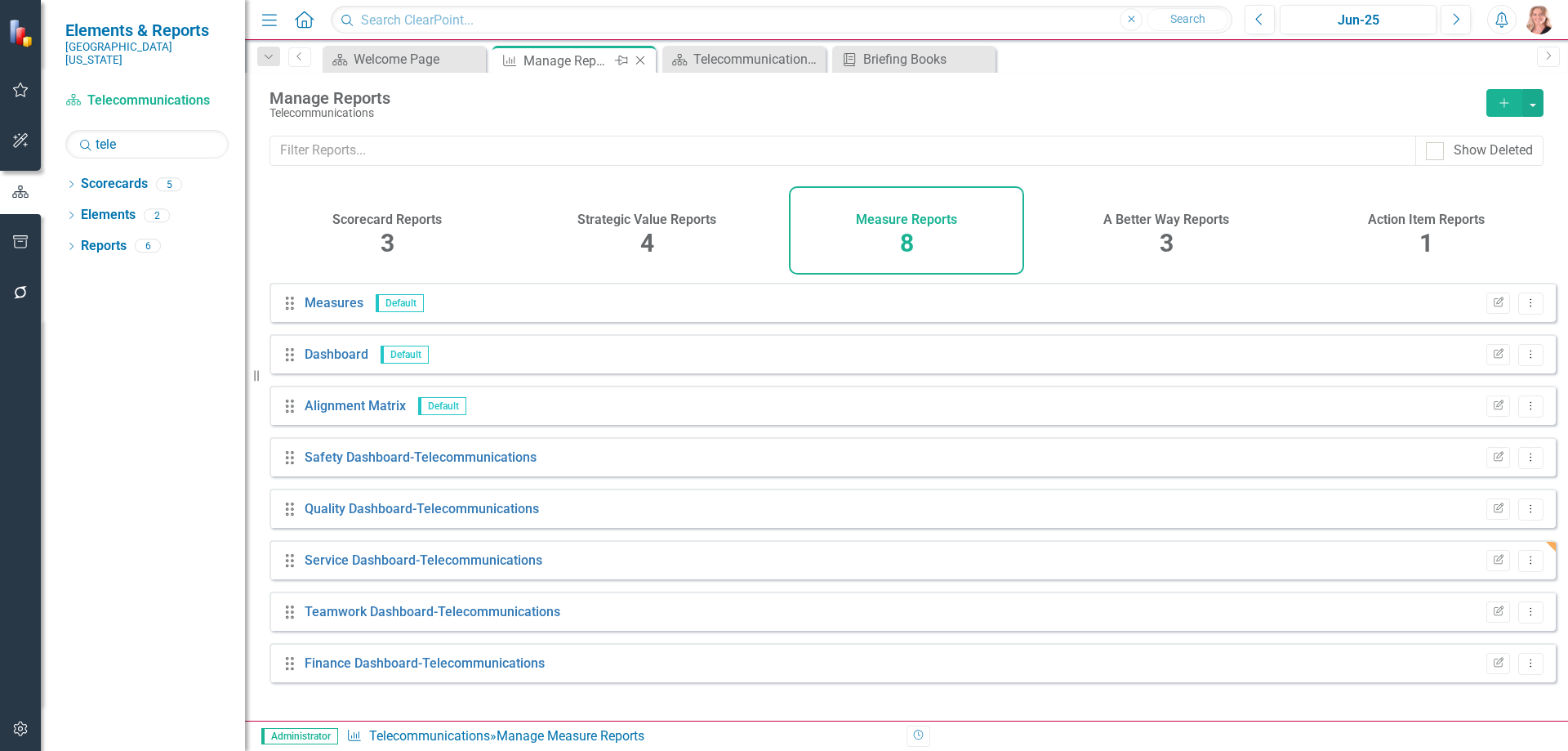
click at [643, 61] on icon "Close" at bounding box center [640, 60] width 17 height 13
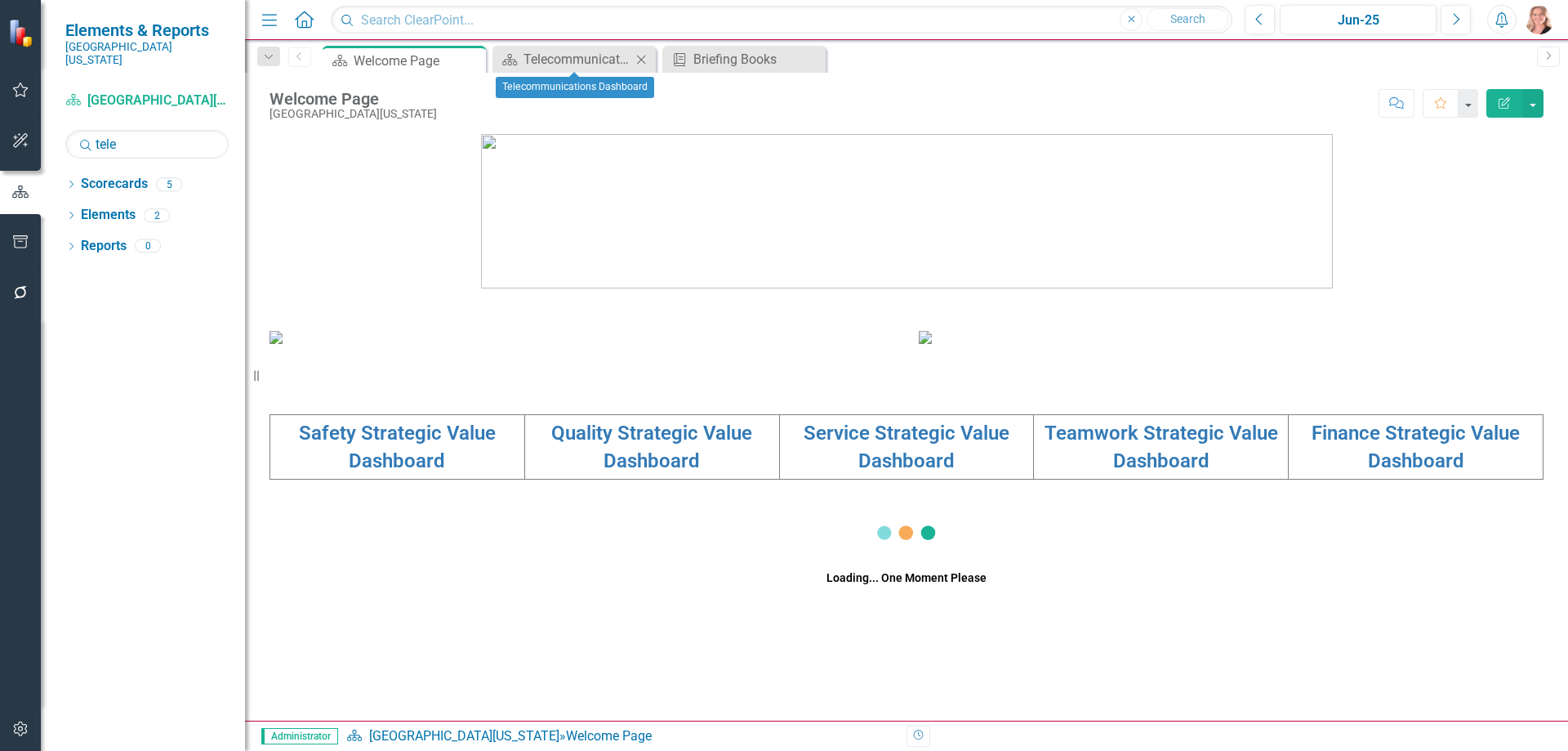
click at [640, 60] on icon "Close" at bounding box center [641, 59] width 17 height 13
click at [642, 60] on icon at bounding box center [641, 59] width 9 height 9
